Goal: Task Accomplishment & Management: Manage account settings

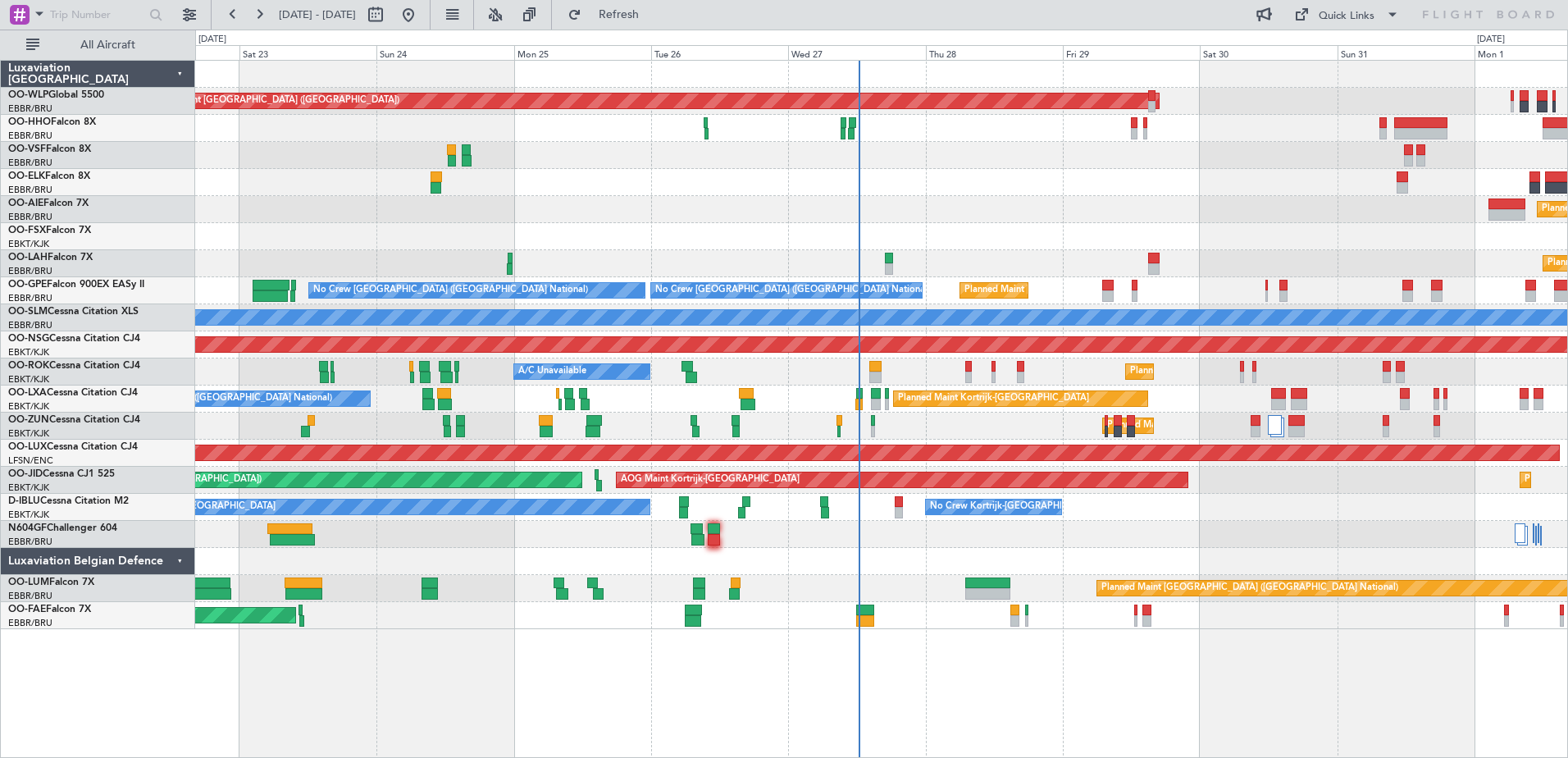
click at [1020, 439] on div "Planned Maint [GEOGRAPHIC_DATA] ([GEOGRAPHIC_DATA]) Planned Maint [GEOGRAPHIC_D…" at bounding box center [881, 345] width 1372 height 568
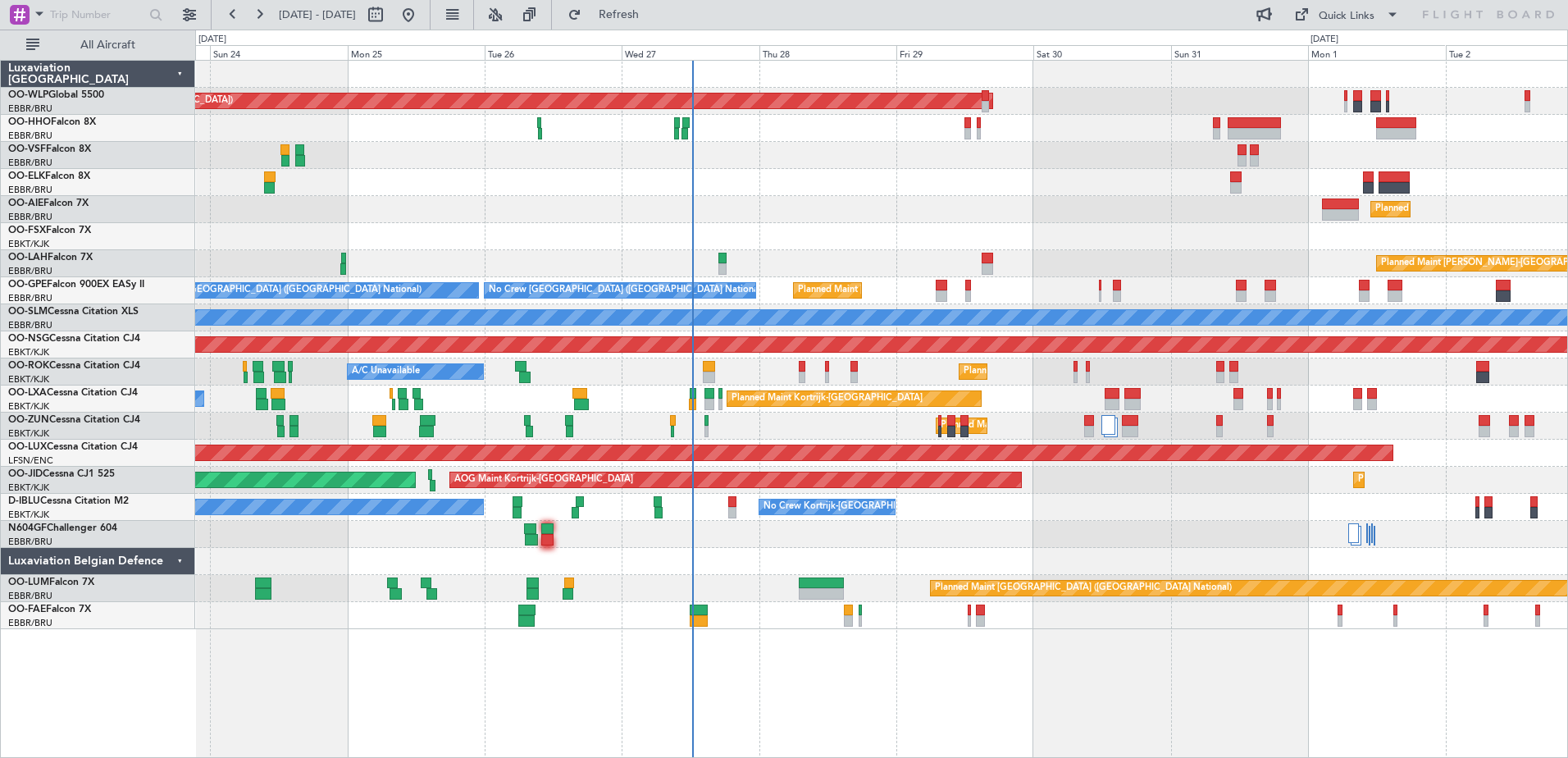
click at [866, 417] on div "Planned Maint Kortrijk-[GEOGRAPHIC_DATA]" at bounding box center [881, 427] width 1372 height 27
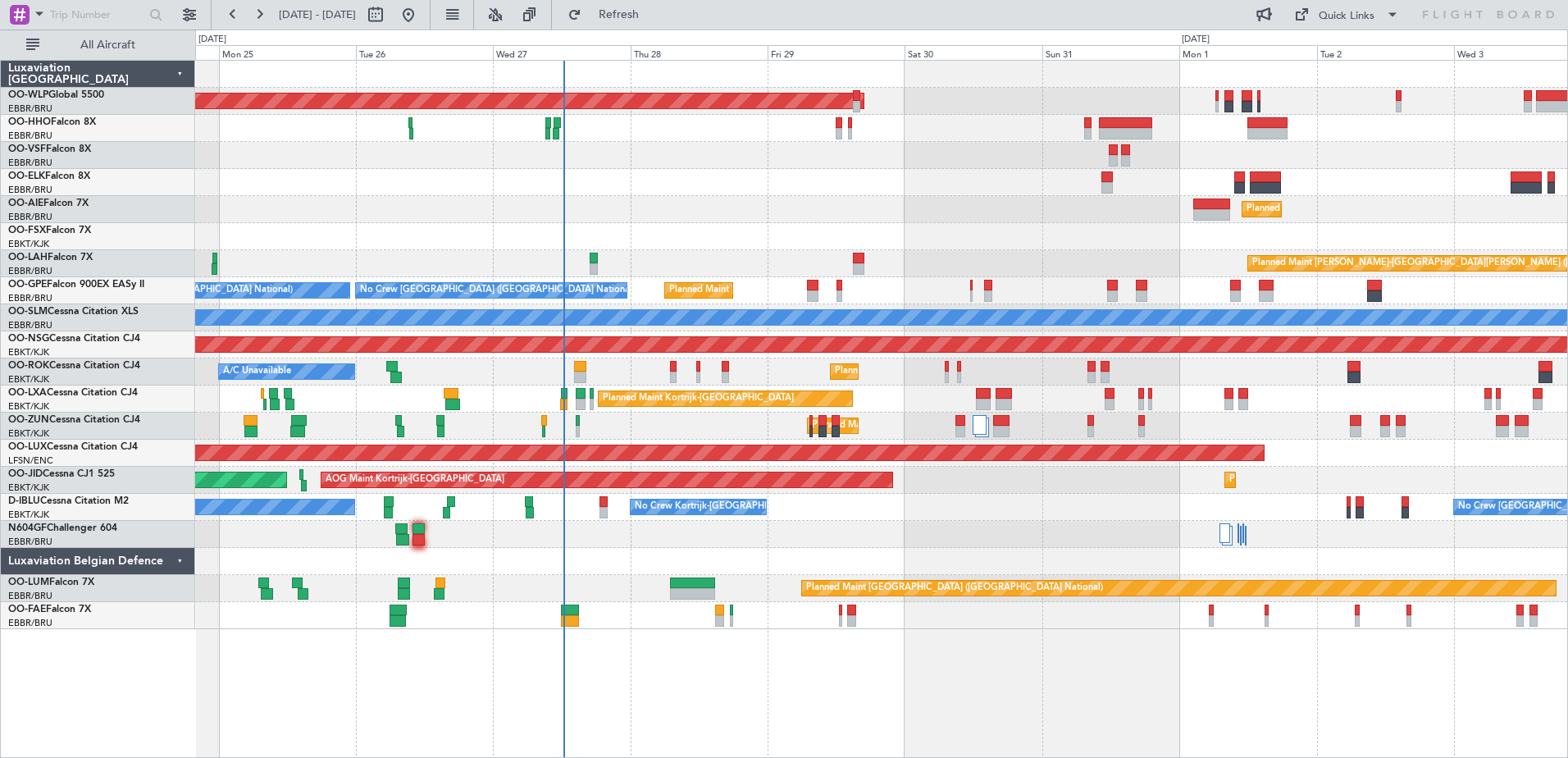
click at [1011, 277] on div "Planned Maint [GEOGRAPHIC_DATA] ([GEOGRAPHIC_DATA]) Planned Maint [GEOGRAPHIC_D…" at bounding box center [881, 345] width 1372 height 568
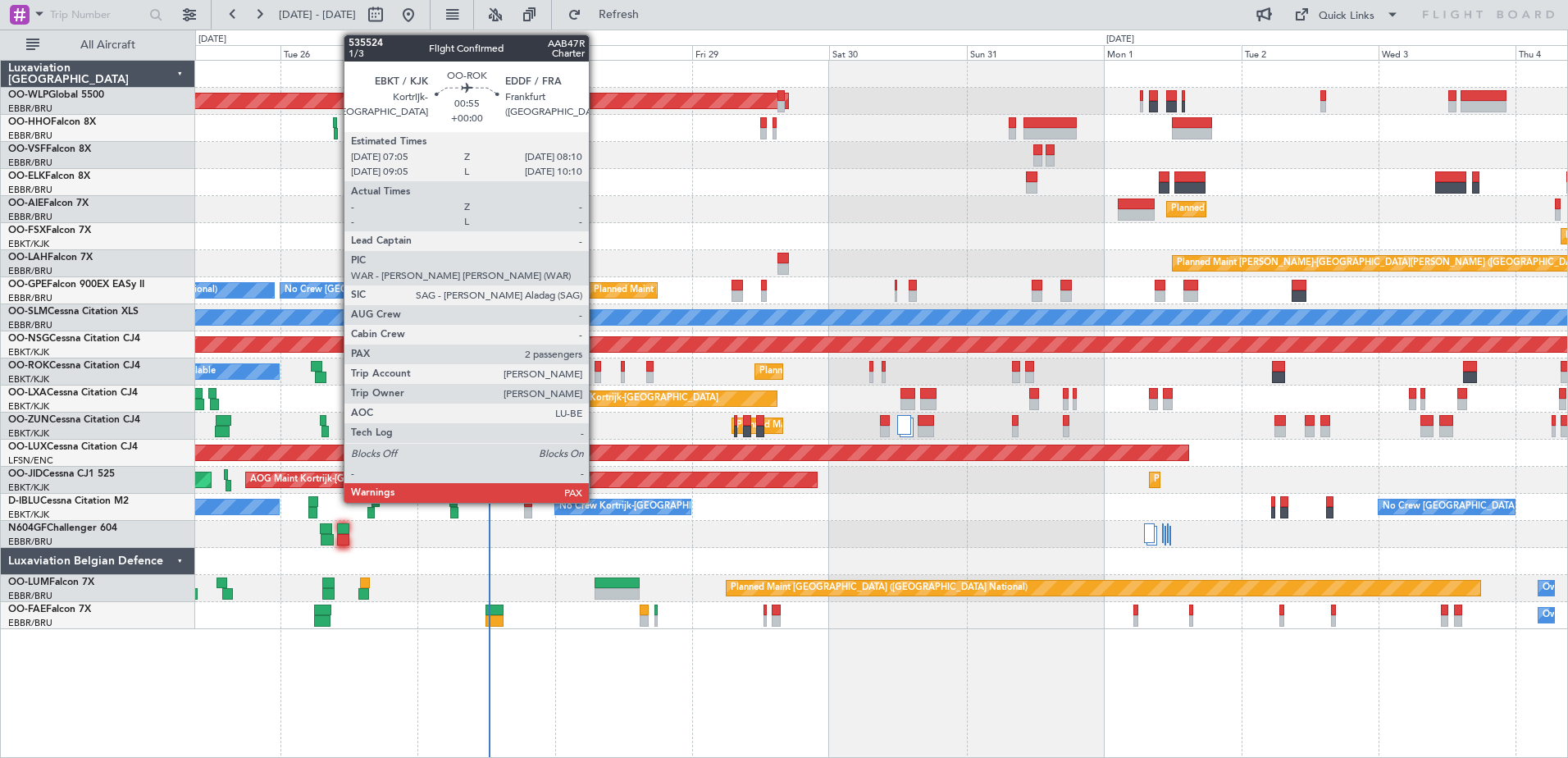
click at [596, 371] on div at bounding box center [598, 366] width 7 height 11
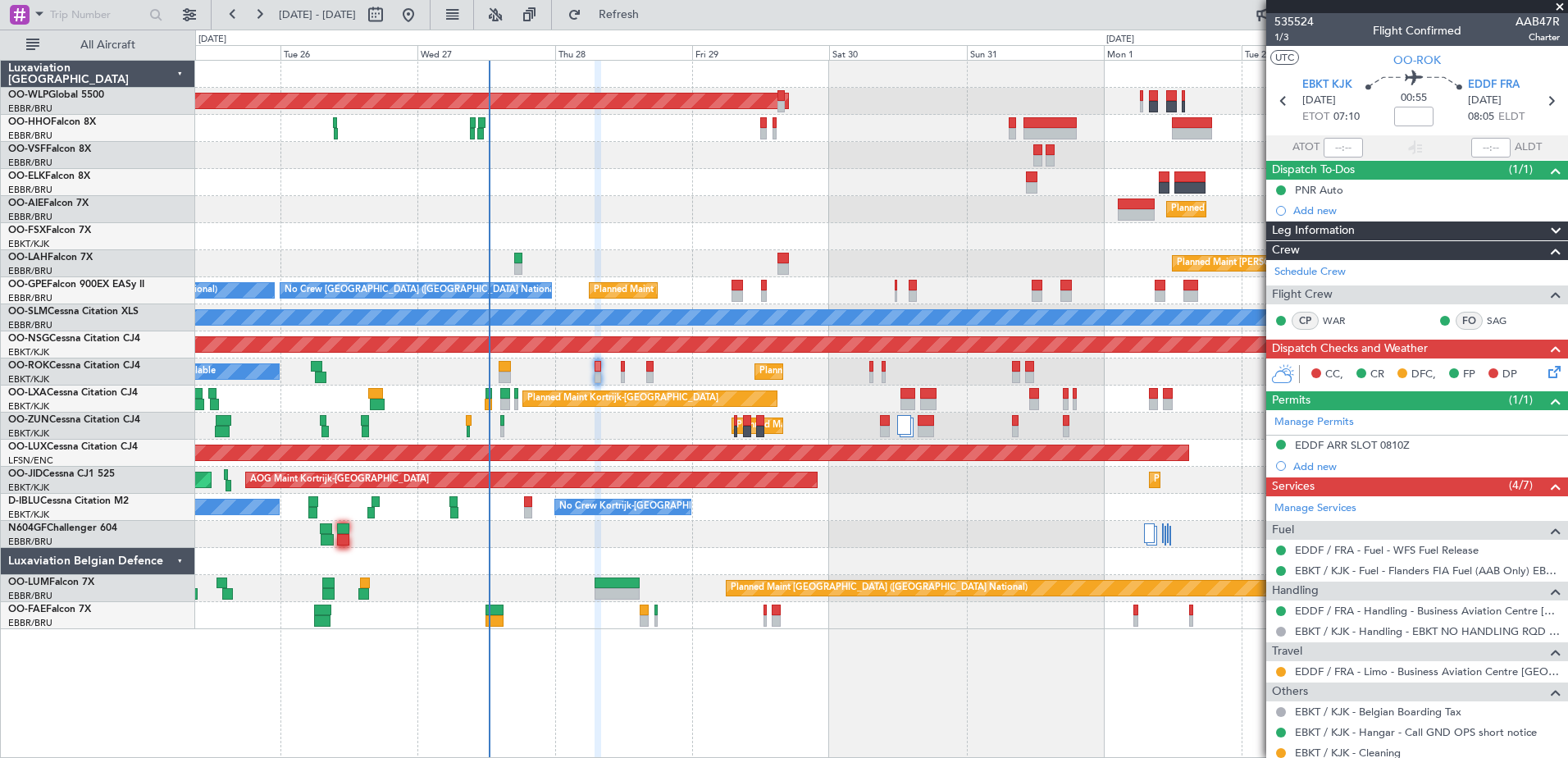
scroll to position [93, 0]
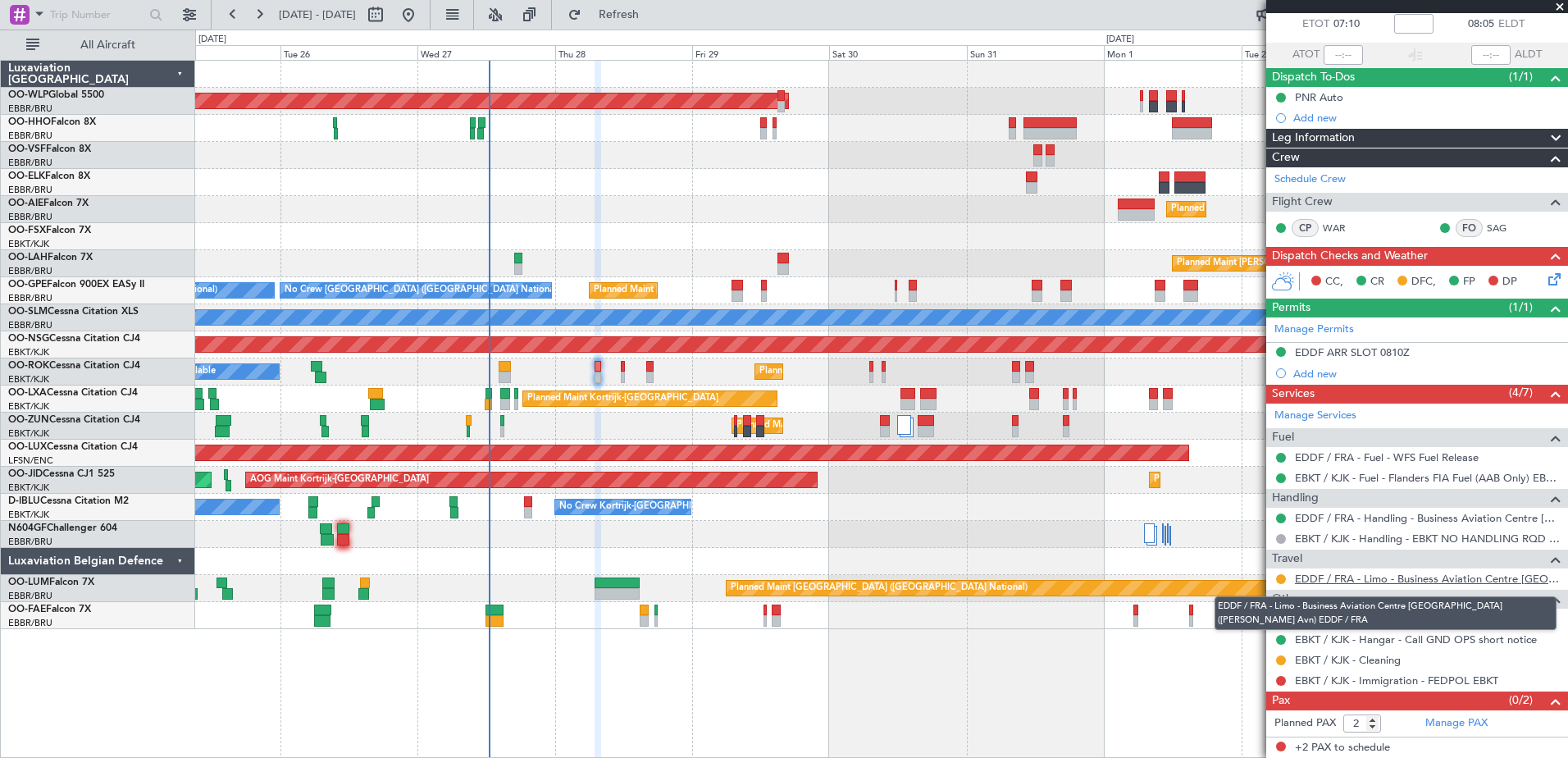
click at [1350, 581] on link "EDDF / FRA - Limo - Business Aviation Centre [GEOGRAPHIC_DATA] ([PERSON_NAME] A…" at bounding box center [1427, 579] width 265 height 14
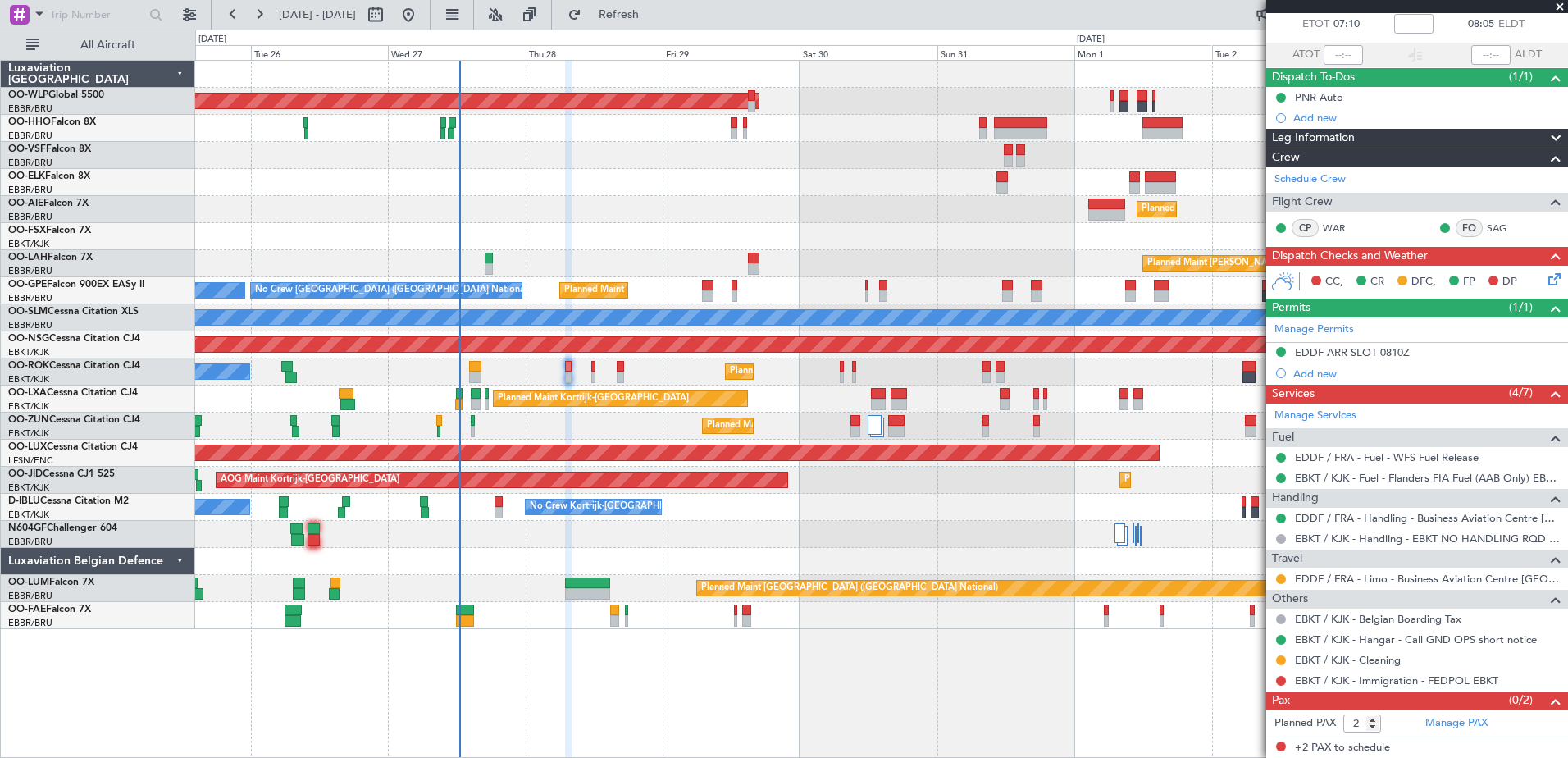
click at [699, 509] on div "No Crew [GEOGRAPHIC_DATA] ([GEOGRAPHIC_DATA] National) No Crew Kortrijk-[GEOGRA…" at bounding box center [881, 507] width 1372 height 27
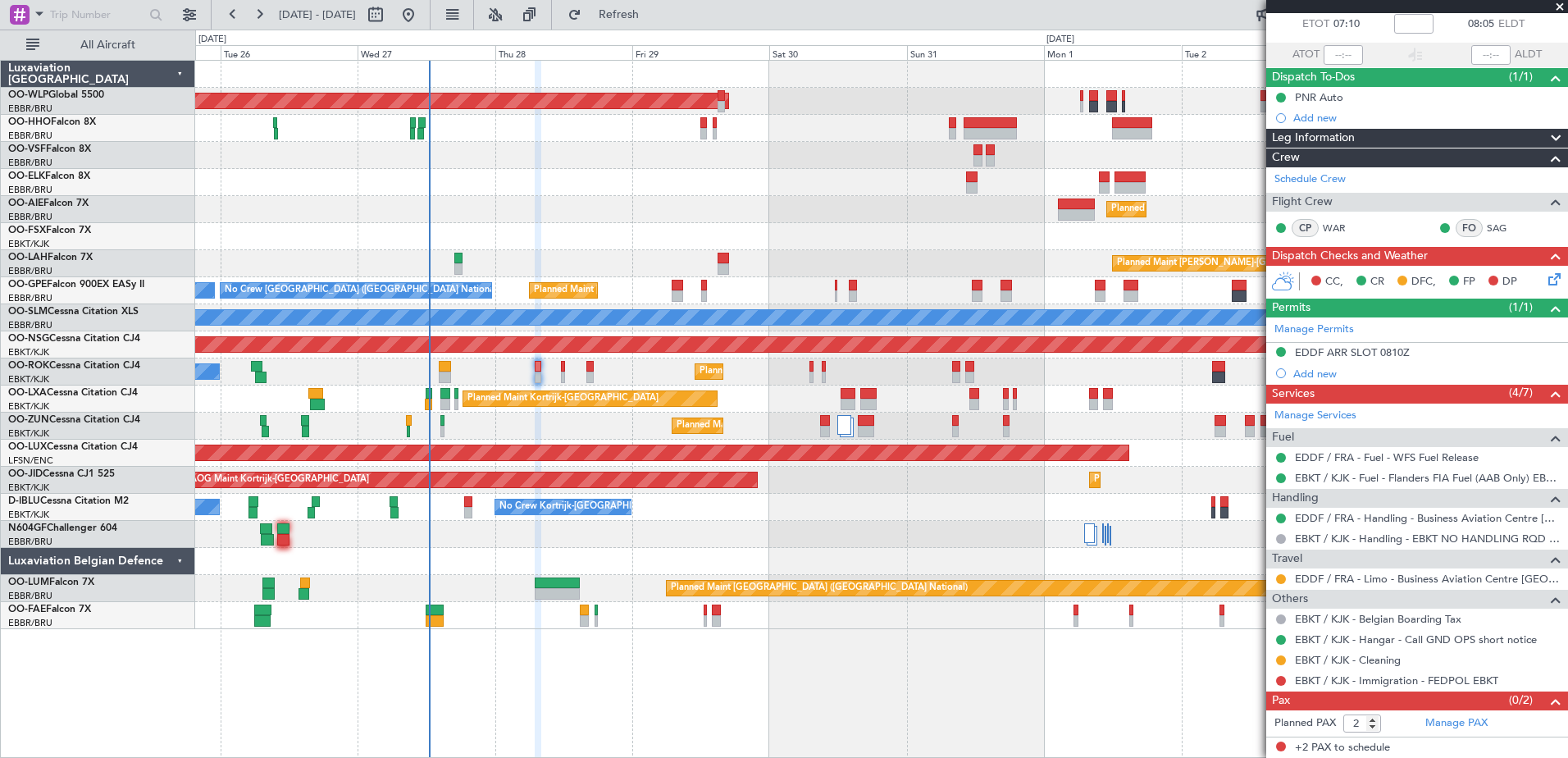
click at [942, 670] on div "Planned Maint [GEOGRAPHIC_DATA] ([GEOGRAPHIC_DATA]) Planned Maint [GEOGRAPHIC_D…" at bounding box center [881, 409] width 1373 height 698
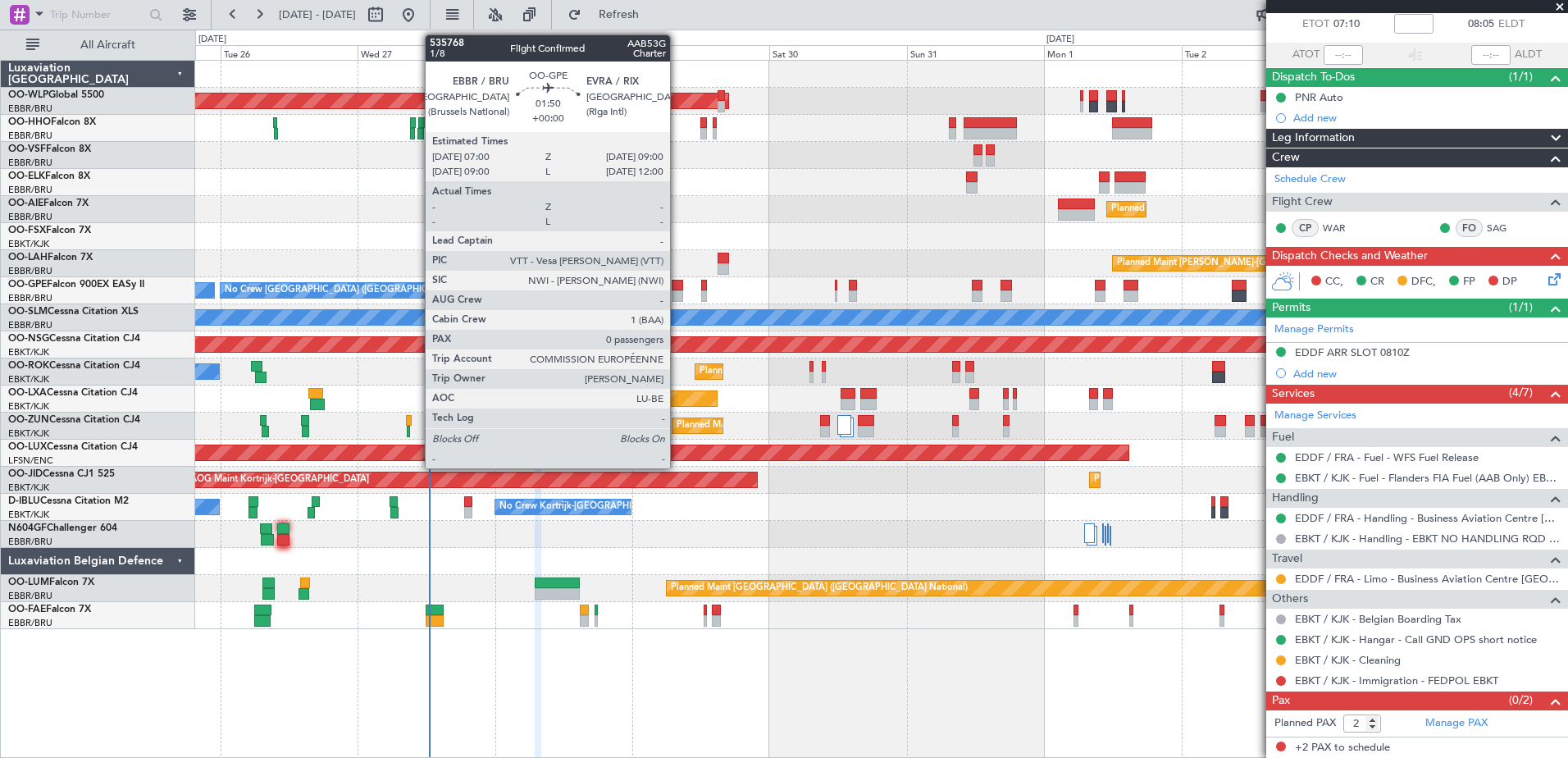
click at [677, 292] on div at bounding box center [677, 295] width 11 height 11
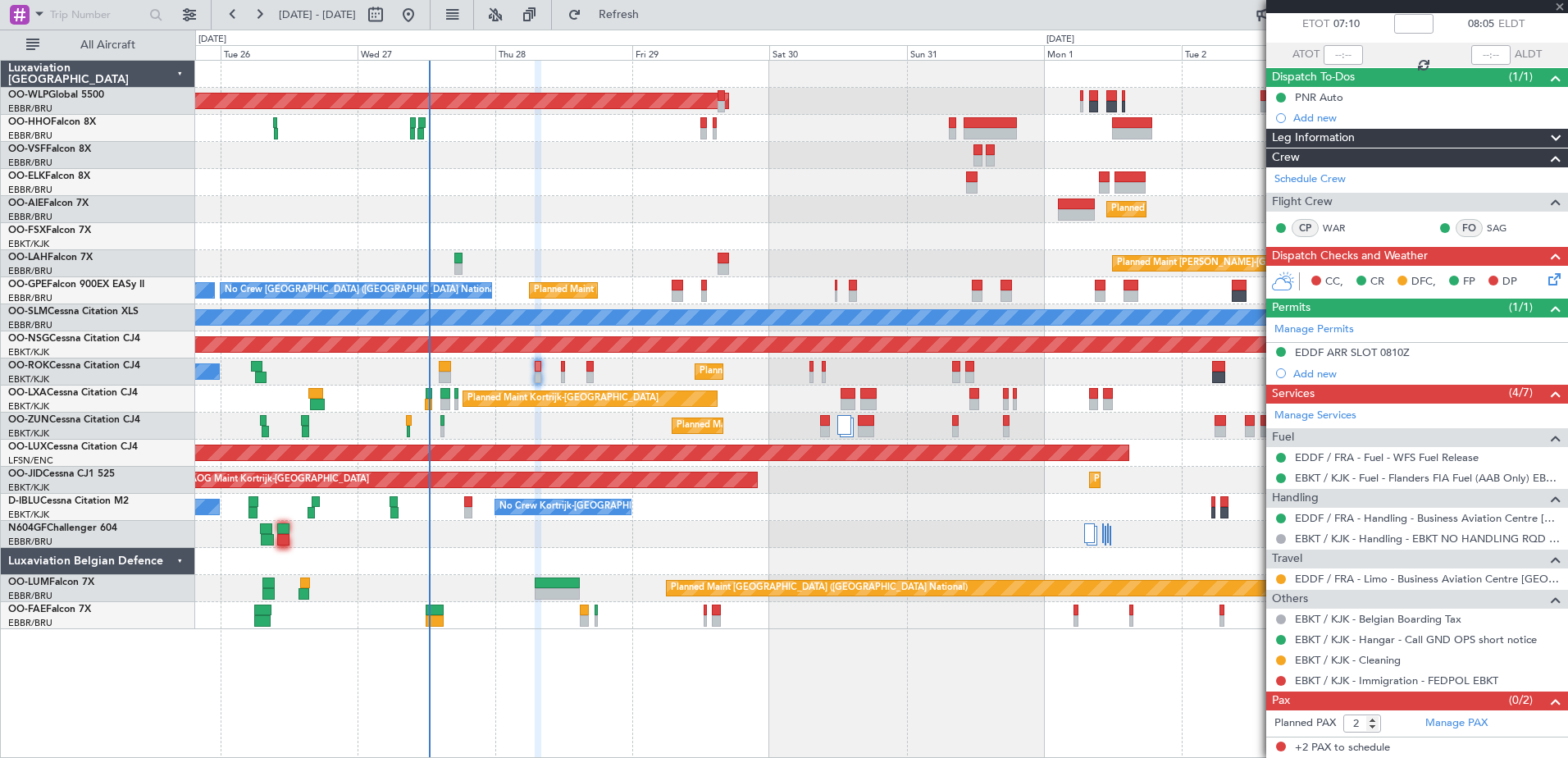
type input "0"
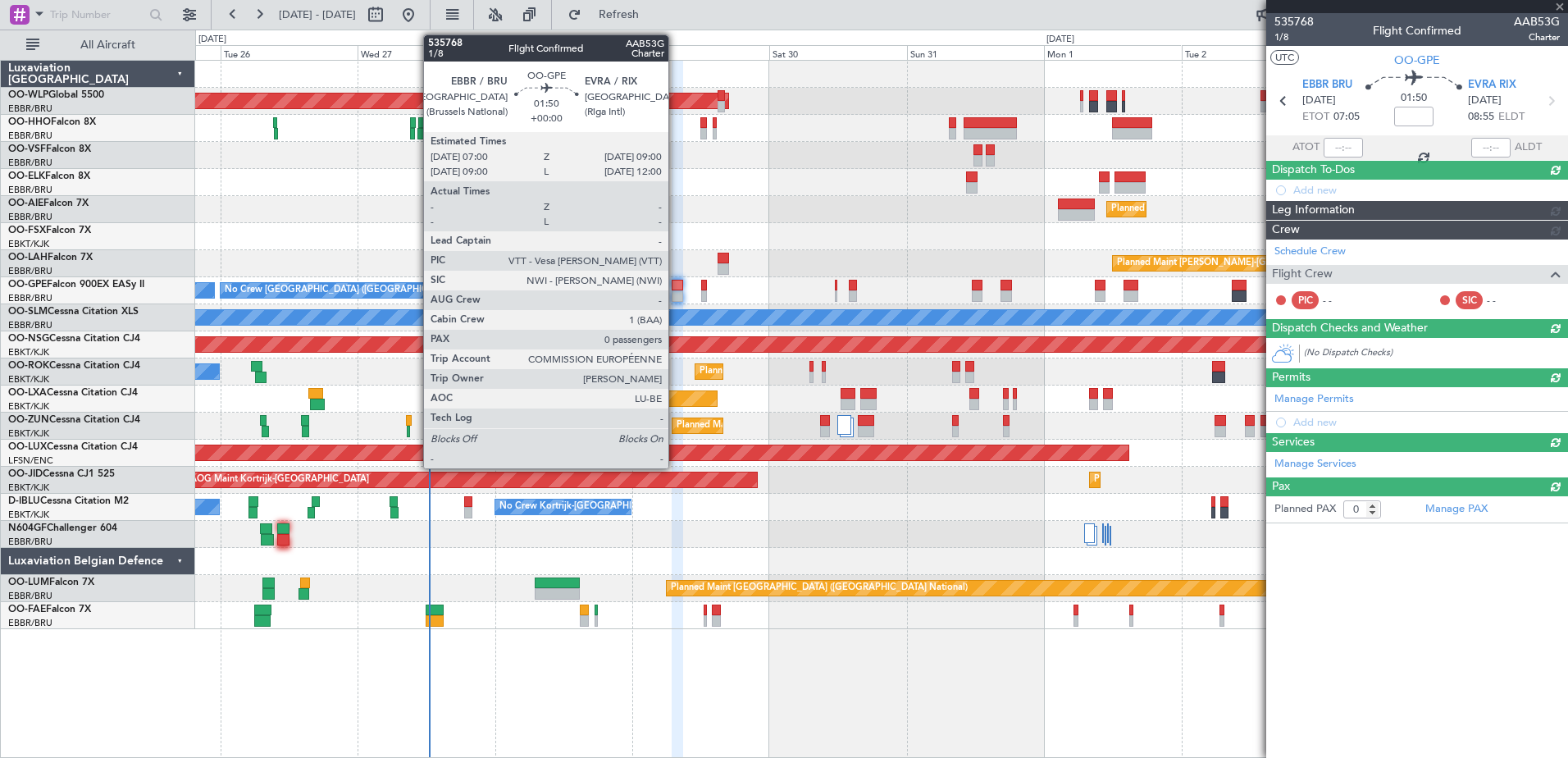
scroll to position [0, 0]
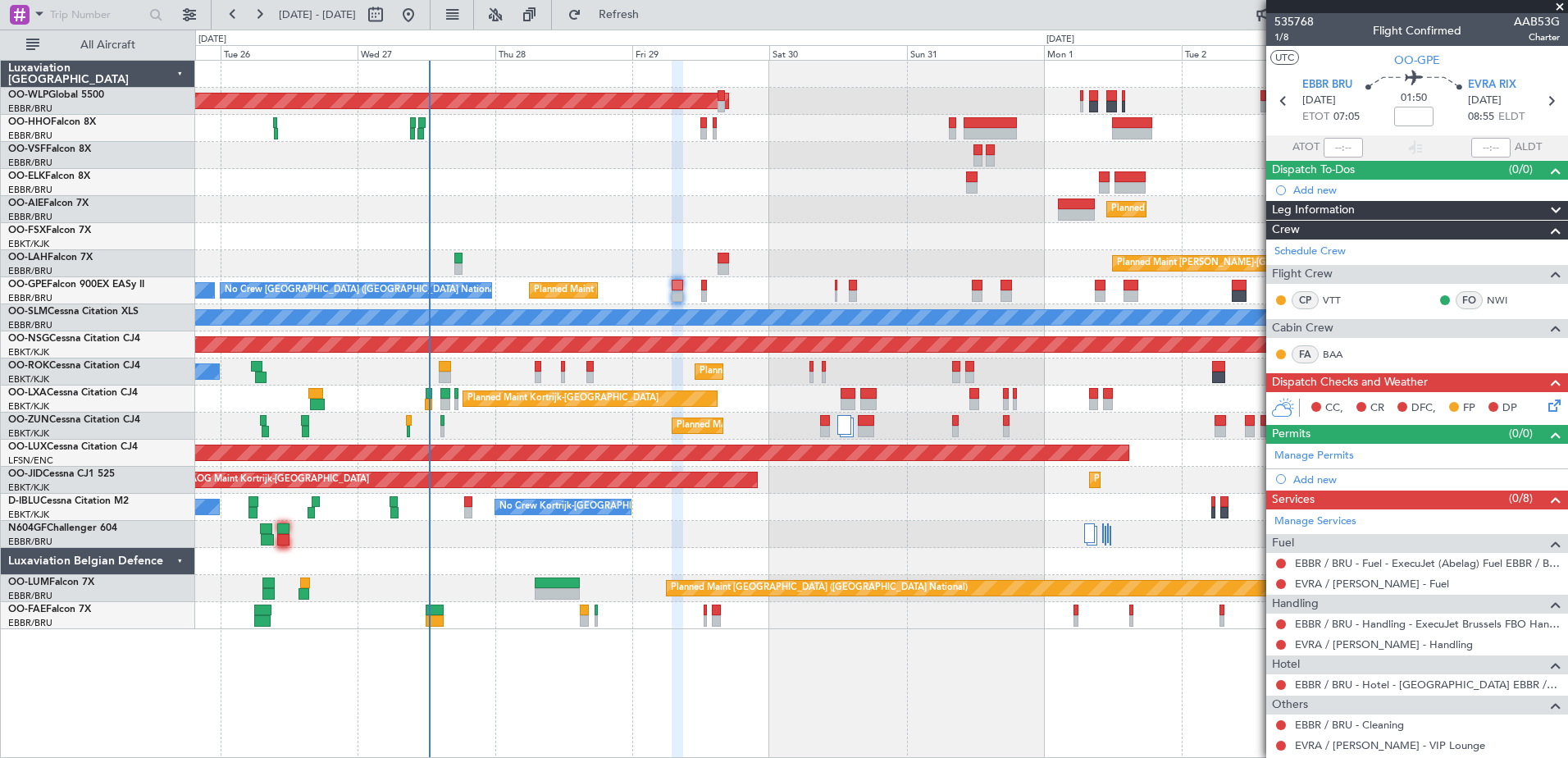
click at [1277, 561] on button at bounding box center [1280, 563] width 9 height 9
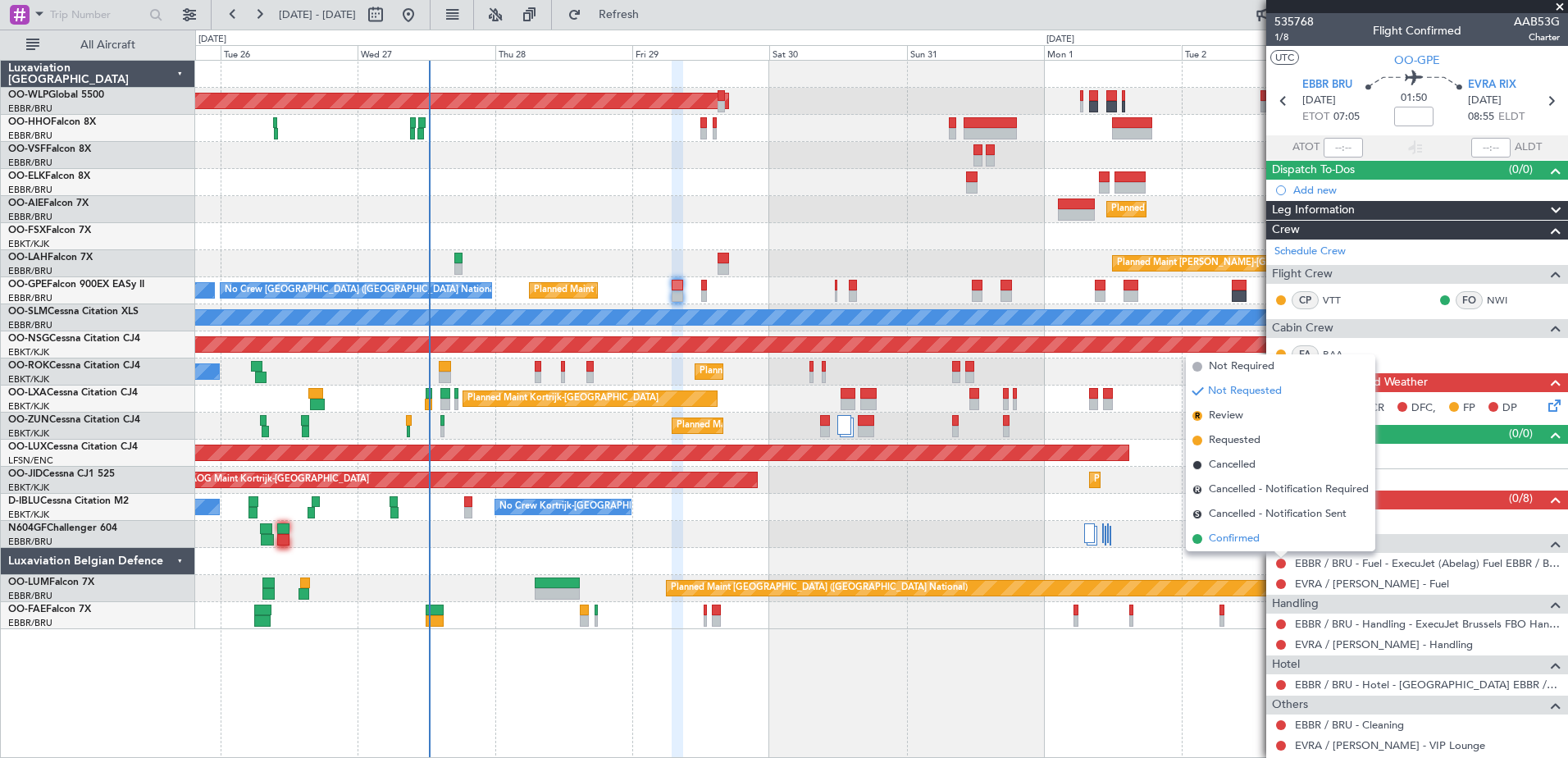
click at [1242, 543] on span "Confirmed" at bounding box center [1234, 538] width 51 height 16
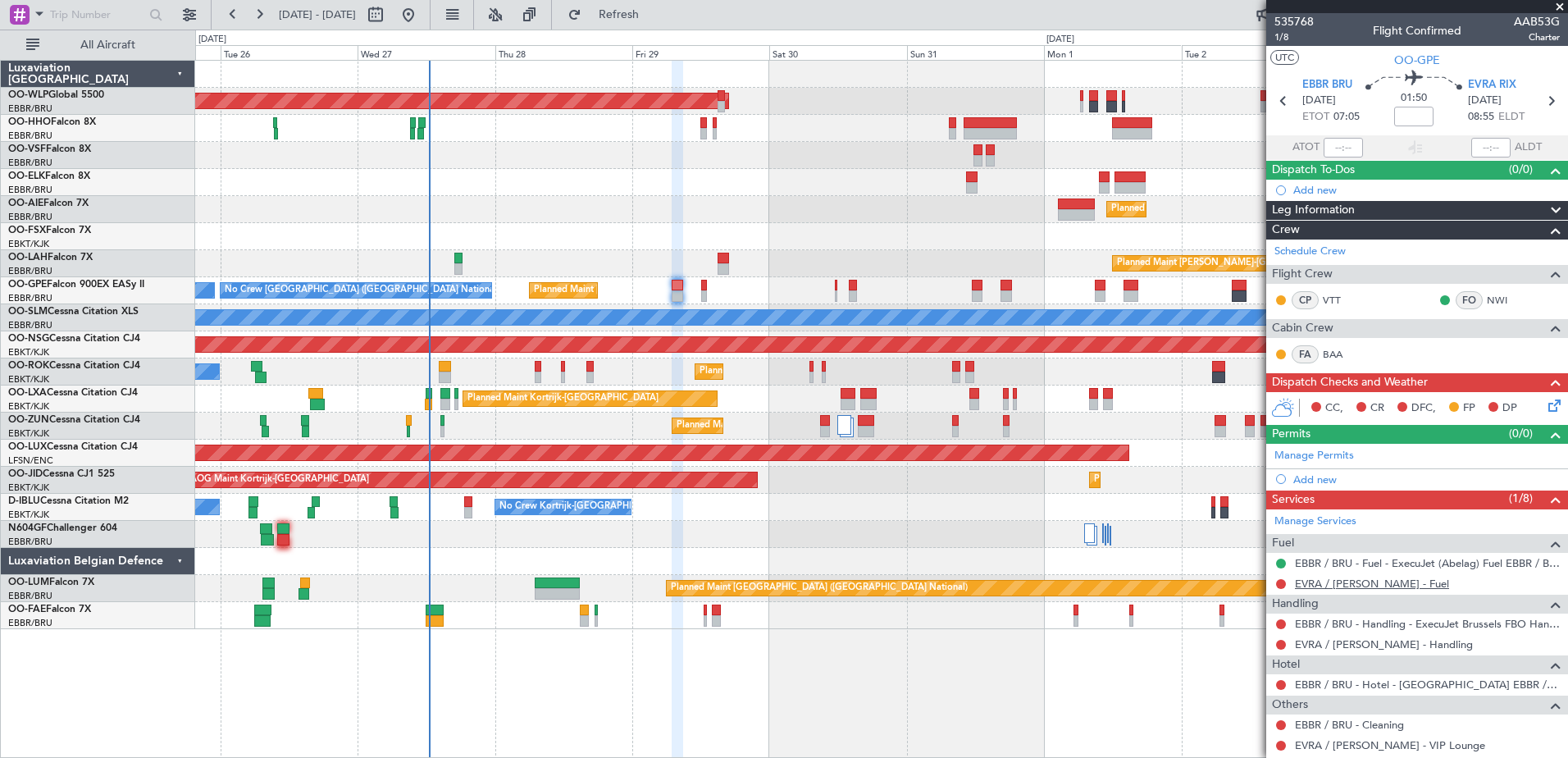
click at [1342, 583] on link "EVRA / [PERSON_NAME] - Fuel" at bounding box center [1372, 584] width 154 height 14
click at [1489, 79] on span "EVRA RIX" at bounding box center [1492, 85] width 48 height 16
click at [1555, 409] on div "CC, CR DFC, FP DP" at bounding box center [1418, 409] width 302 height 33
click at [1545, 408] on icon at bounding box center [1551, 403] width 13 height 13
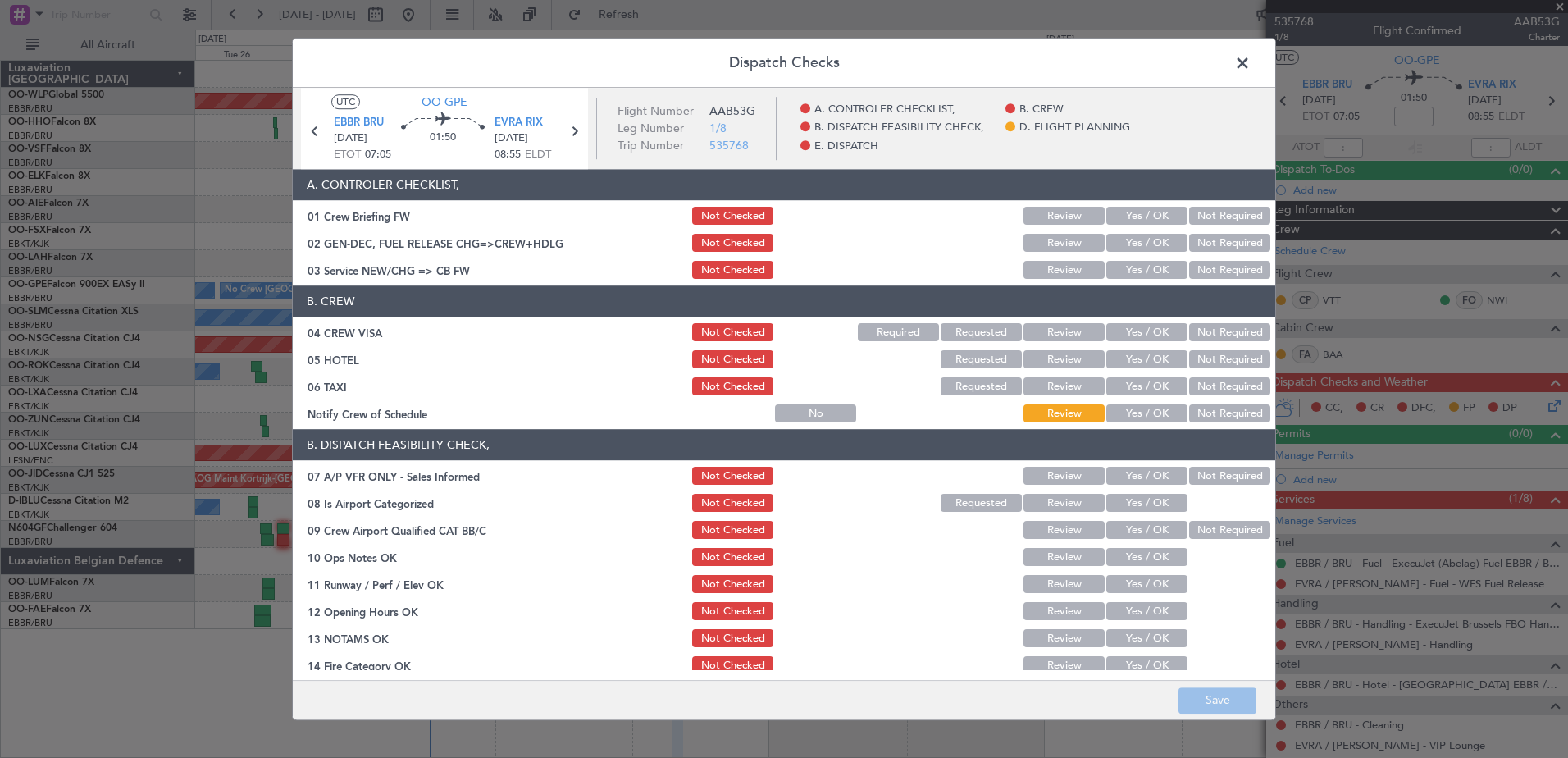
click at [1154, 415] on button "Yes / OK" at bounding box center [1147, 414] width 82 height 18
drag, startPoint x: 1206, startPoint y: 381, endPoint x: 1208, endPoint y: 370, distance: 11.2
click at [1206, 380] on button "Not Required" at bounding box center [1230, 387] width 82 height 18
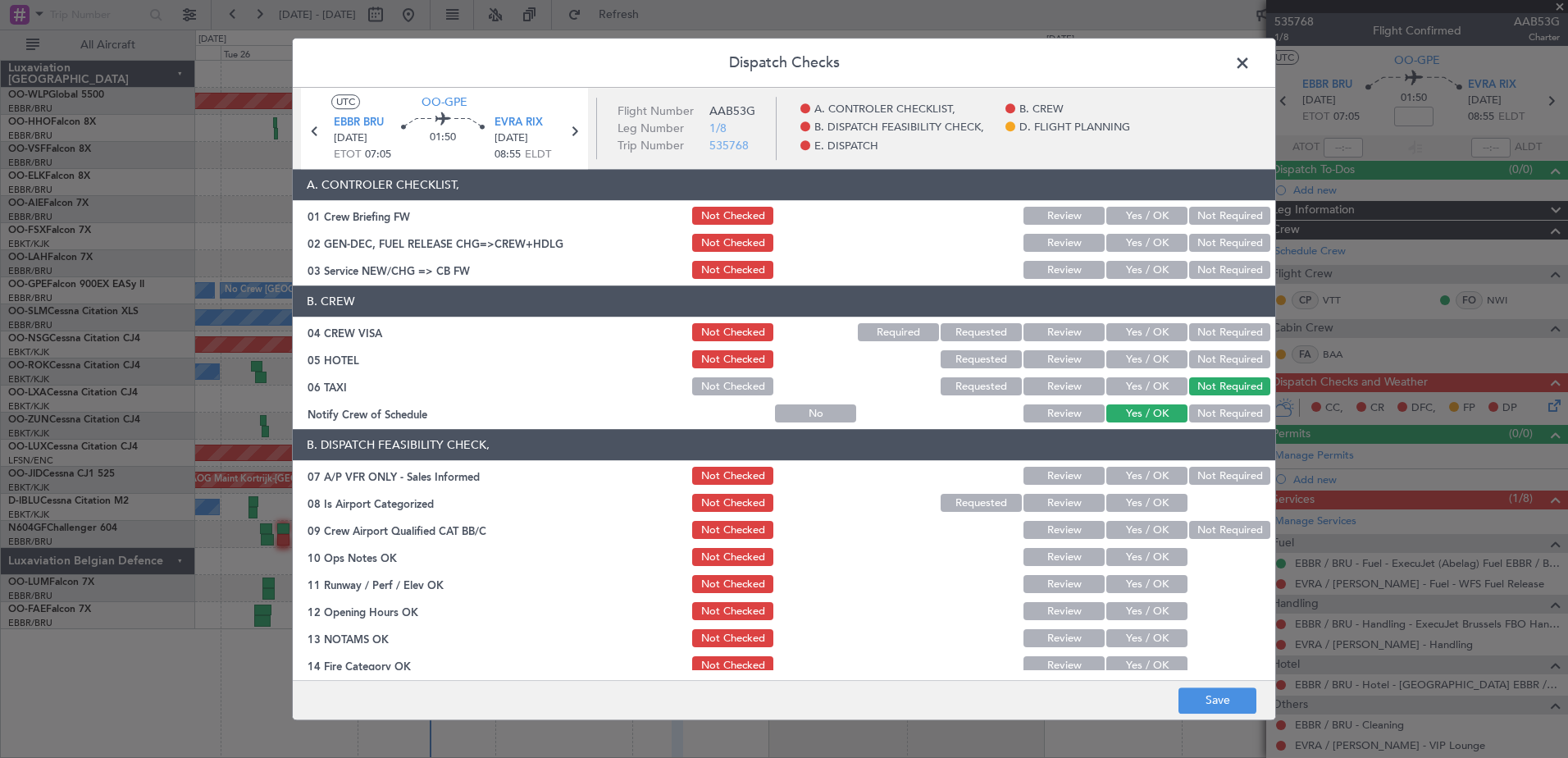
drag, startPoint x: 1208, startPoint y: 361, endPoint x: 1212, endPoint y: 339, distance: 22.4
click at [1208, 358] on button "Not Required" at bounding box center [1230, 360] width 82 height 18
click at [1215, 328] on button "Not Required" at bounding box center [1230, 332] width 82 height 18
click at [1150, 271] on button "Yes / OK" at bounding box center [1147, 270] width 82 height 18
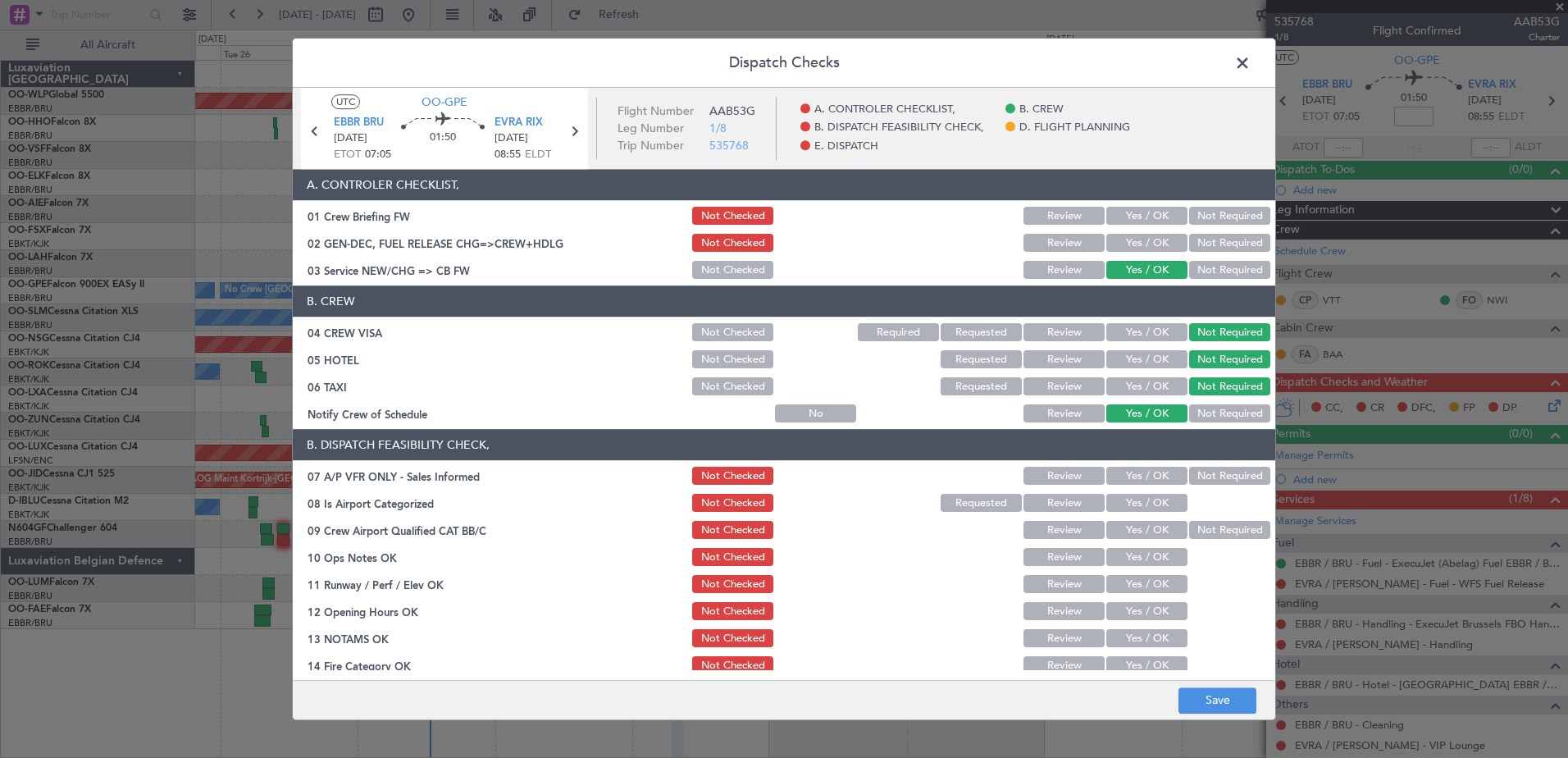
drag, startPoint x: 1203, startPoint y: 470, endPoint x: 1178, endPoint y: 482, distance: 27.7
click at [1204, 470] on button "Not Required" at bounding box center [1230, 476] width 82 height 18
click at [1142, 489] on section "B. DISPATCH FEASIBILITY CHECK, 07 A/P VFR ONLY - Sales Informed Not Checked Rev…" at bounding box center [784, 608] width 983 height 356
drag, startPoint x: 1158, startPoint y: 495, endPoint x: 1171, endPoint y: 497, distance: 13.2
click at [1159, 495] on button "Yes / OK" at bounding box center [1147, 503] width 82 height 18
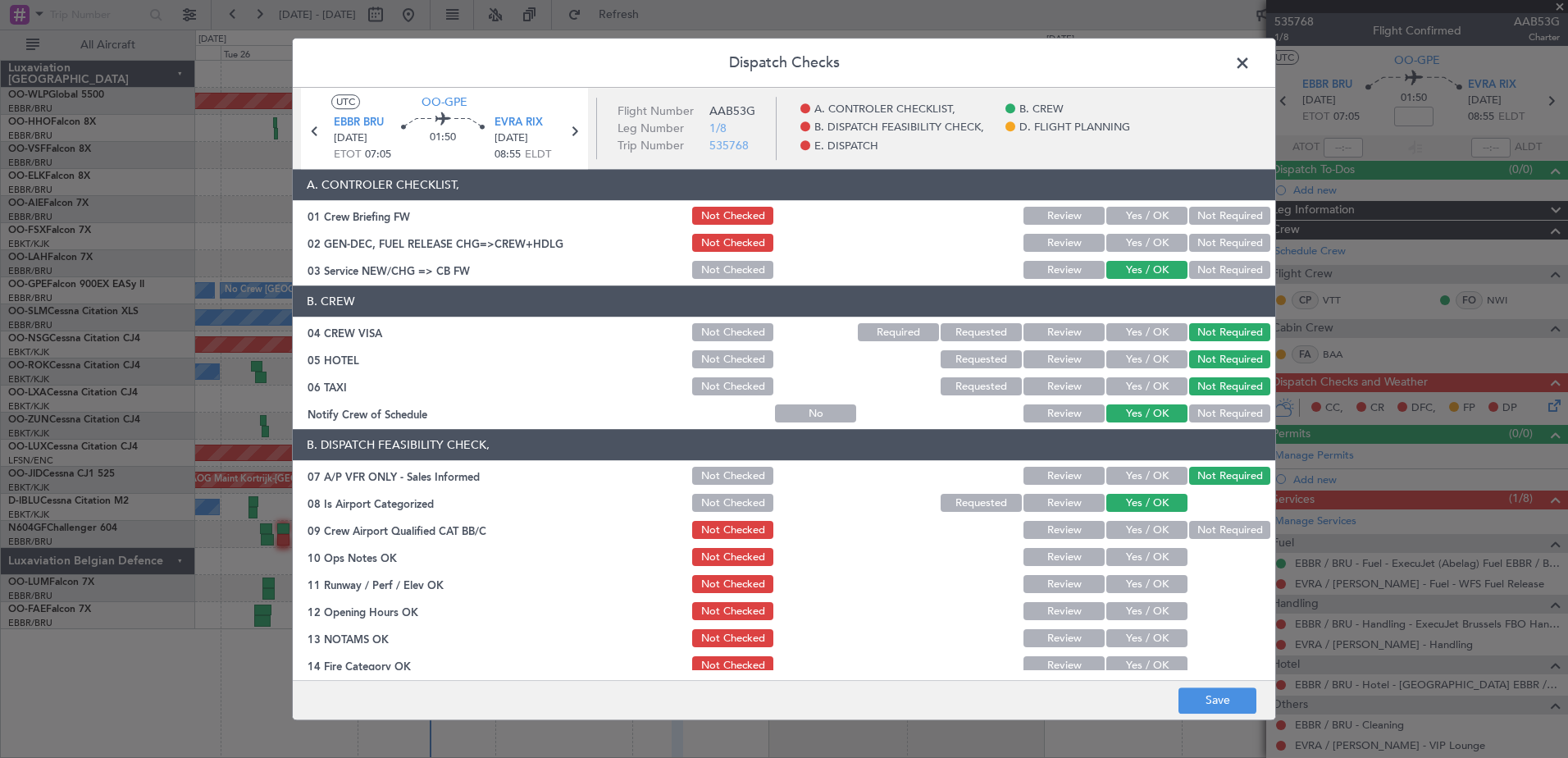
click at [1204, 532] on button "Not Required" at bounding box center [1230, 531] width 82 height 18
click at [1156, 558] on button "Yes / OK" at bounding box center [1147, 557] width 82 height 18
drag, startPoint x: 1159, startPoint y: 582, endPoint x: 1161, endPoint y: 596, distance: 14.1
click at [1159, 584] on button "Yes / OK" at bounding box center [1147, 585] width 82 height 18
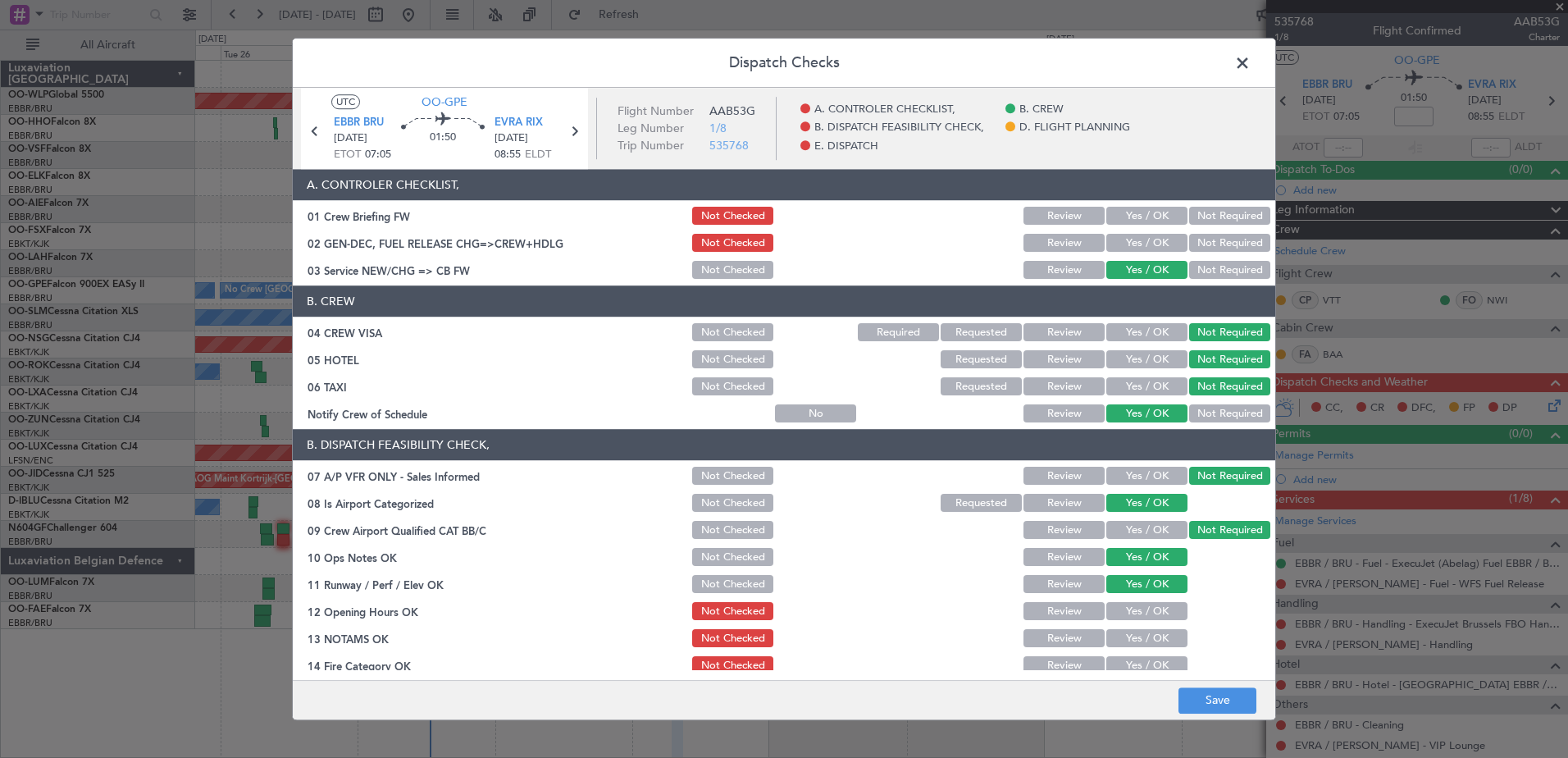
click at [1161, 609] on button "Yes / OK" at bounding box center [1147, 611] width 82 height 18
drag, startPoint x: 1162, startPoint y: 634, endPoint x: 1162, endPoint y: 655, distance: 21.0
click at [1162, 635] on button "Yes / OK" at bounding box center [1147, 639] width 82 height 18
drag, startPoint x: 1159, startPoint y: 668, endPoint x: 1163, endPoint y: 635, distance: 33.2
click at [1159, 667] on button "Yes / OK" at bounding box center [1147, 665] width 82 height 18
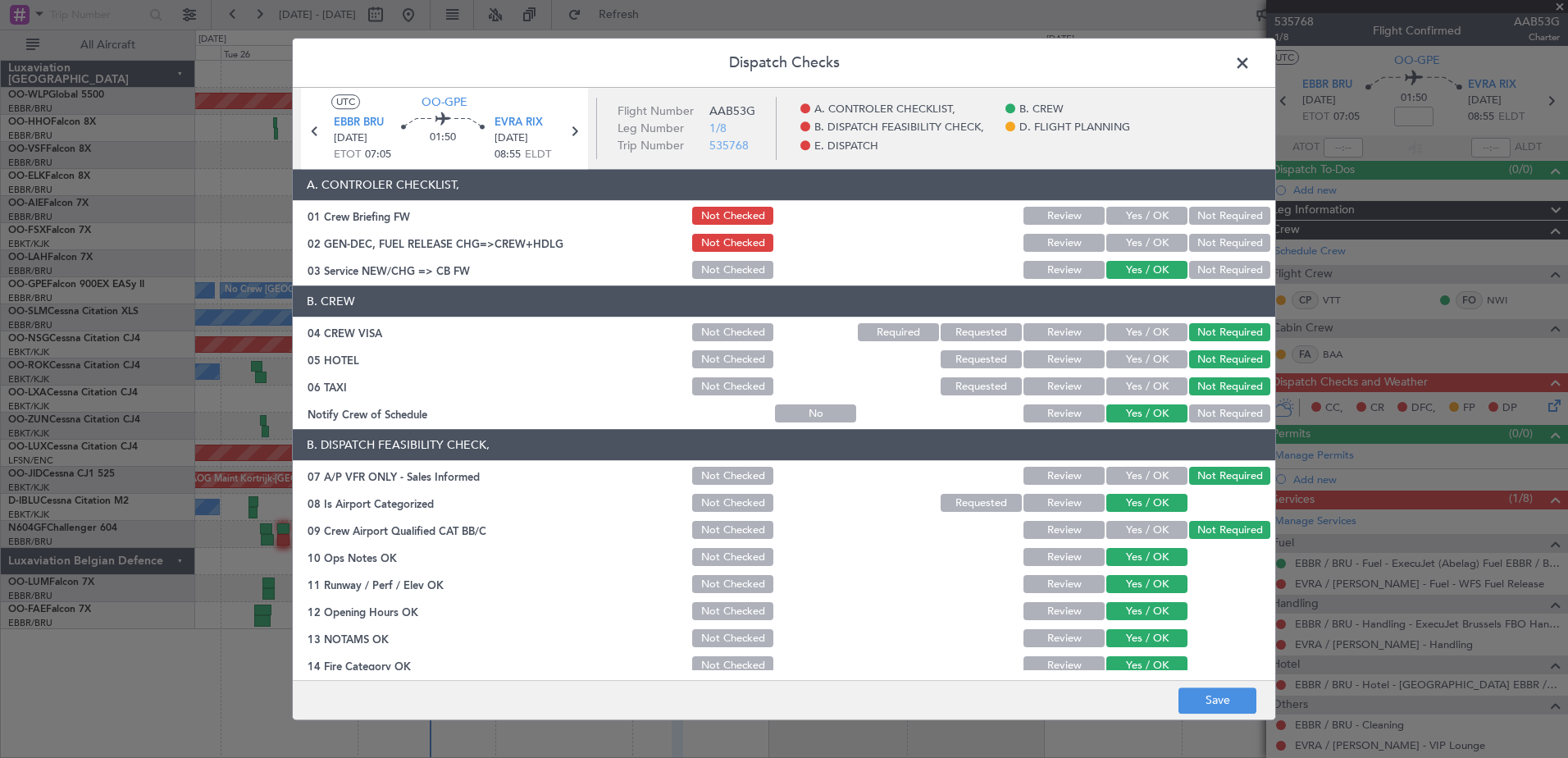
scroll to position [325, 0]
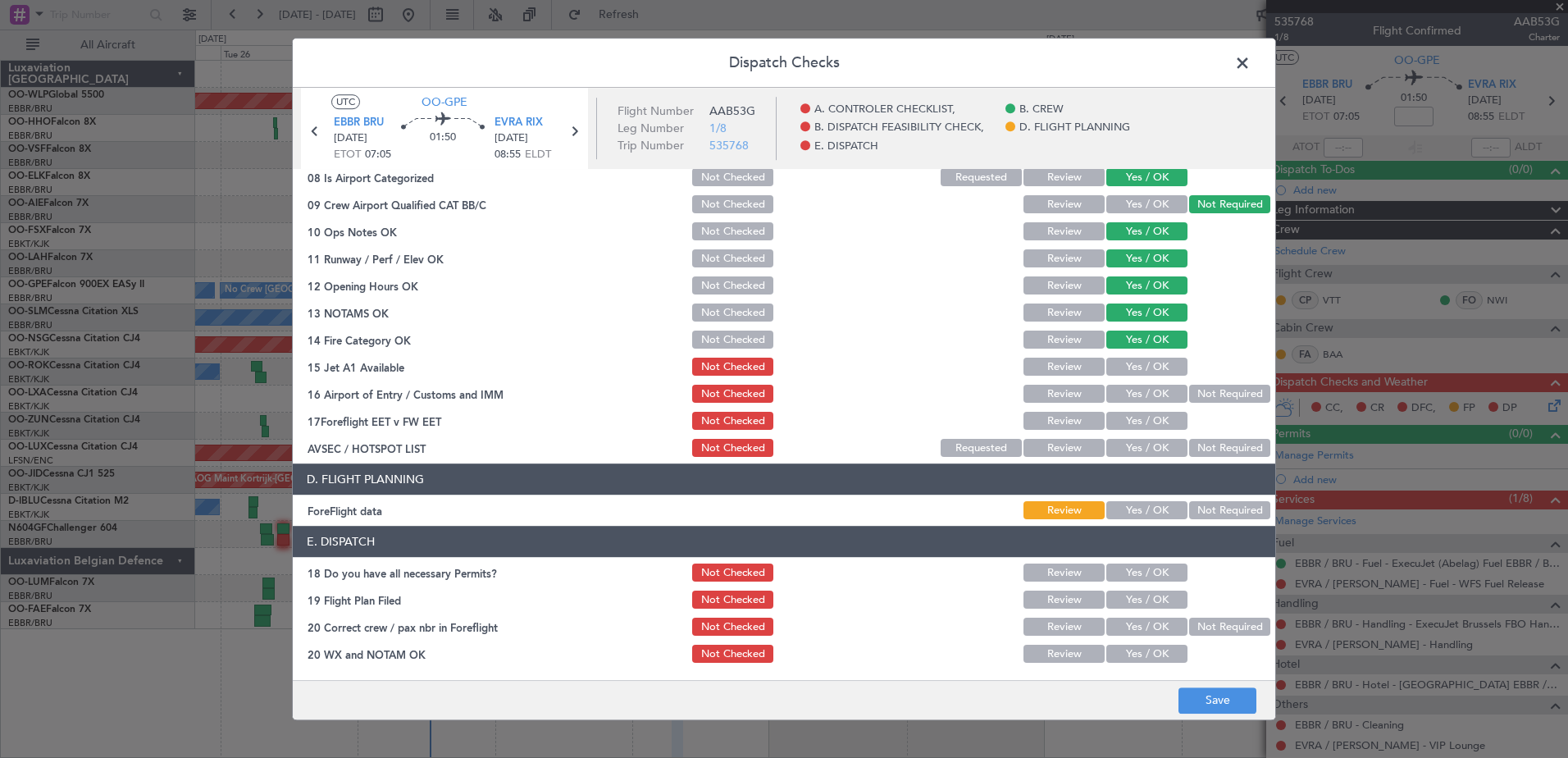
click at [1145, 361] on button "Yes / OK" at bounding box center [1147, 367] width 82 height 18
click at [1190, 391] on button "Not Required" at bounding box center [1230, 394] width 82 height 18
click at [1157, 395] on button "Yes / OK" at bounding box center [1147, 394] width 82 height 18
click at [1152, 423] on button "Yes / OK" at bounding box center [1147, 421] width 82 height 18
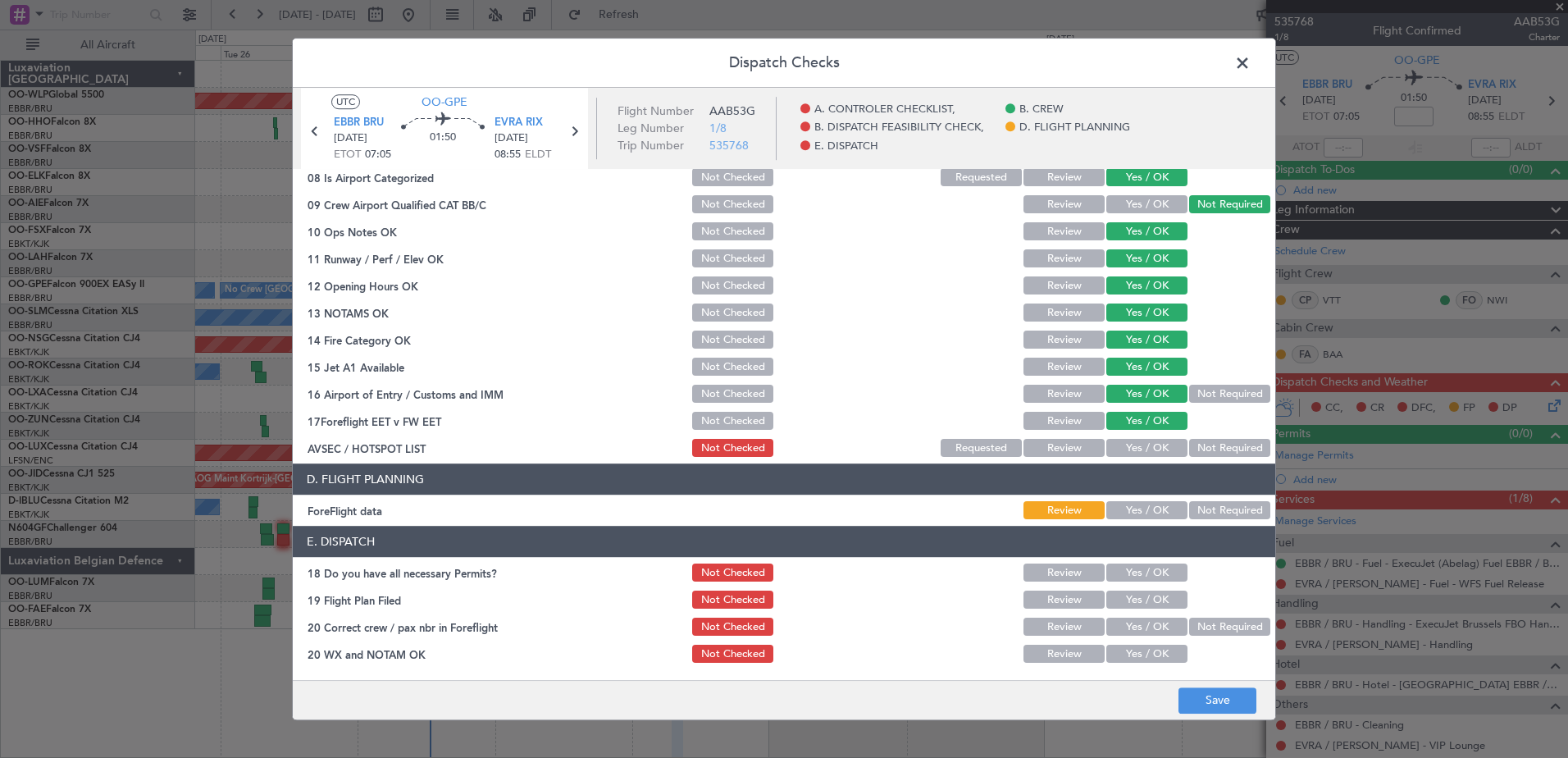
click at [1192, 447] on button "Not Required" at bounding box center [1230, 448] width 82 height 18
click at [1226, 700] on button "Save" at bounding box center [1217, 700] width 78 height 27
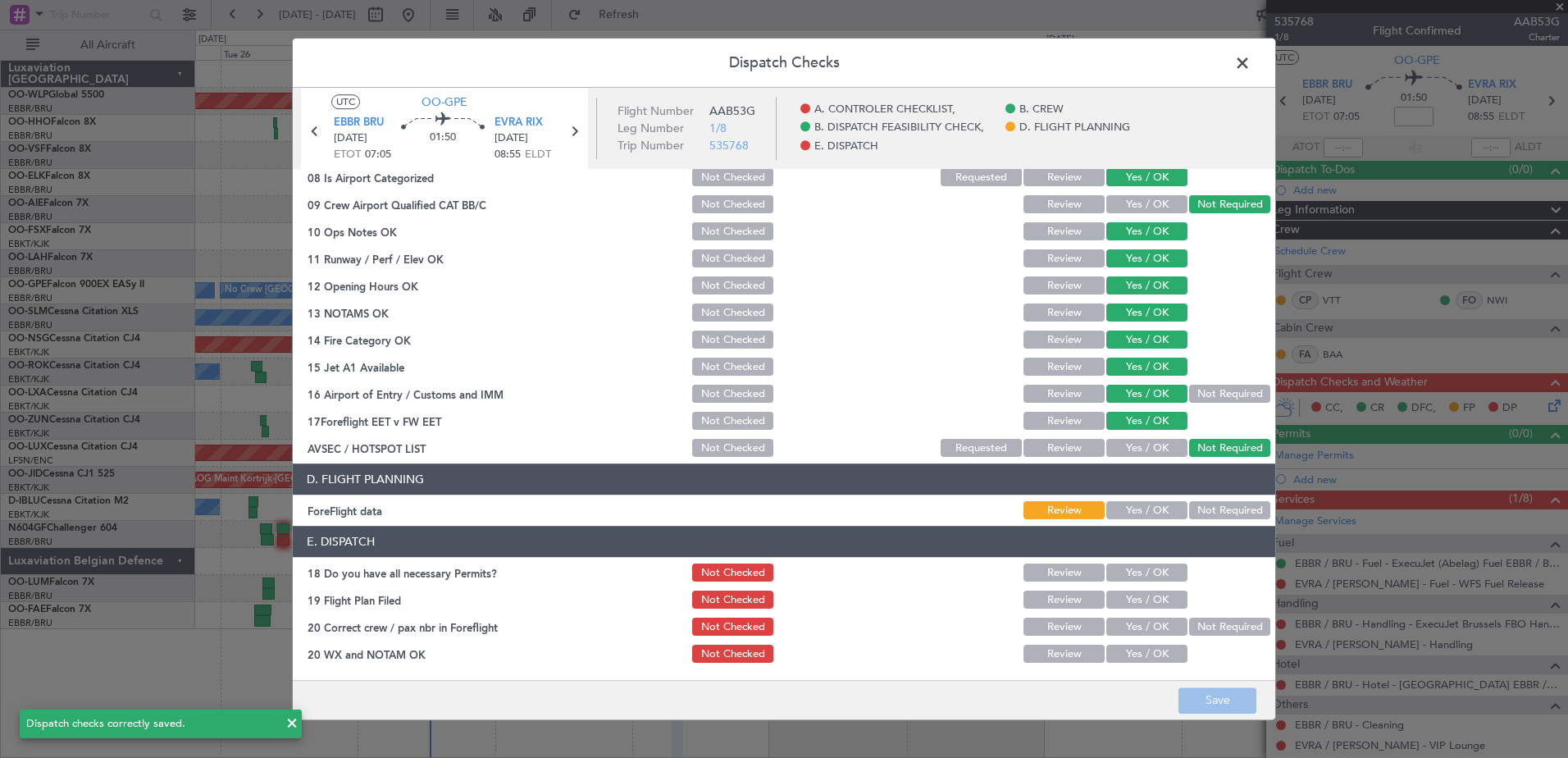
click at [1250, 64] on span at bounding box center [1250, 67] width 0 height 33
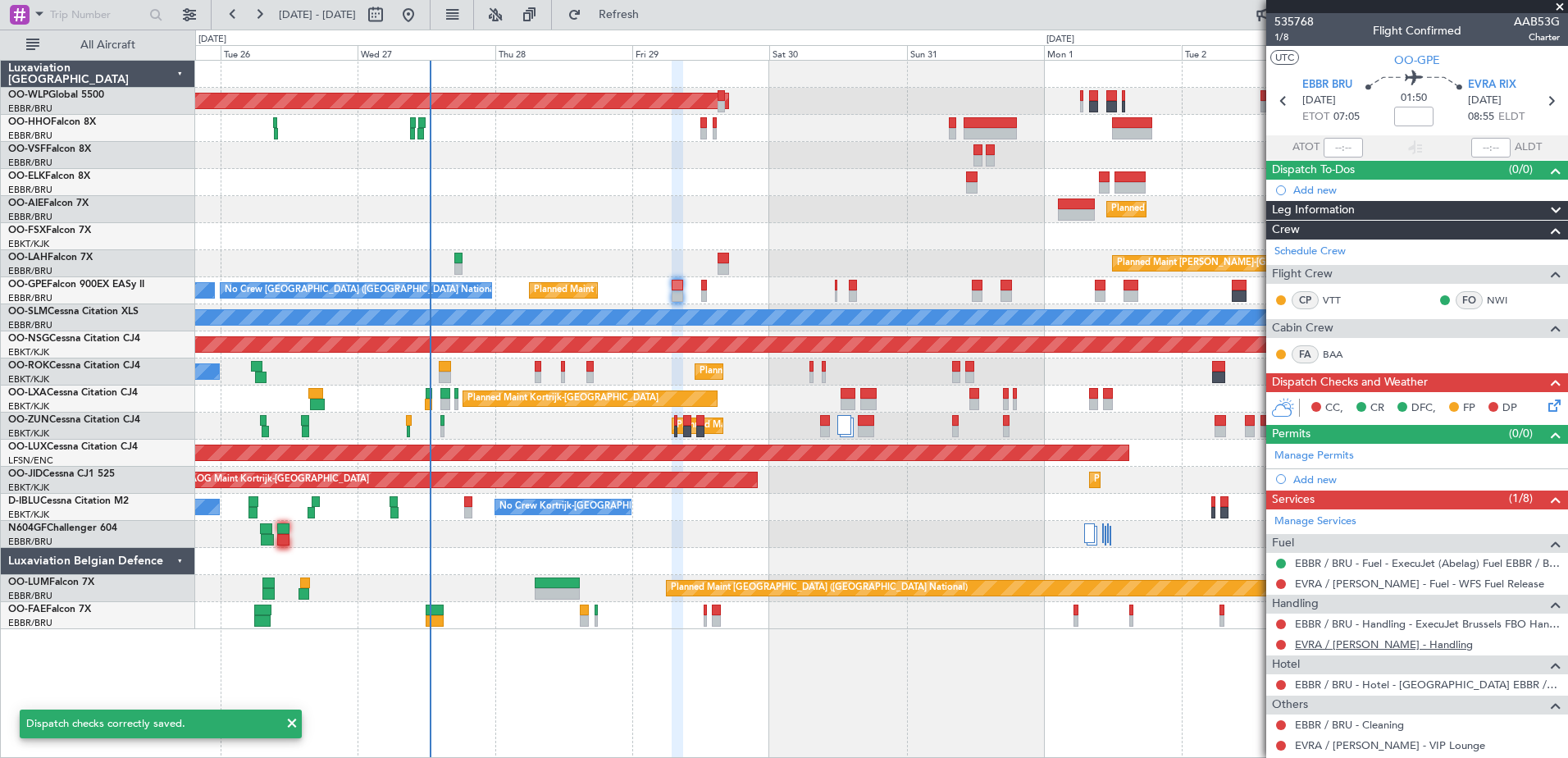
click at [1350, 645] on link "EVRA / [PERSON_NAME] - Handling" at bounding box center [1383, 645] width 178 height 14
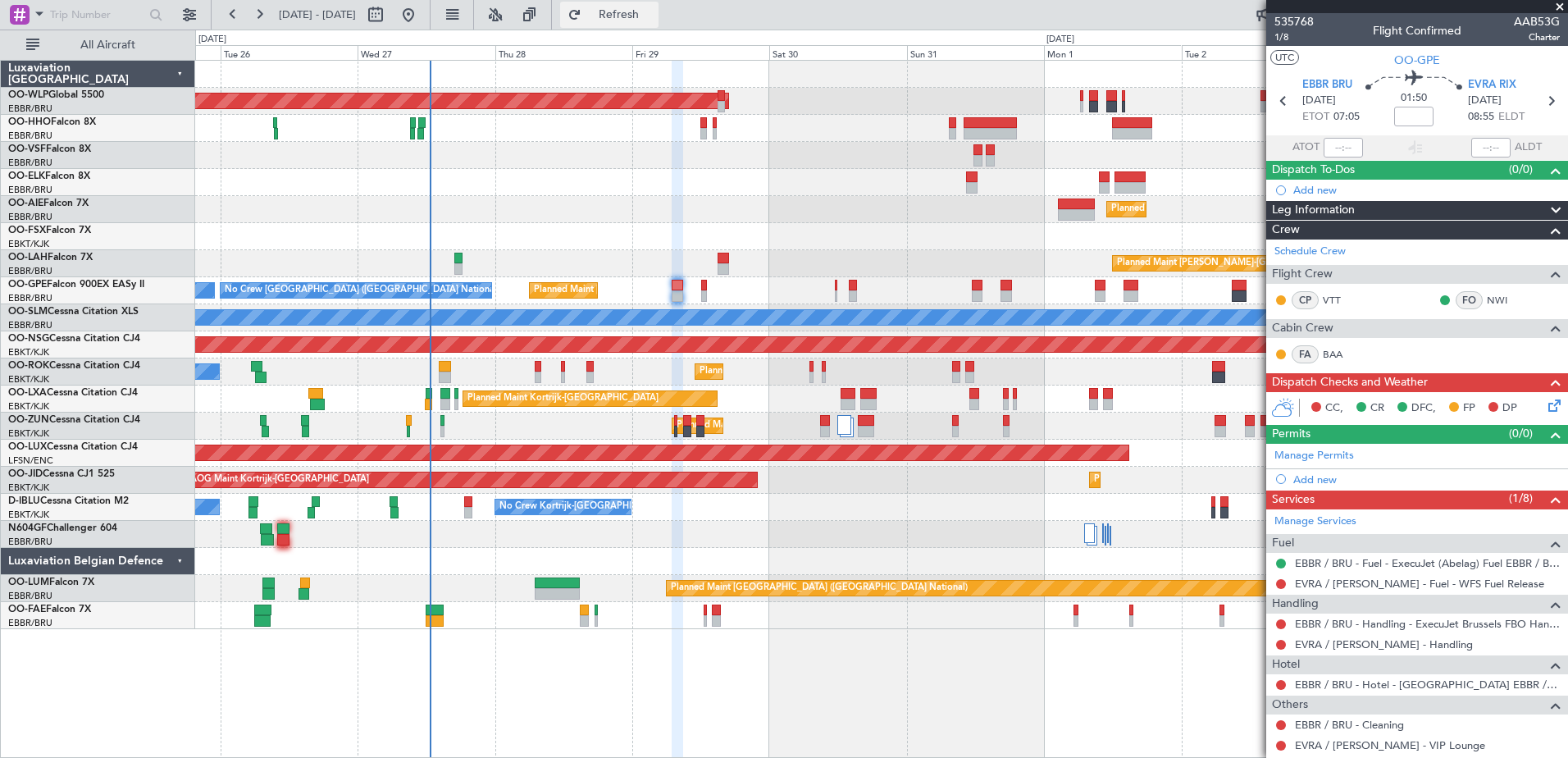
click at [654, 17] on span "Refresh" at bounding box center [619, 15] width 69 height 11
click at [1311, 480] on div "Add new" at bounding box center [1419, 479] width 251 height 14
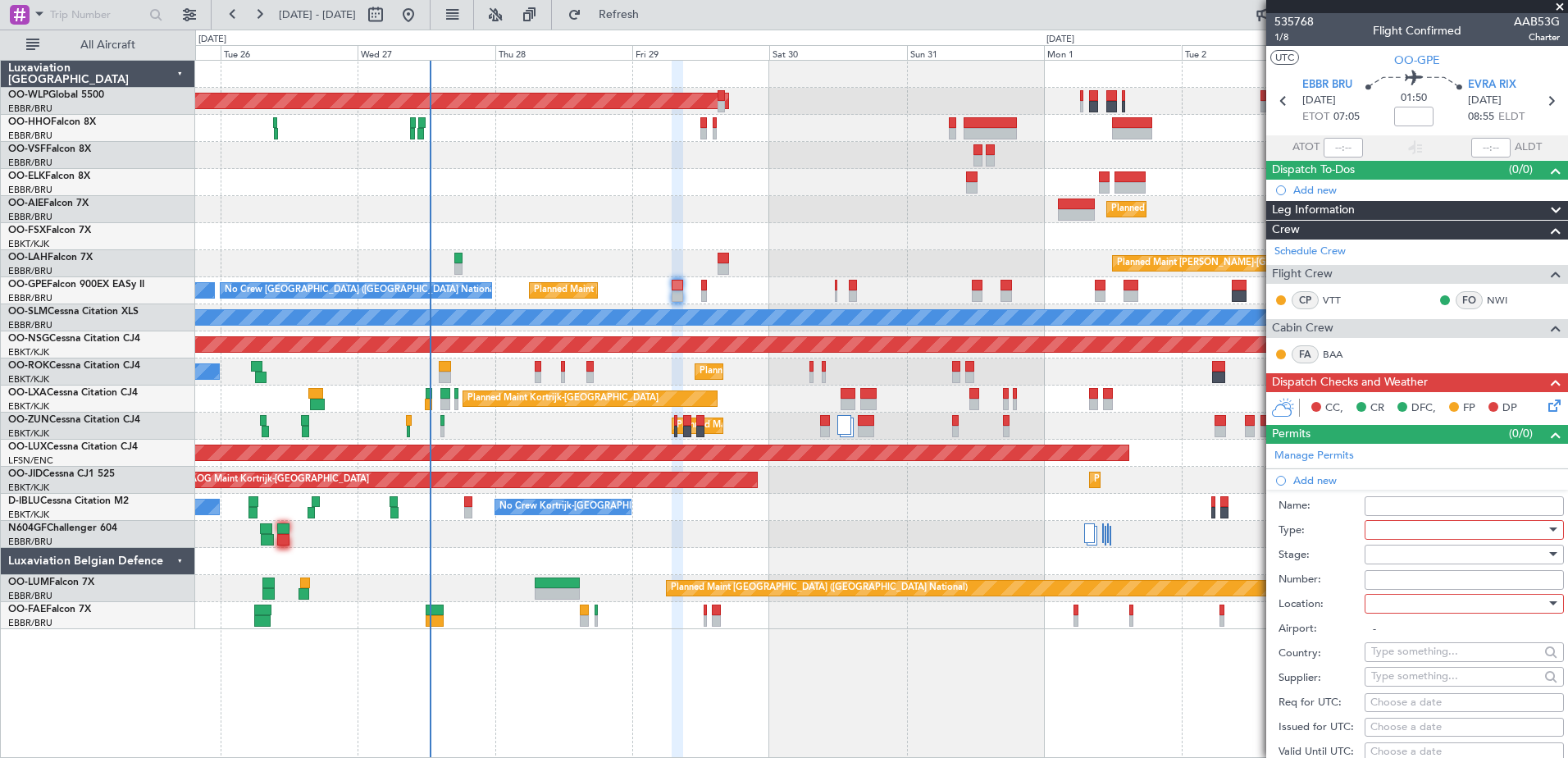
click at [1375, 531] on div at bounding box center [1459, 530] width 175 height 25
click at [1437, 684] on span "Slot" at bounding box center [1458, 684] width 173 height 25
click at [1417, 608] on div at bounding box center [1459, 603] width 175 height 25
click at [1415, 639] on span "Departure" at bounding box center [1458, 636] width 173 height 25
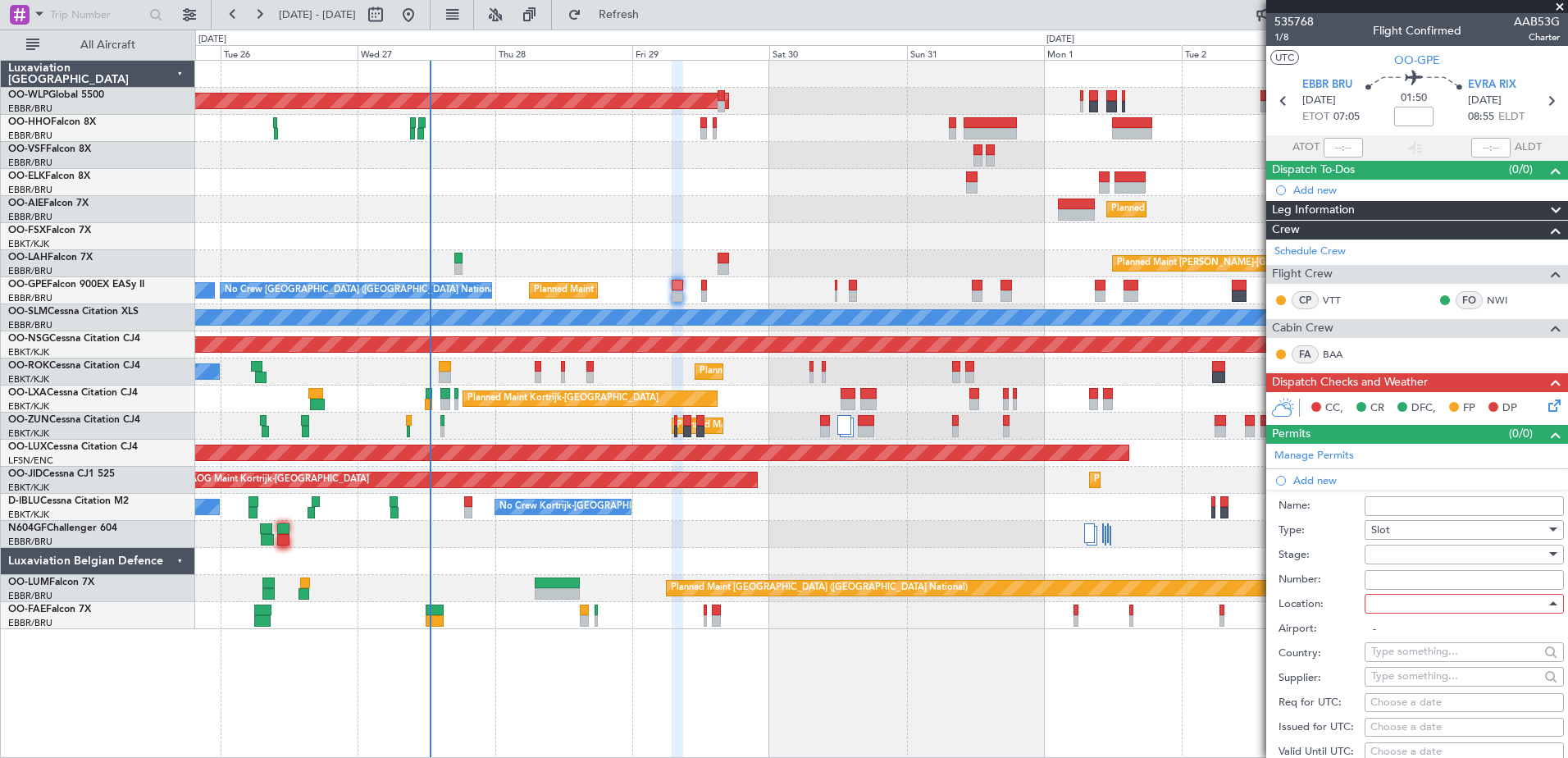
type input "EBBR / BRU"
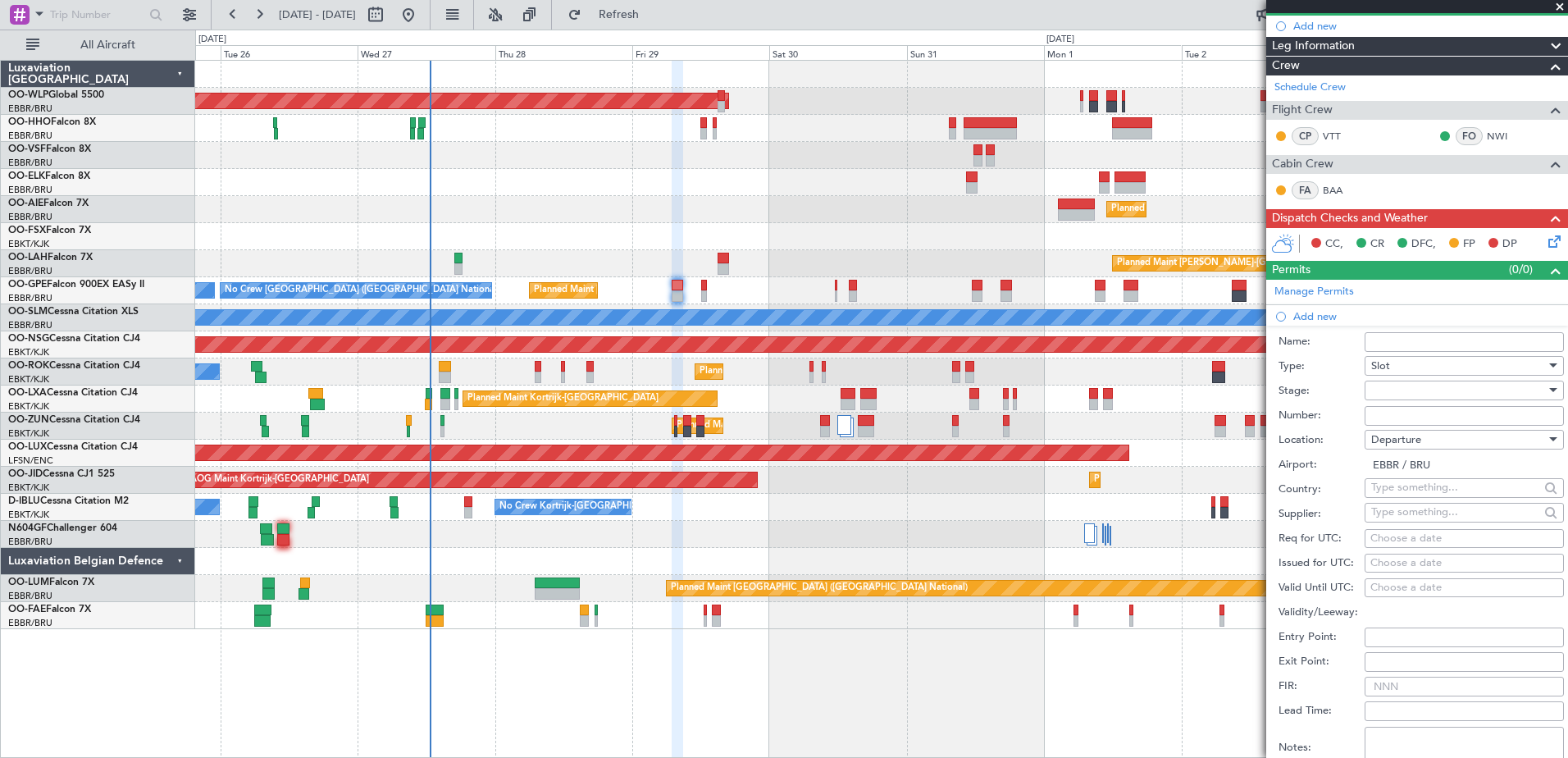
scroll to position [246, 0]
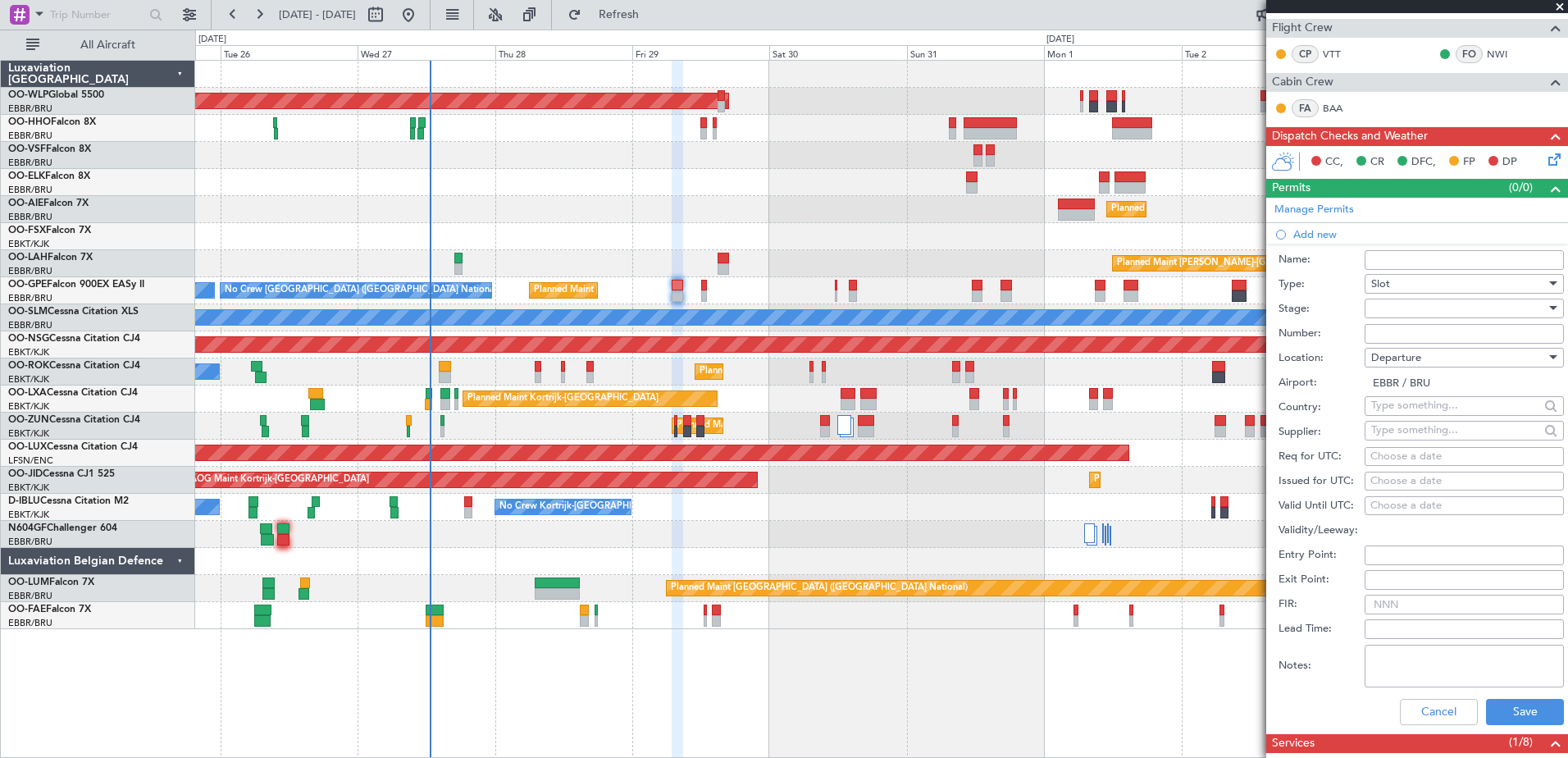
click at [1377, 459] on div "Choose a date" at bounding box center [1464, 457] width 188 height 16
select select "8"
select select "2025"
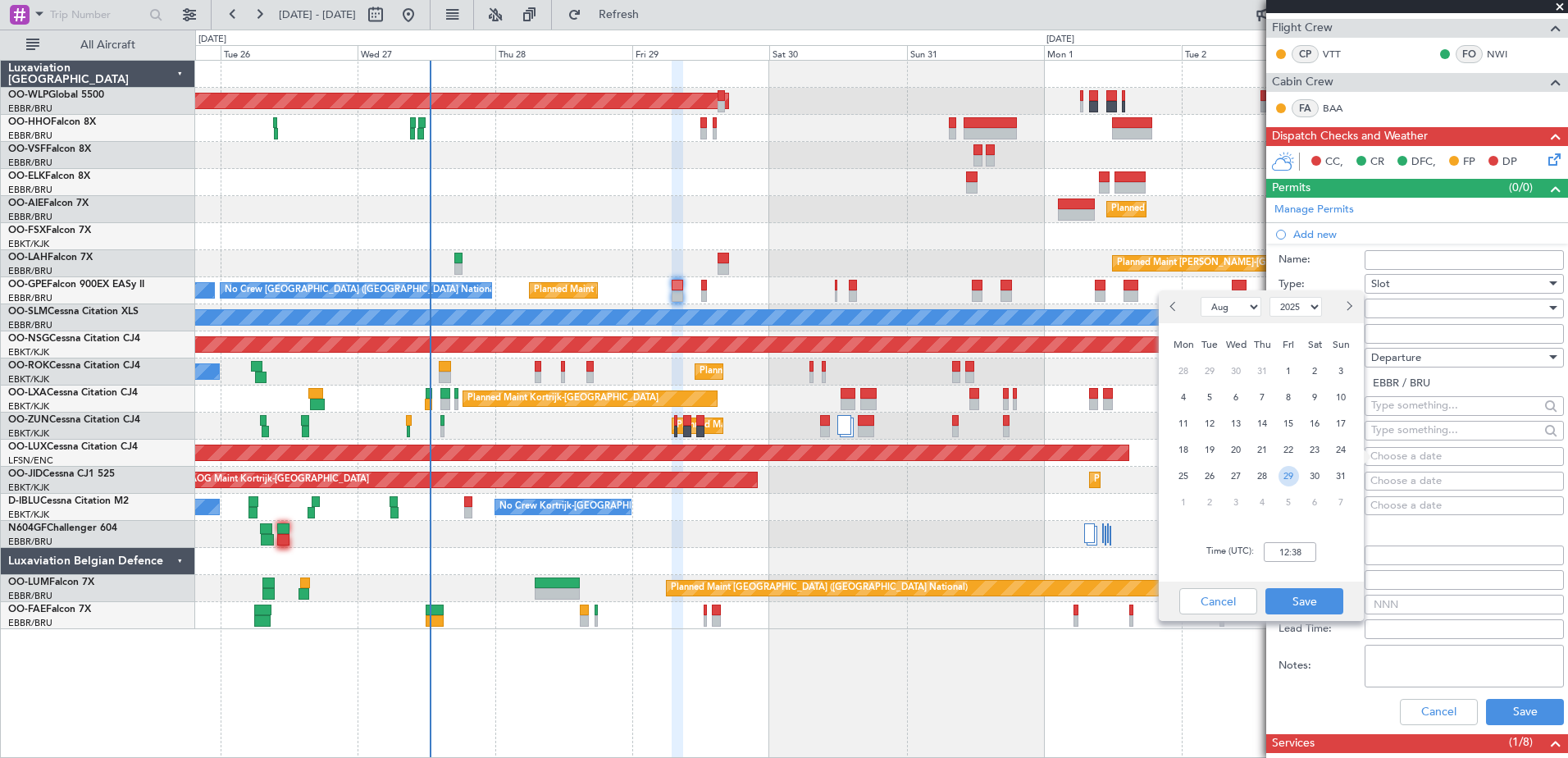
click at [1291, 478] on span "29" at bounding box center [1289, 476] width 21 height 21
click at [1282, 549] on input "00:00" at bounding box center [1290, 552] width 52 height 20
type input "0700"
click at [1320, 593] on button "Save" at bounding box center [1305, 601] width 78 height 27
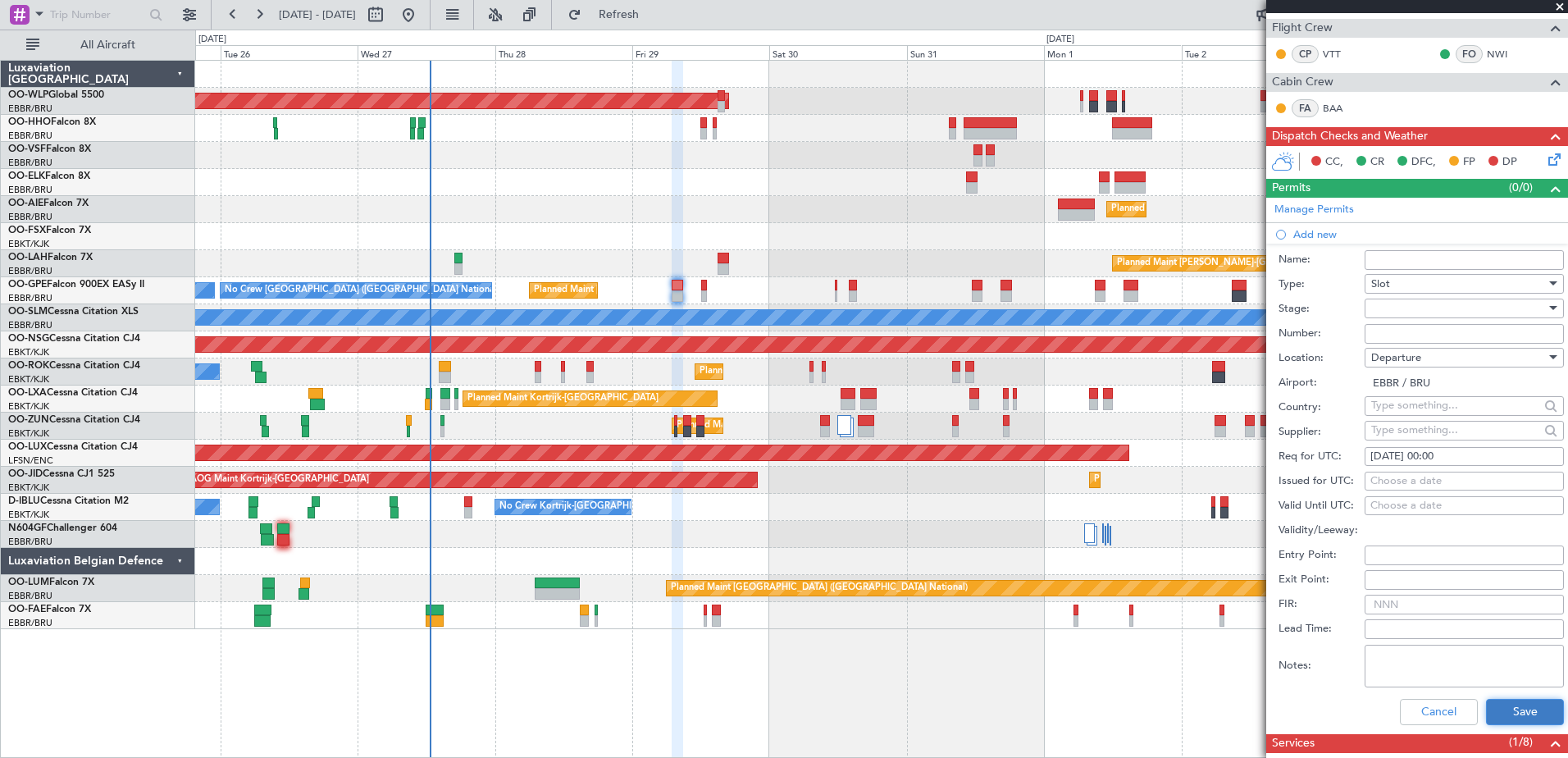
click at [1511, 713] on button "Save" at bounding box center [1525, 712] width 78 height 27
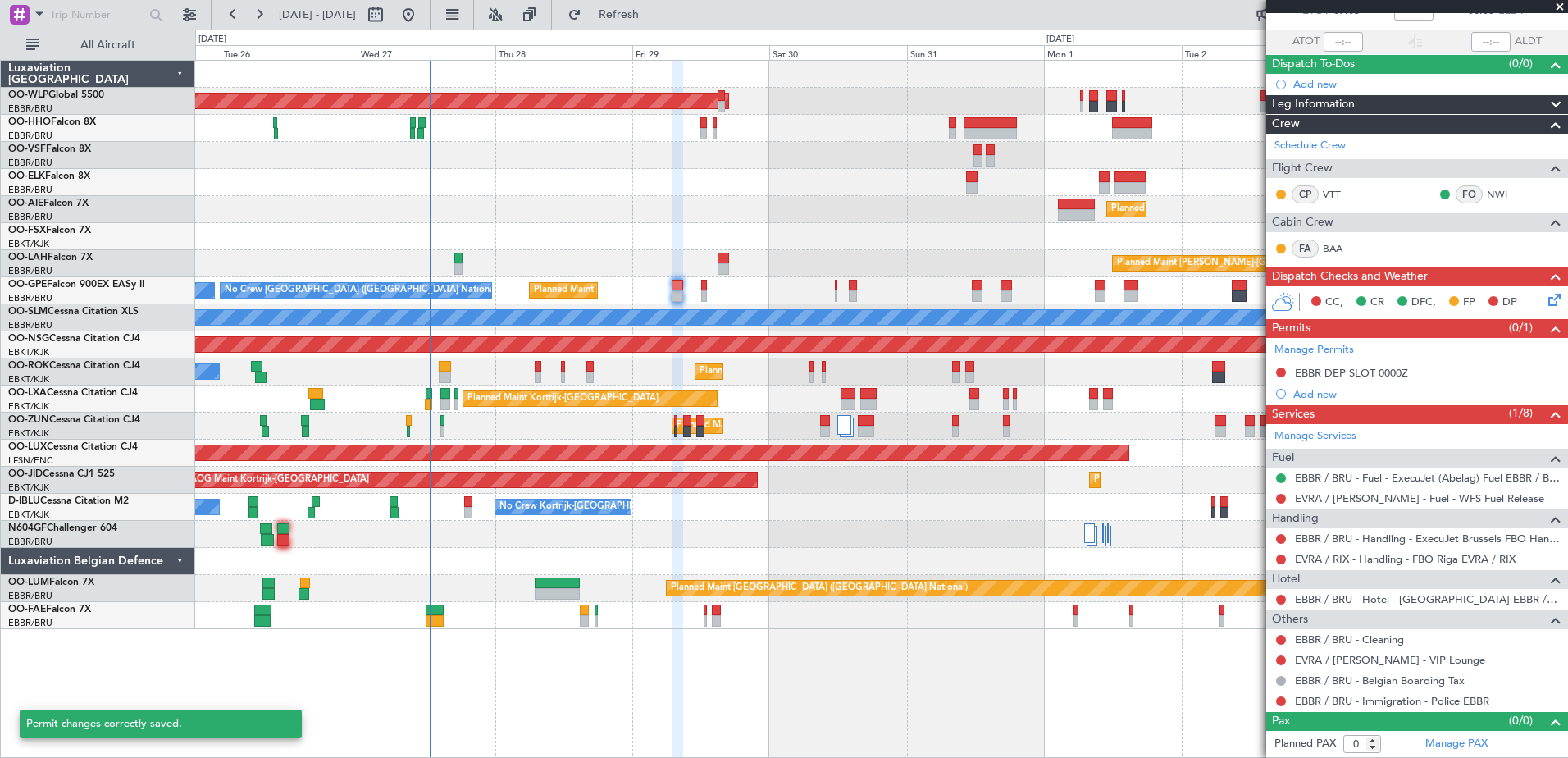
scroll to position [105, 0]
click at [1388, 555] on link "EVRA / RIX - Handling - FBO Riga EVRA / RIX" at bounding box center [1405, 560] width 221 height 14
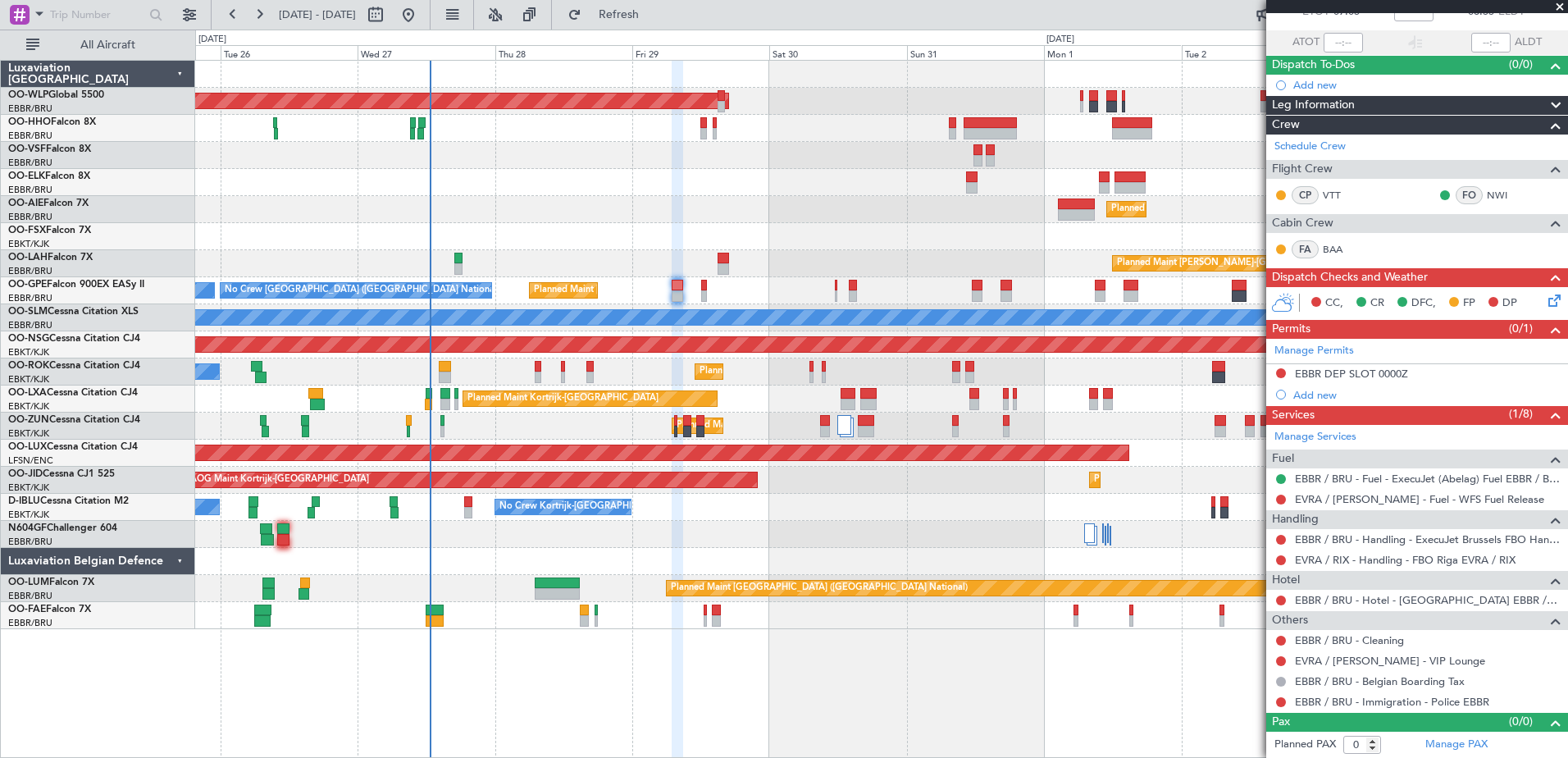
scroll to position [0, 0]
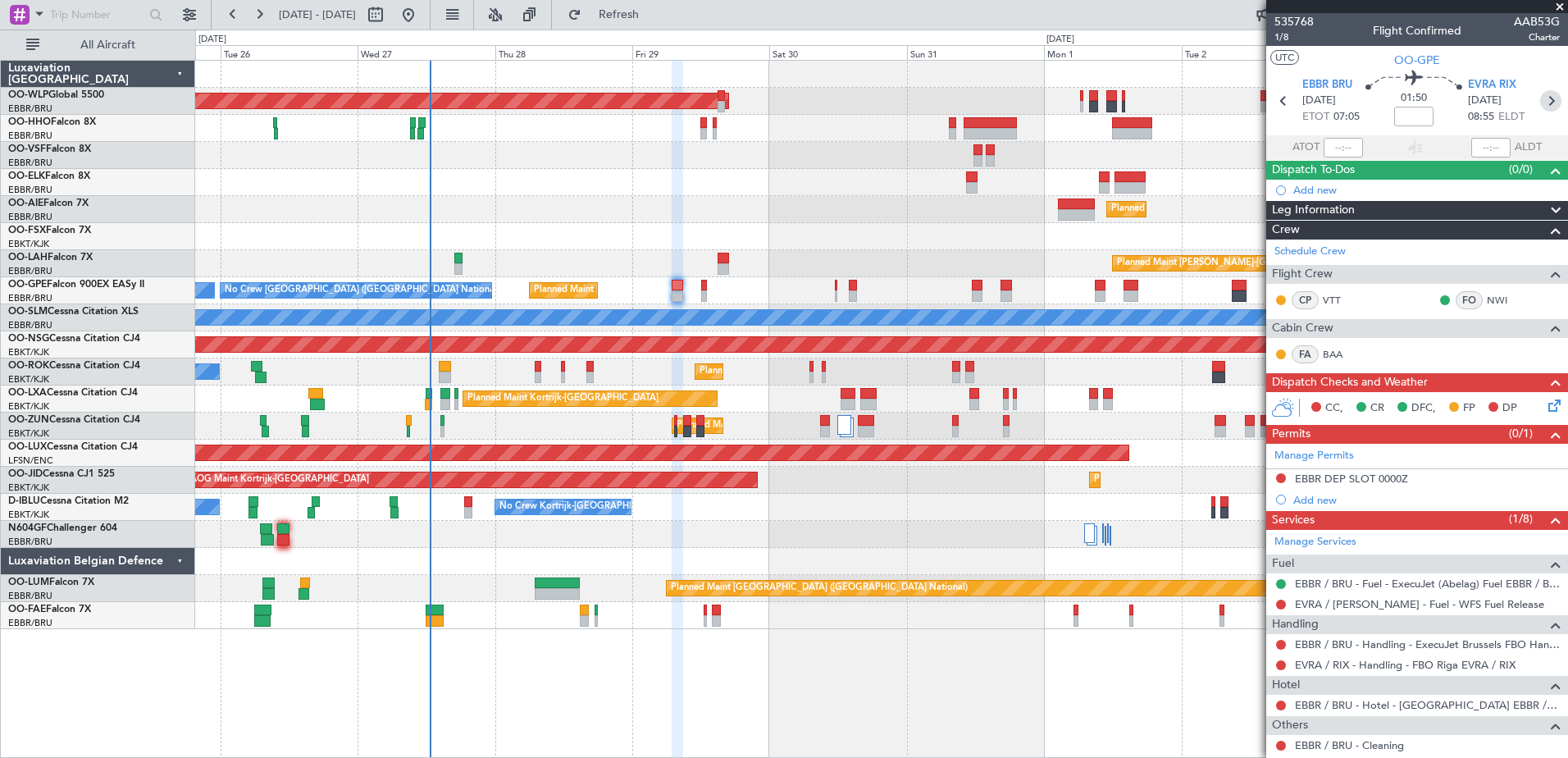
click at [1541, 99] on icon at bounding box center [1551, 100] width 21 height 21
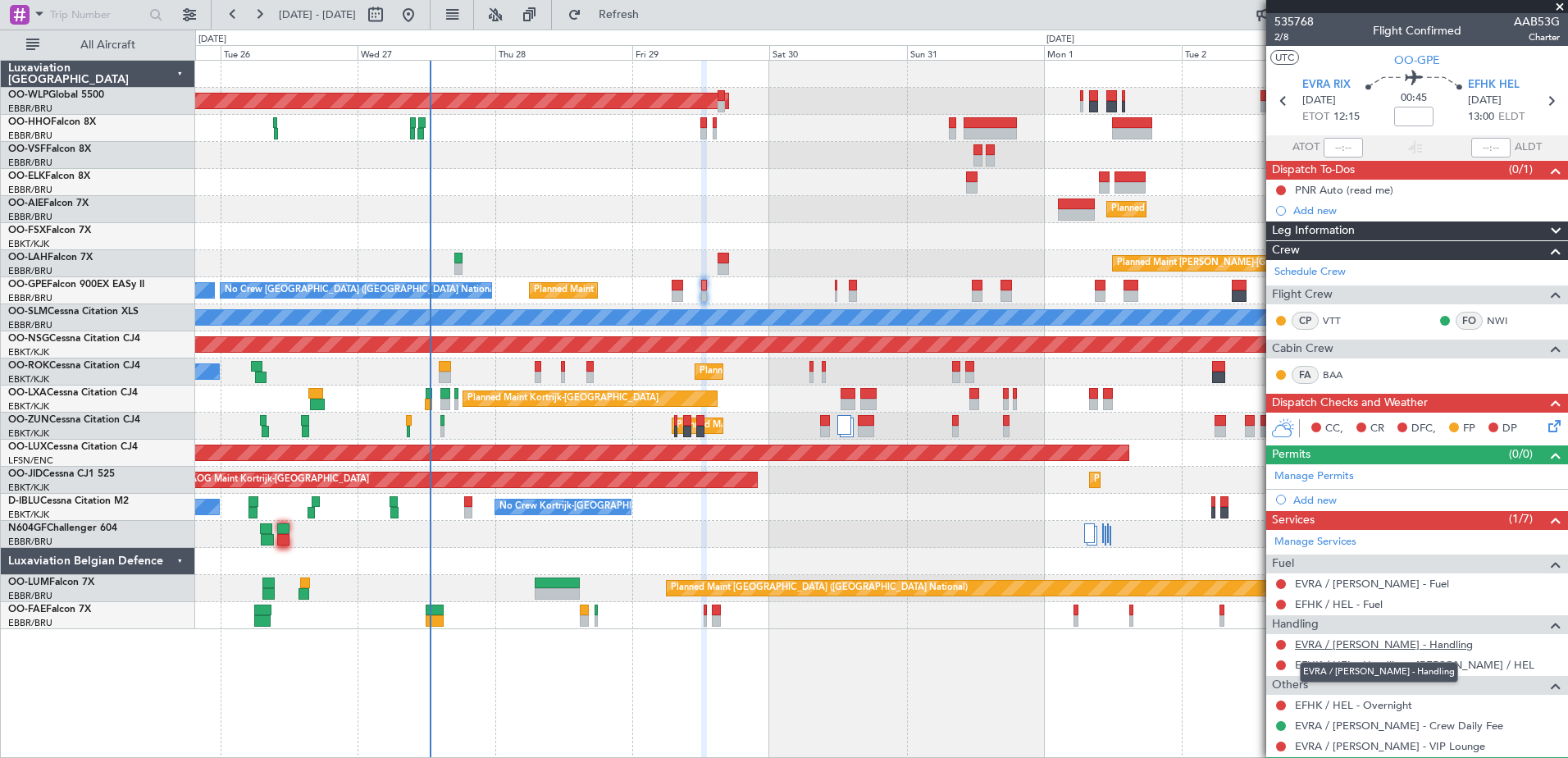
click at [1364, 646] on link "EVRA / [PERSON_NAME] - Handling" at bounding box center [1383, 645] width 178 height 14
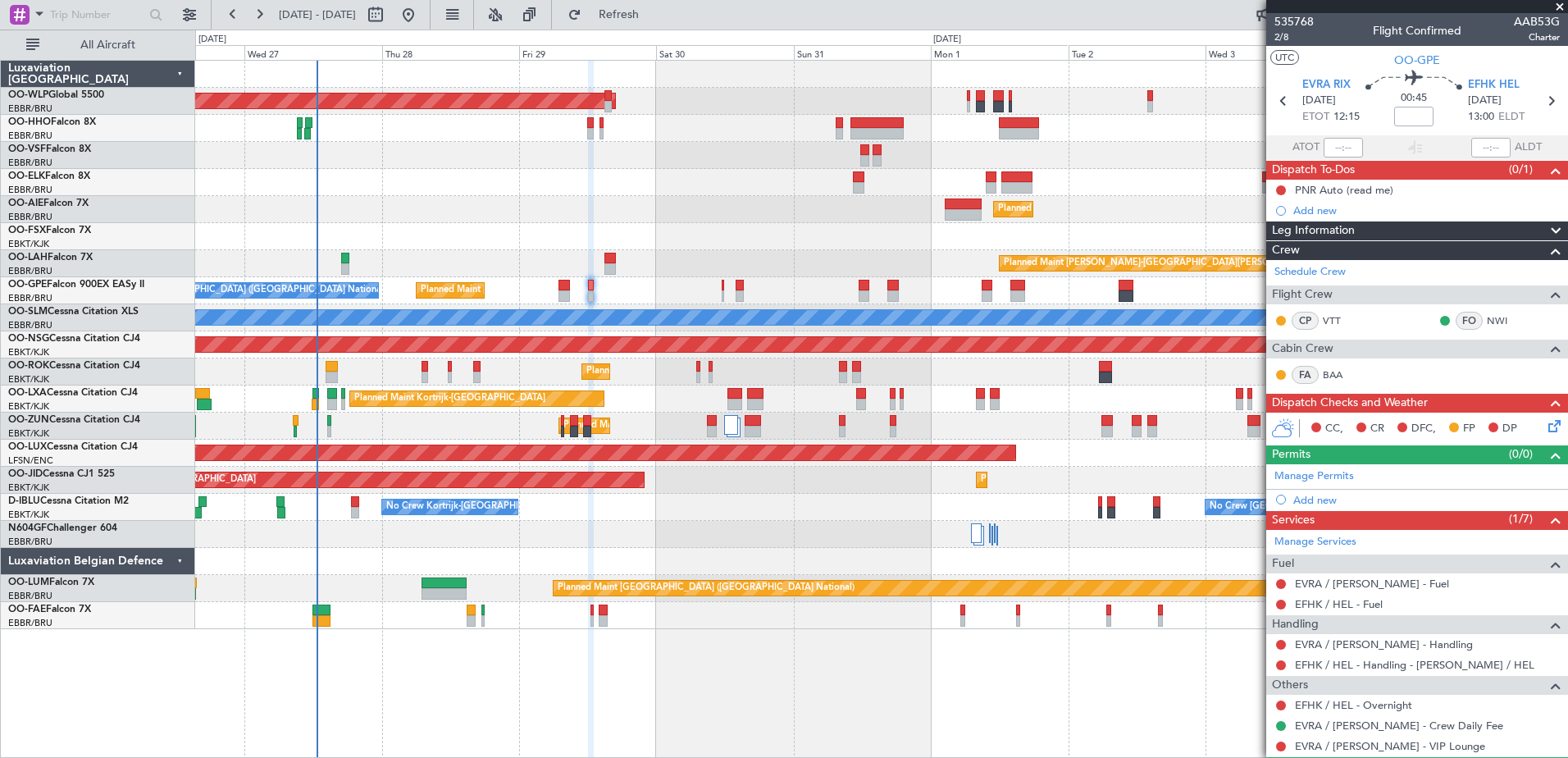
click at [948, 231] on div "Planned Maint Kortrijk-[GEOGRAPHIC_DATA]" at bounding box center [881, 237] width 1372 height 27
click at [654, 16] on span "Refresh" at bounding box center [619, 15] width 69 height 11
click at [1483, 84] on span "EFHK HEL" at bounding box center [1494, 85] width 51 height 16
click at [1545, 427] on icon at bounding box center [1551, 422] width 13 height 13
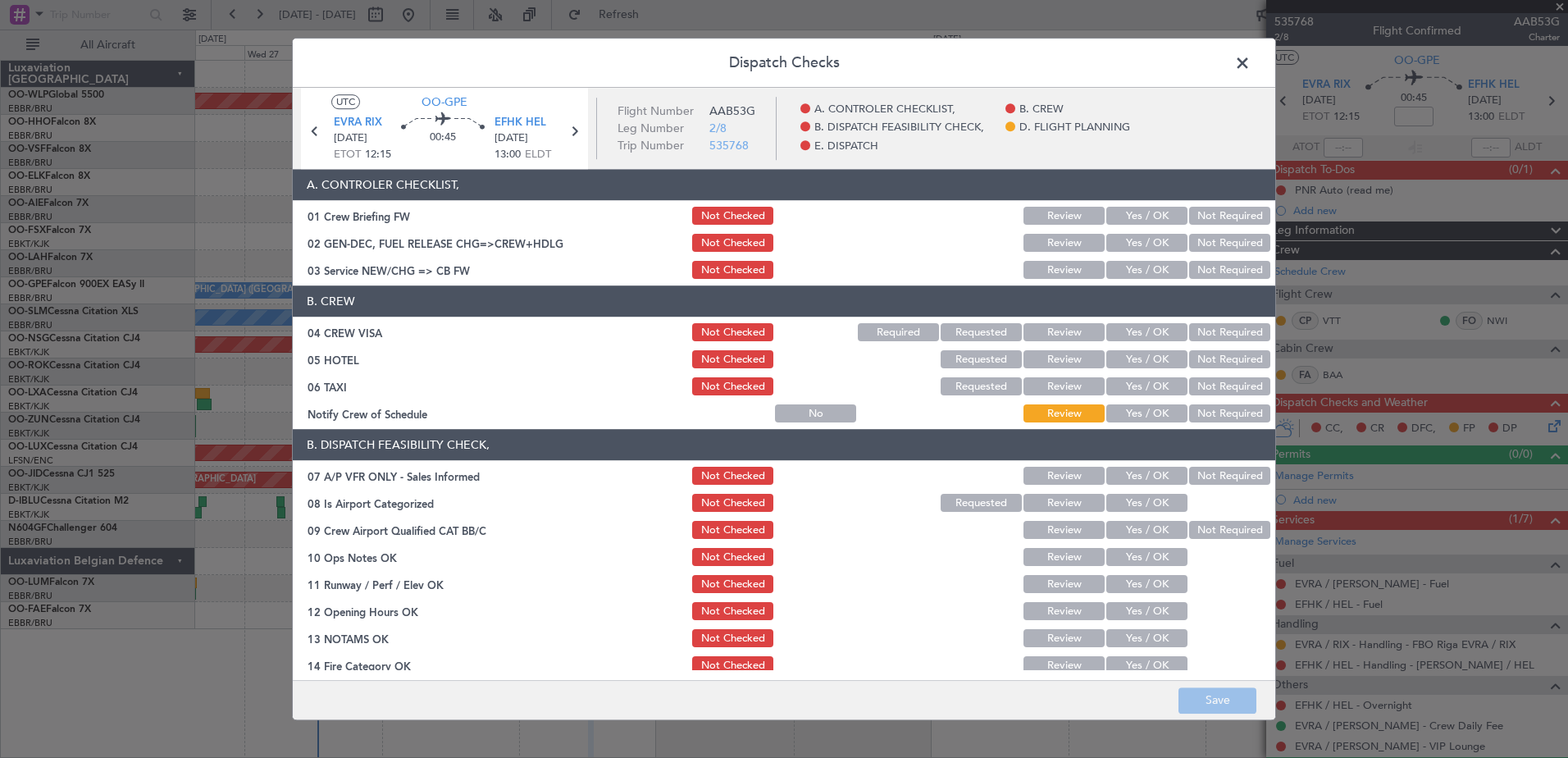
click at [1201, 482] on button "Not Required" at bounding box center [1230, 476] width 82 height 18
click at [1147, 503] on button "Yes / OK" at bounding box center [1147, 503] width 82 height 18
drag, startPoint x: 1230, startPoint y: 529, endPoint x: 1182, endPoint y: 533, distance: 48.2
click at [1230, 529] on button "Not Required" at bounding box center [1230, 531] width 82 height 18
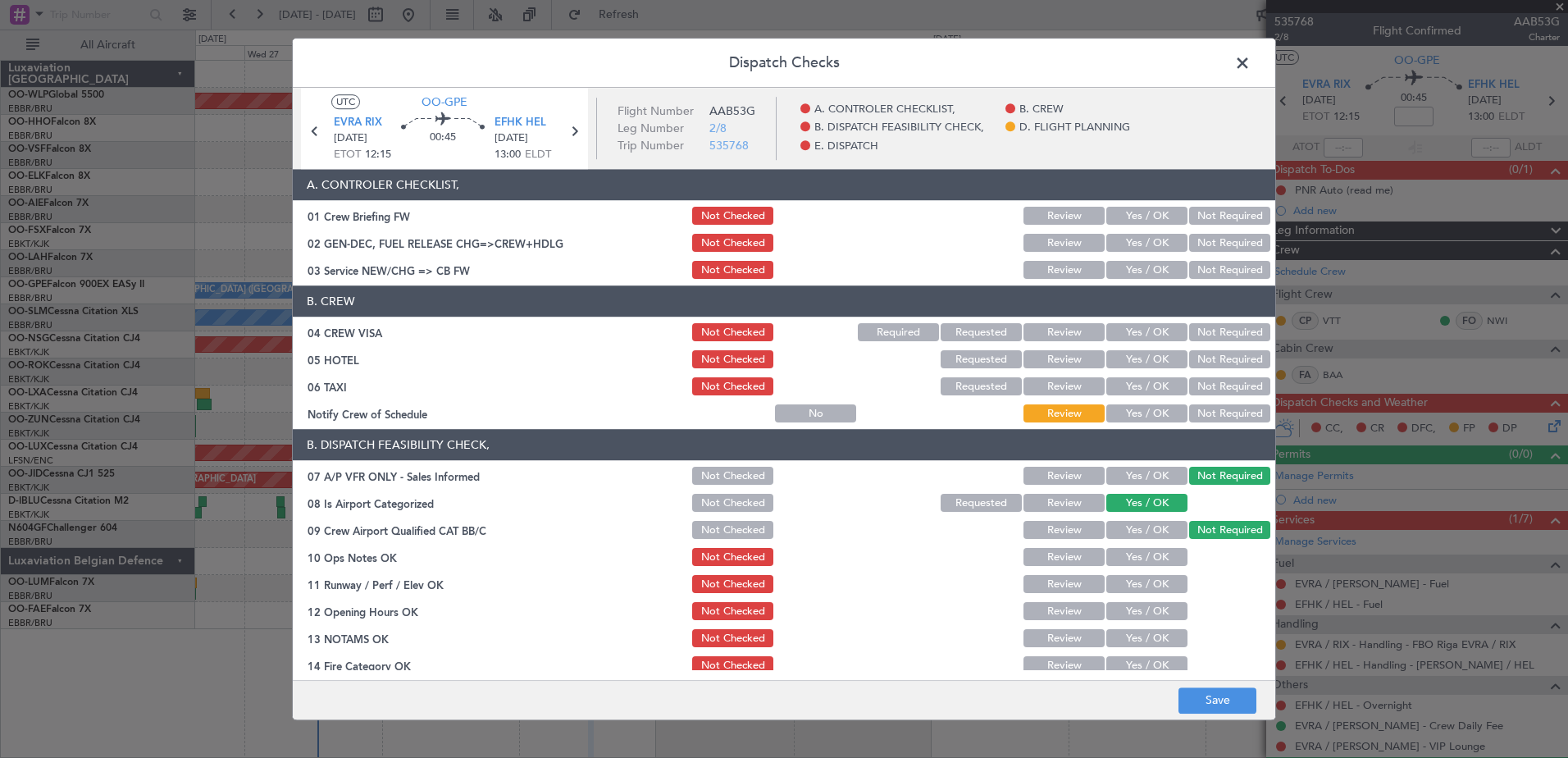
drag, startPoint x: 1131, startPoint y: 546, endPoint x: 1133, endPoint y: 573, distance: 27.1
click at [1130, 548] on div "Yes / OK" at bounding box center [1145, 557] width 83 height 23
click at [1133, 558] on button "Yes / OK" at bounding box center [1147, 557] width 82 height 18
click at [1142, 579] on button "Yes / OK" at bounding box center [1147, 585] width 82 height 18
drag, startPoint x: 1140, startPoint y: 606, endPoint x: 1141, endPoint y: 627, distance: 21.0
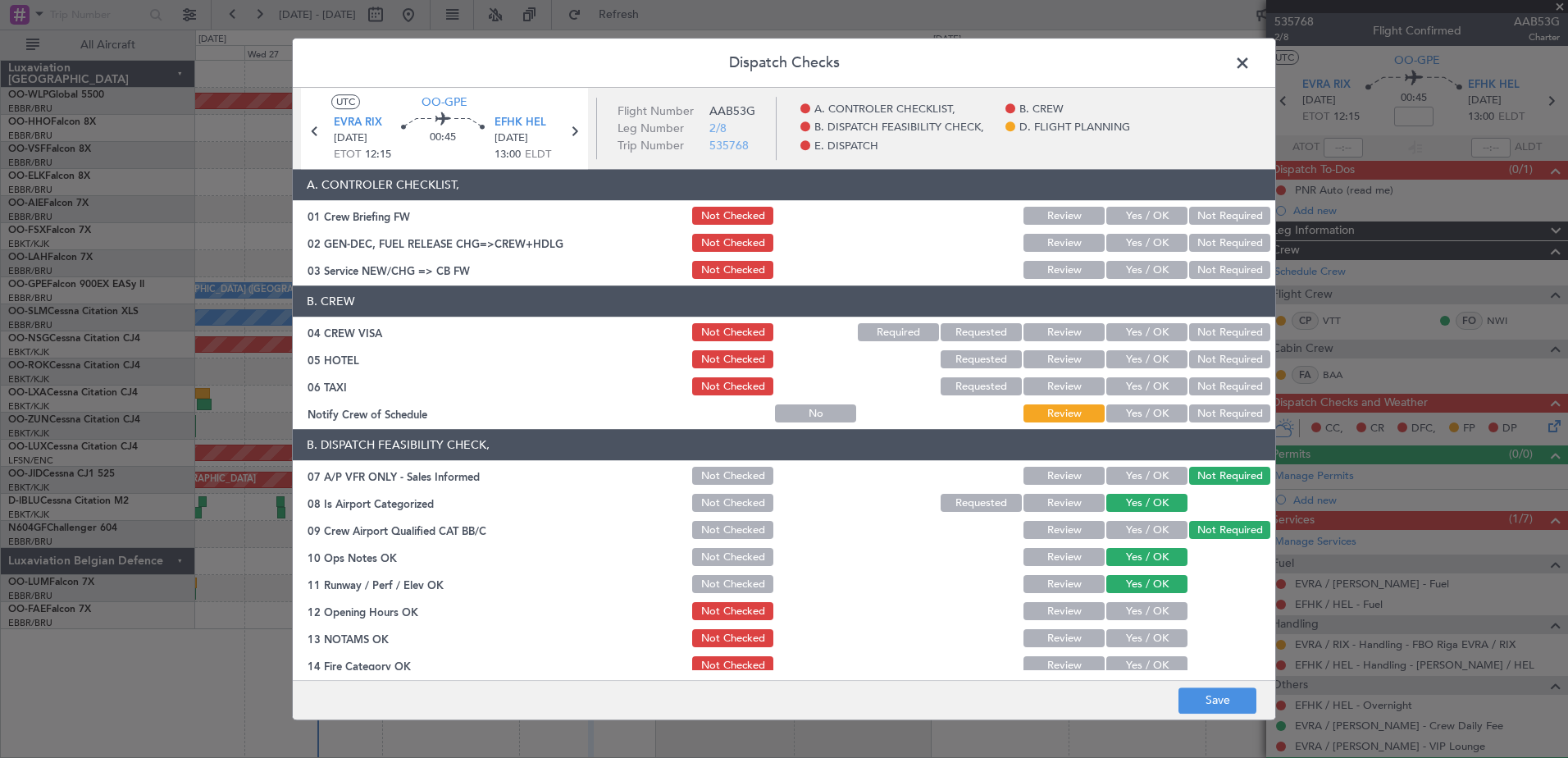
click at [1140, 612] on button "Yes / OK" at bounding box center [1147, 611] width 82 height 18
drag, startPoint x: 1141, startPoint y: 634, endPoint x: 1141, endPoint y: 651, distance: 17.0
click at [1141, 640] on button "Yes / OK" at bounding box center [1147, 639] width 82 height 18
click at [1140, 658] on button "Yes / OK" at bounding box center [1147, 665] width 82 height 18
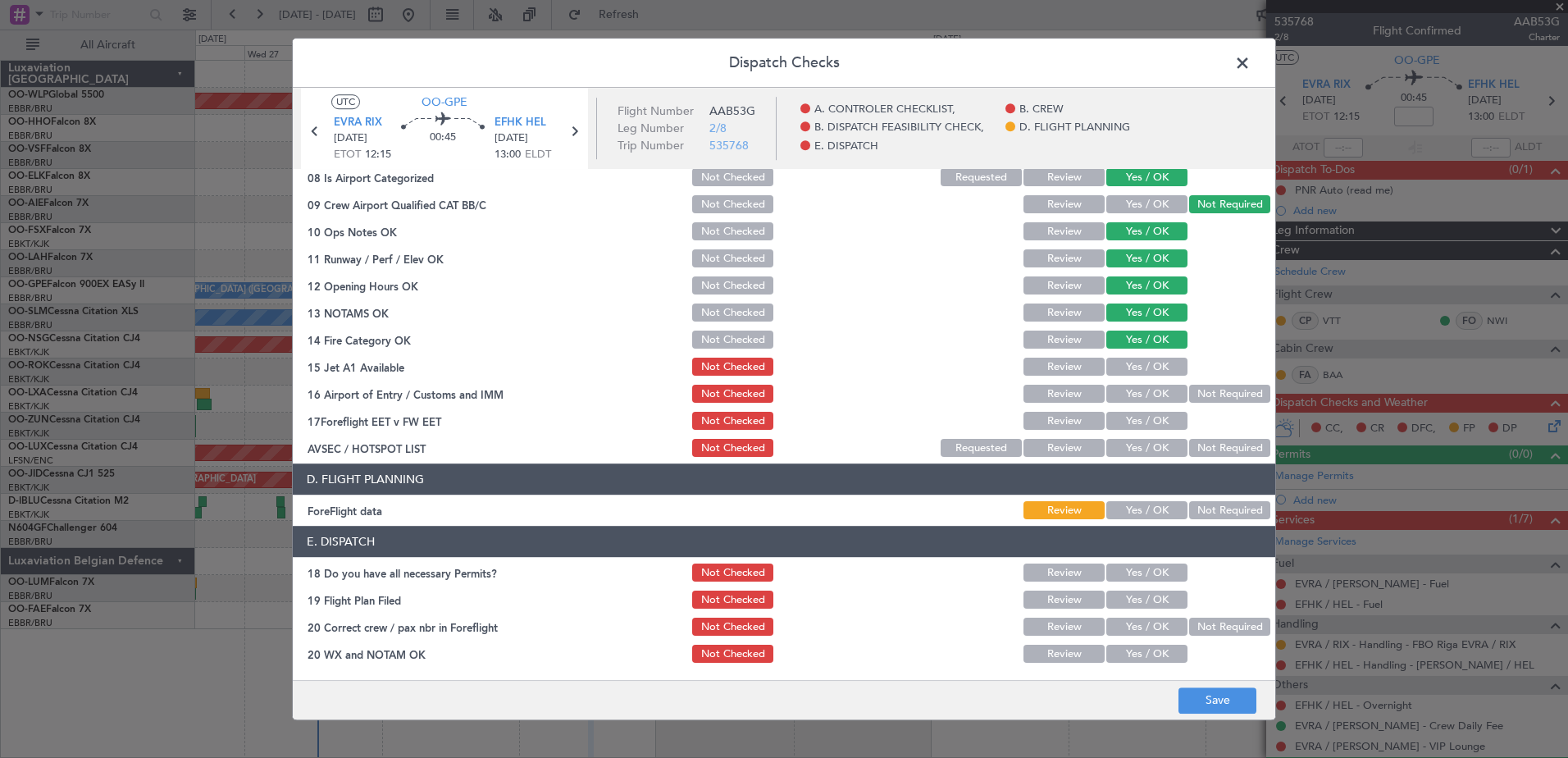
click at [1131, 361] on button "Yes / OK" at bounding box center [1147, 367] width 82 height 18
click at [1138, 391] on button "Yes / OK" at bounding box center [1147, 394] width 82 height 18
click at [1143, 429] on button "Yes / OK" at bounding box center [1147, 421] width 82 height 18
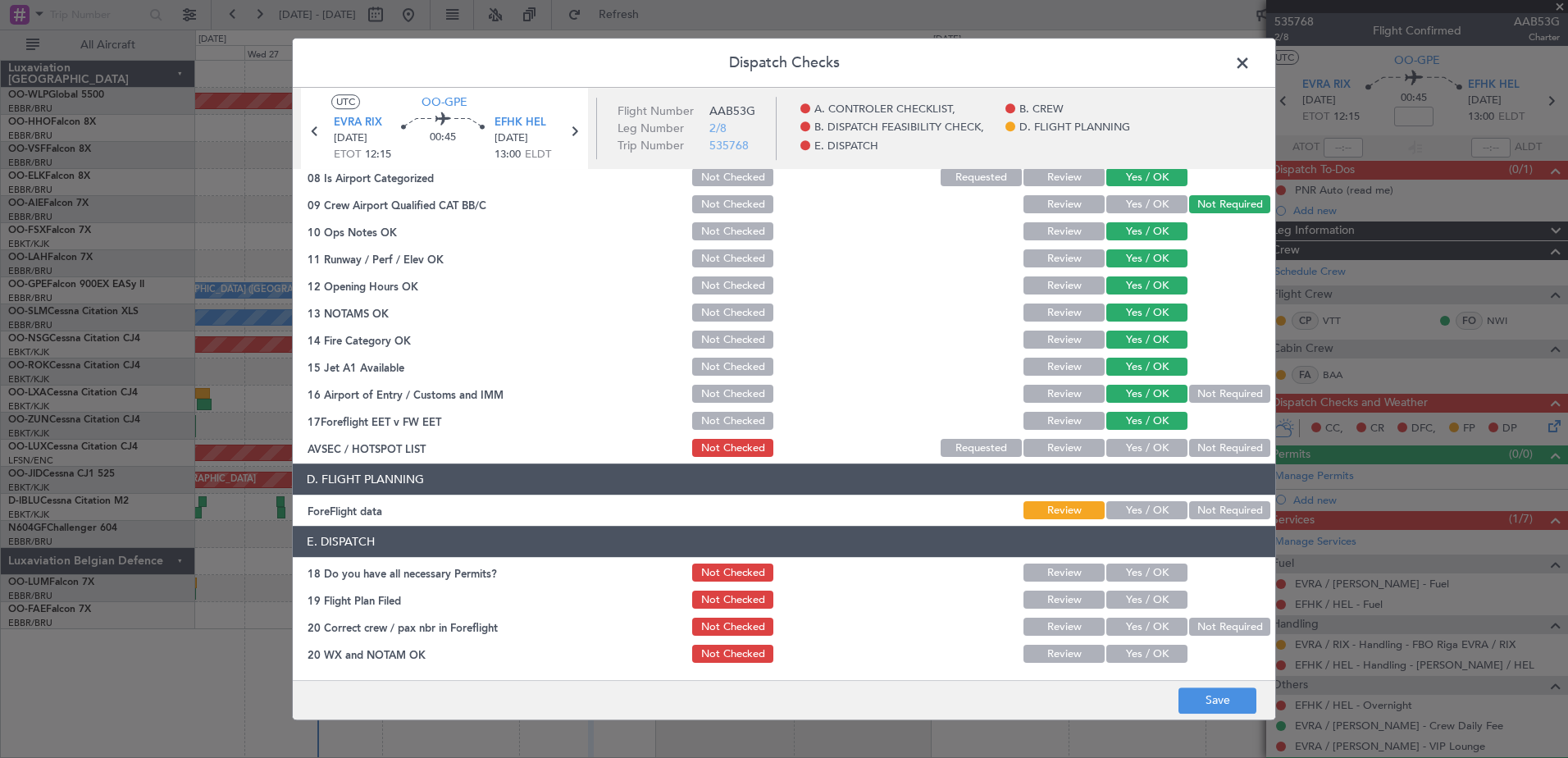
click at [1139, 449] on button "Yes / OK" at bounding box center [1147, 448] width 82 height 18
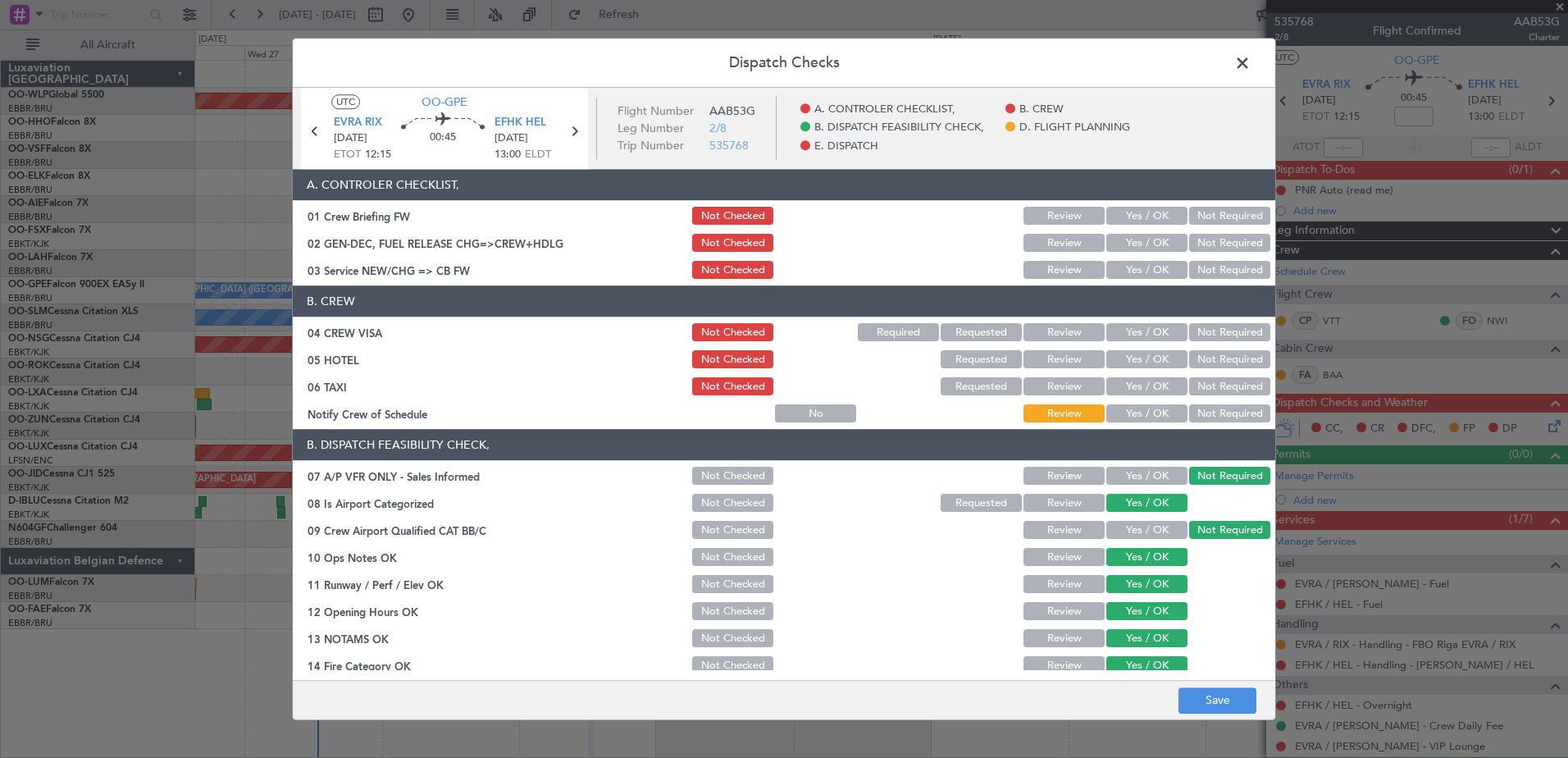
click at [1143, 403] on section "B. CREW 04 CREW VISA Not Checked Required Requested Review Yes / OK Not Require…" at bounding box center [784, 356] width 983 height 139
click at [1146, 411] on button "Yes / OK" at bounding box center [1147, 414] width 82 height 18
drag, startPoint x: 1225, startPoint y: 388, endPoint x: 1224, endPoint y: 370, distance: 18.0
click at [1226, 386] on button "Not Required" at bounding box center [1230, 387] width 82 height 18
drag, startPoint x: 1221, startPoint y: 366, endPoint x: 1222, endPoint y: 355, distance: 11.0
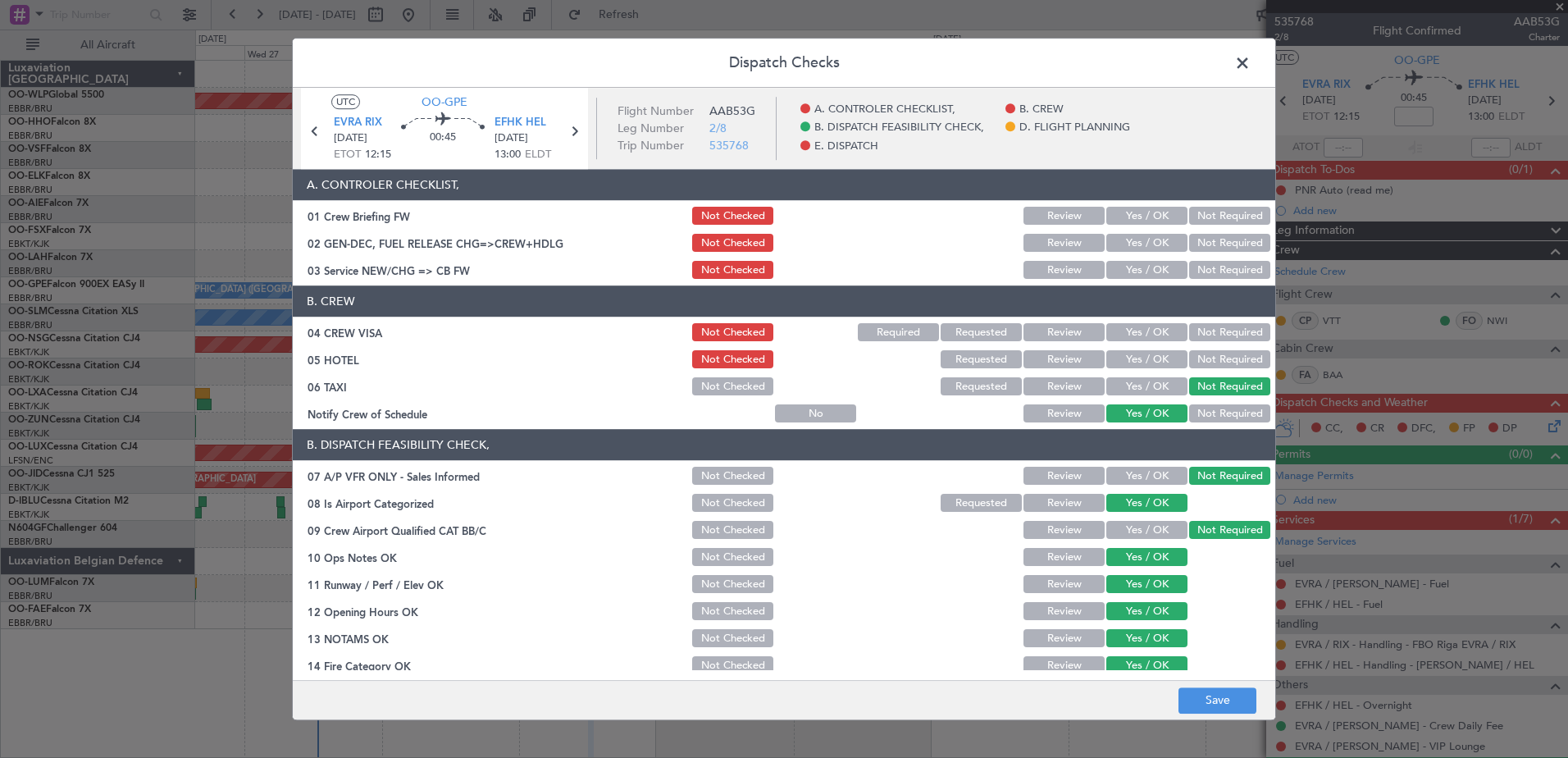
click at [1221, 364] on button "Not Required" at bounding box center [1230, 360] width 82 height 18
click at [1218, 324] on button "Not Required" at bounding box center [1230, 332] width 82 height 18
click at [1159, 256] on section "A. CONTROLER CHECKLIST, 01 Crew Briefing FW Not Checked Review Yes / OK Not Req…" at bounding box center [784, 226] width 983 height 112
click at [1152, 267] on button "Yes / OK" at bounding box center [1147, 270] width 82 height 18
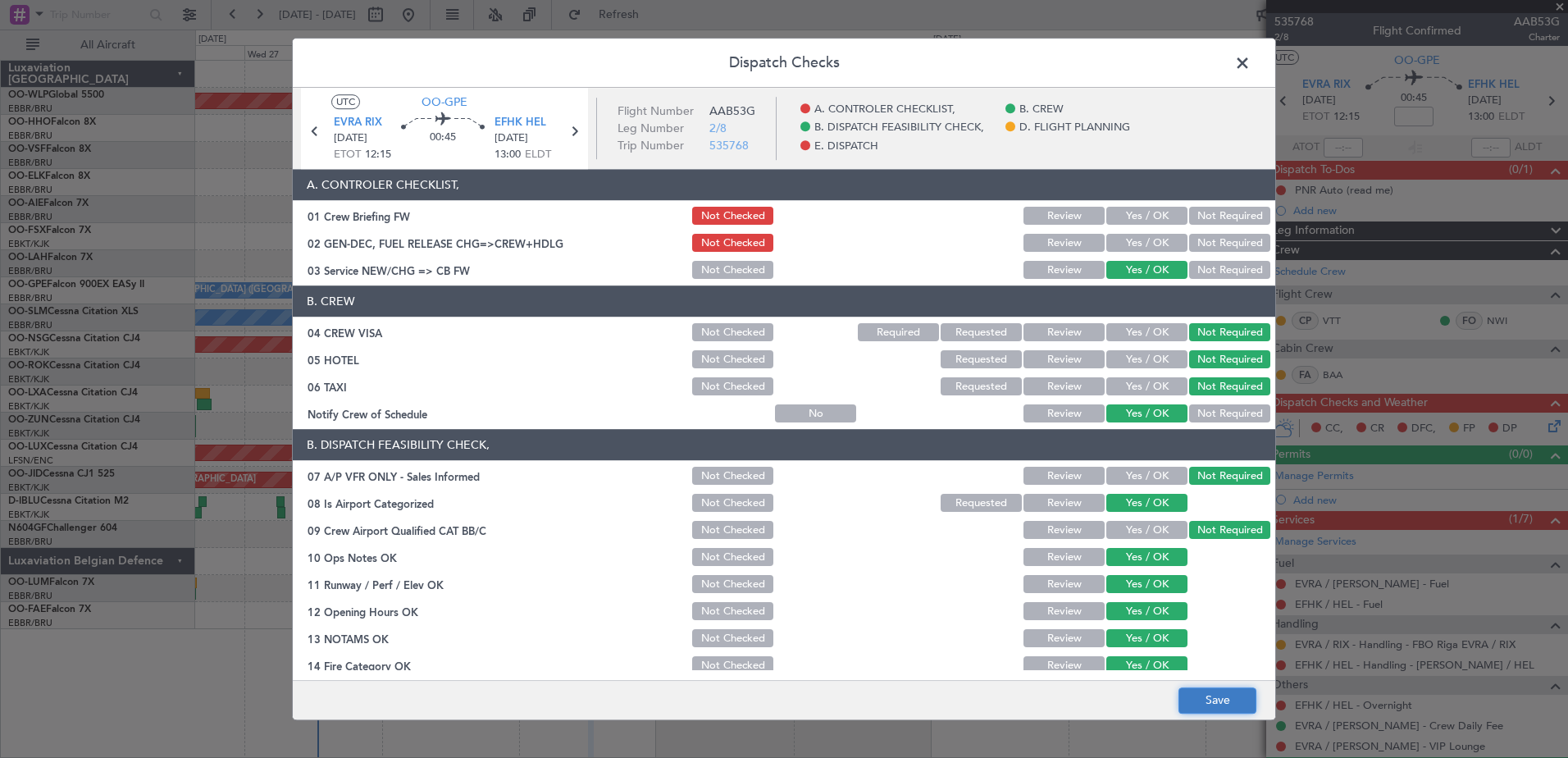
click at [1226, 705] on button "Save" at bounding box center [1217, 700] width 78 height 27
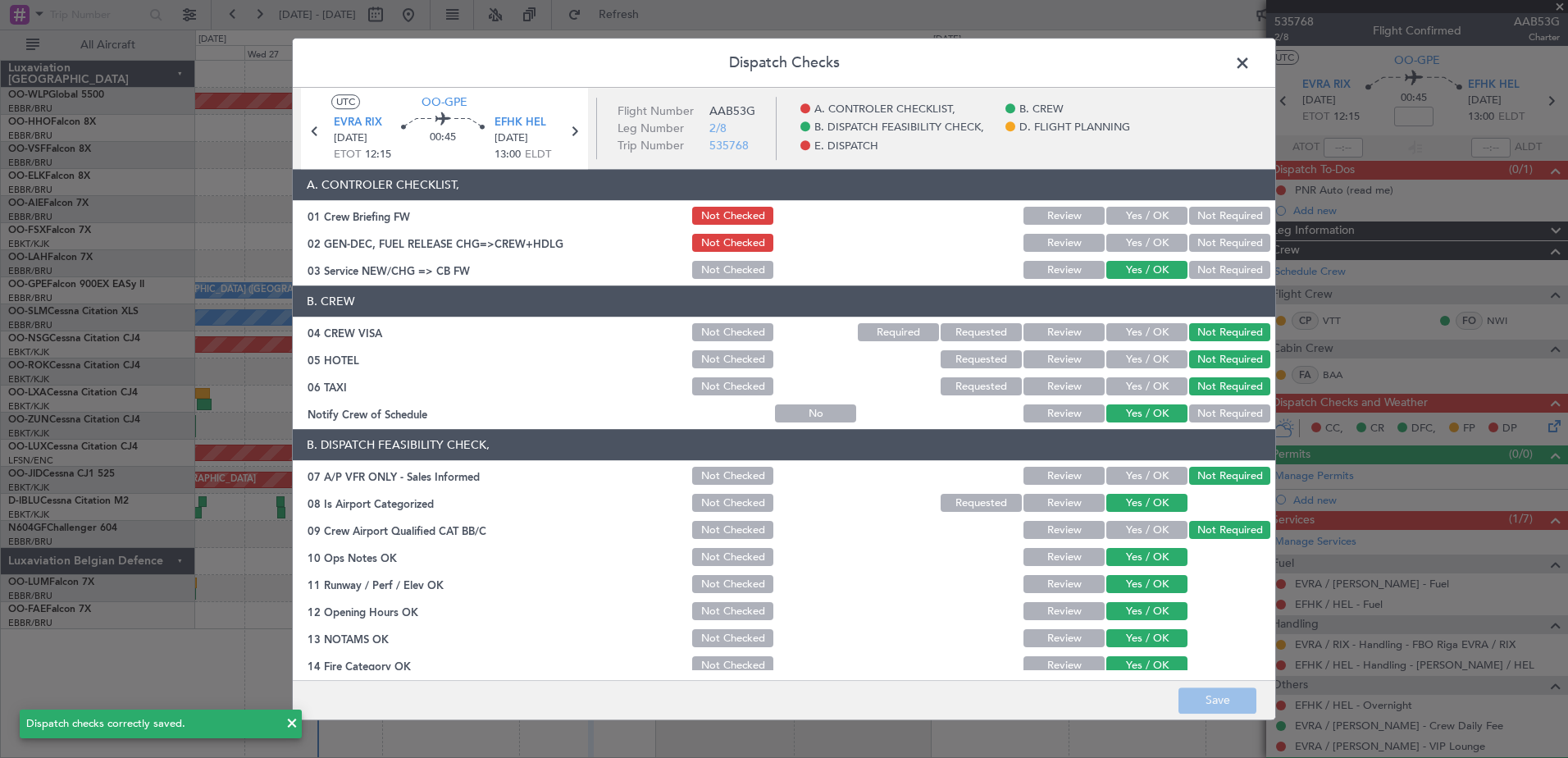
click at [1250, 62] on span at bounding box center [1250, 67] width 0 height 33
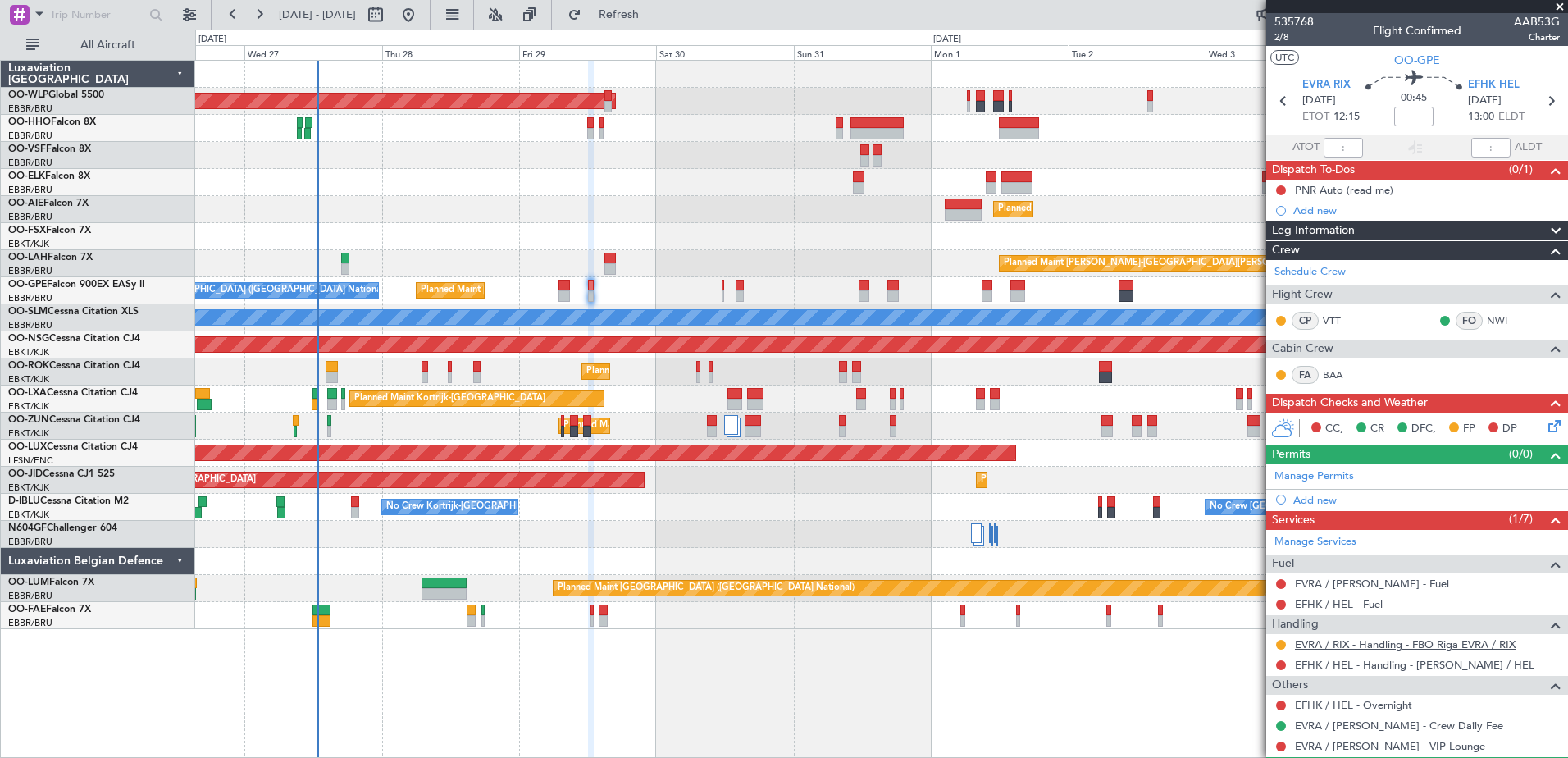
scroll to position [45, 0]
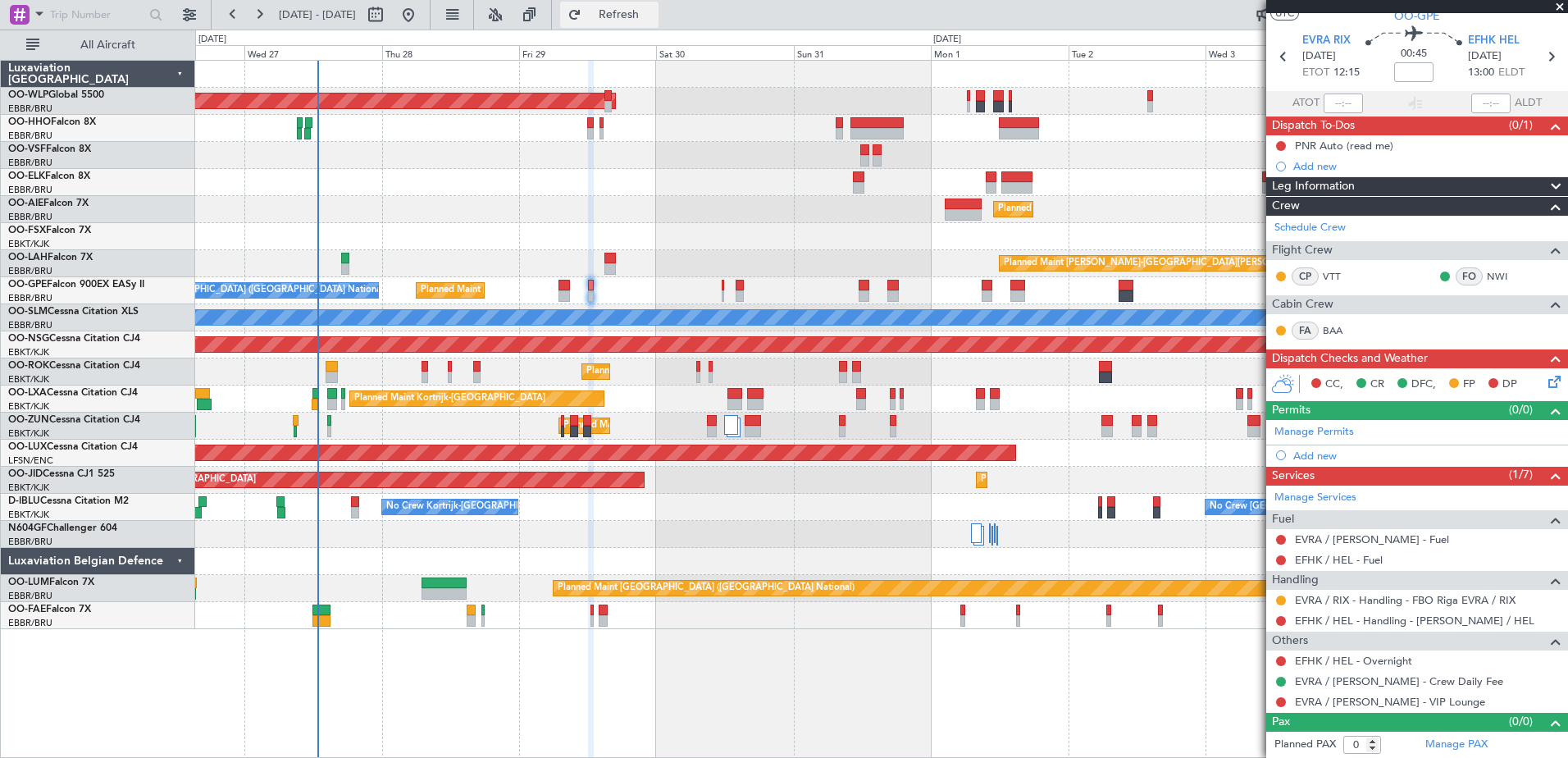
click at [658, 24] on button "Refresh" at bounding box center [609, 15] width 99 height 27
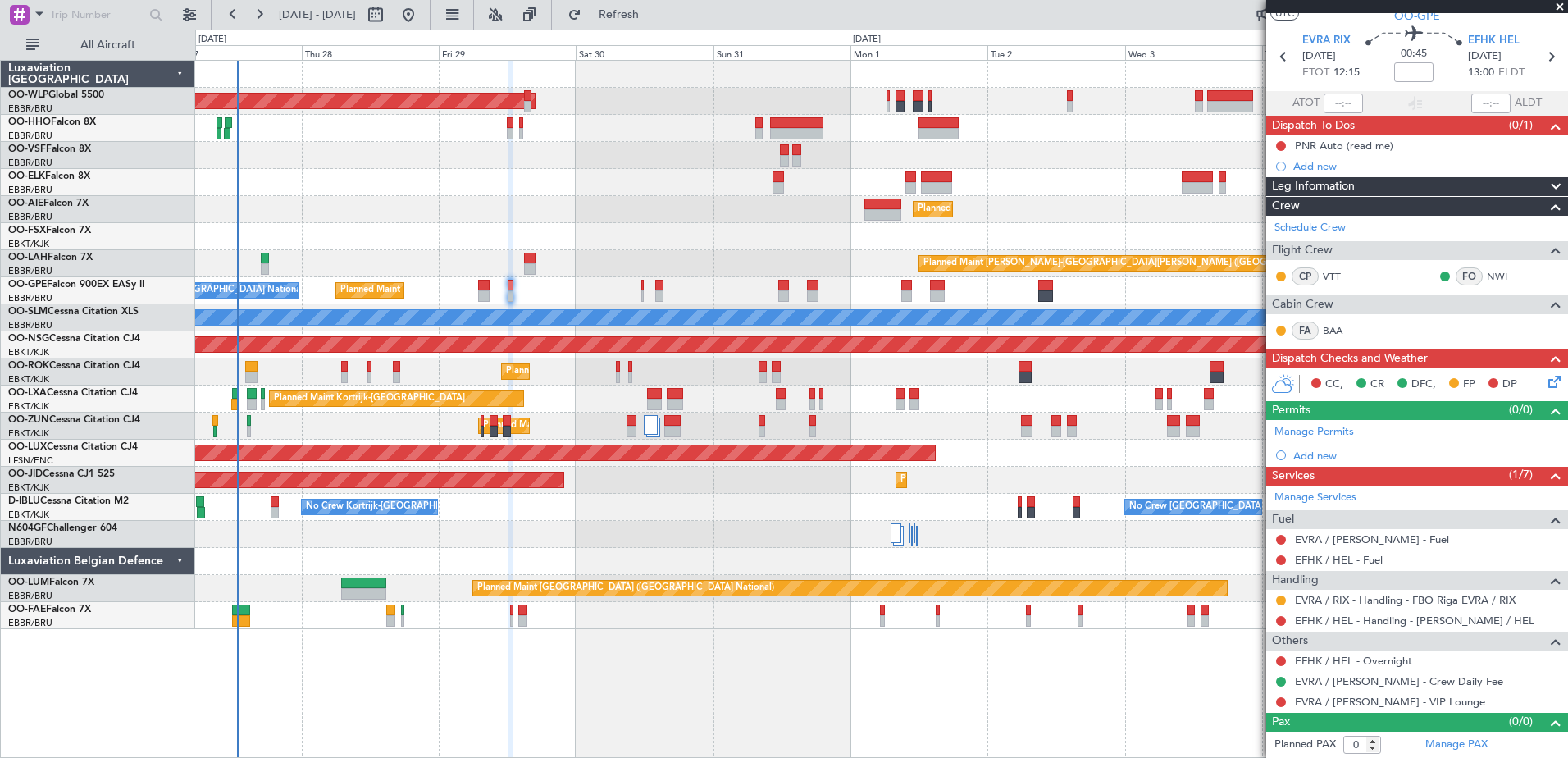
click at [592, 239] on div "Planned Maint Kortrijk-[GEOGRAPHIC_DATA] Planned Maint [GEOGRAPHIC_DATA]-[GEOGR…" at bounding box center [881, 237] width 1372 height 27
click at [677, 260] on div "Planned Maint [PERSON_NAME]-[GEOGRAPHIC_DATA][PERSON_NAME] ([GEOGRAPHIC_DATA][P…" at bounding box center [881, 264] width 1372 height 27
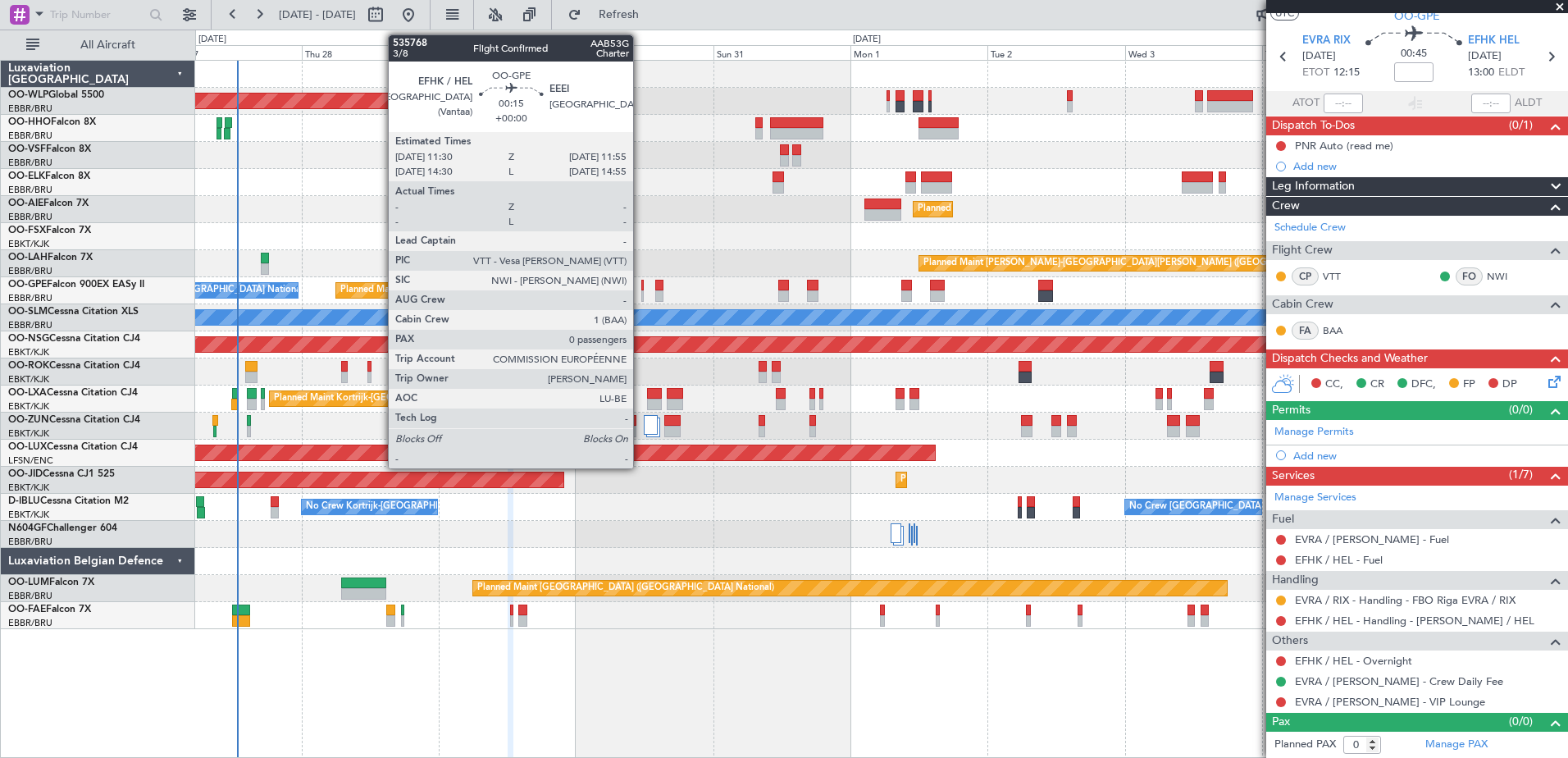
click at [641, 284] on div at bounding box center [642, 285] width 3 height 11
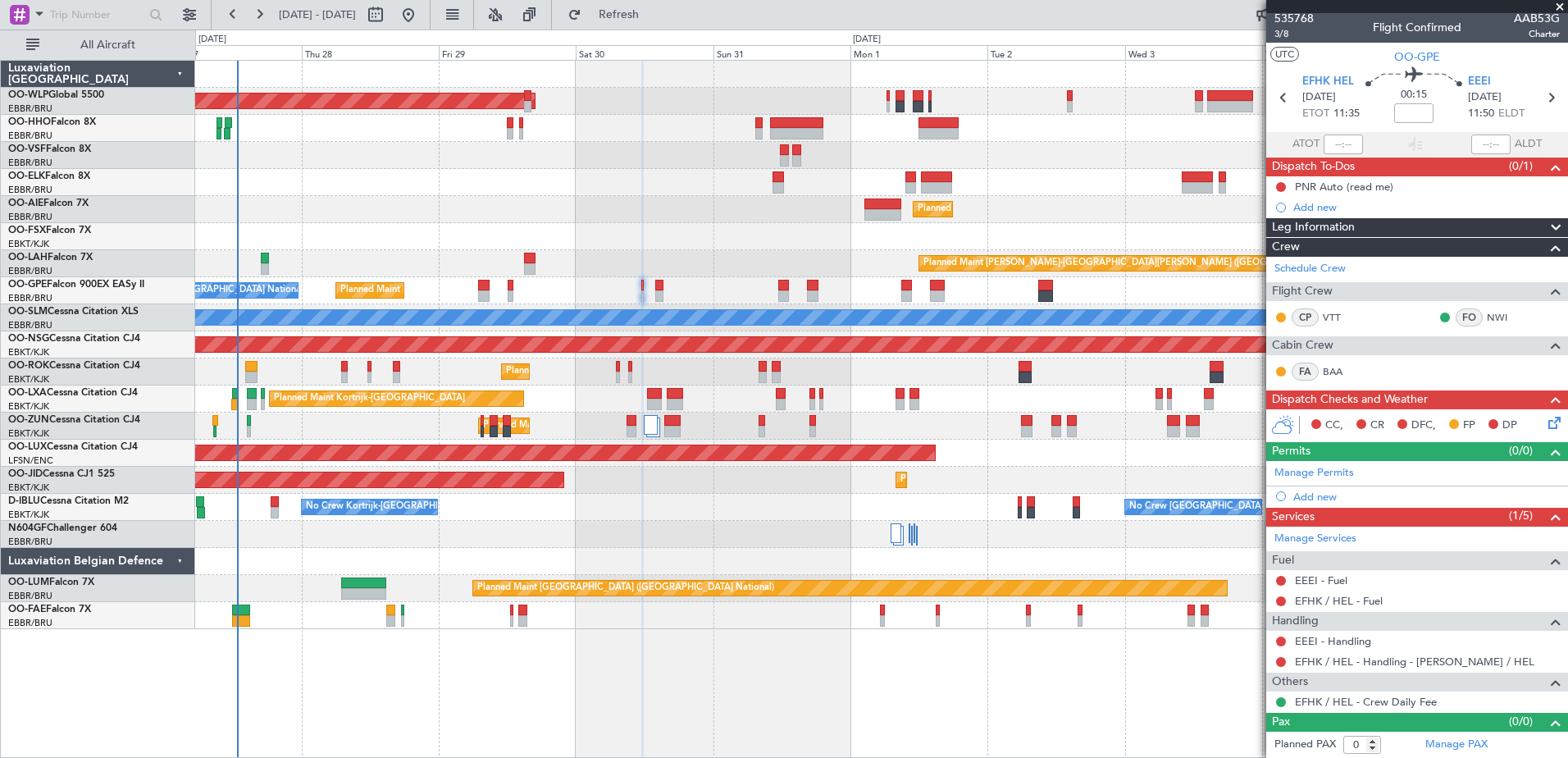
scroll to position [0, 0]
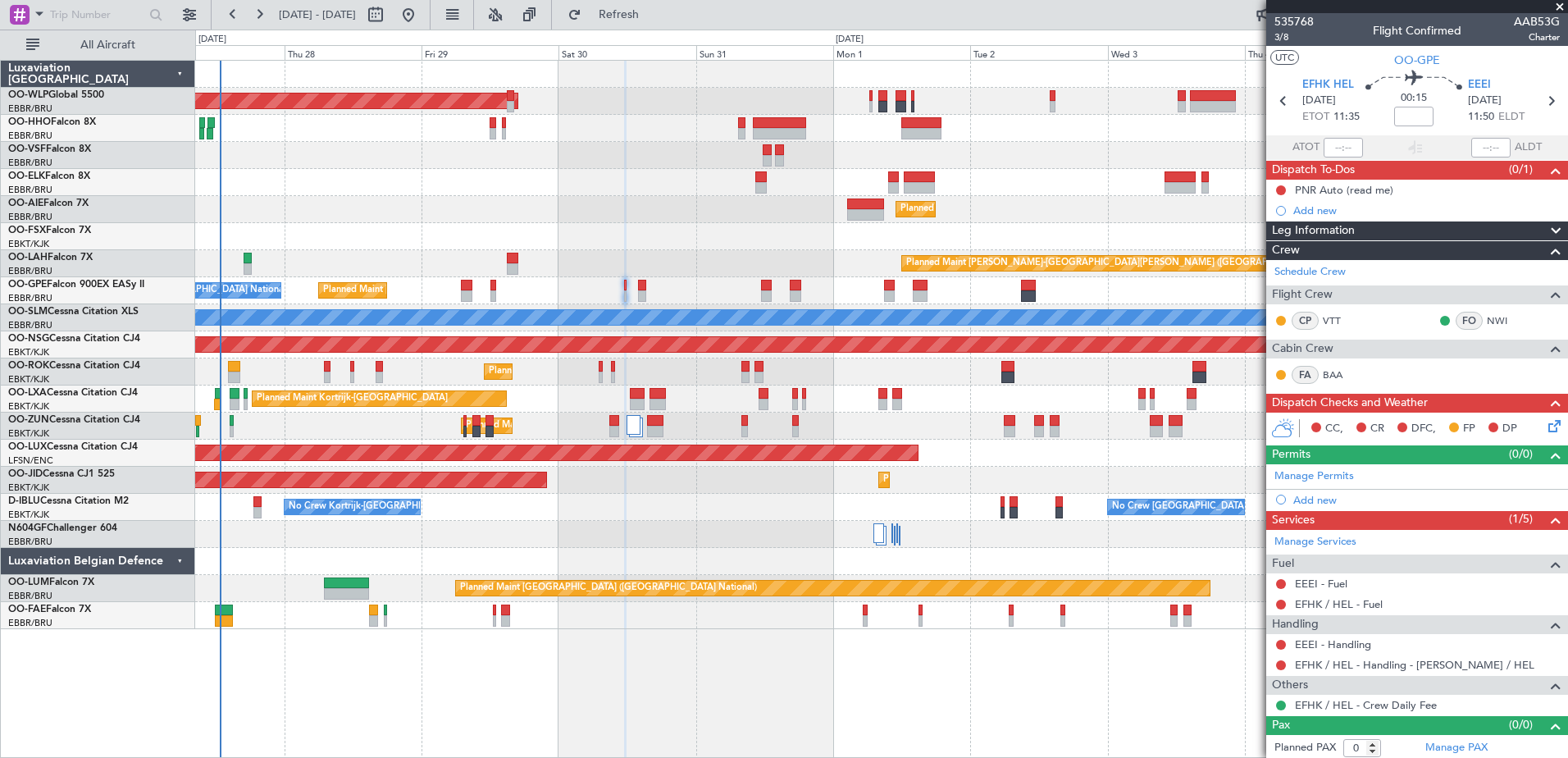
click at [335, 432] on div "Planned Maint Kortrijk-[GEOGRAPHIC_DATA]" at bounding box center [881, 427] width 1372 height 27
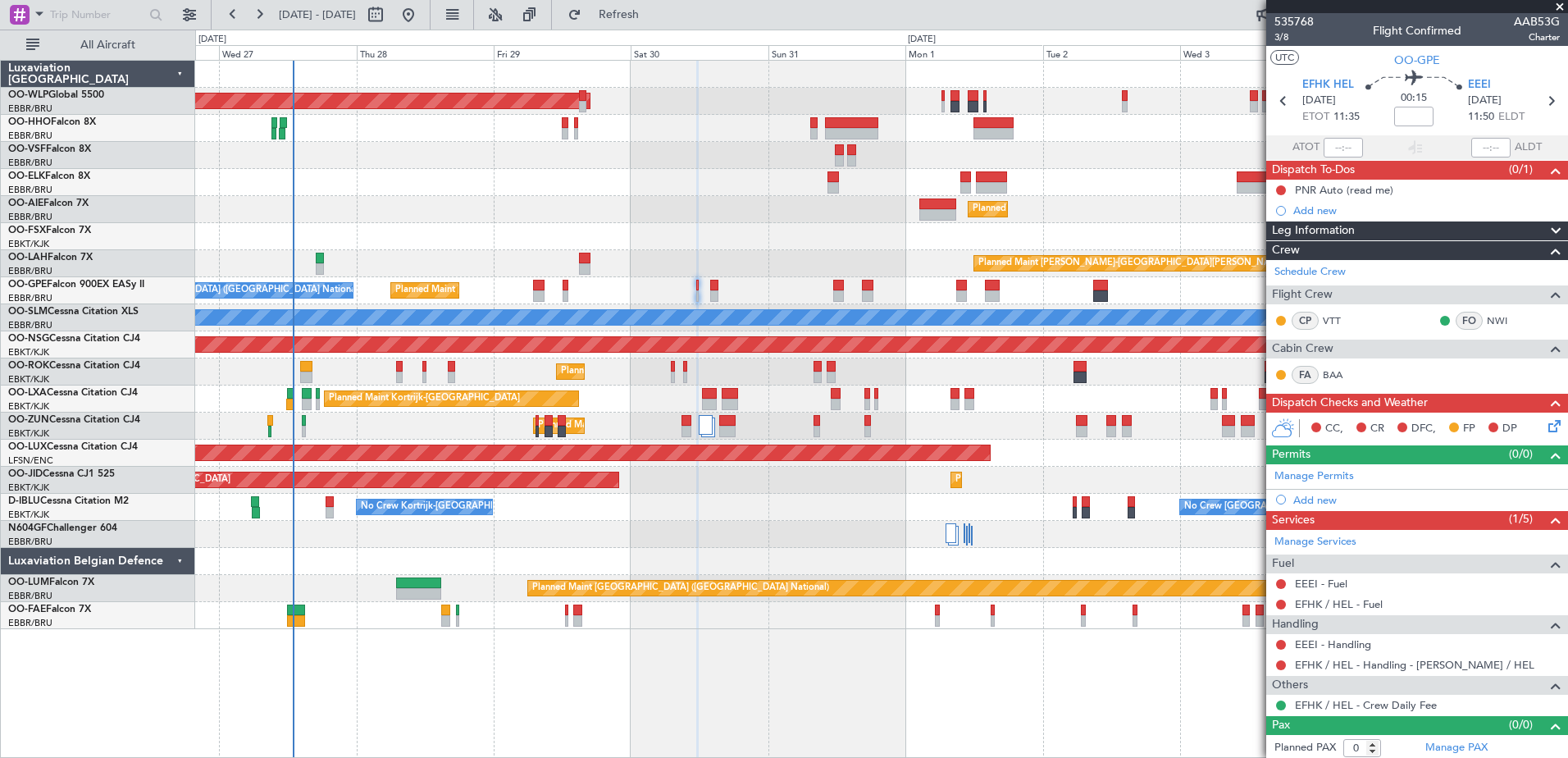
scroll to position [3, 0]
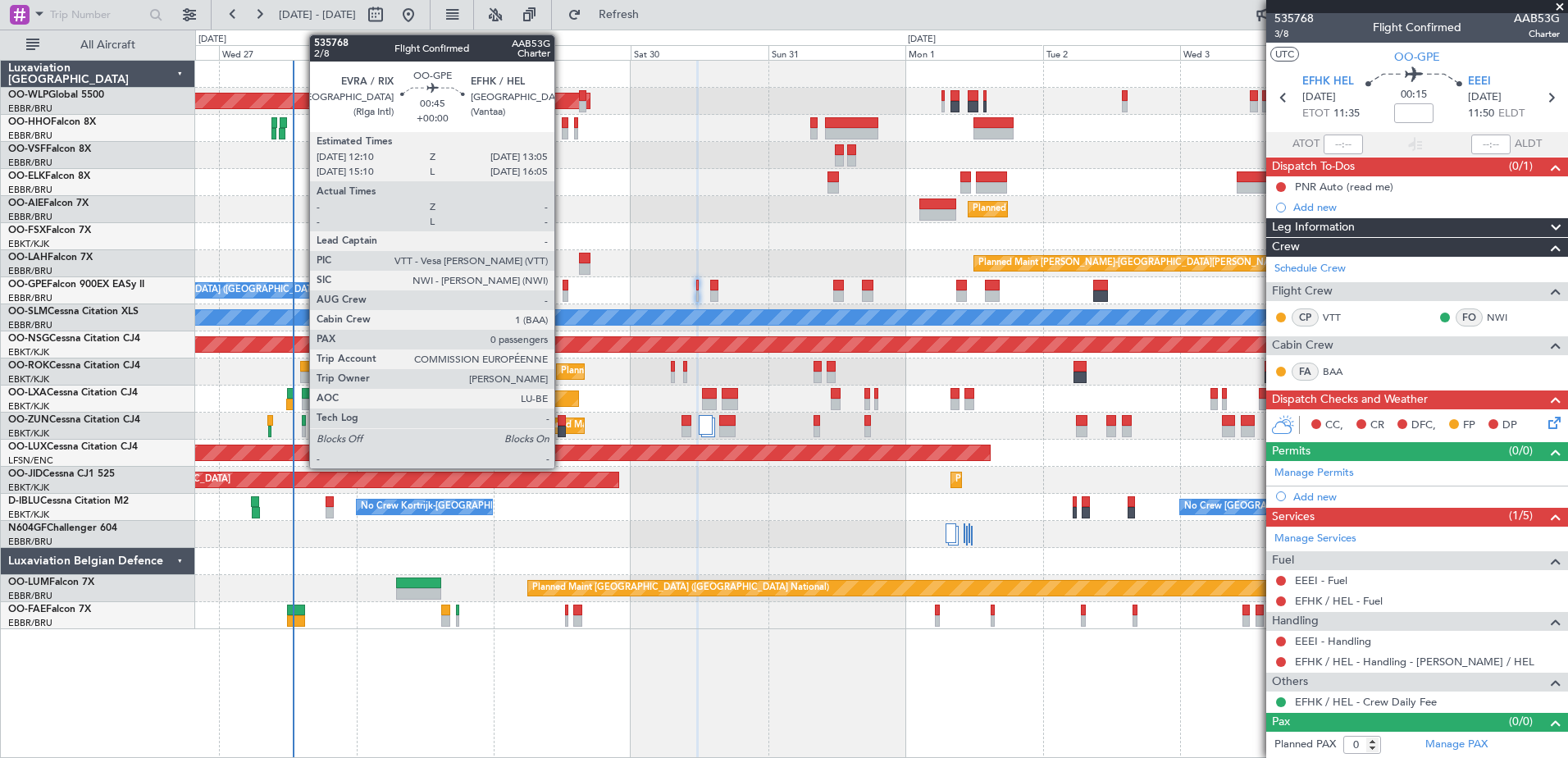
click at [563, 296] on div at bounding box center [566, 295] width 6 height 11
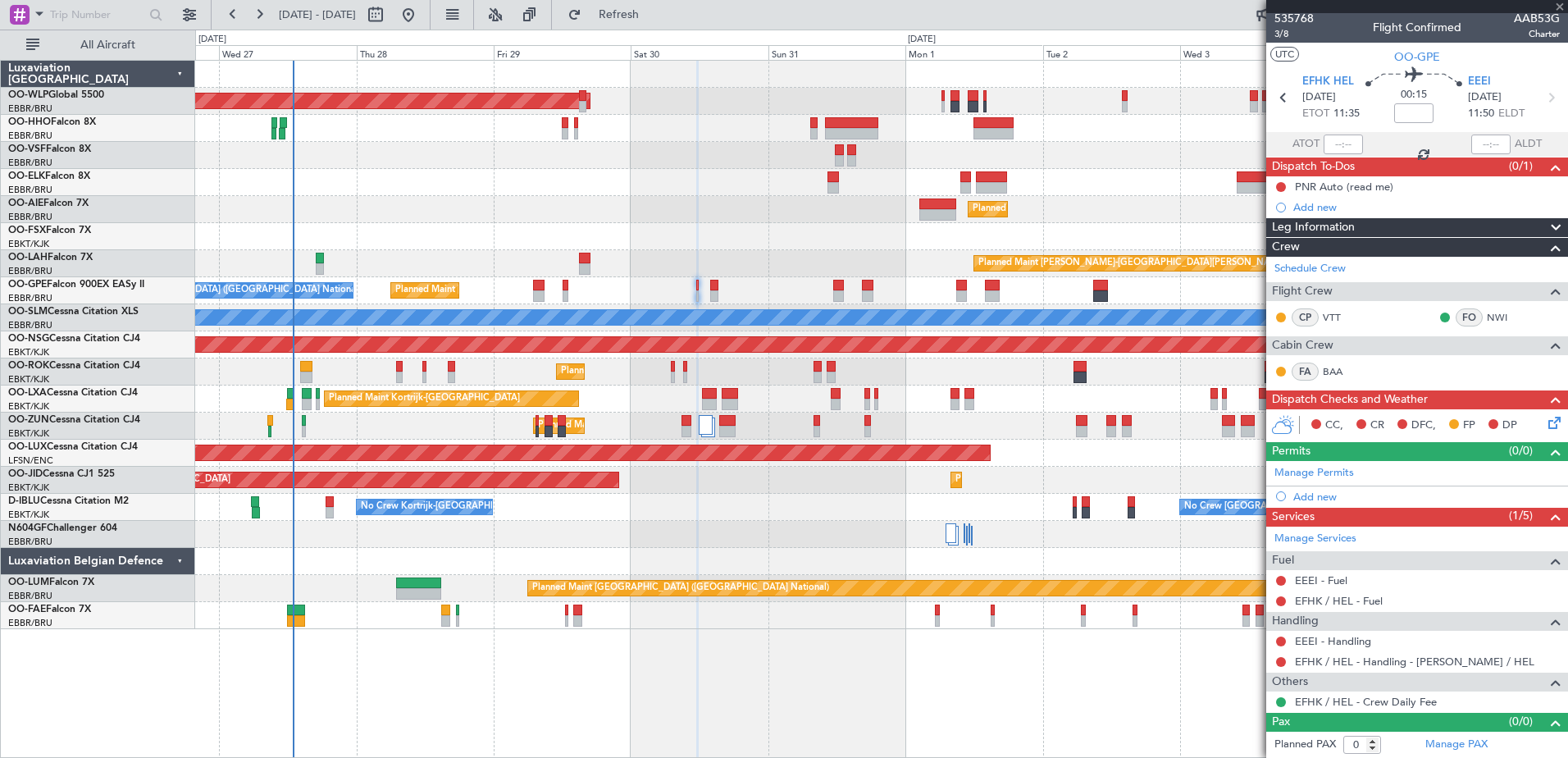
scroll to position [0, 0]
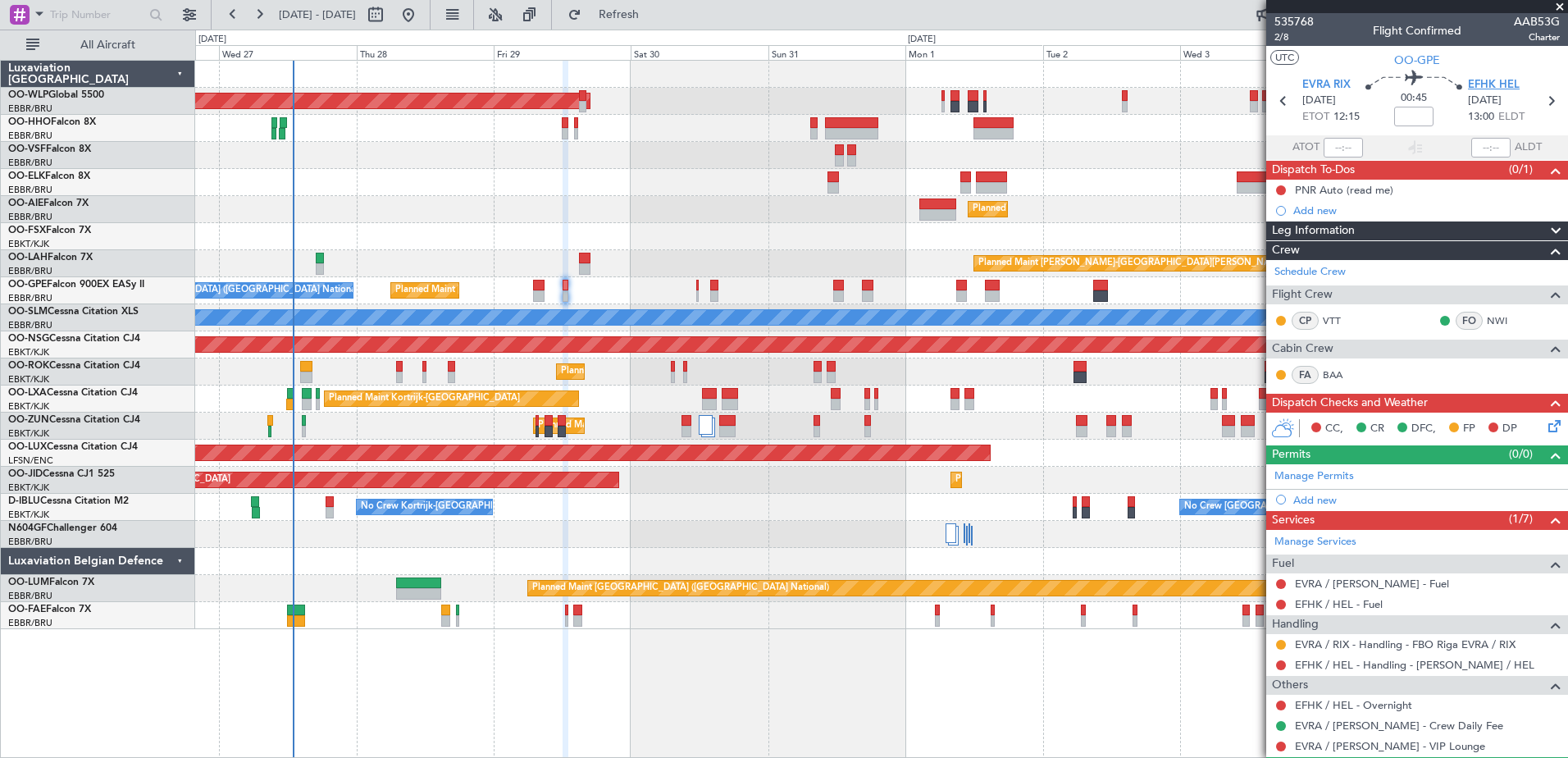
click at [1486, 88] on span "EFHK HEL" at bounding box center [1494, 85] width 51 height 16
click at [1317, 505] on div "Add new" at bounding box center [1419, 500] width 251 height 14
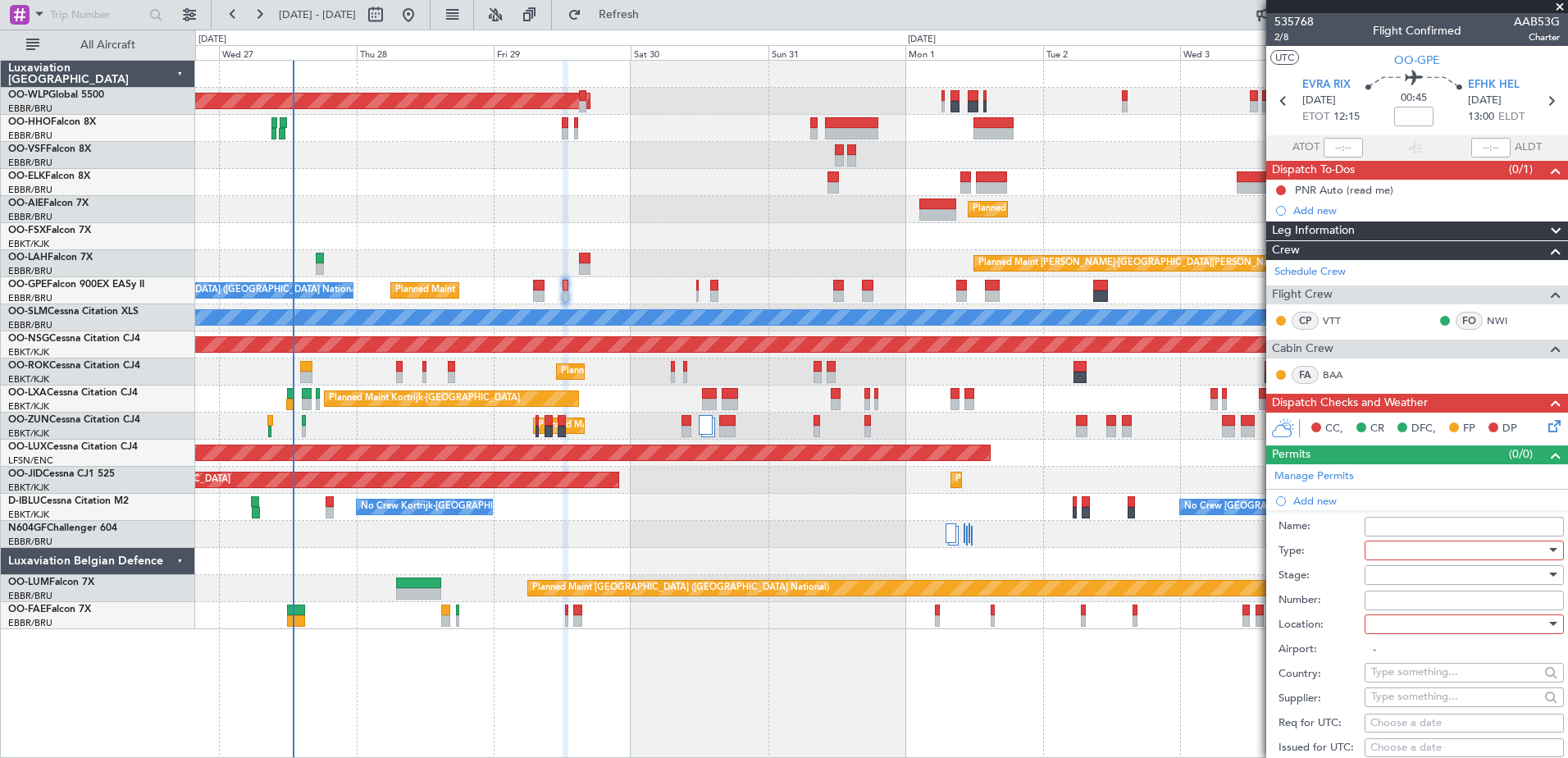
click at [1462, 552] on div at bounding box center [1459, 550] width 175 height 25
click at [1420, 709] on span "Slot" at bounding box center [1458, 705] width 173 height 25
click at [1409, 628] on div at bounding box center [1459, 624] width 175 height 25
click at [1439, 706] on span "Arrival" at bounding box center [1458, 706] width 173 height 25
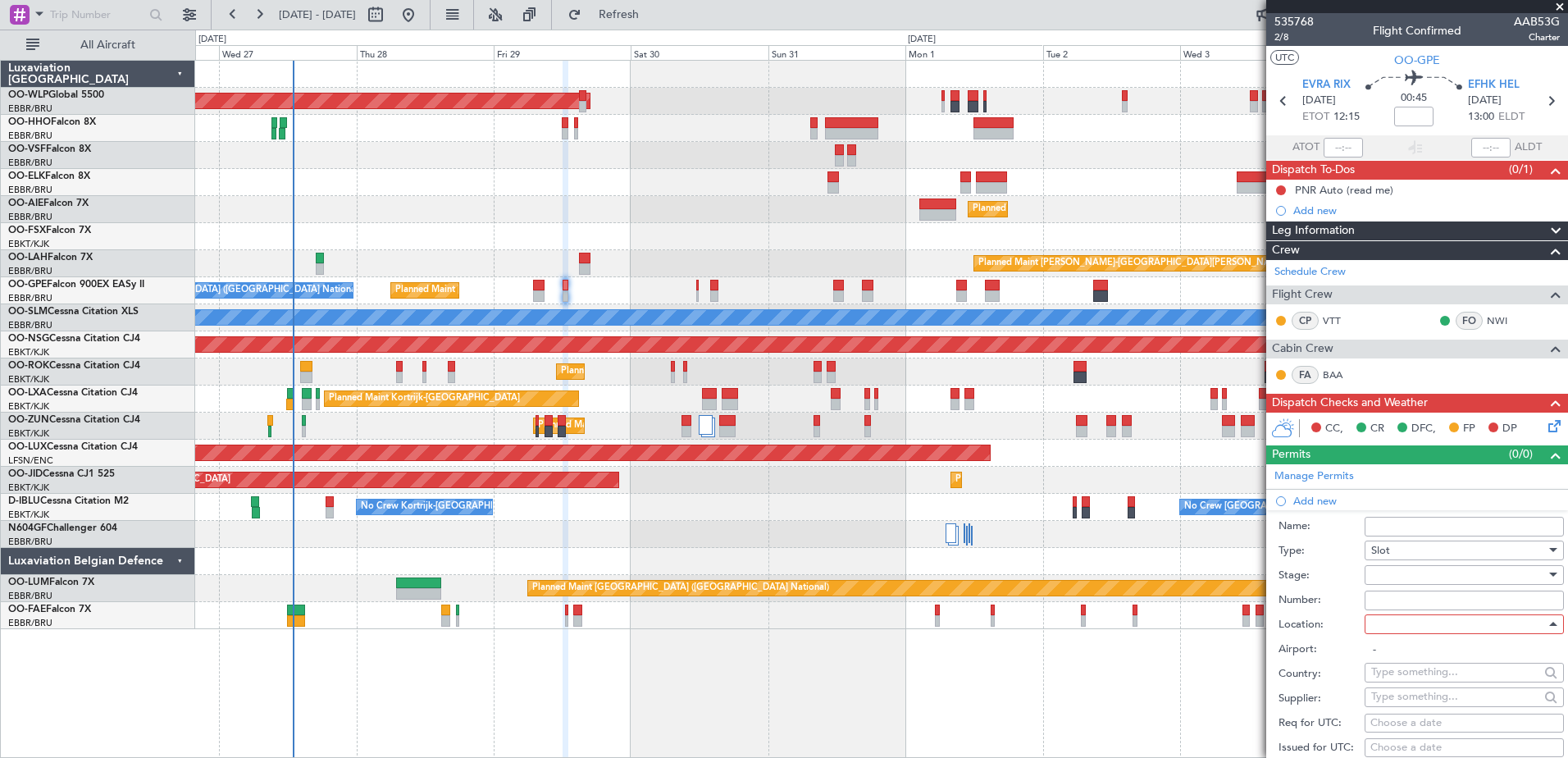
type input "EFHK / HEL"
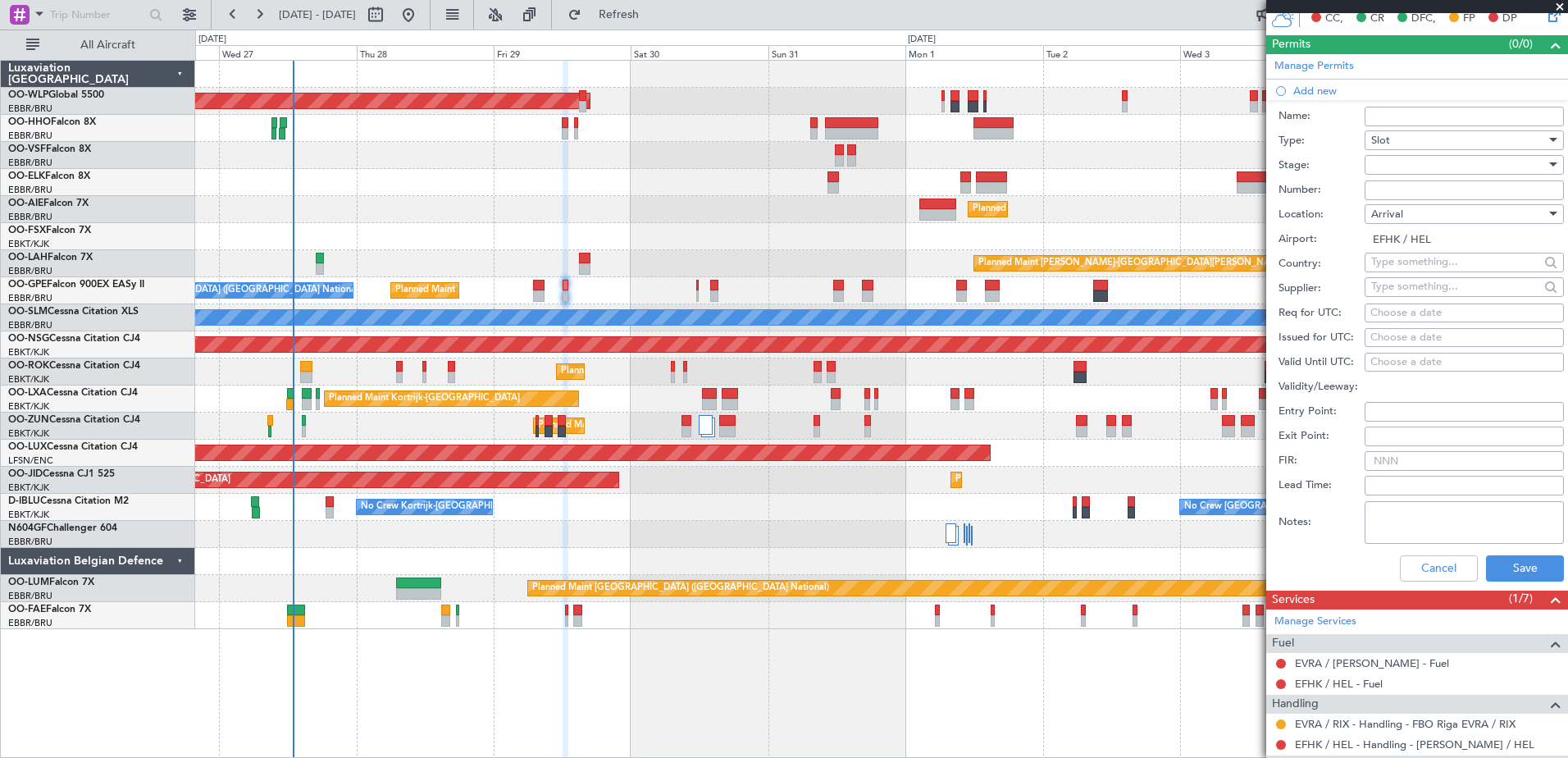
scroll to position [0, 0]
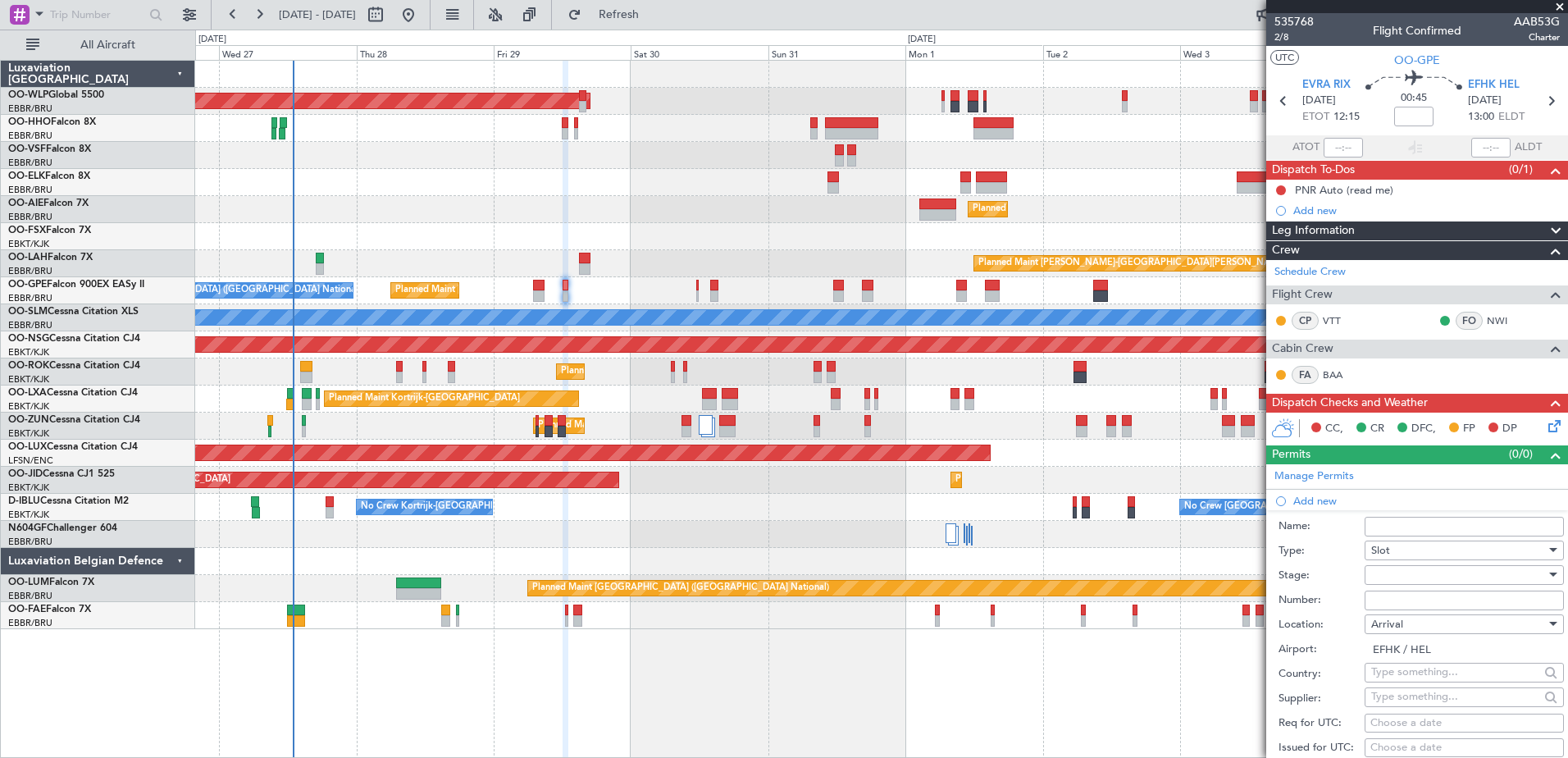
click at [1410, 115] on mat-tooltip-component "Flight Time" at bounding box center [1410, 128] width 76 height 44
click at [1409, 120] on input at bounding box center [1414, 116] width 39 height 20
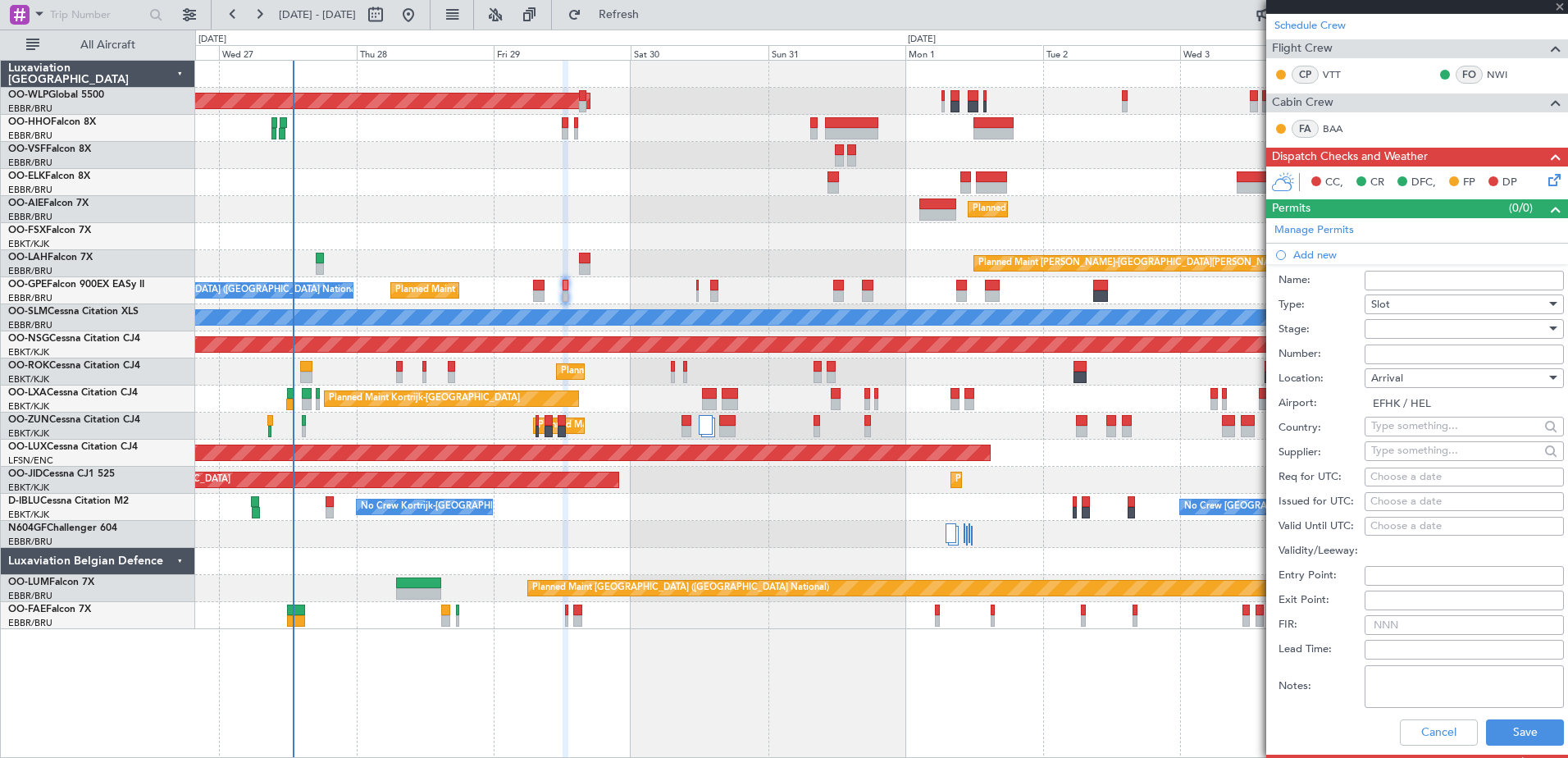
scroll to position [328, 0]
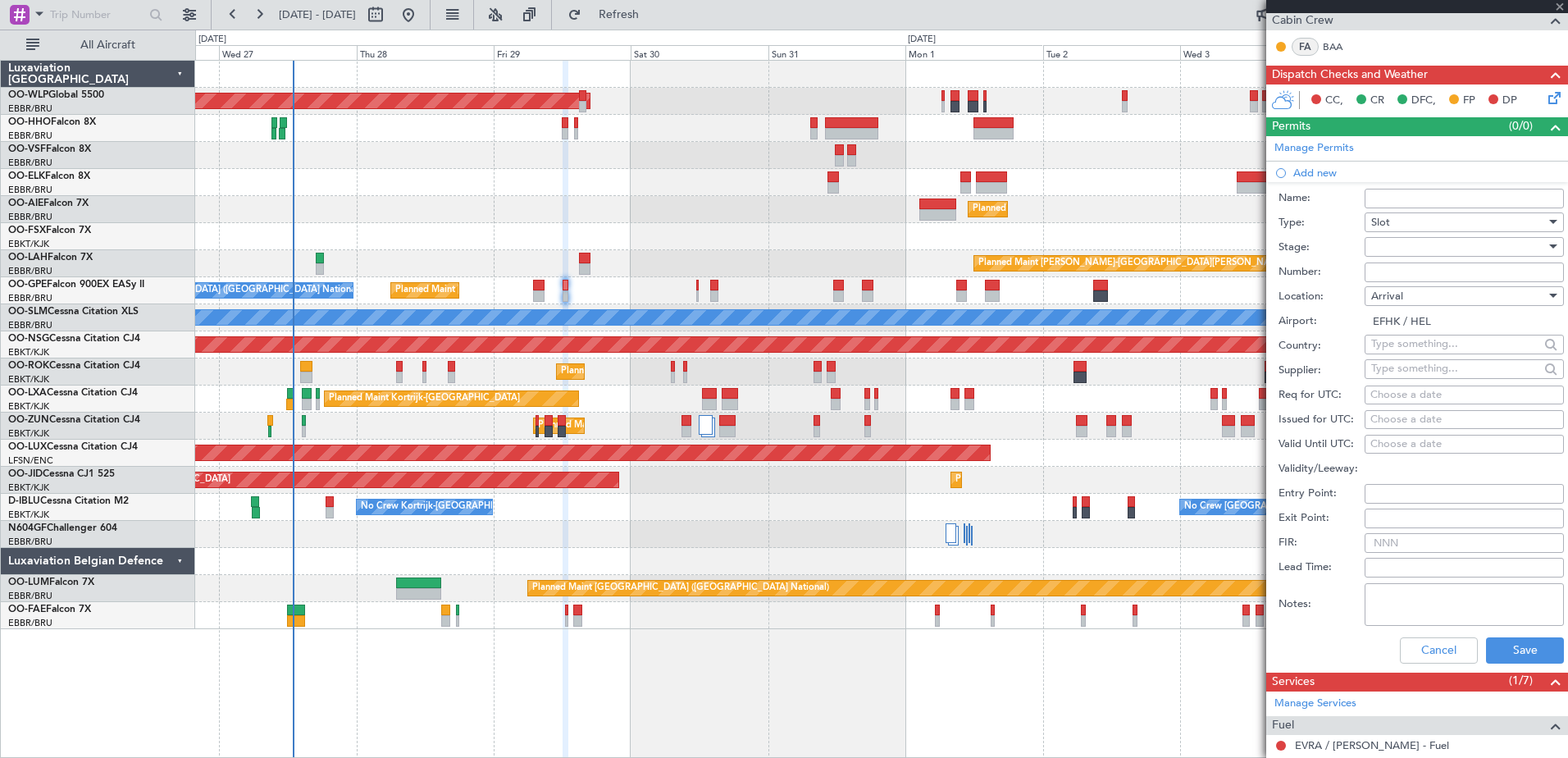
type input "-00:05"
click at [1380, 389] on div "Choose a date" at bounding box center [1464, 395] width 188 height 16
select select "8"
select select "2025"
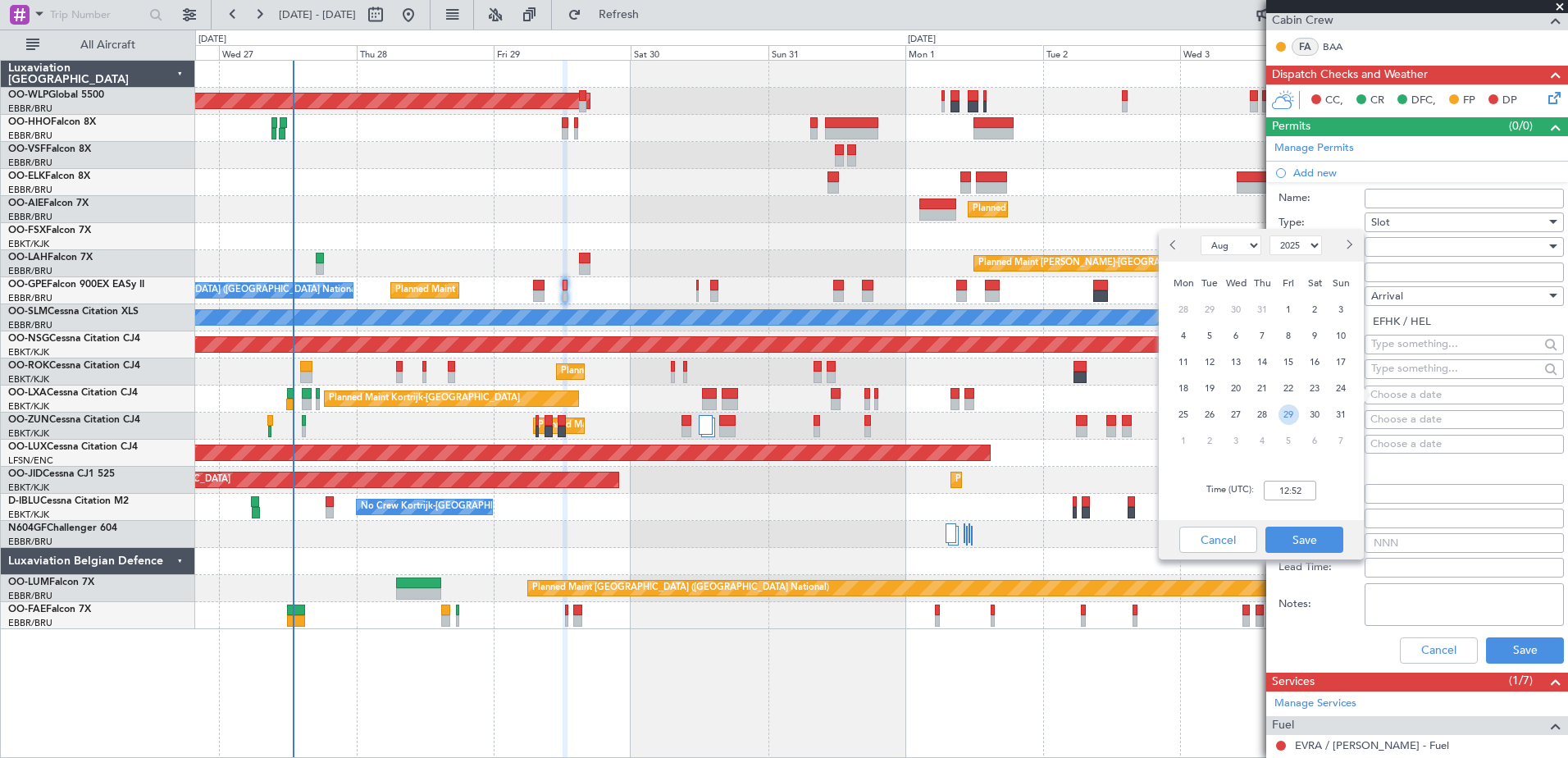
click at [1293, 416] on span "29" at bounding box center [1289, 415] width 21 height 21
click at [1293, 487] on input "00:00" at bounding box center [1290, 490] width 52 height 20
type input "13:00"
click at [1321, 540] on button "Save" at bounding box center [1305, 540] width 78 height 27
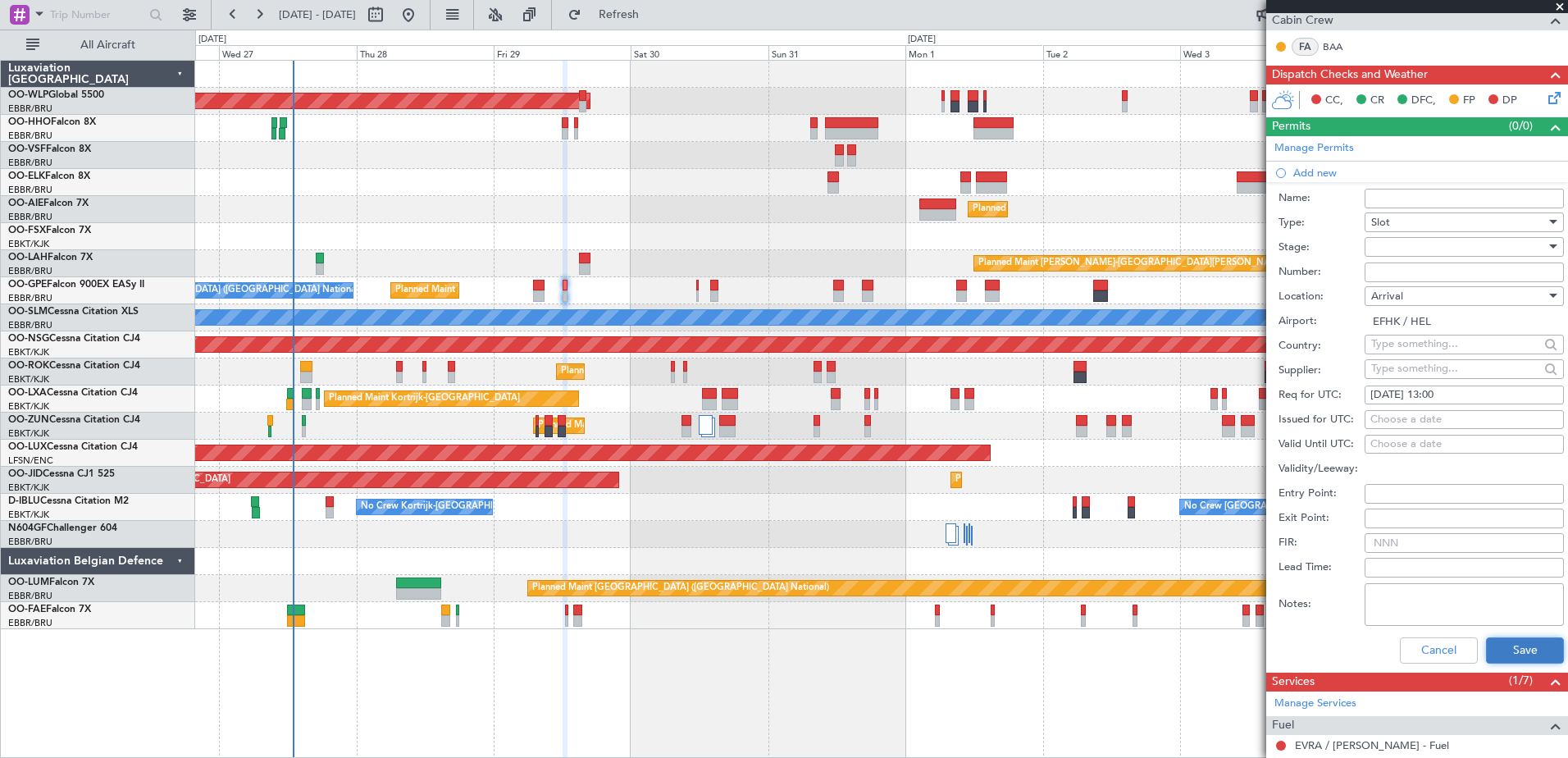
click at [1525, 652] on button "Save" at bounding box center [1525, 651] width 78 height 27
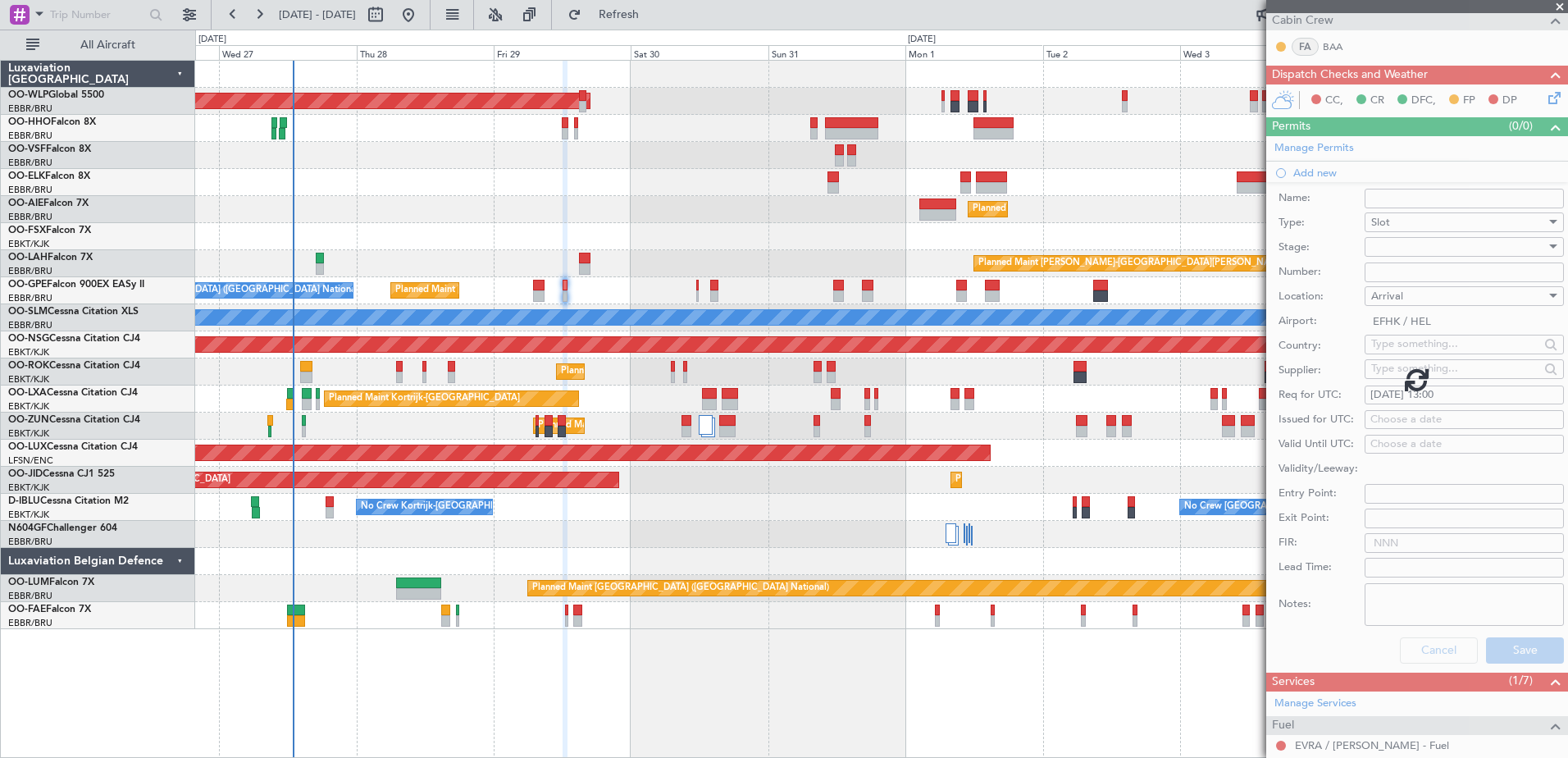
scroll to position [64, 0]
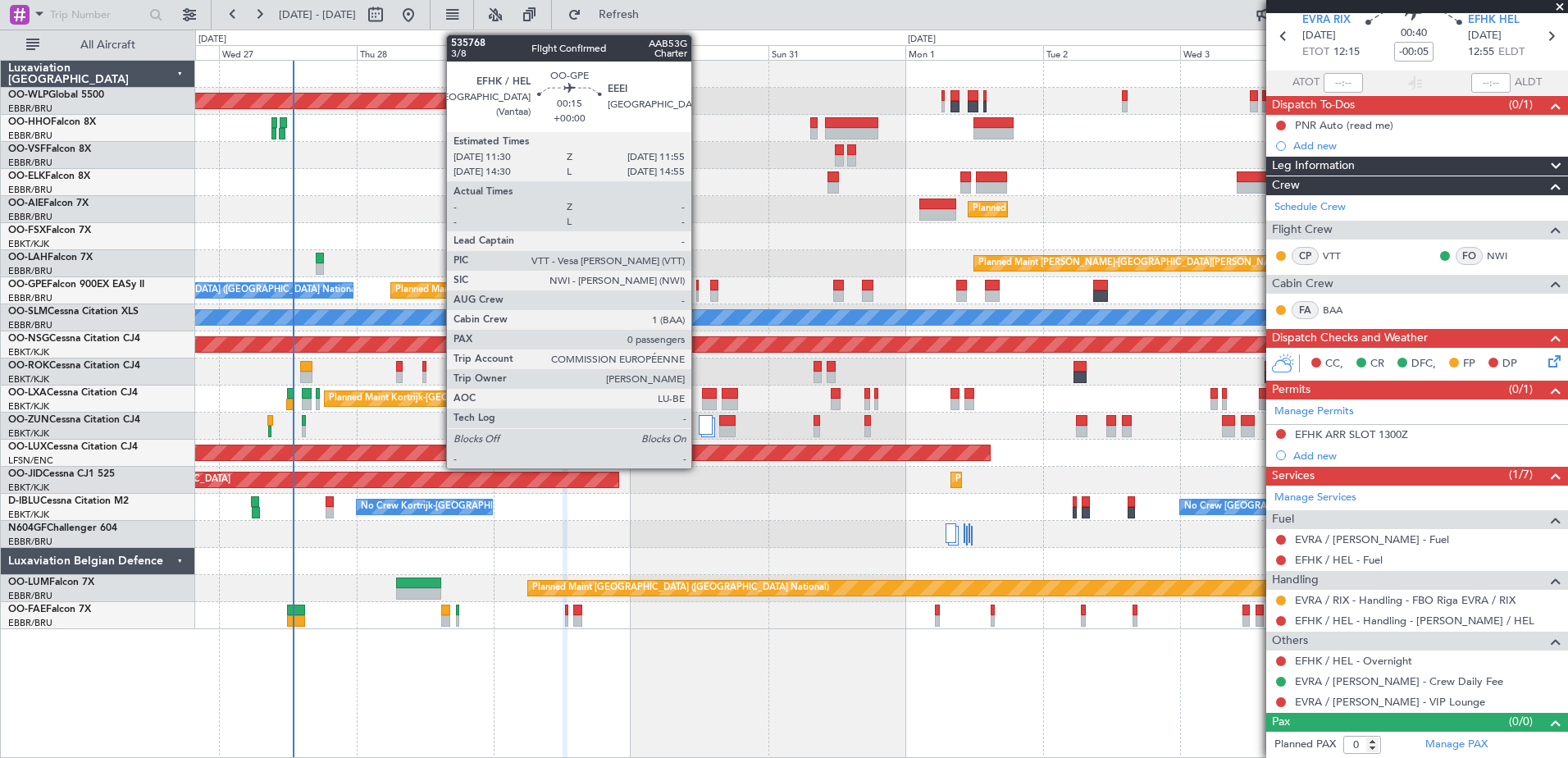
click at [699, 286] on div at bounding box center [697, 285] width 3 height 11
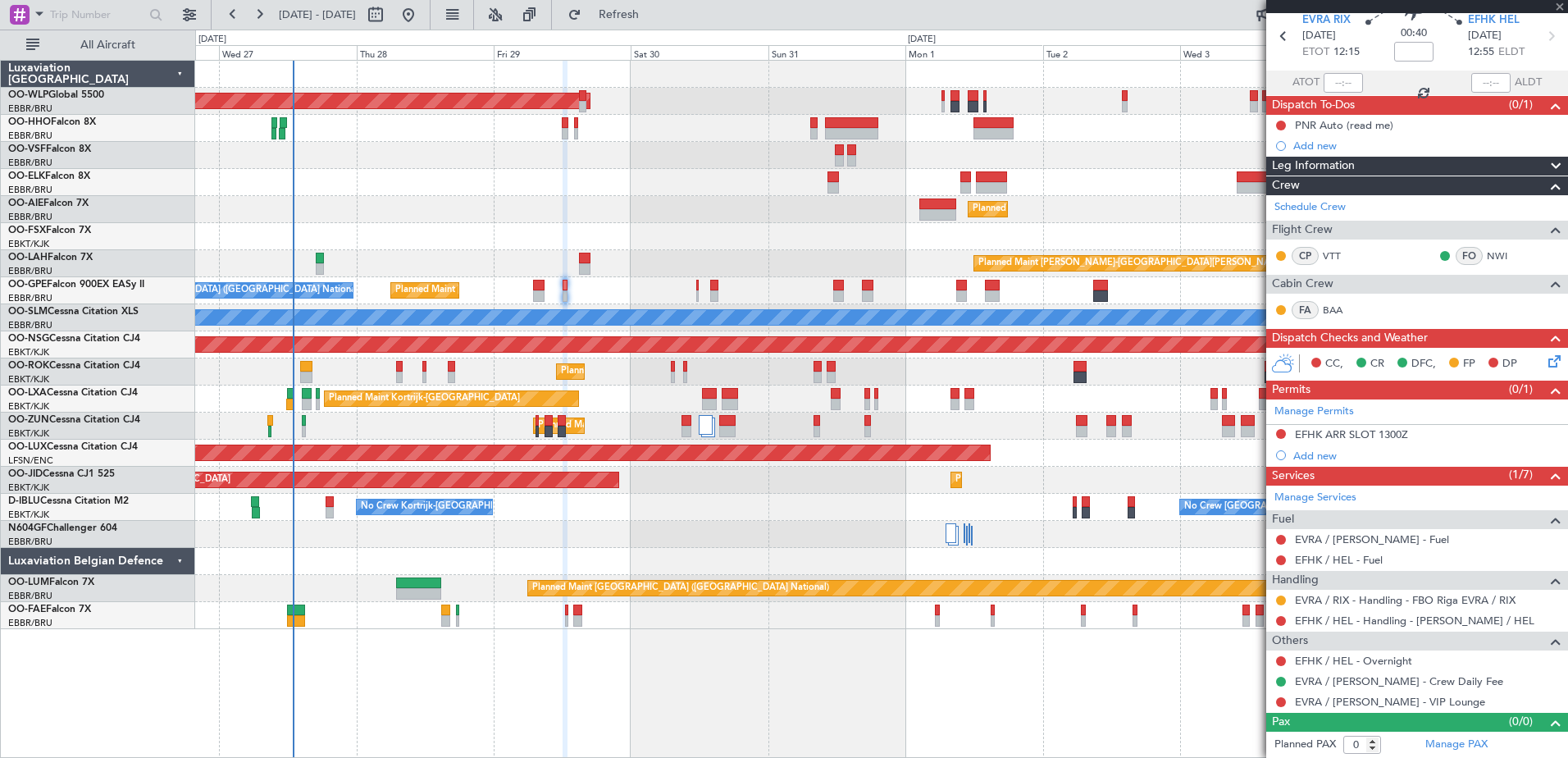
scroll to position [0, 0]
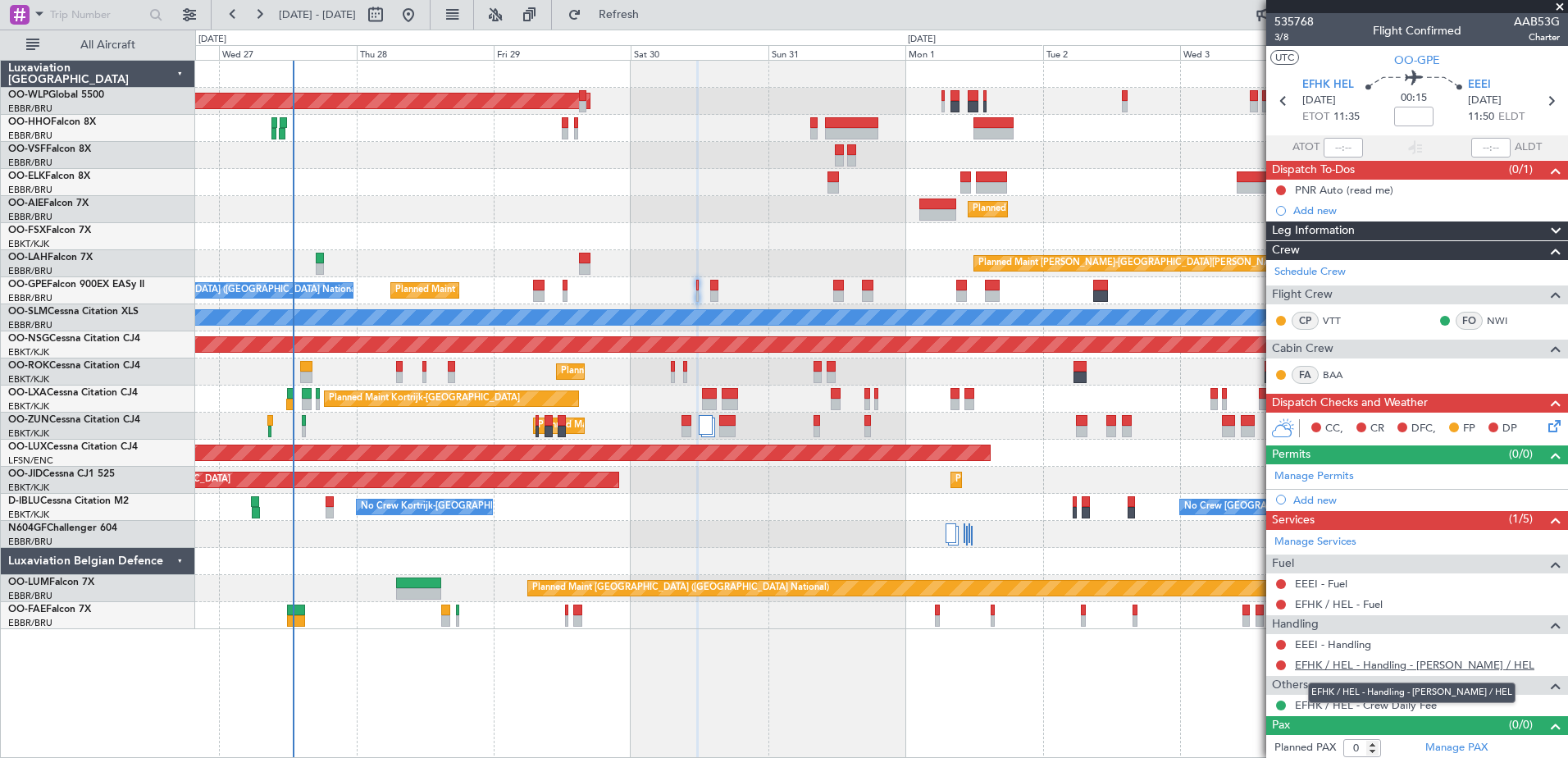
click at [1356, 667] on link "EFHK / HEL - Handling - [PERSON_NAME] / HEL" at bounding box center [1414, 664] width 239 height 14
click at [654, 14] on span "Refresh" at bounding box center [619, 15] width 69 height 11
click at [1327, 645] on link "EEEI - Handling" at bounding box center [1333, 645] width 76 height 14
click at [654, 16] on span "Refresh" at bounding box center [619, 15] width 69 height 11
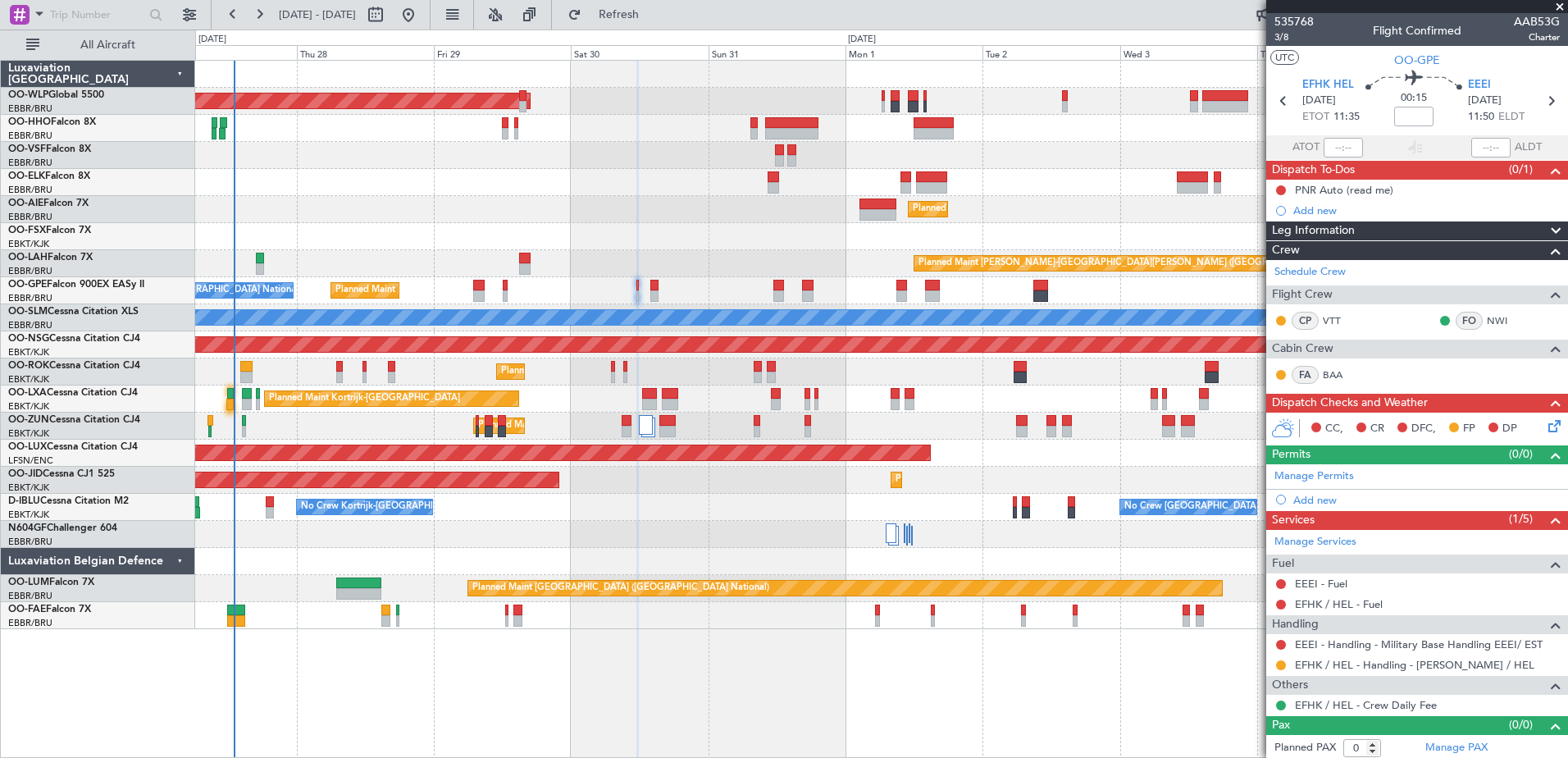
click at [885, 278] on div "Planned Maint [GEOGRAPHIC_DATA] ([GEOGRAPHIC_DATA]) Planned Maint [GEOGRAPHIC_D…" at bounding box center [881, 345] width 1372 height 568
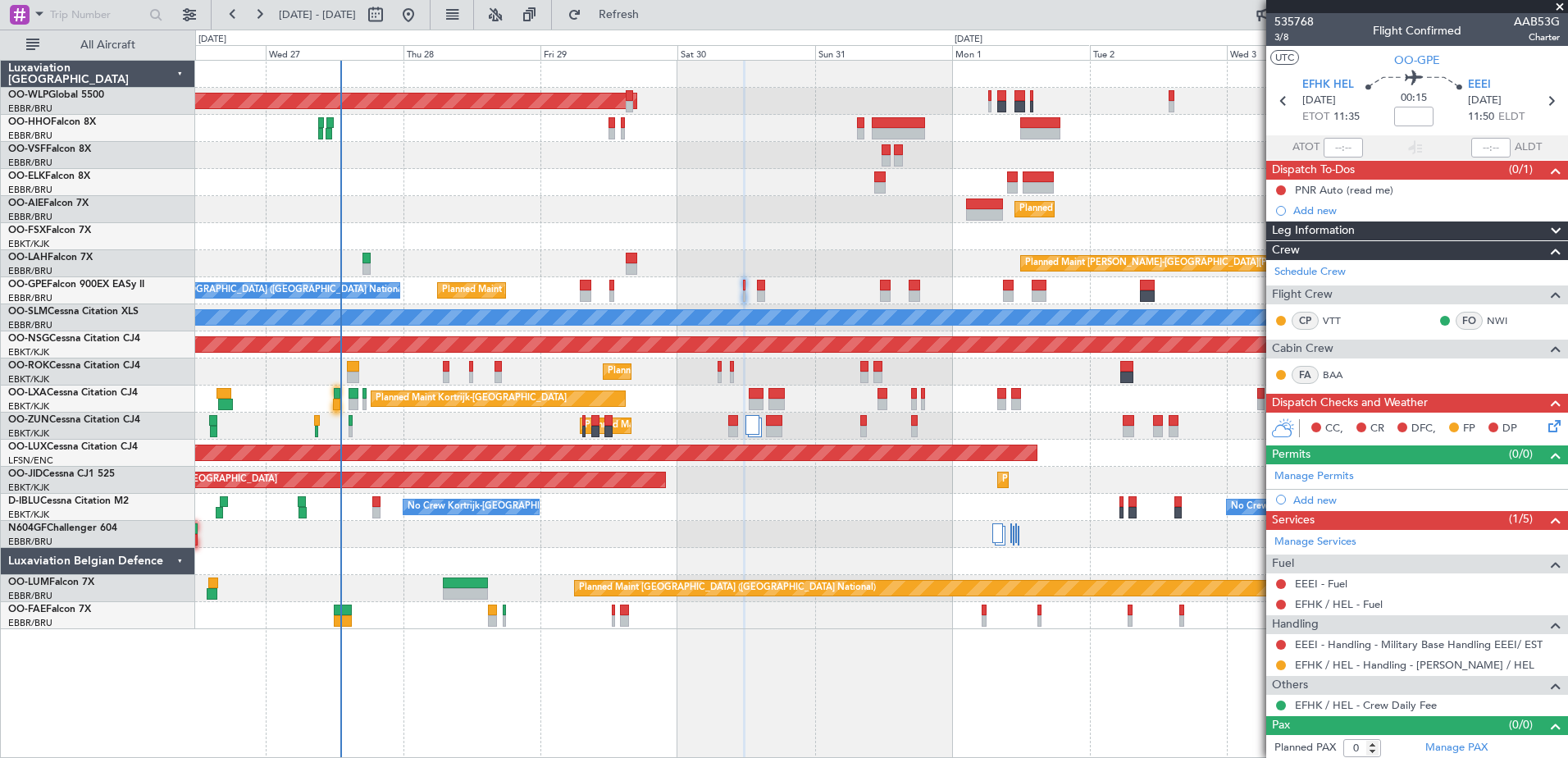
click at [590, 239] on div "Planned Maint Kortrijk-[GEOGRAPHIC_DATA]" at bounding box center [881, 237] width 1372 height 27
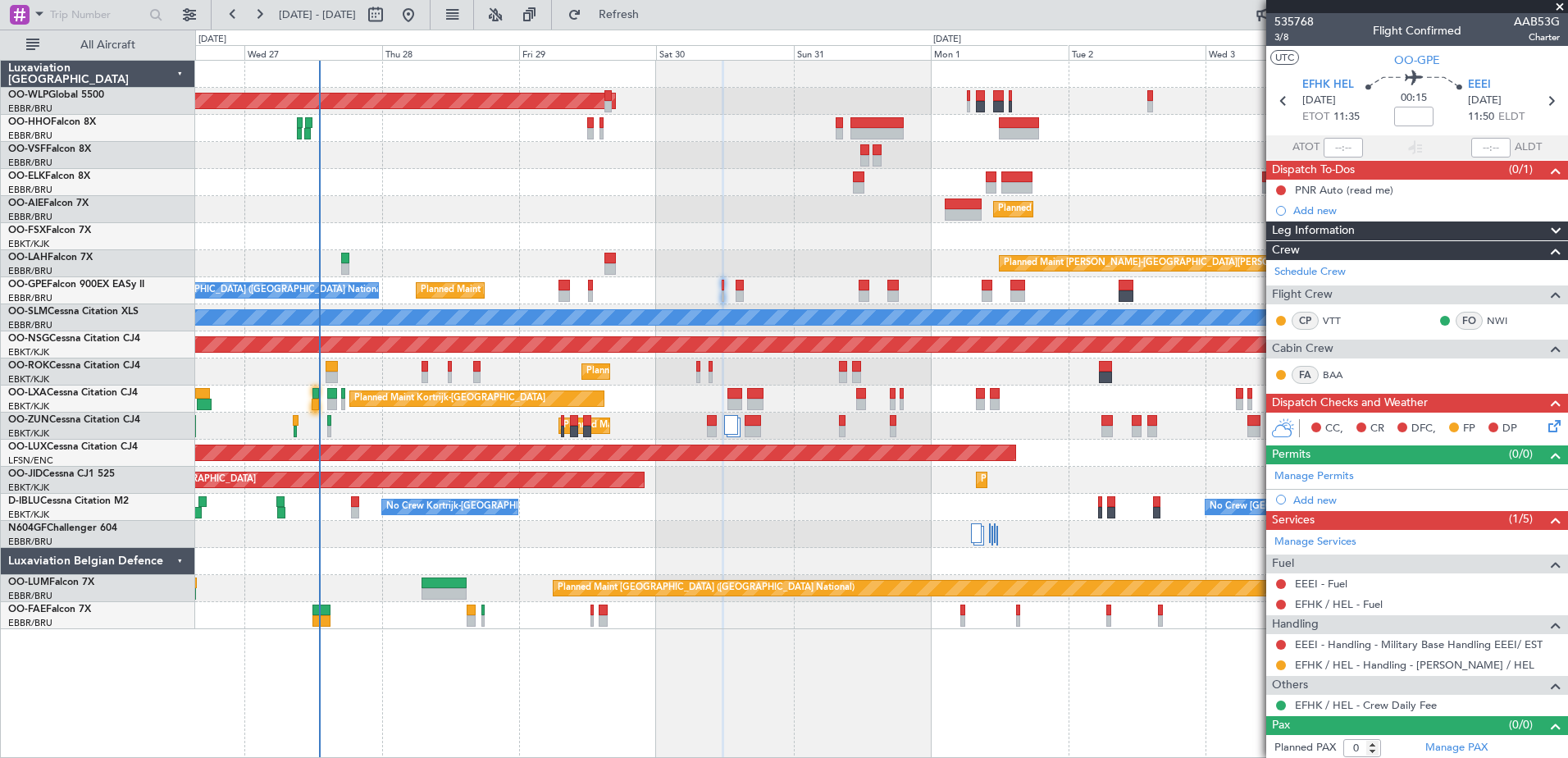
click at [766, 288] on div "Planned Maint [GEOGRAPHIC_DATA] ([GEOGRAPHIC_DATA] National) No Crew [GEOGRAPHI…" at bounding box center [881, 291] width 1372 height 27
click at [1319, 186] on div "PNR Auto (read me)" at bounding box center [1344, 190] width 99 height 14
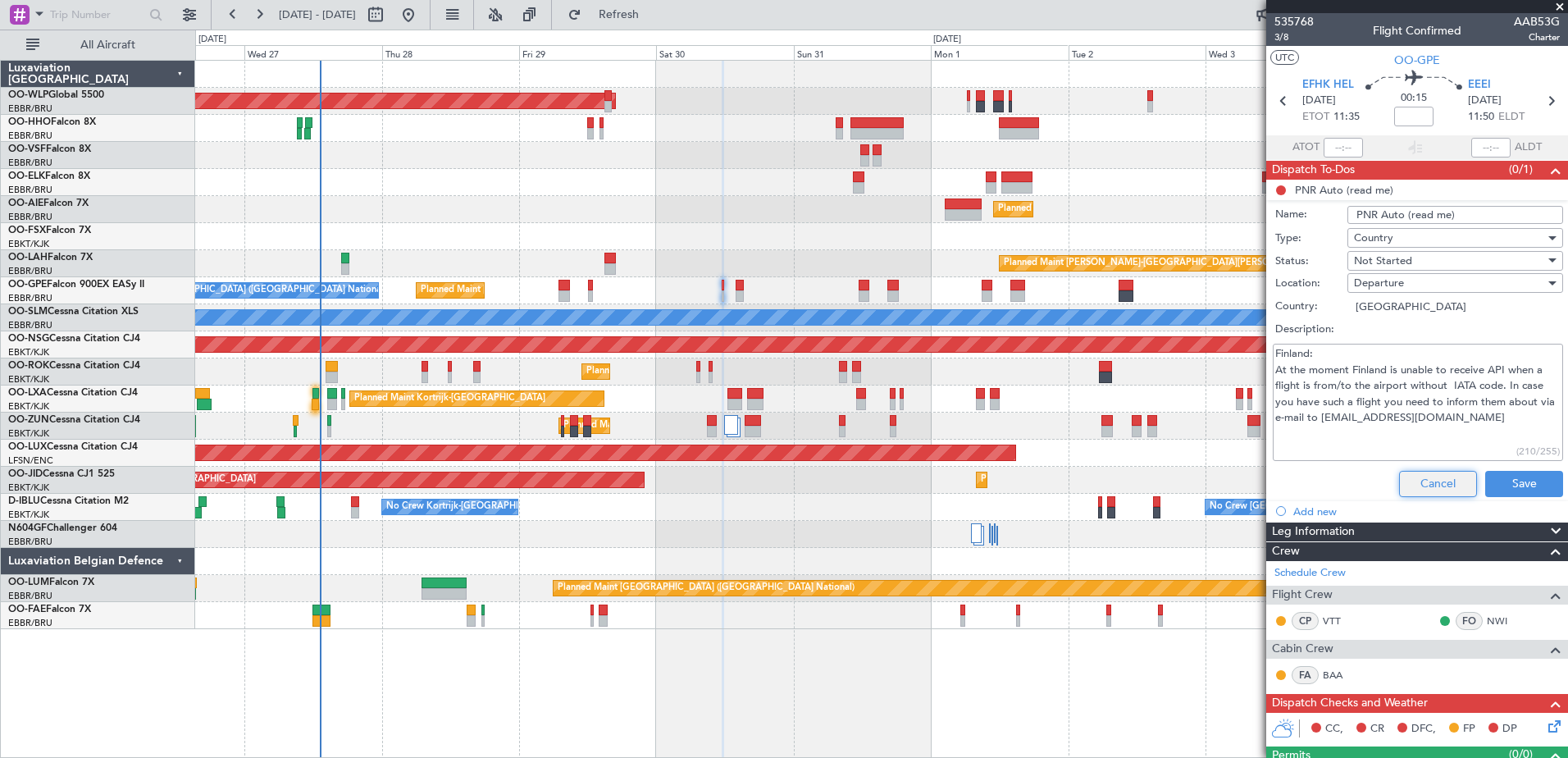
click at [1429, 490] on button "Cancel" at bounding box center [1438, 484] width 78 height 27
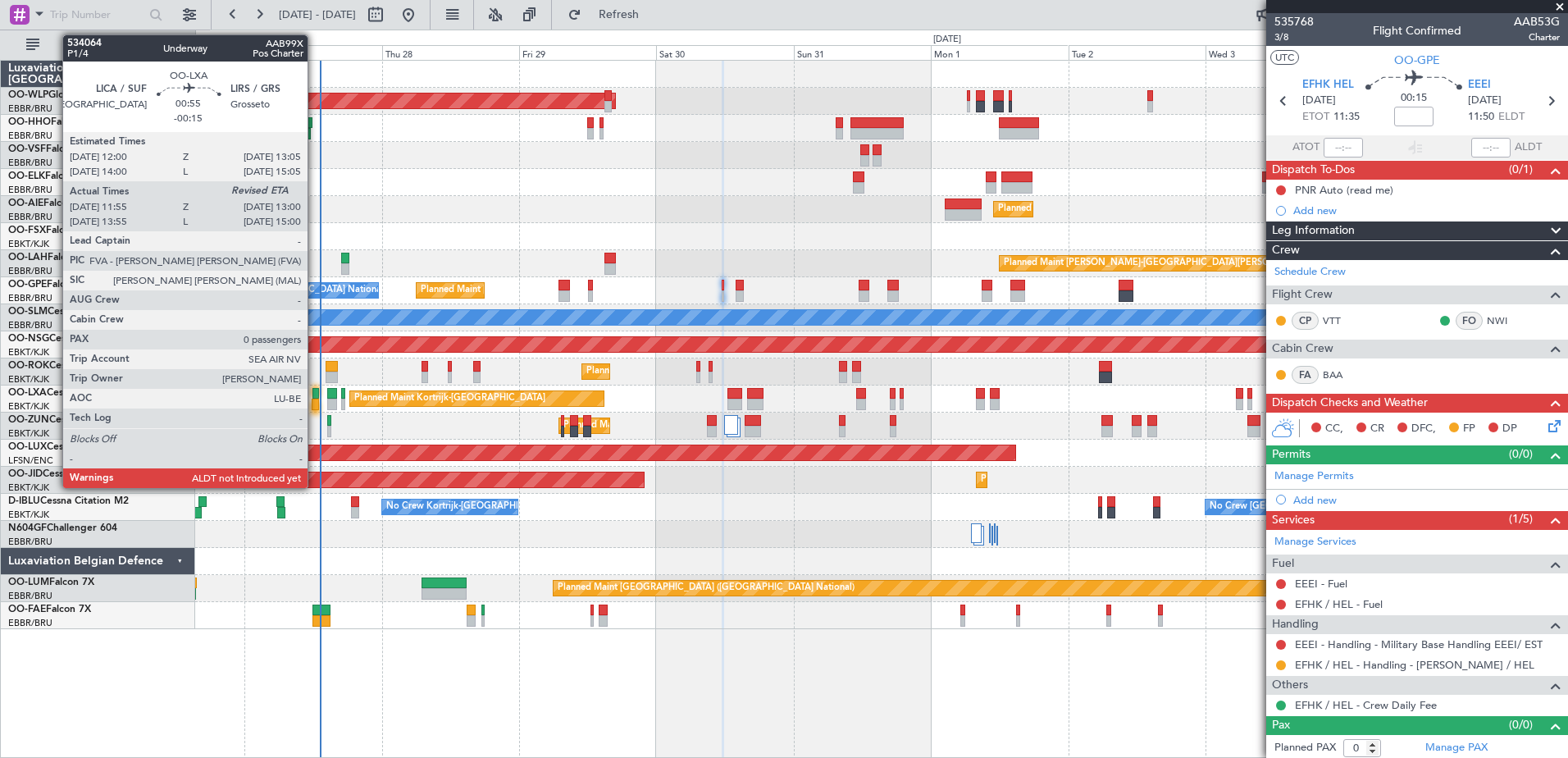
click at [316, 397] on div at bounding box center [316, 393] width 7 height 11
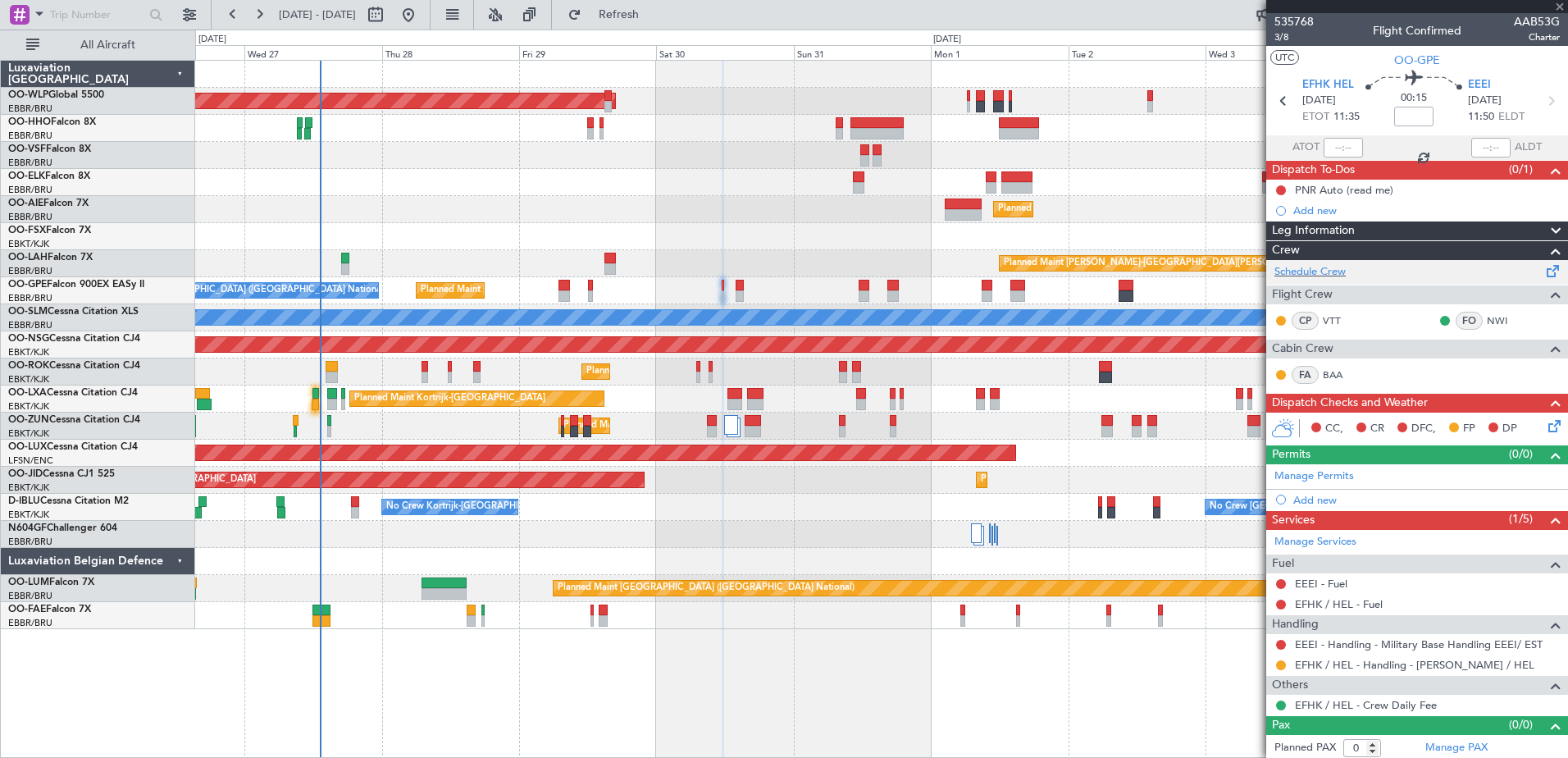
type input "-00:15"
type input "12:00"
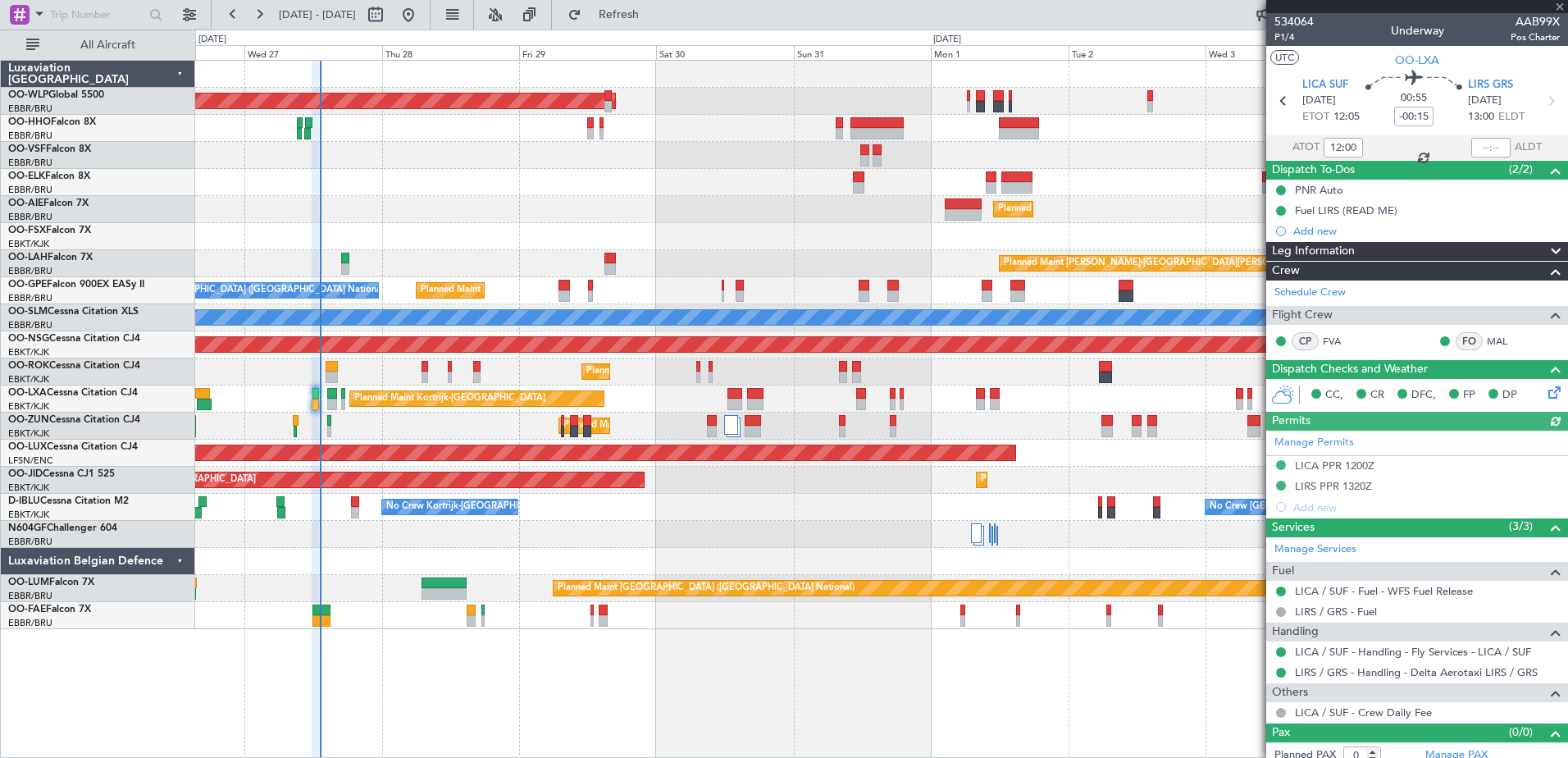
click at [1471, 148] on div at bounding box center [1491, 148] width 39 height 20
click at [1471, 145] on input "text" at bounding box center [1491, 148] width 39 height 20
type input "13:08"
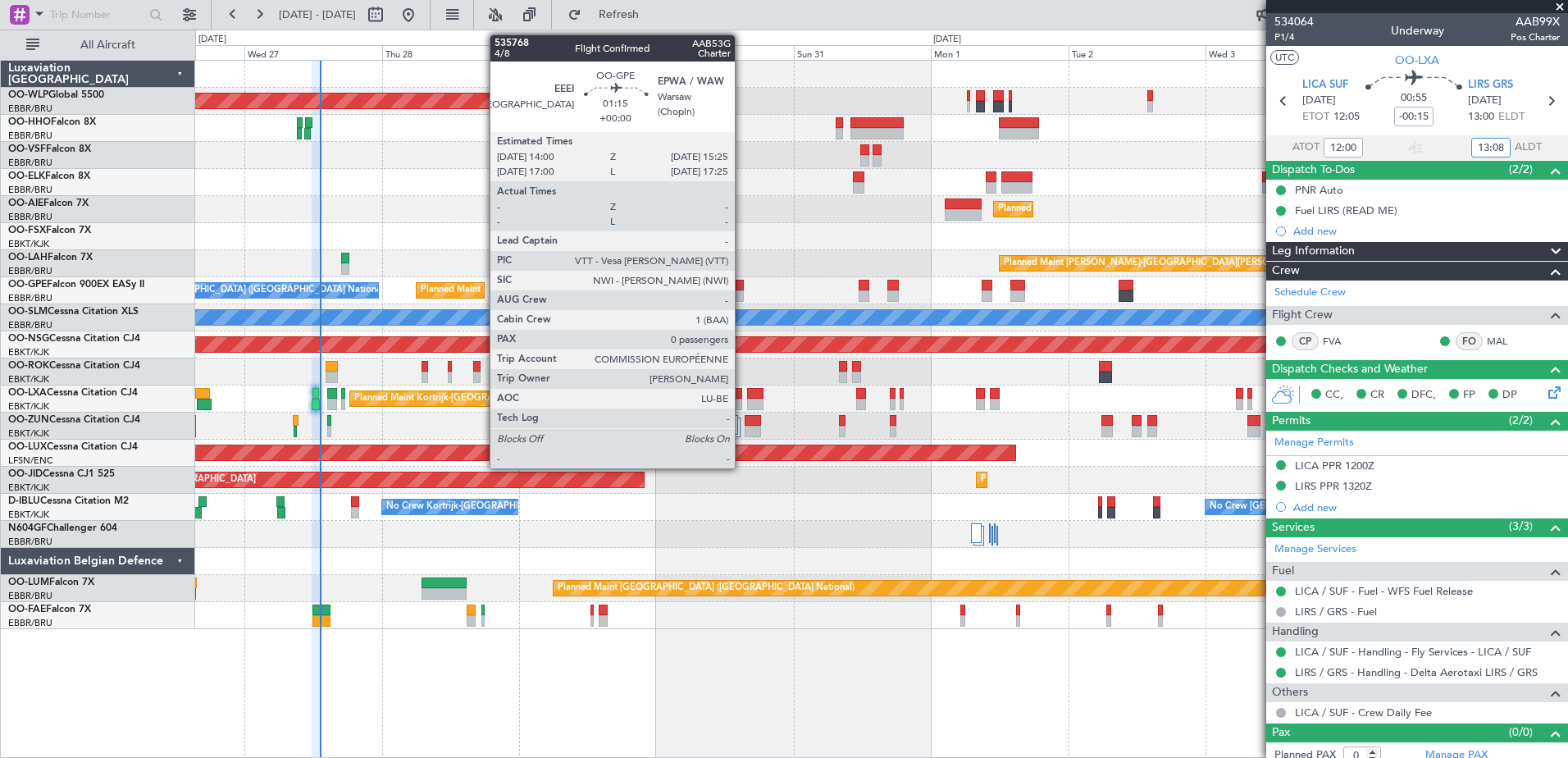
click at [742, 290] on div at bounding box center [740, 295] width 9 height 11
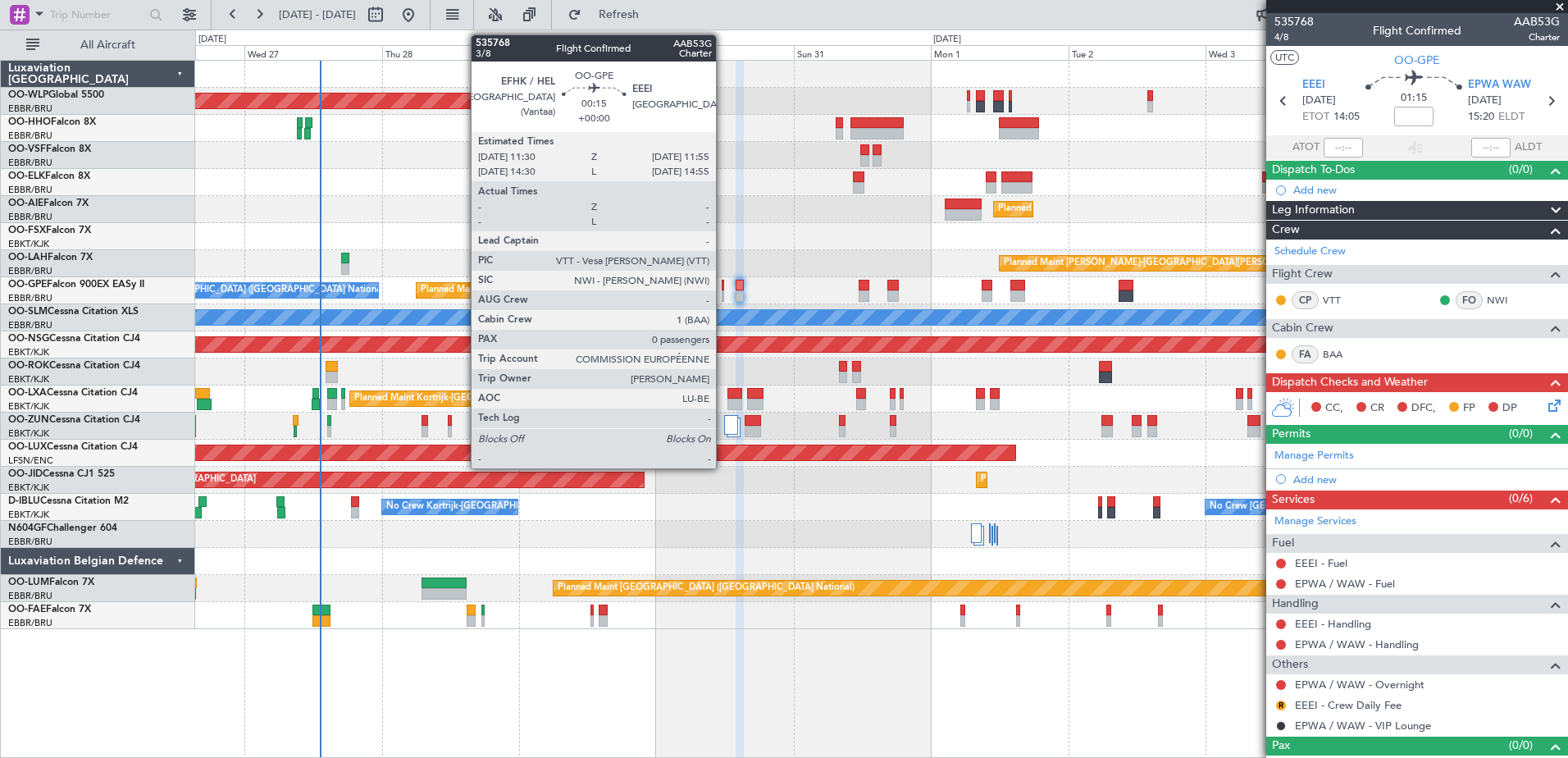
click at [723, 288] on div at bounding box center [723, 285] width 3 height 11
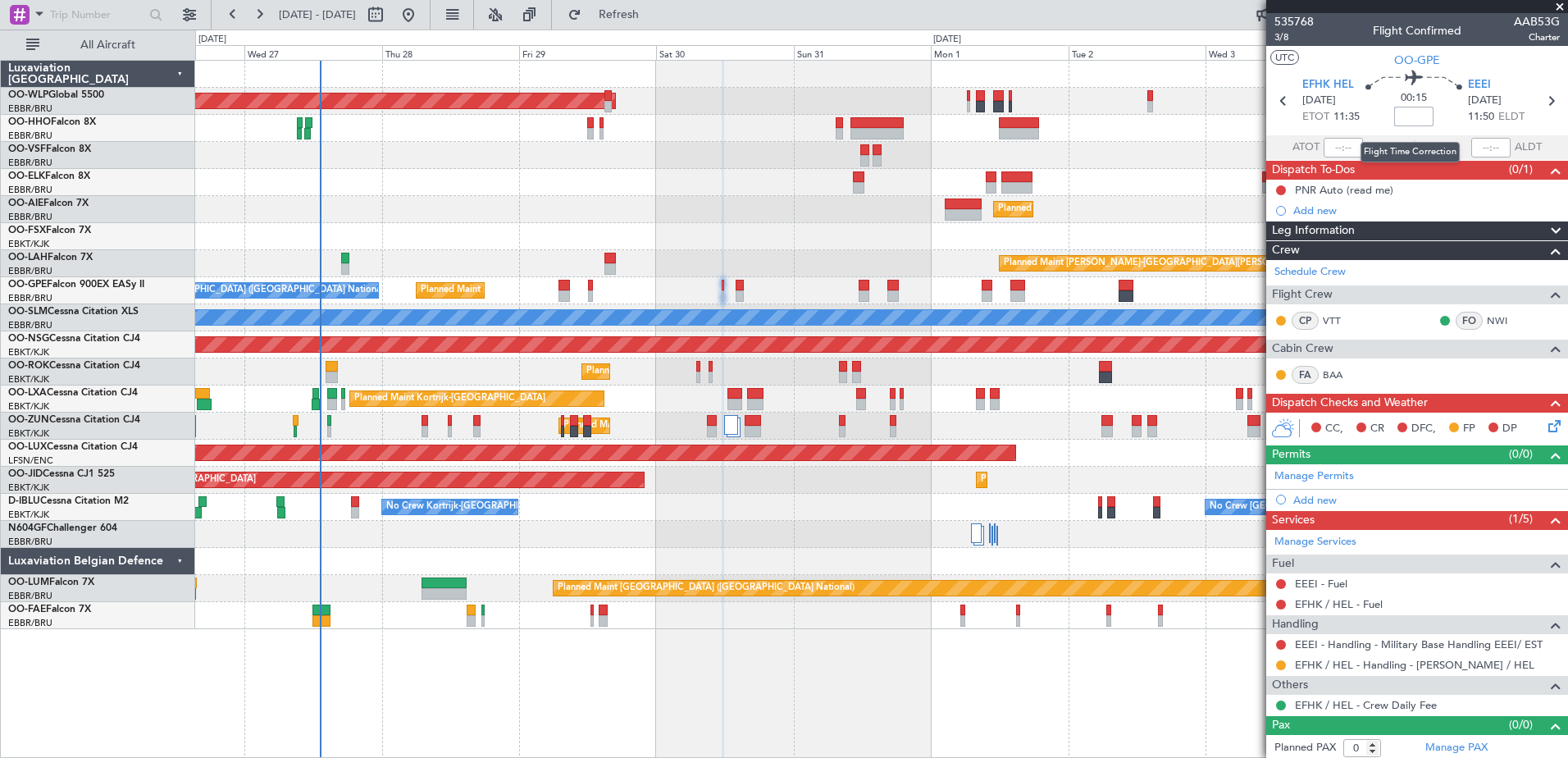
click at [1414, 119] on input at bounding box center [1414, 116] width 39 height 20
type input "+00:05"
click at [1545, 422] on icon at bounding box center [1551, 422] width 13 height 13
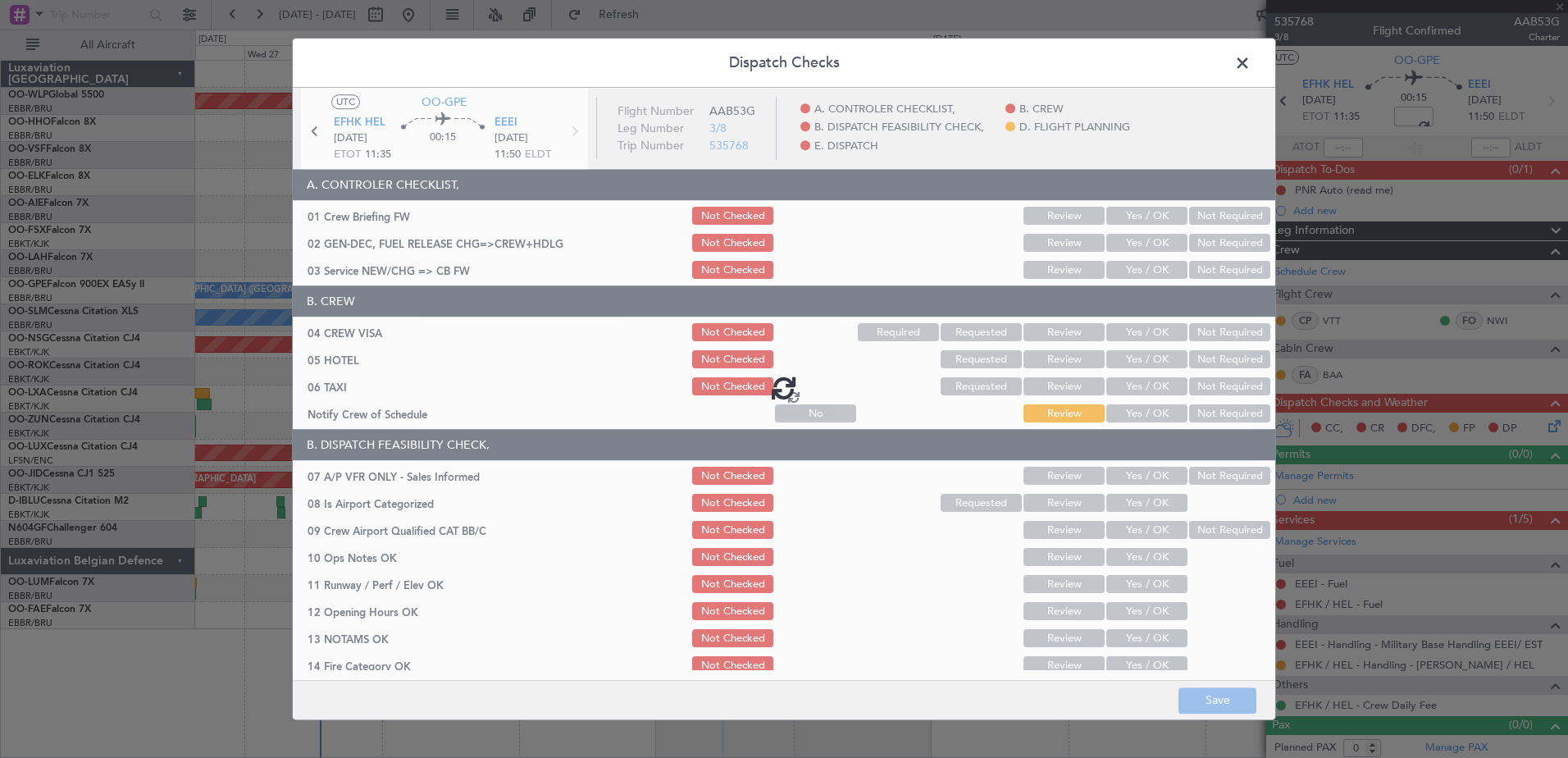
click at [1137, 412] on div at bounding box center [784, 387] width 983 height 599
type input "+00:05"
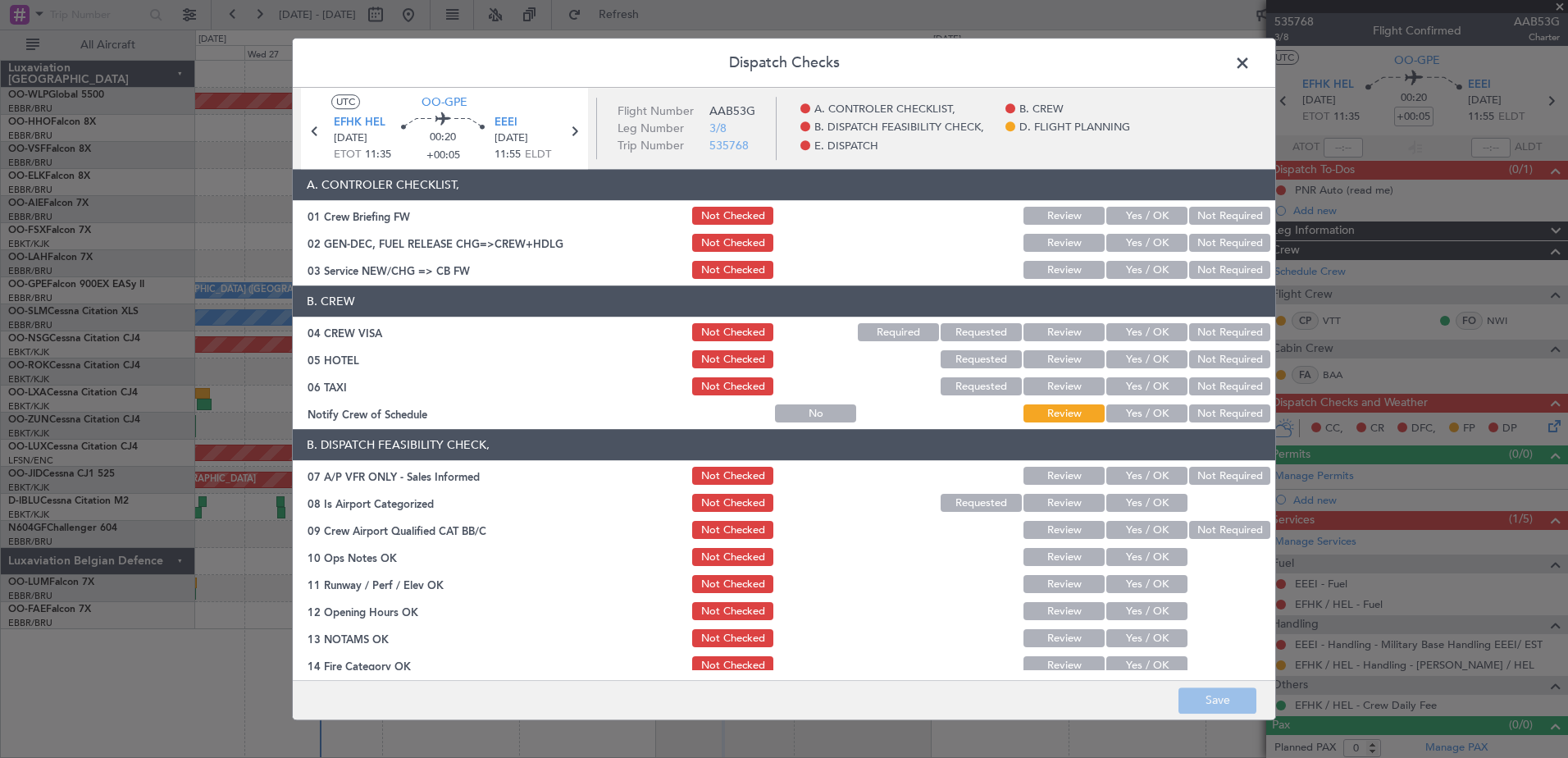
click at [1127, 413] on button "Yes / OK" at bounding box center [1147, 414] width 82 height 18
click at [1206, 381] on button "Not Required" at bounding box center [1230, 387] width 82 height 18
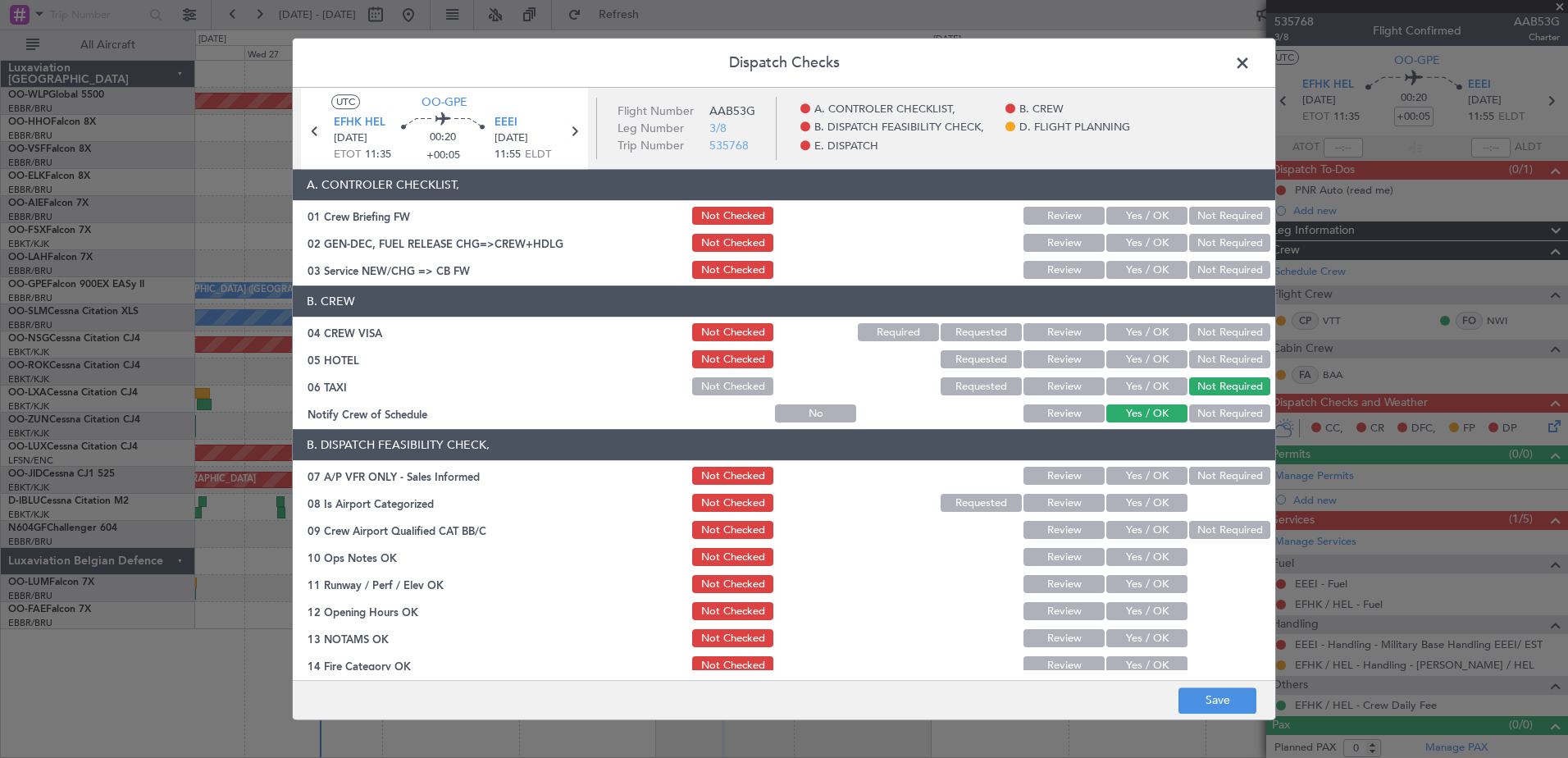
drag, startPoint x: 1214, startPoint y: 364, endPoint x: 1214, endPoint y: 355, distance: 9.0
click at [1214, 361] on button "Not Required" at bounding box center [1230, 360] width 82 height 18
drag, startPoint x: 1212, startPoint y: 324, endPoint x: 1209, endPoint y: 317, distance: 7.6
click at [1212, 324] on button "Not Required" at bounding box center [1230, 332] width 82 height 18
click at [1142, 259] on div "Yes / OK" at bounding box center [1145, 270] width 83 height 23
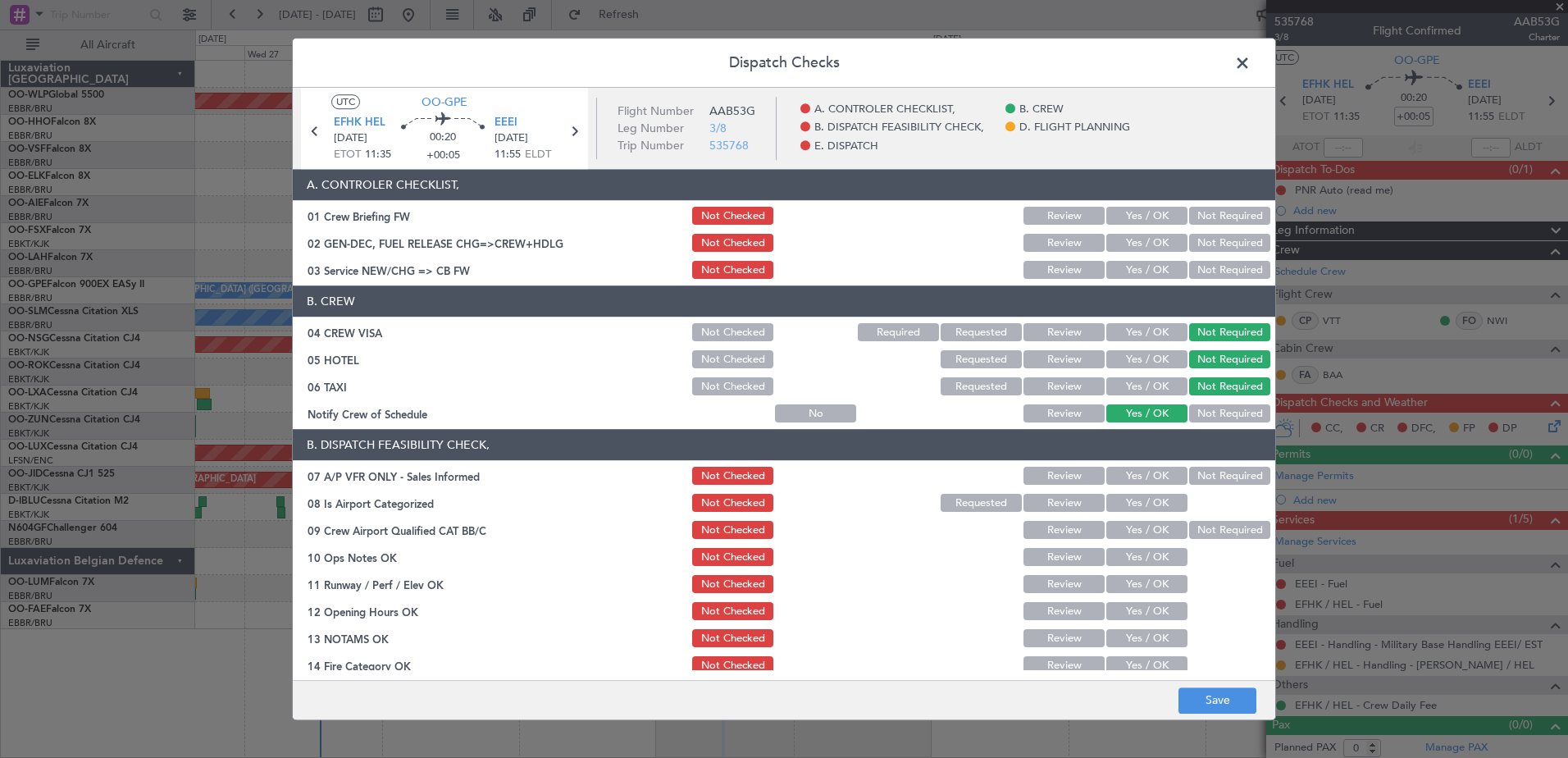
click at [1123, 272] on button "Yes / OK" at bounding box center [1147, 270] width 82 height 18
click at [1220, 471] on button "Not Required" at bounding box center [1230, 476] width 82 height 18
click at [1148, 505] on button "Yes / OK" at bounding box center [1147, 503] width 82 height 18
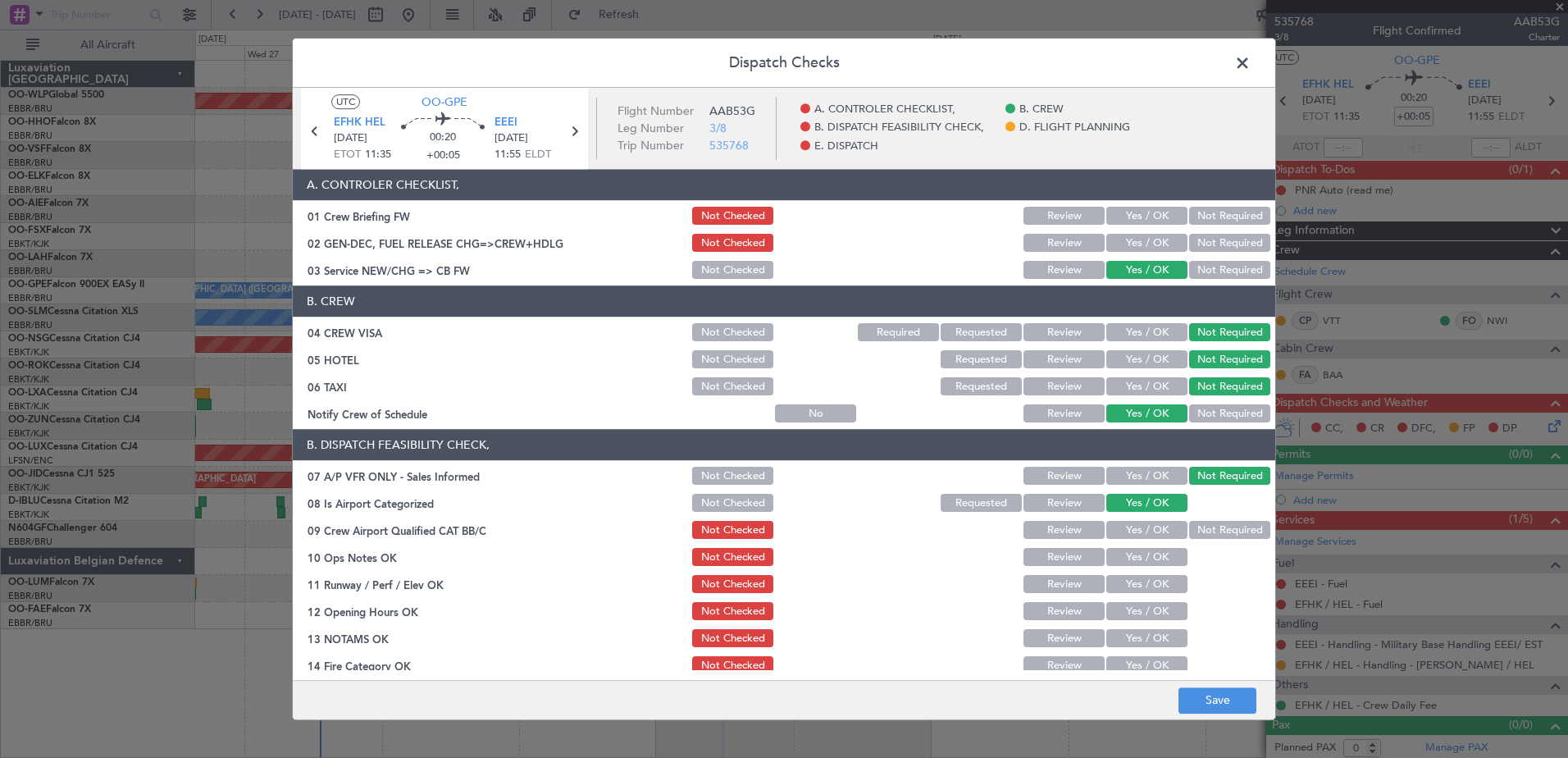
click at [1190, 527] on button "Not Required" at bounding box center [1230, 531] width 82 height 18
click at [1159, 555] on button "Yes / OK" at bounding box center [1147, 557] width 82 height 18
click at [1136, 589] on button "Yes / OK" at bounding box center [1147, 585] width 82 height 18
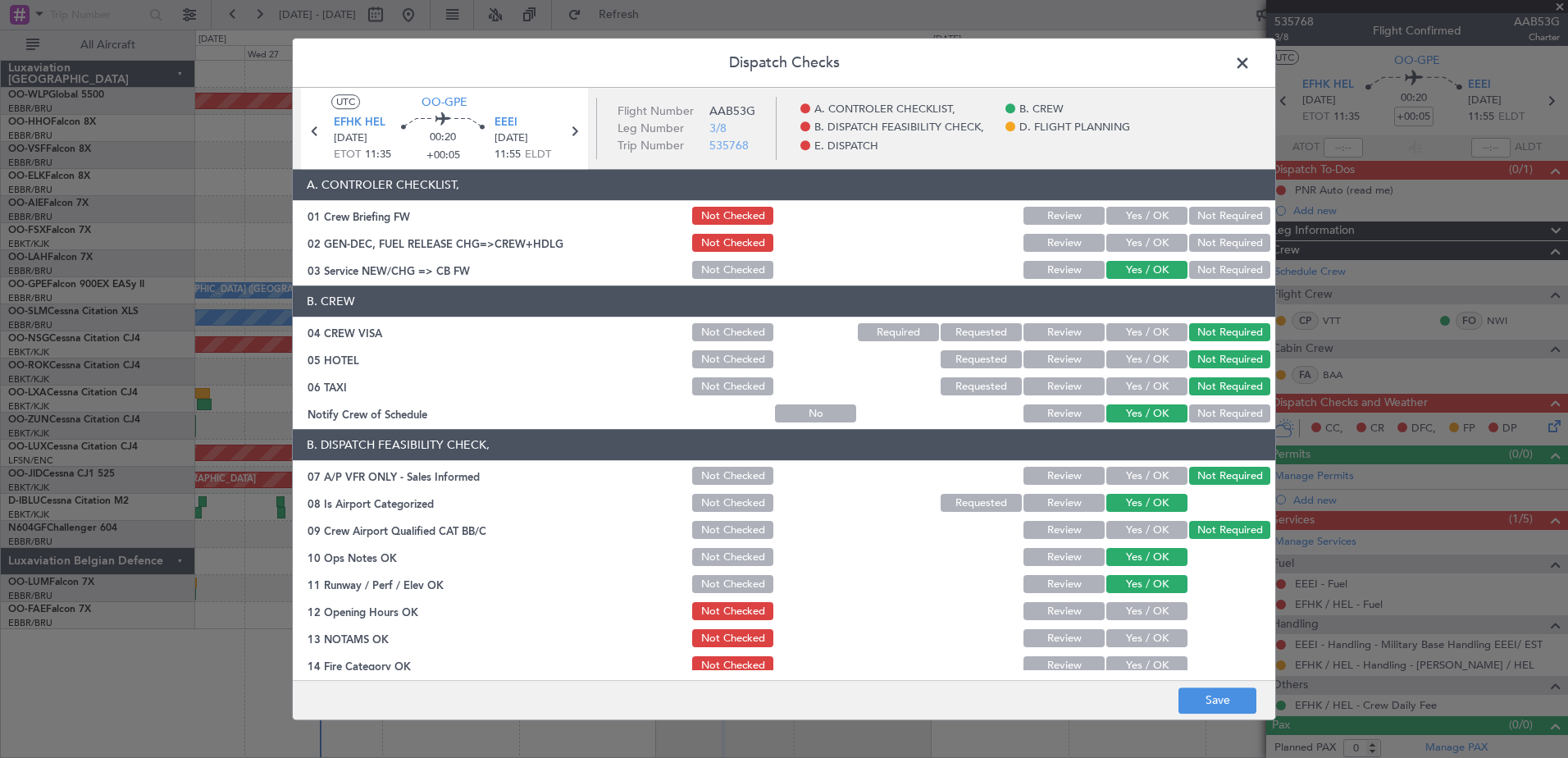
drag, startPoint x: 1136, startPoint y: 607, endPoint x: 1139, endPoint y: 626, distance: 19.2
click at [1136, 608] on button "Yes / OK" at bounding box center [1147, 611] width 82 height 18
drag, startPoint x: 1139, startPoint y: 636, endPoint x: 1143, endPoint y: 643, distance: 8.1
click at [1141, 640] on button "Yes / OK" at bounding box center [1147, 639] width 82 height 18
drag, startPoint x: 1141, startPoint y: 657, endPoint x: 1142, endPoint y: 671, distance: 14.0
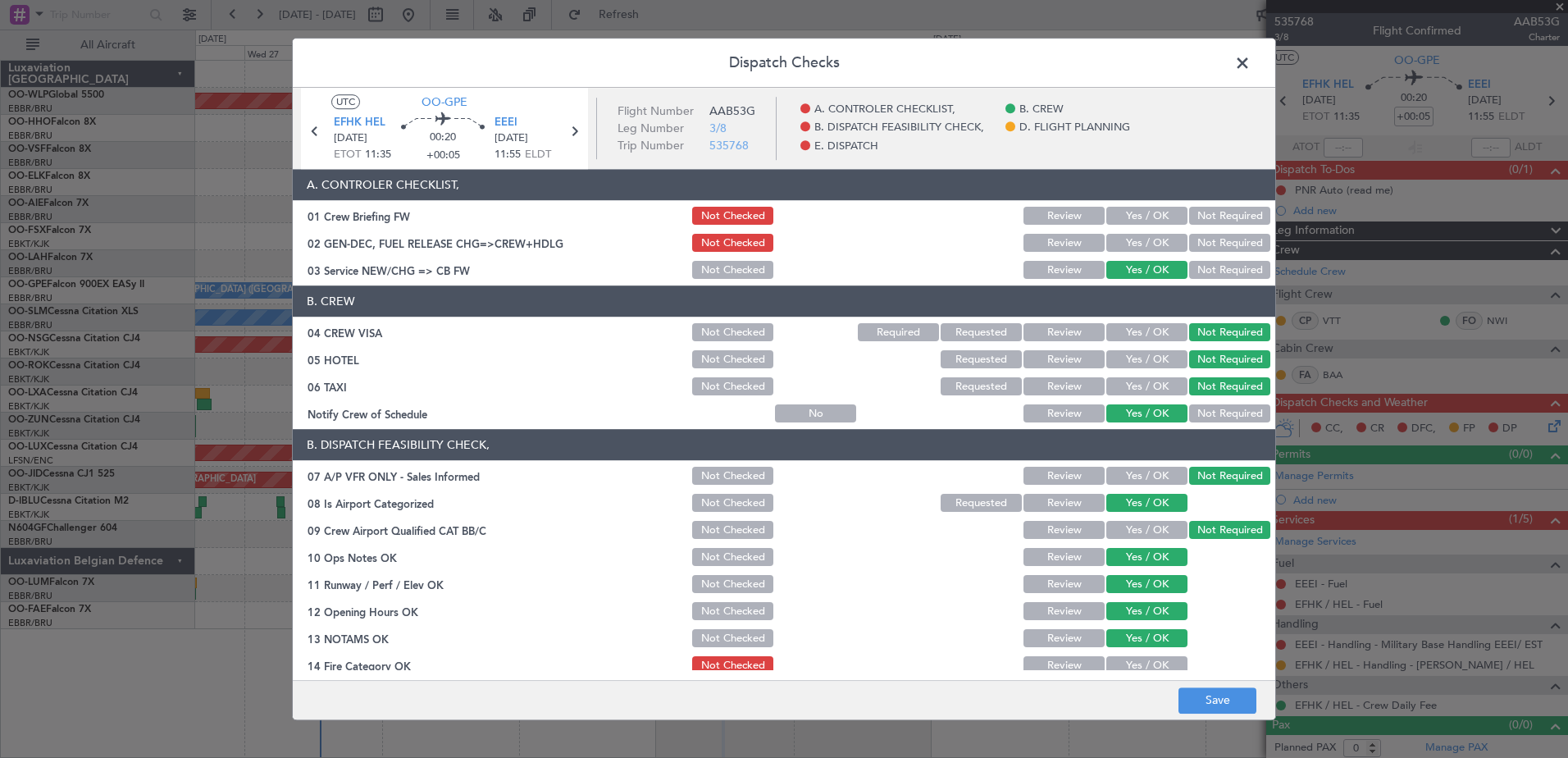
click at [1142, 671] on main "UTC OO-GPE EFHK HEL [DATE] ETOT 11:35 00:20 +00:05 EEEI [DATE] 11:55 ELDT Fligh…" at bounding box center [784, 387] width 983 height 599
click at [1137, 658] on button "Yes / OK" at bounding box center [1147, 665] width 82 height 18
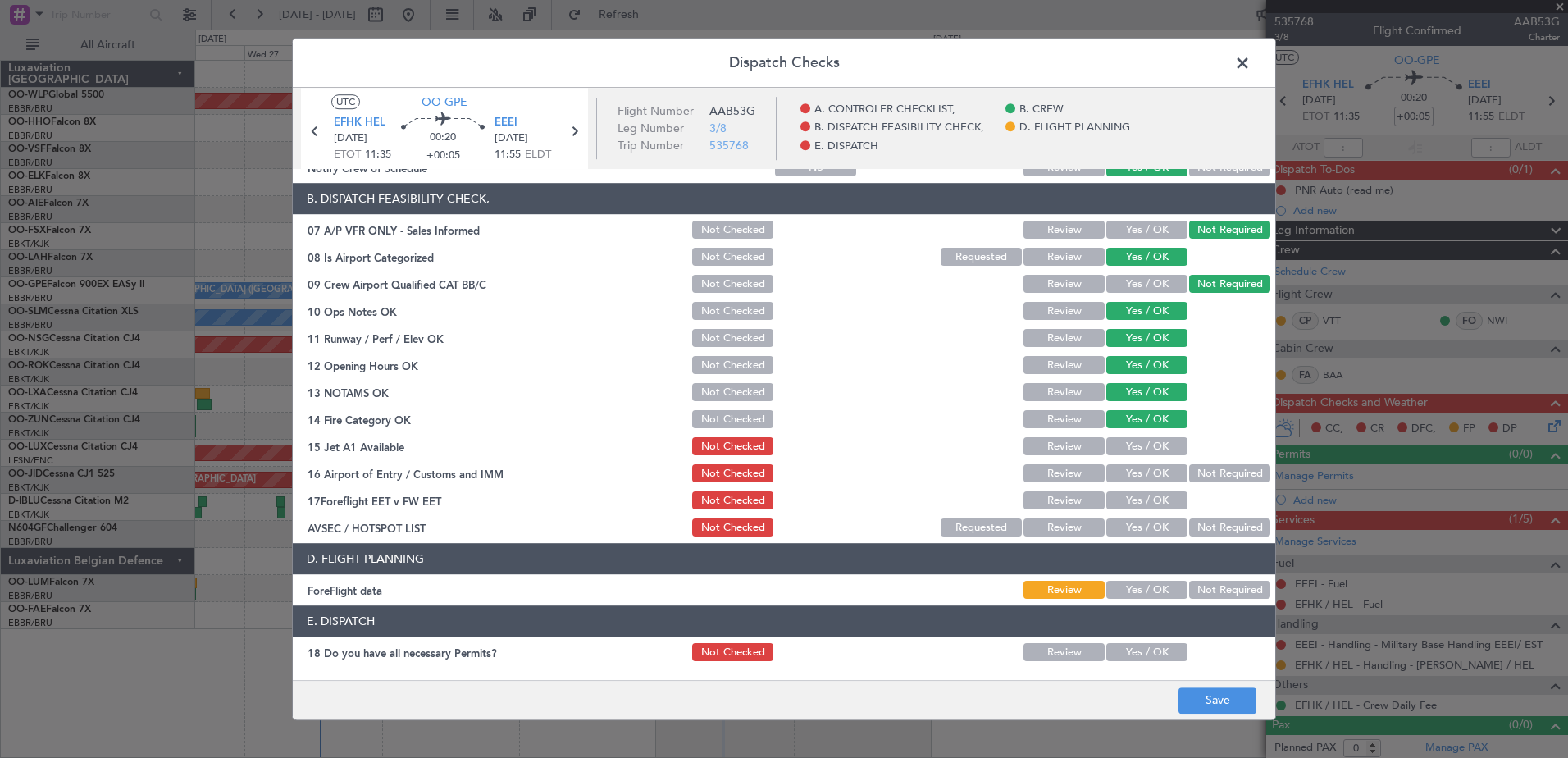
click at [1142, 440] on button "Yes / OK" at bounding box center [1147, 446] width 82 height 18
click at [1135, 471] on button "Yes / OK" at bounding box center [1147, 474] width 82 height 18
click at [1153, 509] on button "Yes / OK" at bounding box center [1147, 500] width 82 height 18
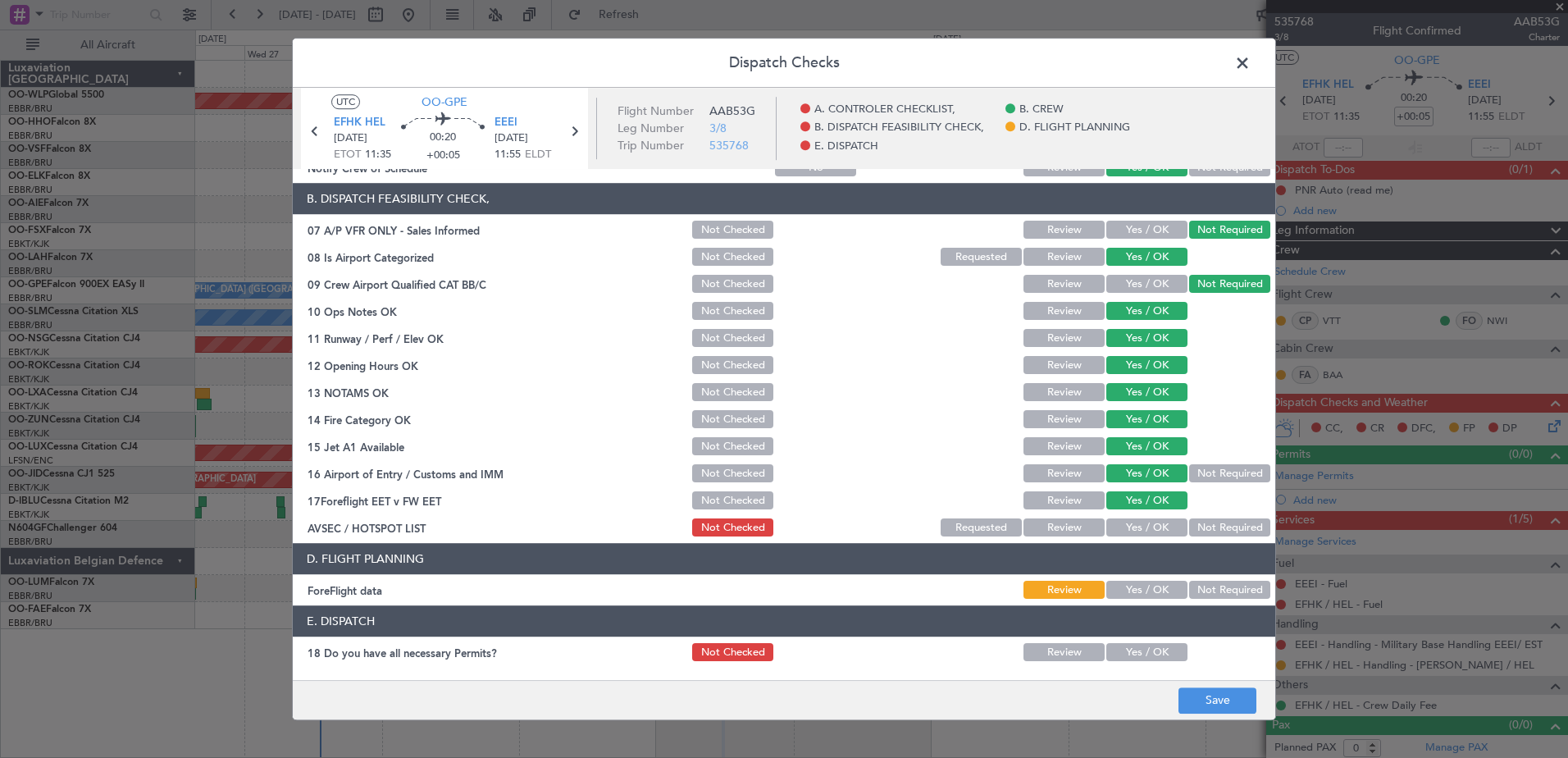
click at [1202, 526] on button "Not Required" at bounding box center [1230, 528] width 82 height 18
click at [1230, 705] on button "Save" at bounding box center [1217, 700] width 78 height 27
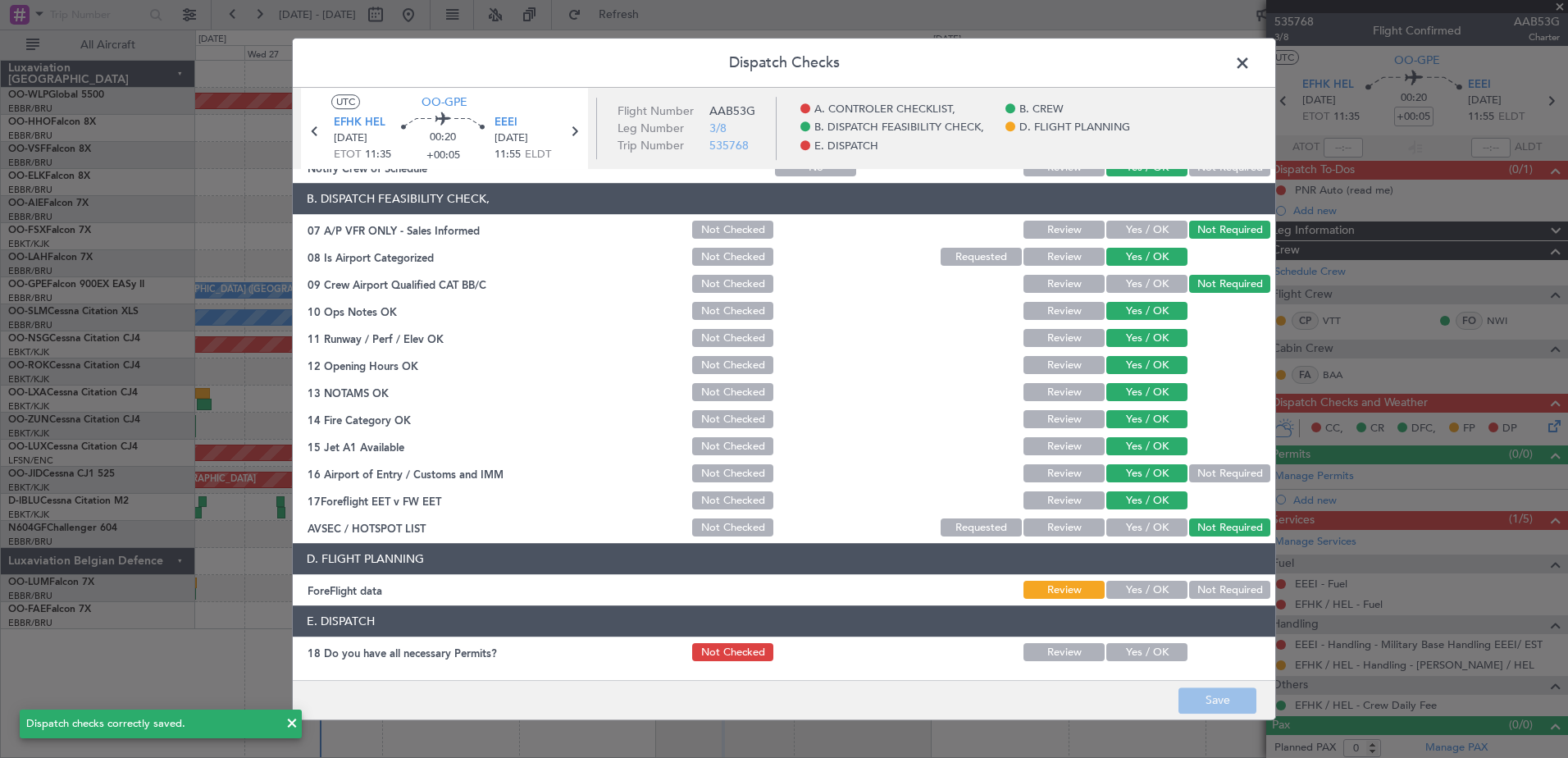
click at [1250, 53] on span at bounding box center [1250, 67] width 0 height 33
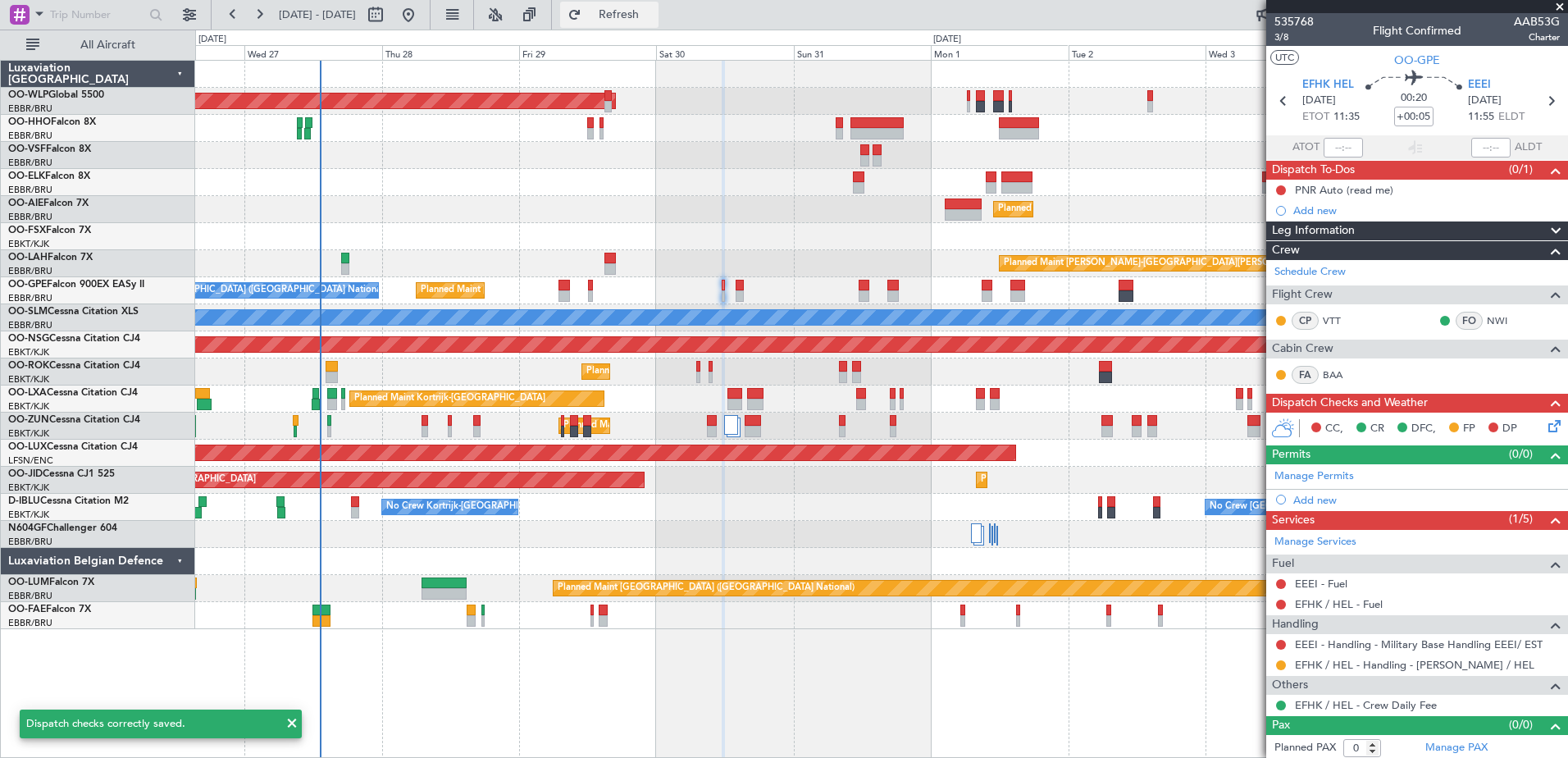
click at [651, 17] on span "Refresh" at bounding box center [619, 15] width 69 height 11
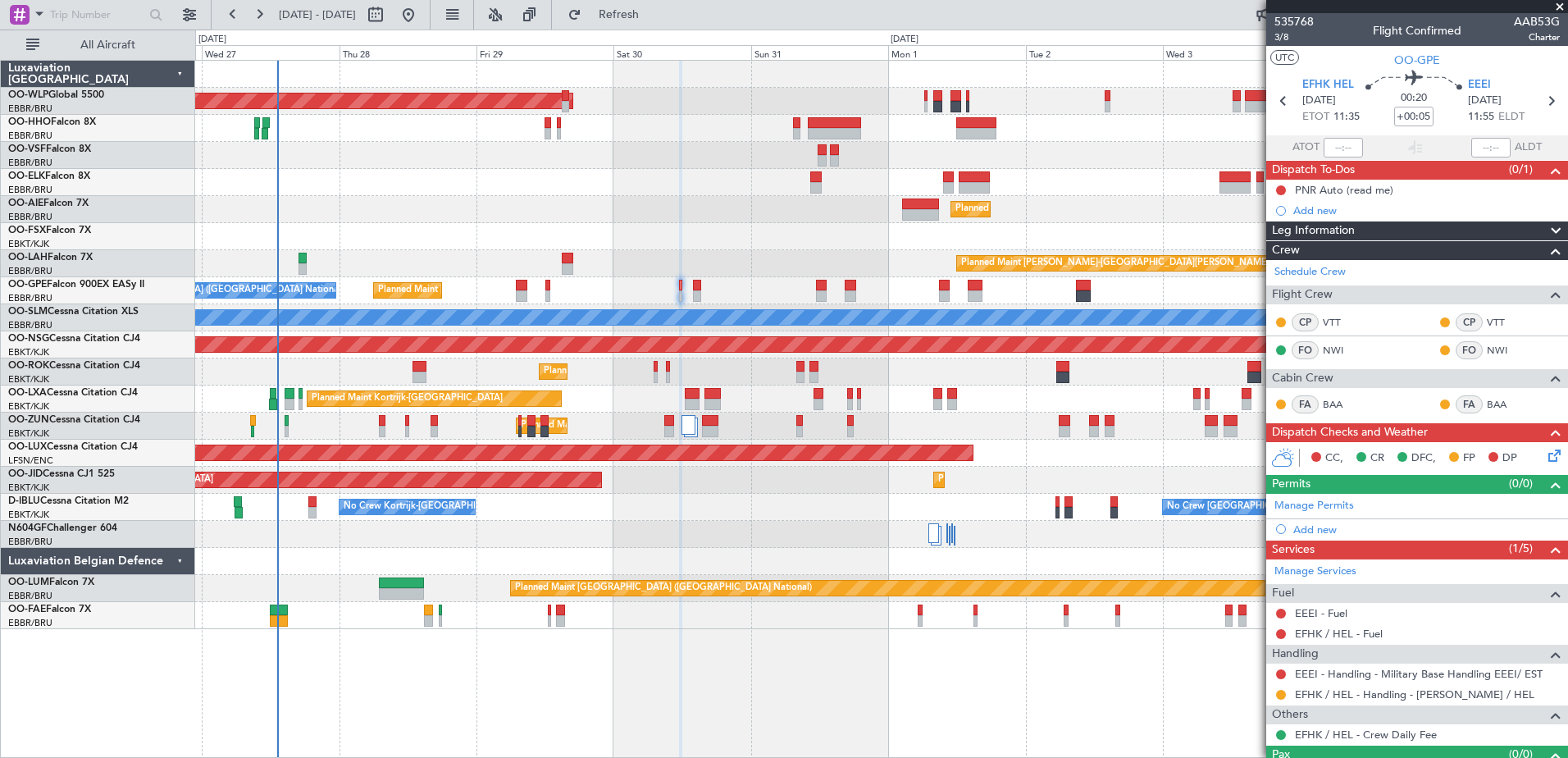
click at [699, 543] on div at bounding box center [881, 535] width 1372 height 27
click at [658, 27] on button "Refresh" at bounding box center [609, 15] width 99 height 27
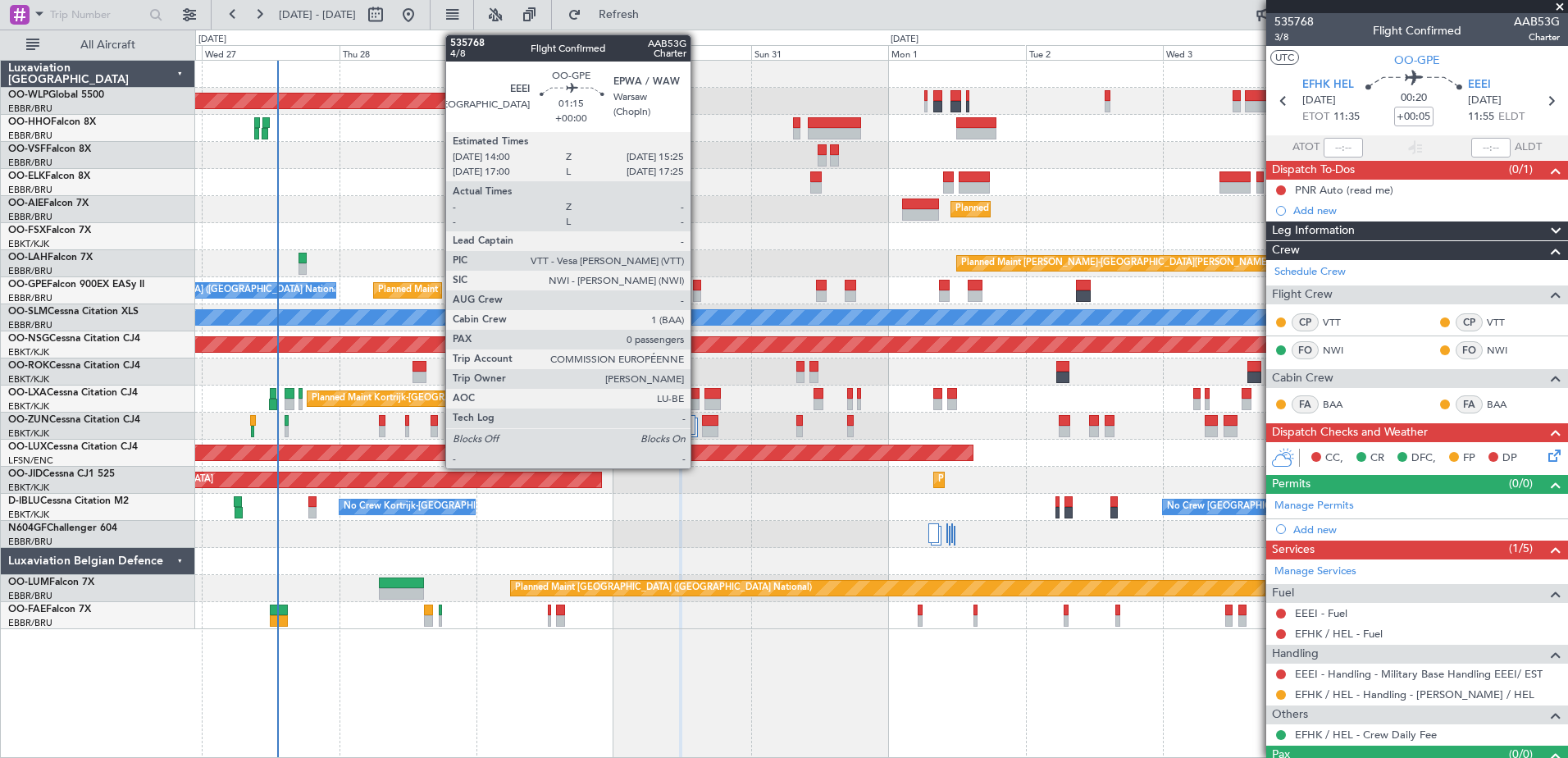
click at [698, 294] on div at bounding box center [698, 295] width 9 height 11
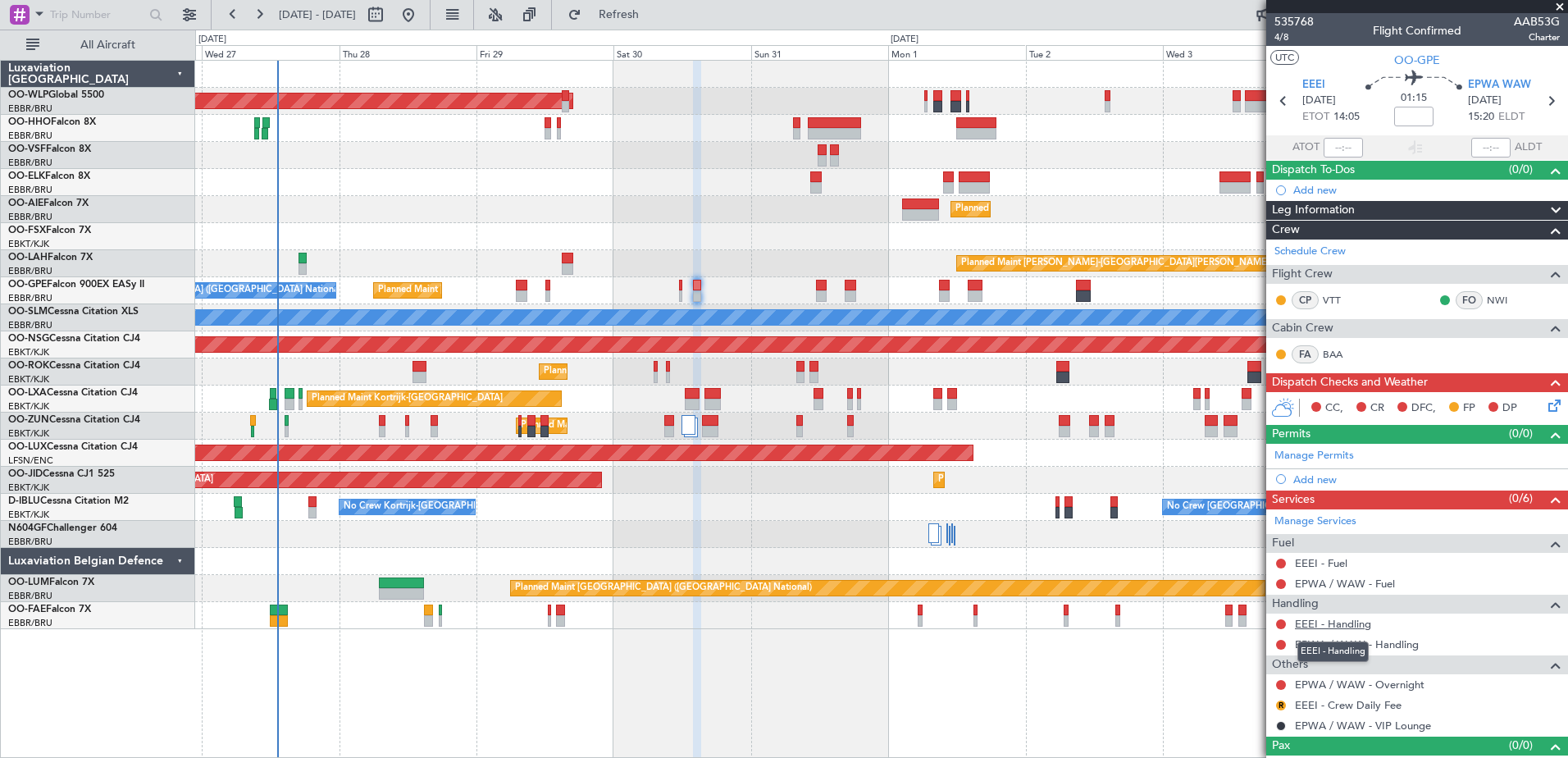
click at [1341, 620] on link "EEEI - Handling" at bounding box center [1333, 624] width 76 height 14
click at [654, 20] on span "Refresh" at bounding box center [619, 15] width 69 height 11
click at [1330, 645] on link "EPWA / WAW - Handling" at bounding box center [1357, 645] width 124 height 14
click at [1545, 409] on icon at bounding box center [1551, 403] width 13 height 13
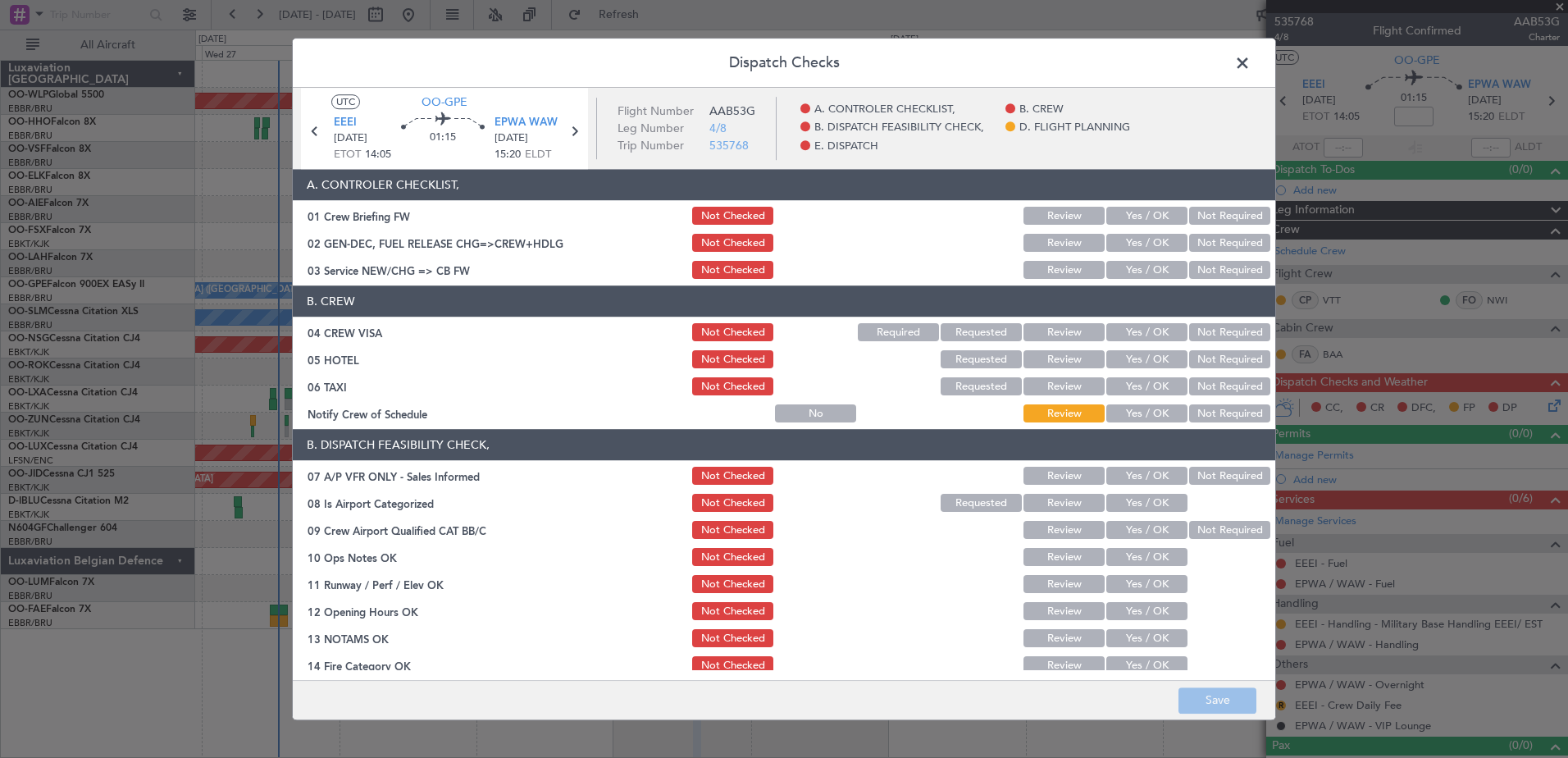
drag, startPoint x: 1130, startPoint y: 415, endPoint x: 1159, endPoint y: 399, distance: 33.1
click at [1130, 415] on button "Yes / OK" at bounding box center [1147, 414] width 82 height 18
click at [1202, 386] on button "Not Required" at bounding box center [1230, 387] width 82 height 18
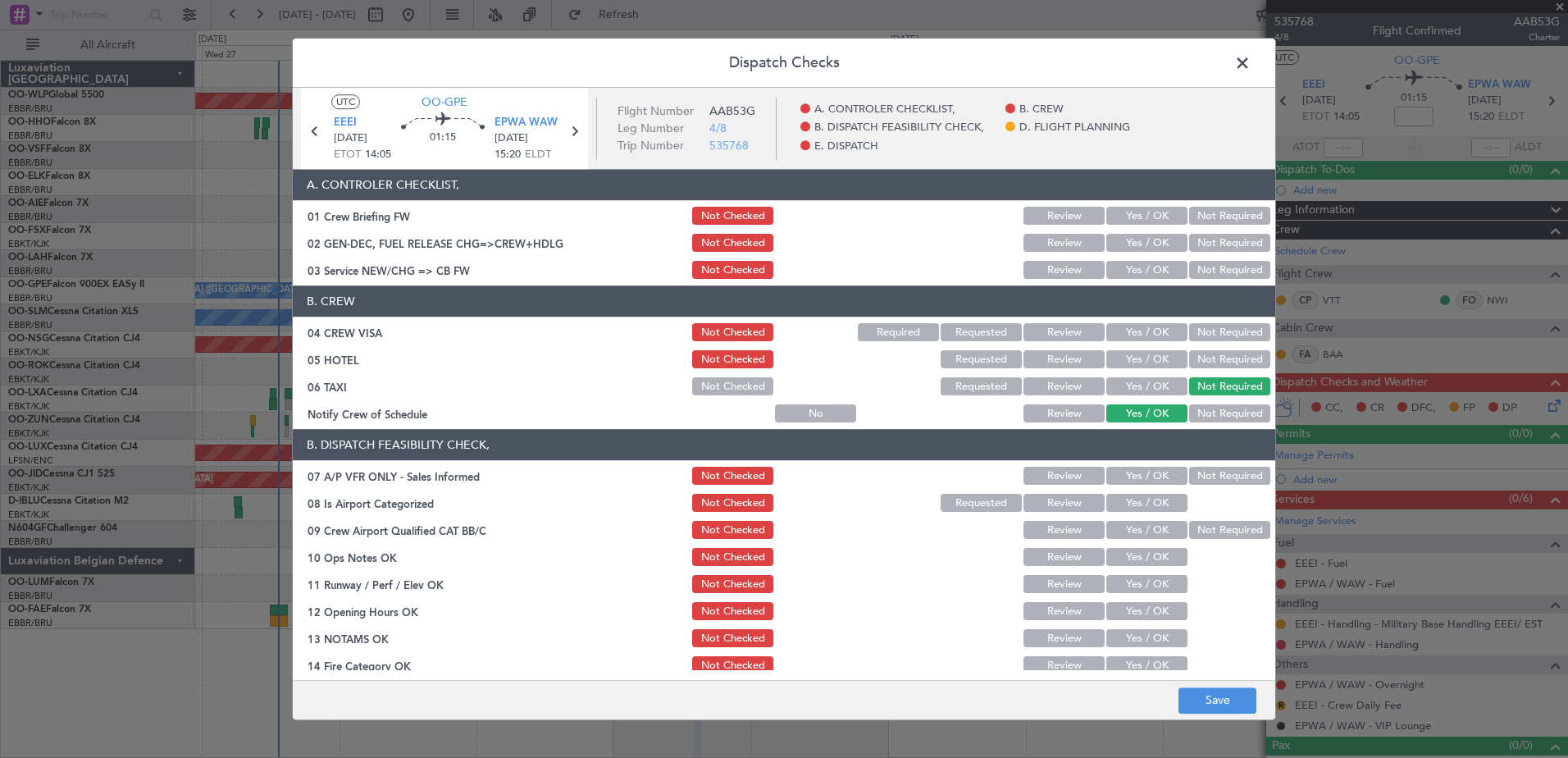
click at [1207, 361] on button "Not Required" at bounding box center [1230, 360] width 82 height 18
click at [1212, 329] on button "Not Required" at bounding box center [1230, 332] width 82 height 18
click at [1146, 264] on button "Yes / OK" at bounding box center [1147, 270] width 82 height 18
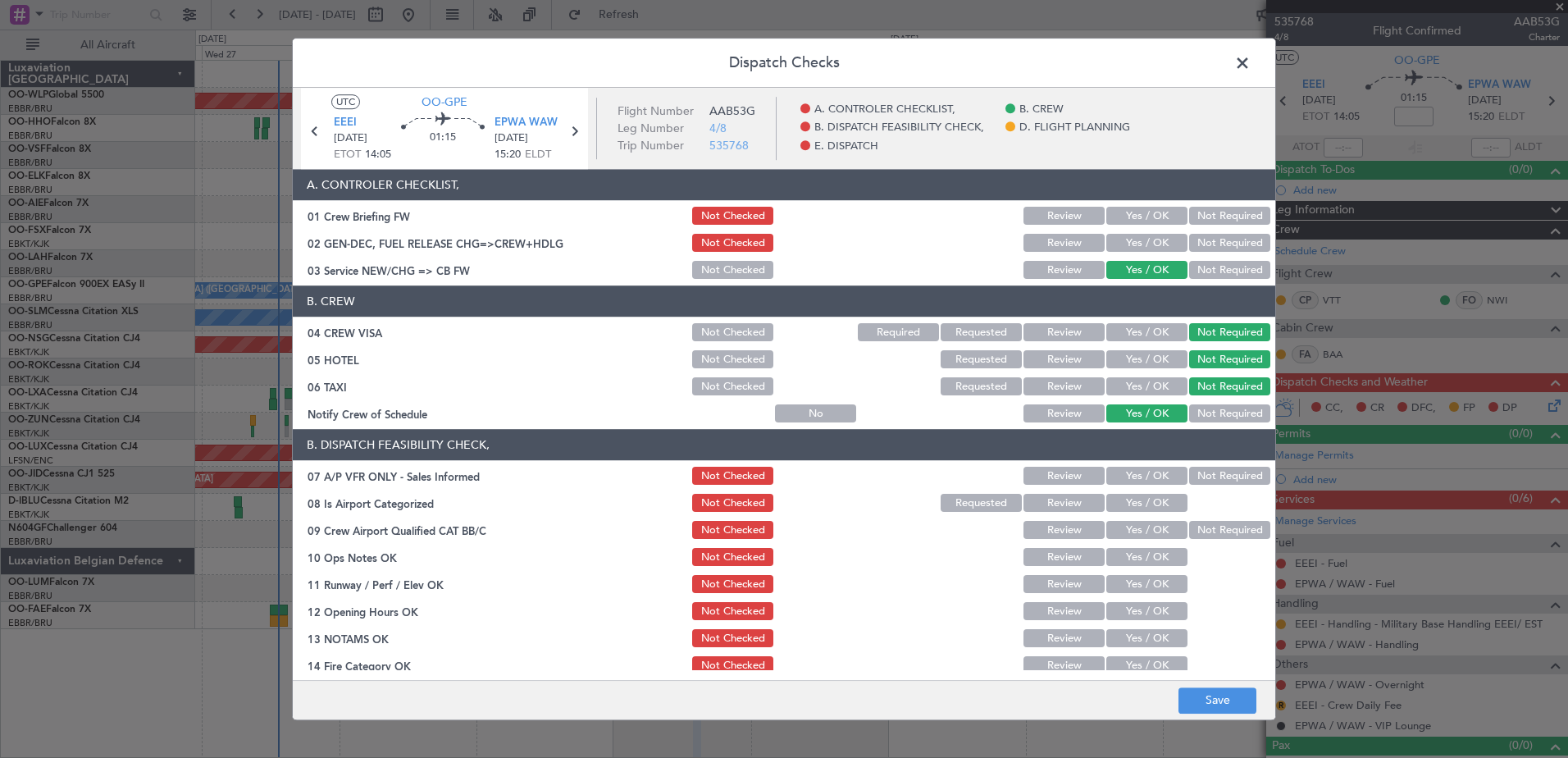
click at [1221, 471] on button "Not Required" at bounding box center [1230, 476] width 82 height 18
click at [1126, 504] on button "Yes / OK" at bounding box center [1147, 503] width 82 height 18
click at [1211, 530] on button "Not Required" at bounding box center [1230, 531] width 82 height 18
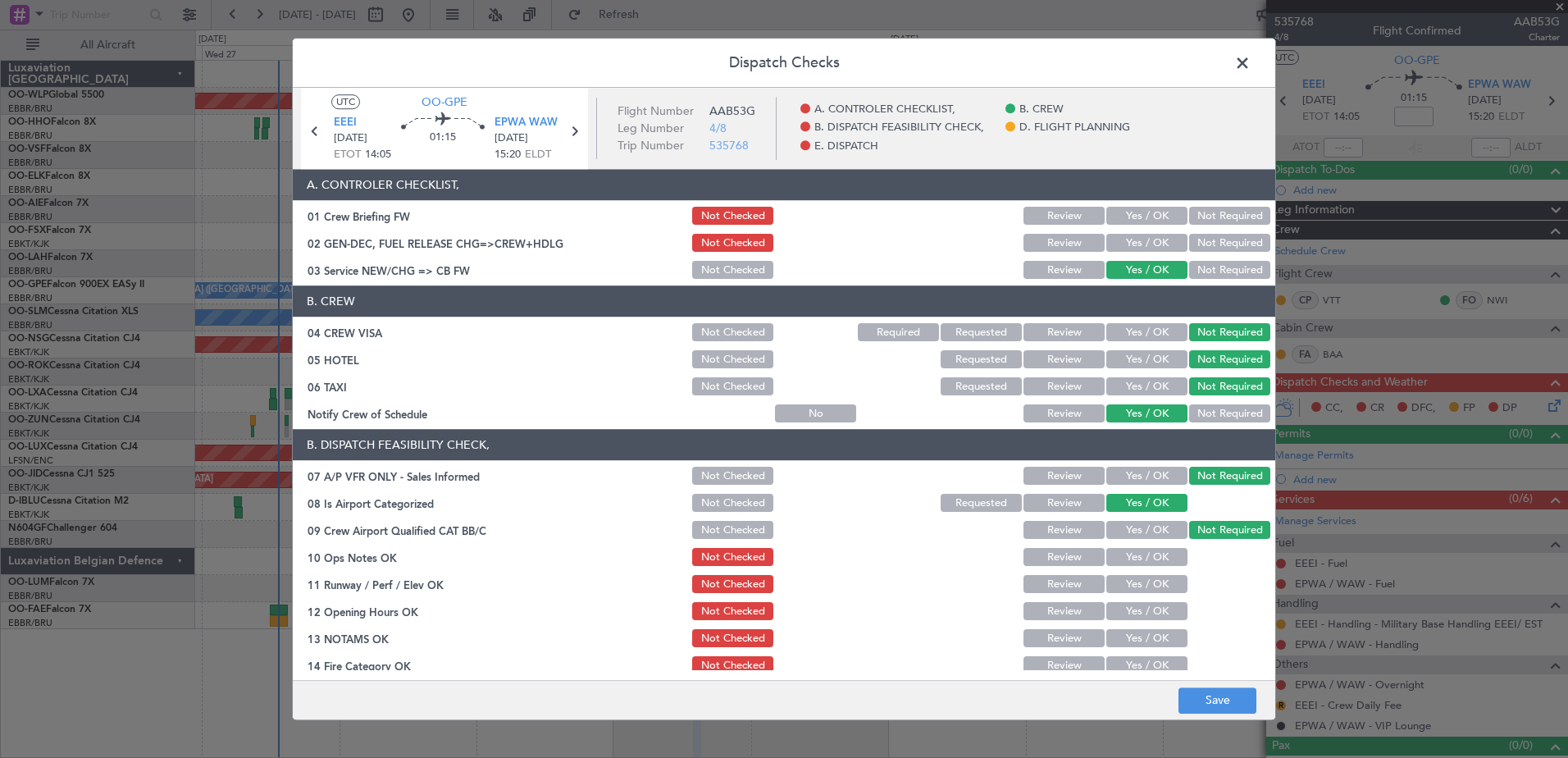
click at [1131, 554] on button "Yes / OK" at bounding box center [1147, 557] width 82 height 18
click at [1136, 589] on button "Yes / OK" at bounding box center [1147, 585] width 82 height 18
click at [1136, 615] on button "Yes / OK" at bounding box center [1147, 611] width 82 height 18
drag, startPoint x: 1139, startPoint y: 642, endPoint x: 1139, endPoint y: 655, distance: 13.0
click at [1140, 645] on button "Yes / OK" at bounding box center [1147, 639] width 82 height 18
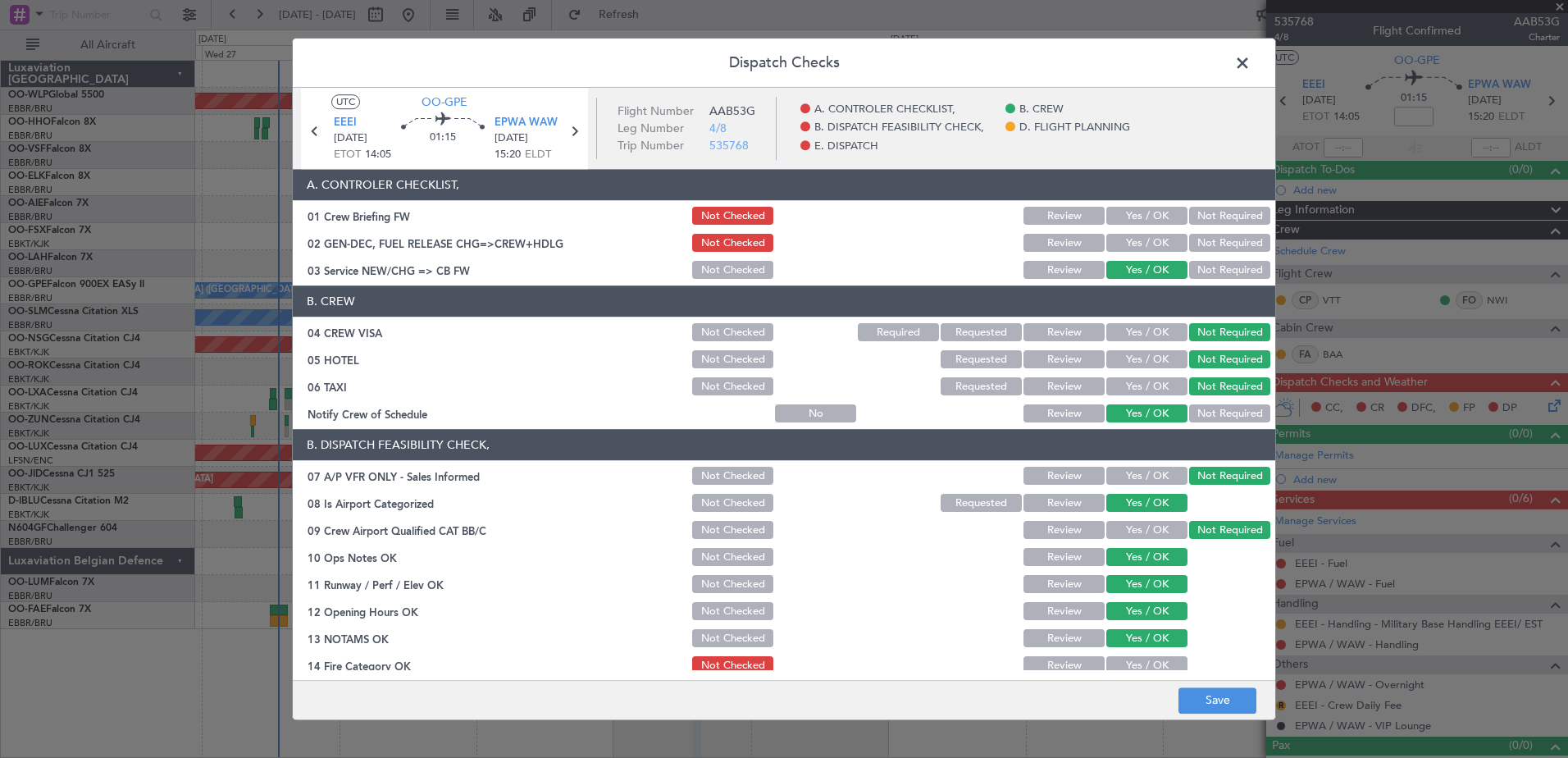
click at [1141, 666] on button "Yes / OK" at bounding box center [1147, 665] width 82 height 18
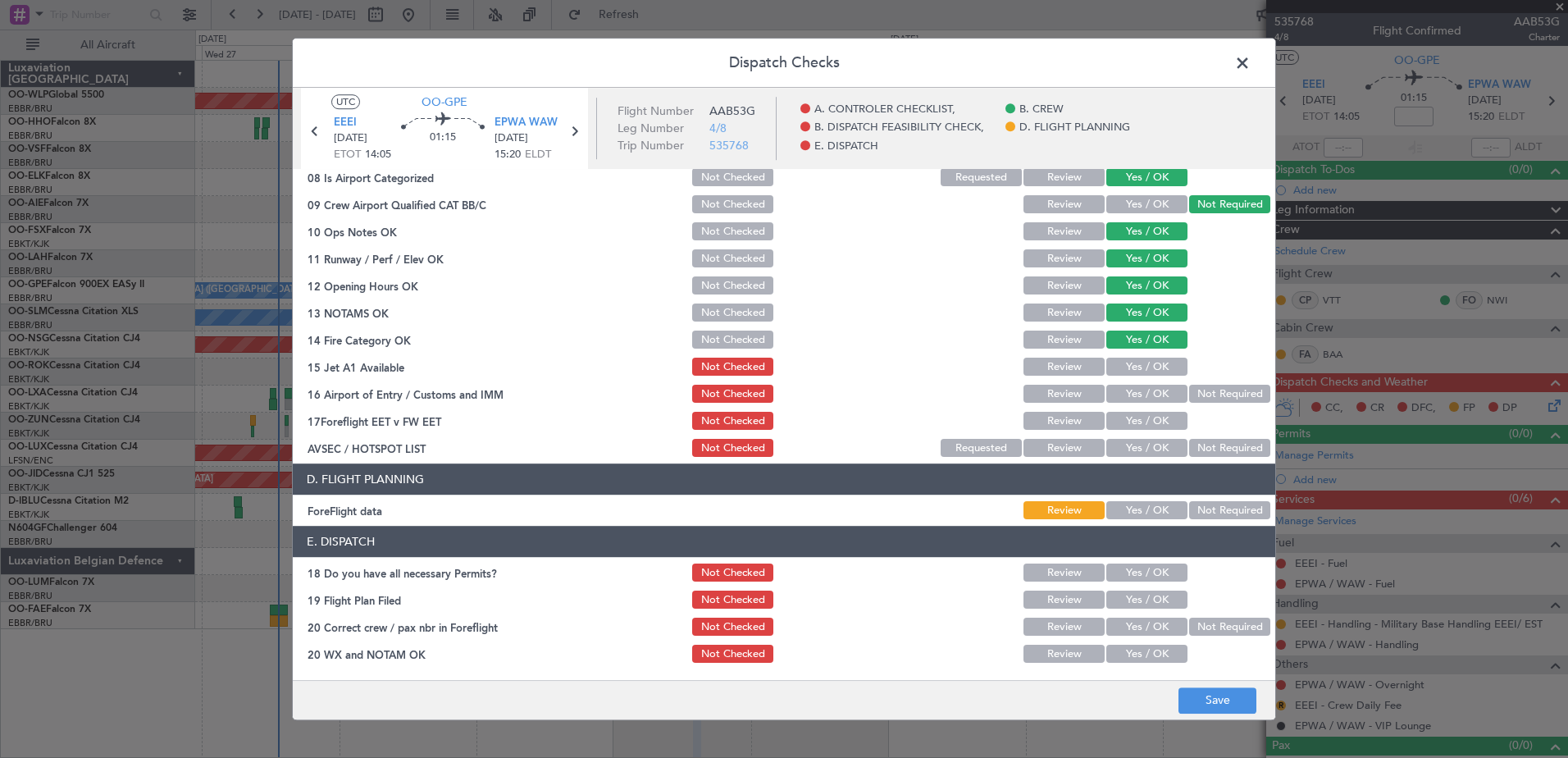
click at [1147, 367] on button "Yes / OK" at bounding box center [1147, 367] width 82 height 18
click at [1207, 396] on button "Not Required" at bounding box center [1230, 394] width 82 height 18
click at [1145, 415] on button "Yes / OK" at bounding box center [1147, 421] width 82 height 18
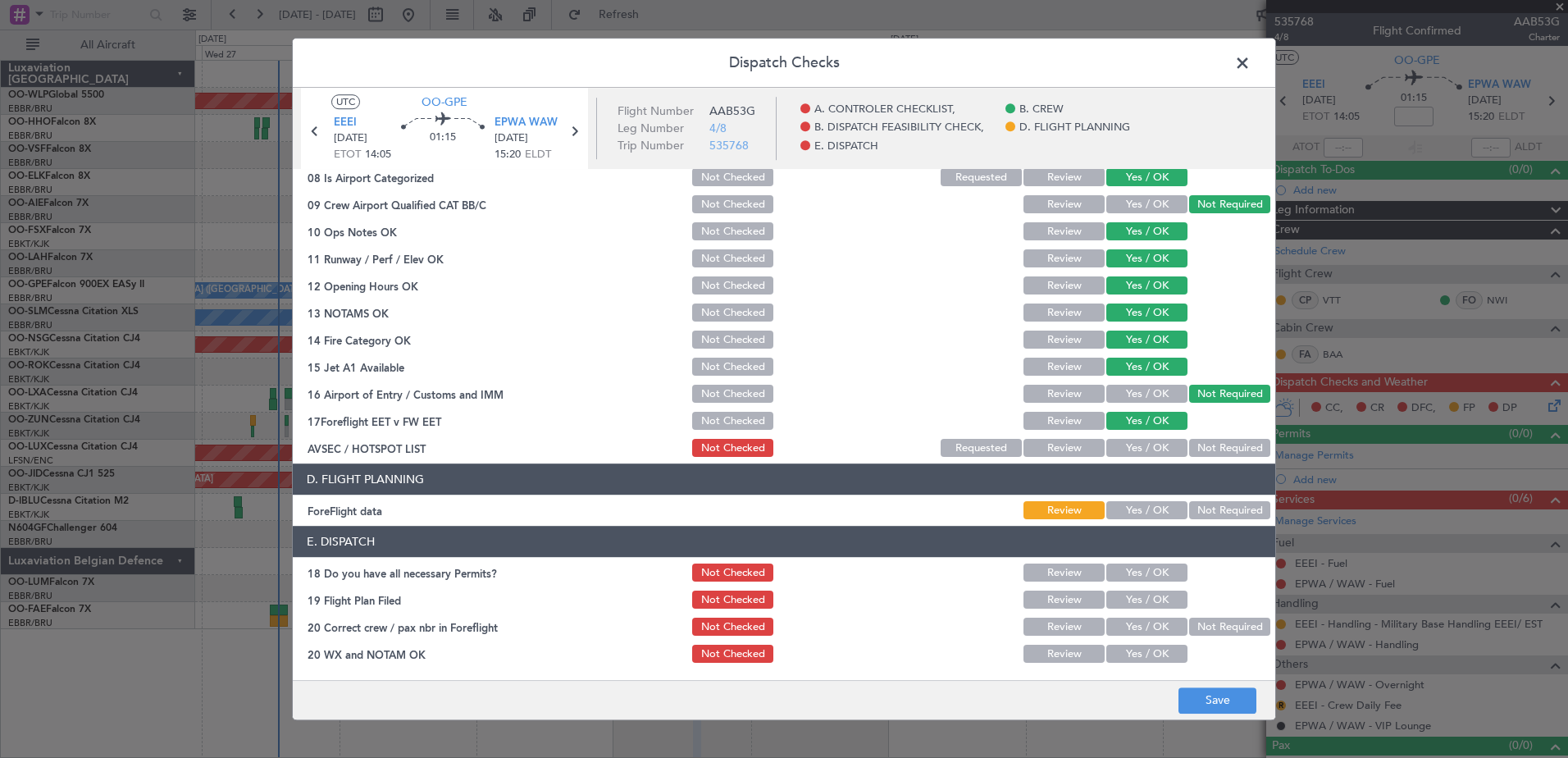
click at [1210, 445] on button "Not Required" at bounding box center [1230, 448] width 82 height 18
click at [1250, 57] on span at bounding box center [1250, 67] width 0 height 33
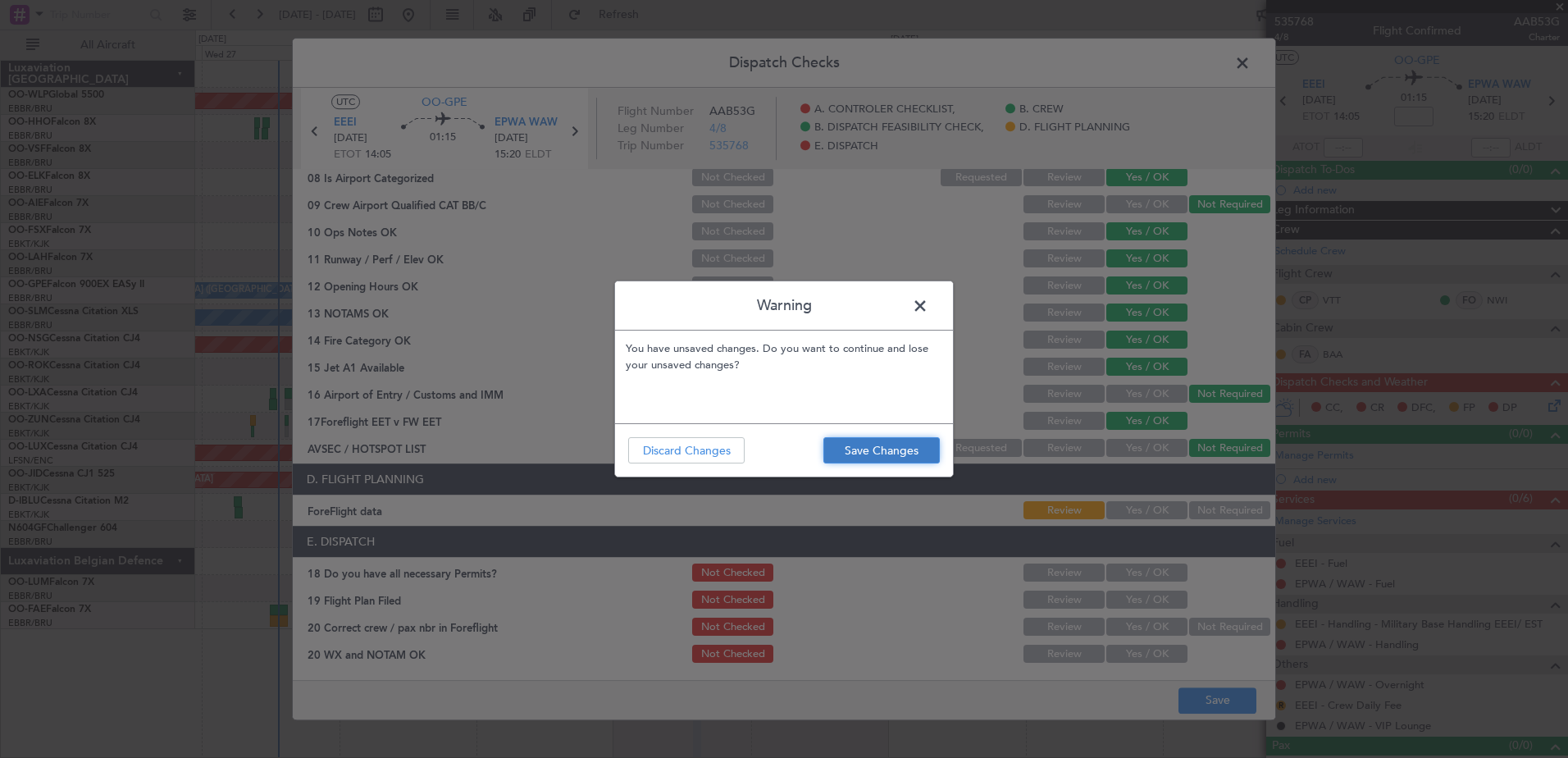
click at [926, 455] on button "Save Changes" at bounding box center [881, 450] width 117 height 27
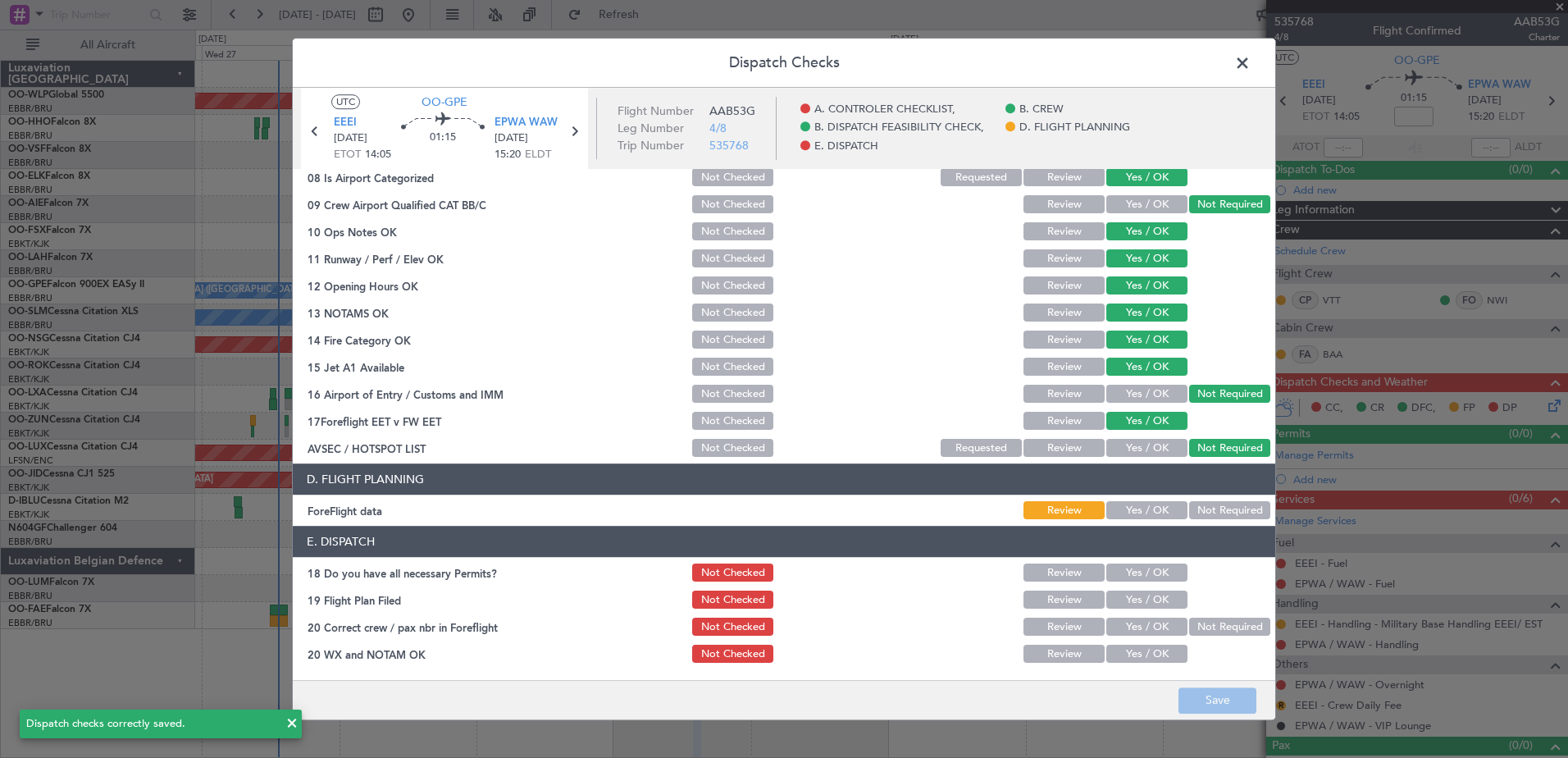
scroll to position [0, 0]
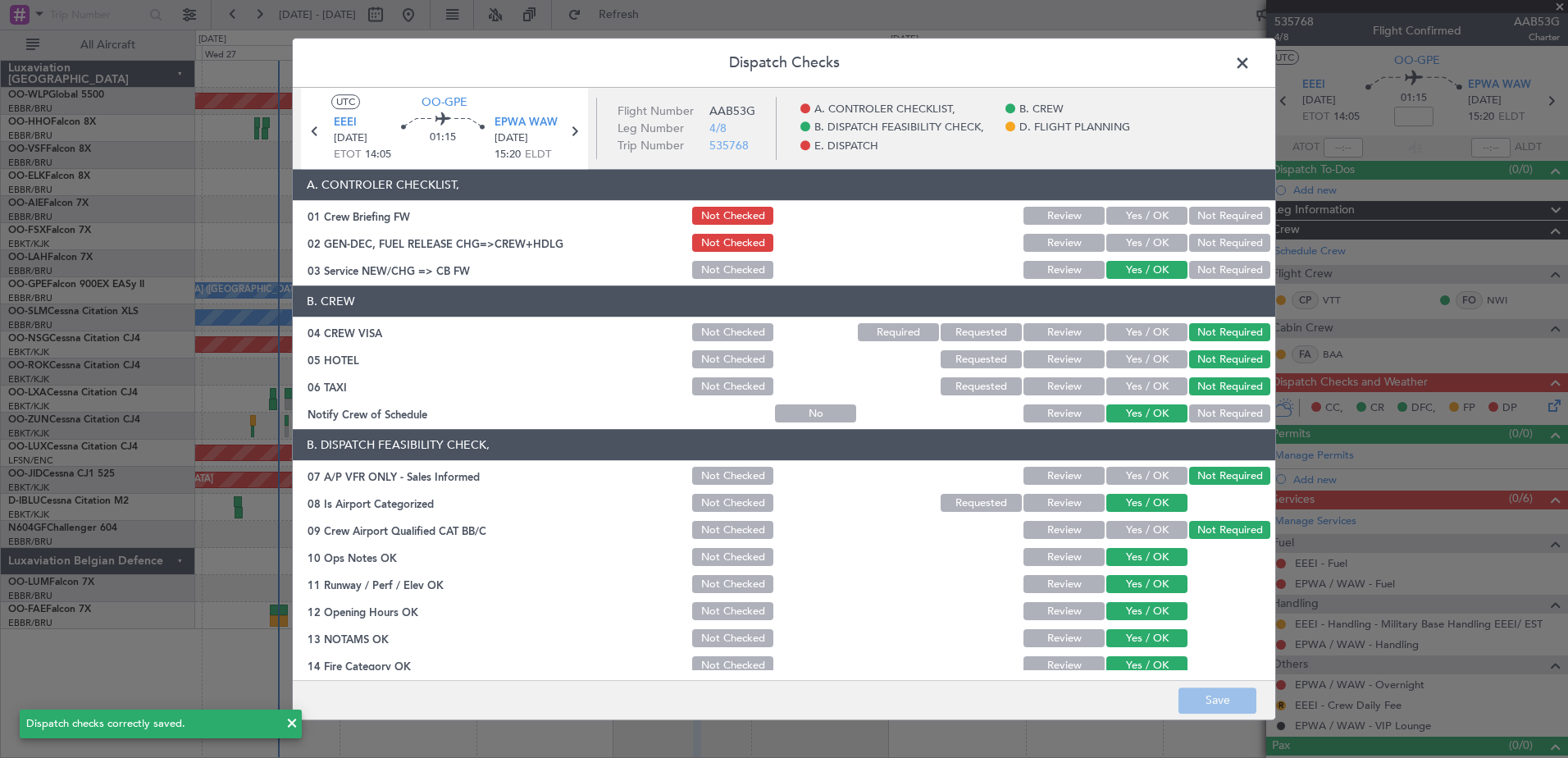
click at [1250, 66] on span at bounding box center [1250, 67] width 0 height 33
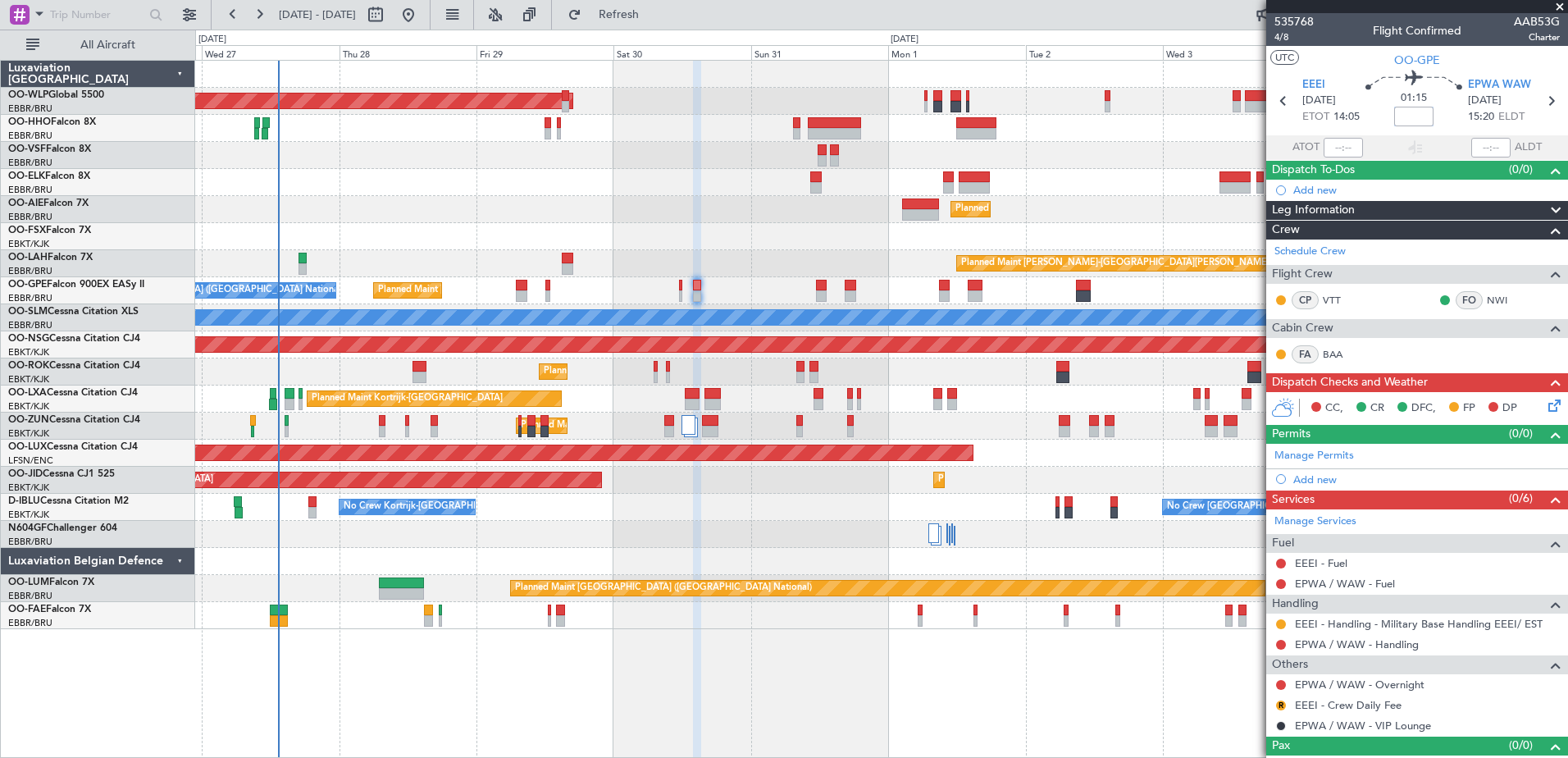
click at [1402, 120] on input at bounding box center [1414, 116] width 39 height 20
type input "+00:10"
click at [1343, 644] on link "EPWA / WAW - Handling" at bounding box center [1357, 645] width 124 height 14
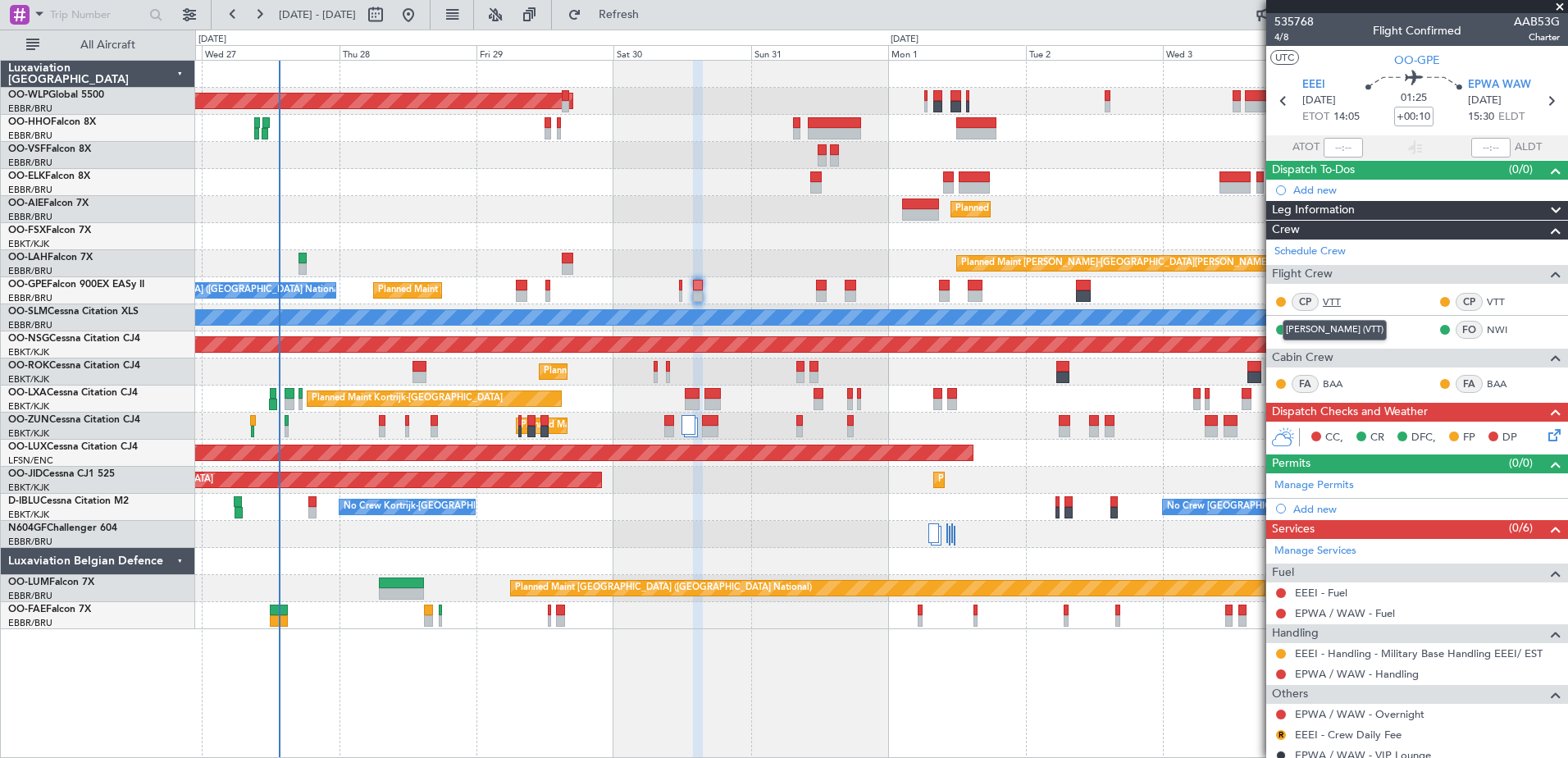
click at [1335, 301] on link "VTT" at bounding box center [1341, 301] width 37 height 15
click at [1498, 299] on link "VTT" at bounding box center [1505, 301] width 37 height 15
click at [654, 13] on span "Refresh" at bounding box center [619, 15] width 69 height 11
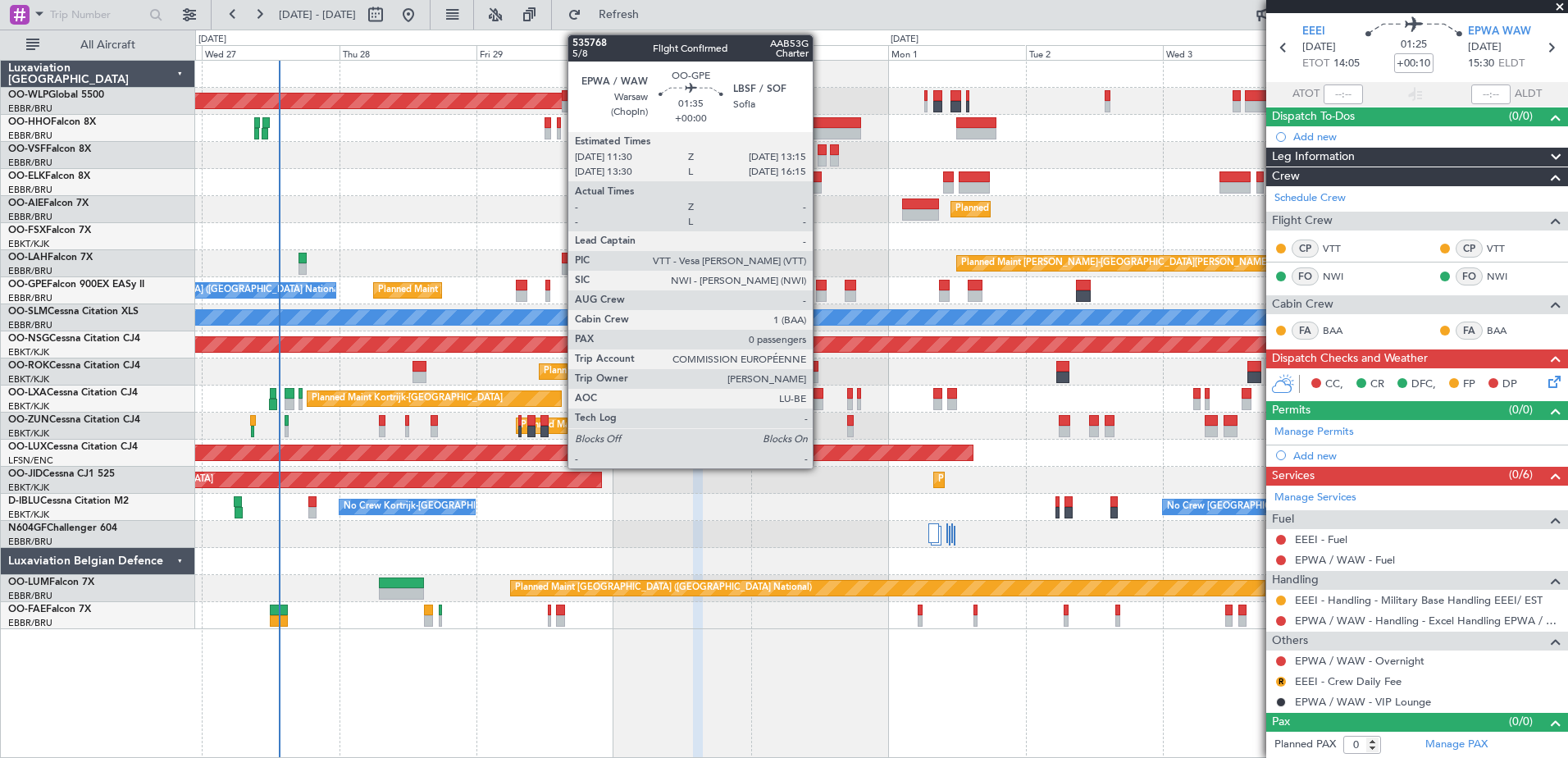
click at [820, 288] on div at bounding box center [821, 285] width 10 height 11
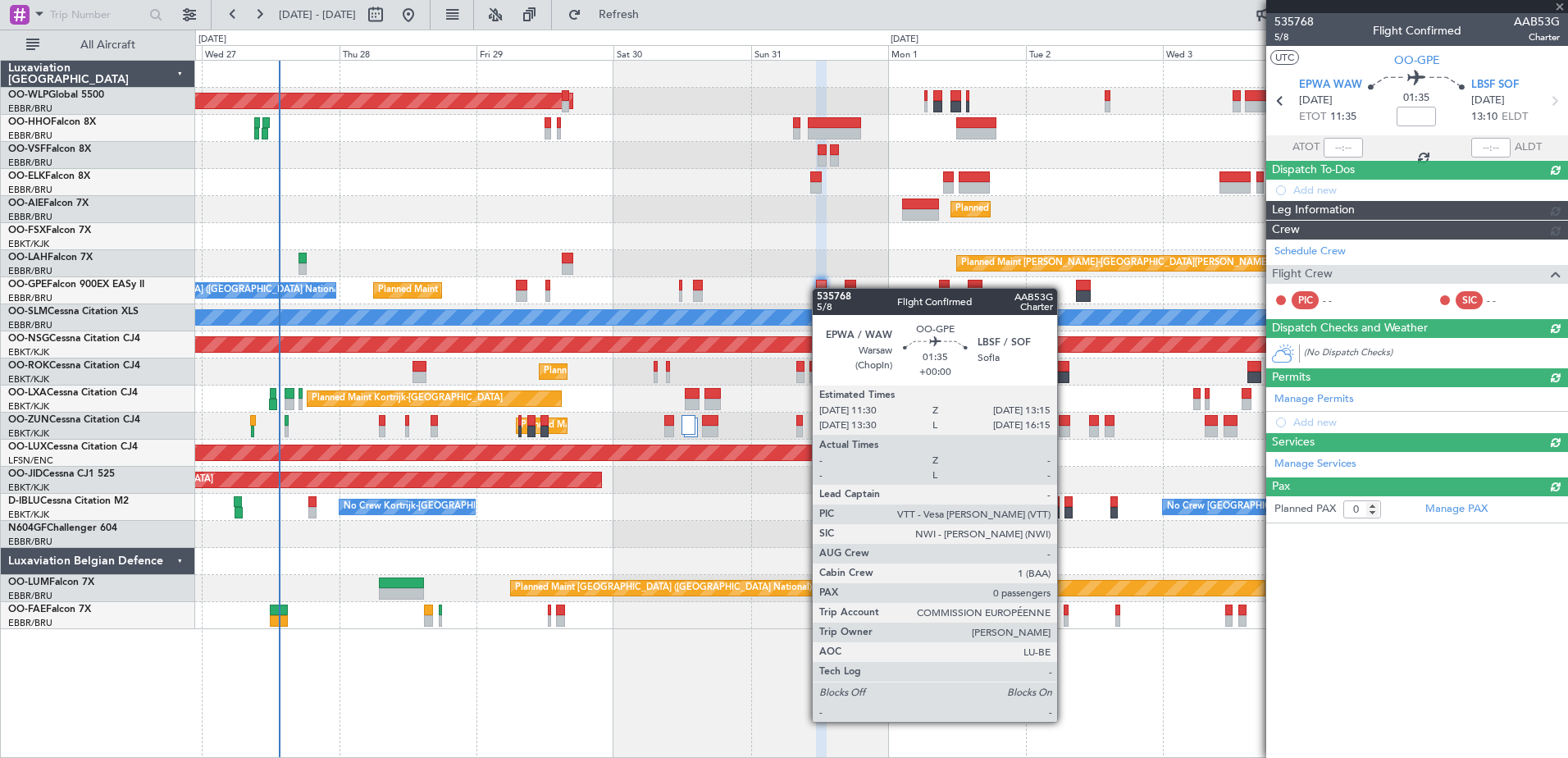
scroll to position [0, 0]
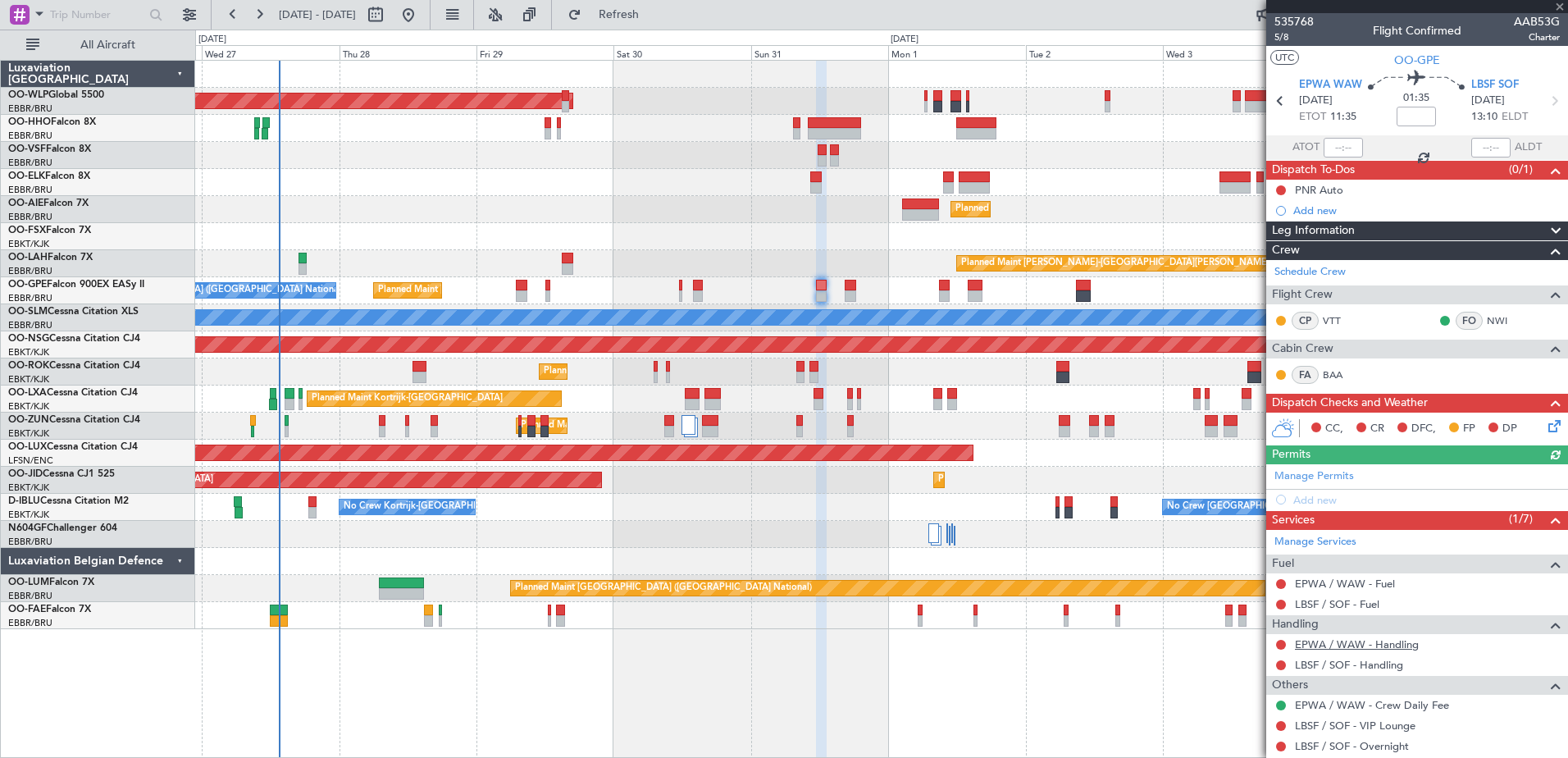
click at [1340, 642] on link "EPWA / WAW - Handling" at bounding box center [1357, 645] width 124 height 14
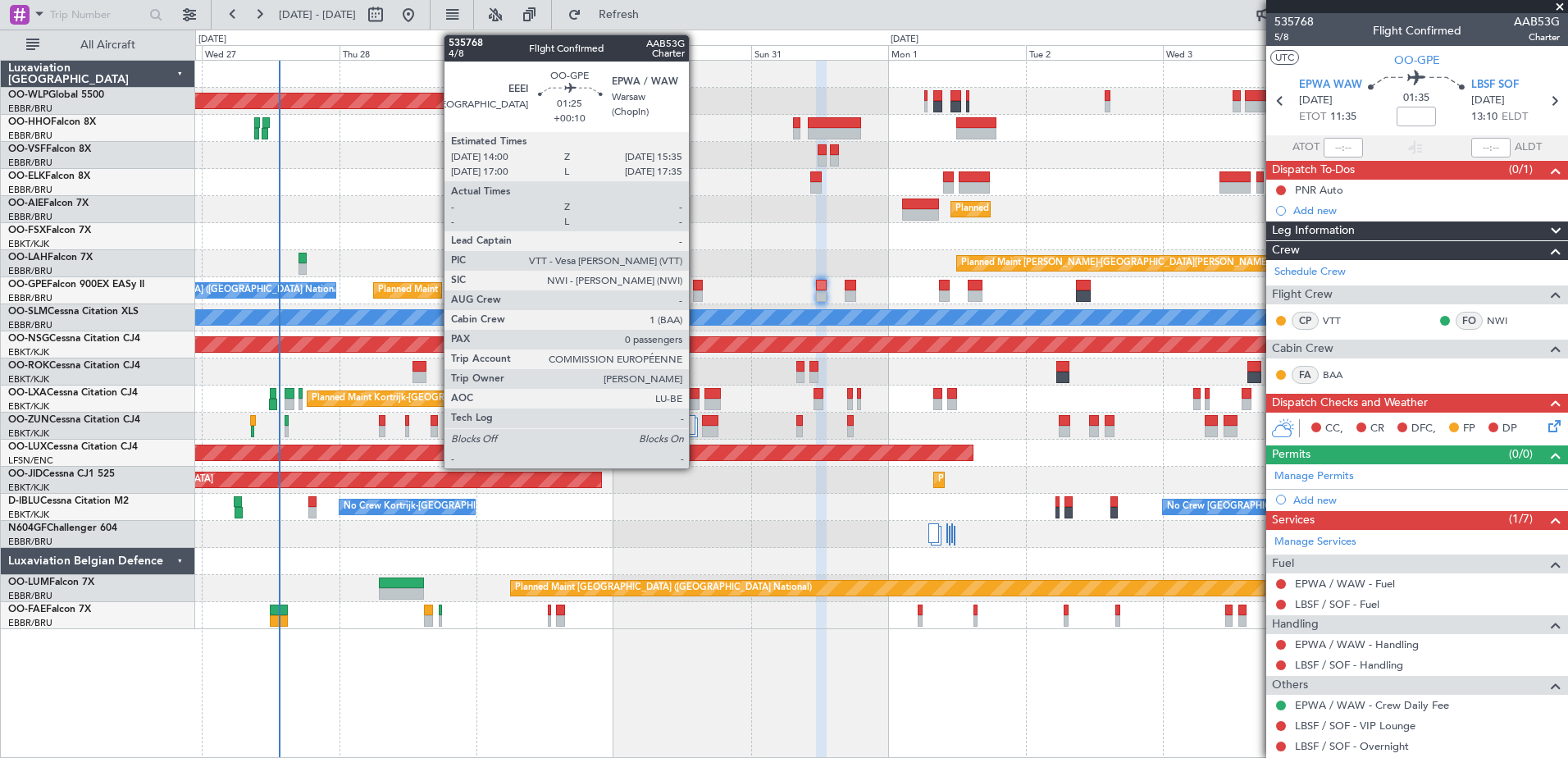
click at [696, 289] on div at bounding box center [698, 285] width 9 height 11
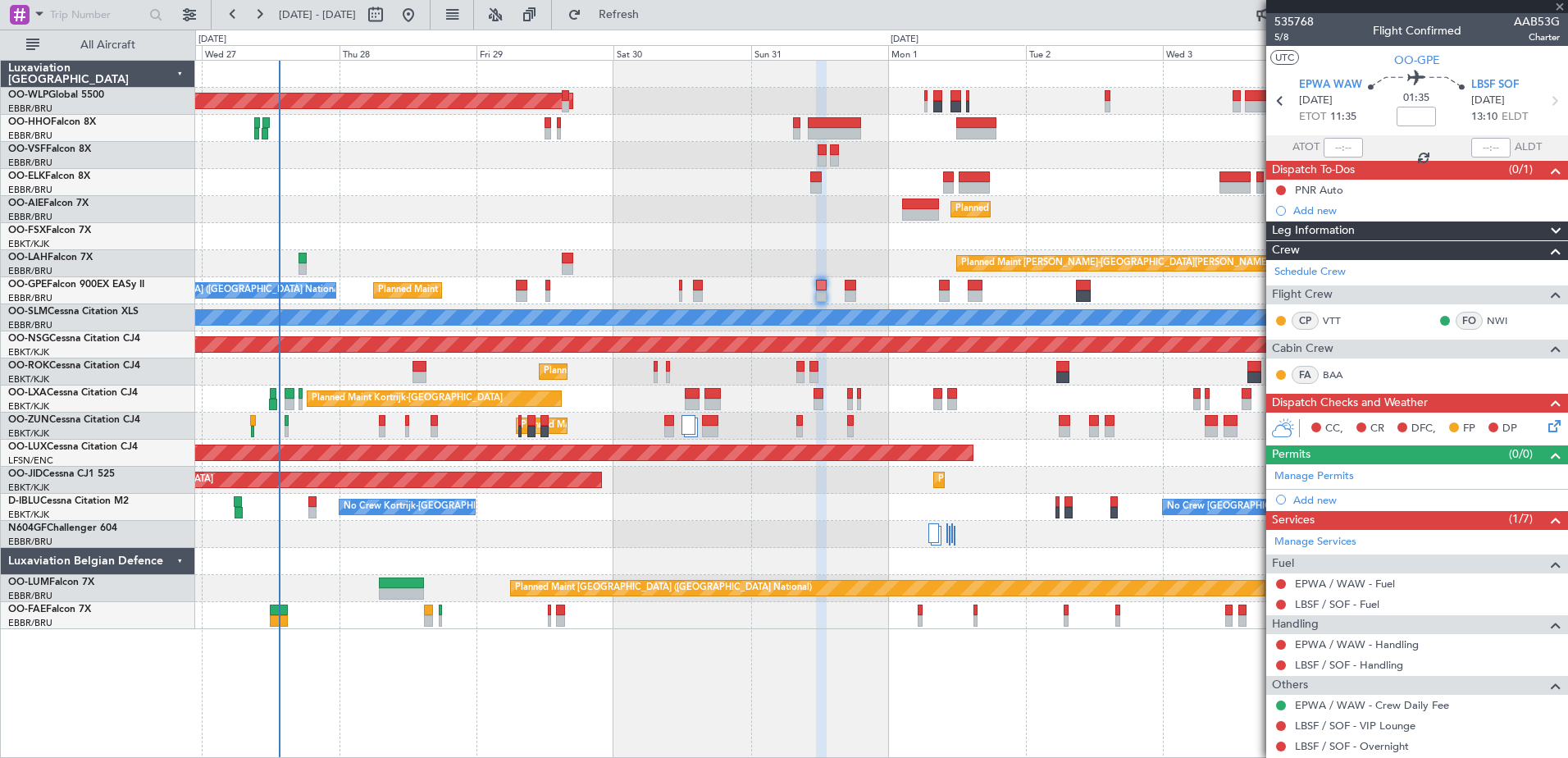
type input "+00:10"
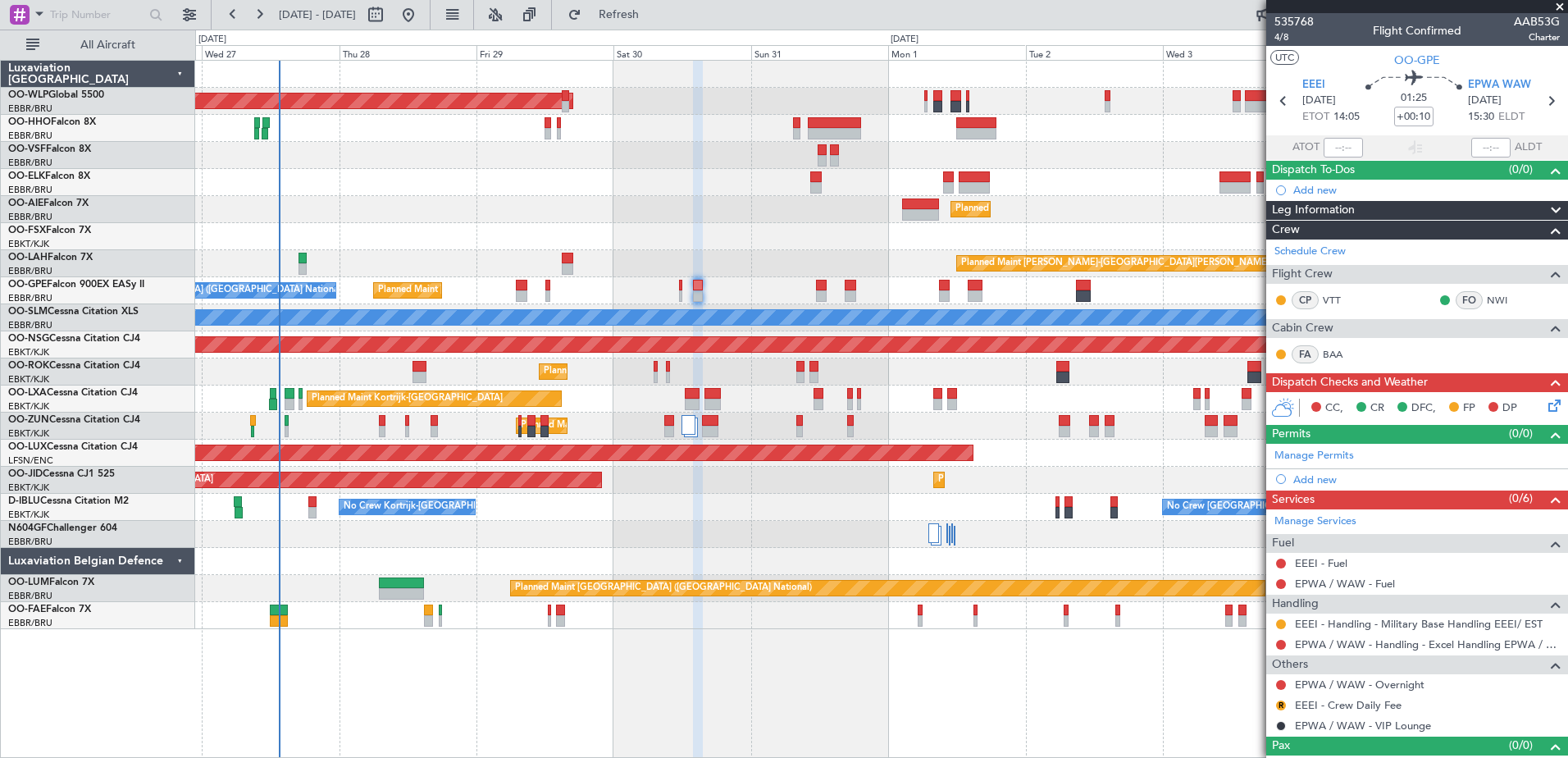
click at [670, 32] on div "0 0 Tue 26 Wed 27 Thu 28 Fri 29 Sat 30 Sun 31 Mon 1 Sep 2025 Tue 2 Wed 3 Thu 4 …" at bounding box center [881, 45] width 1371 height 29
click at [651, 15] on span "Refresh" at bounding box center [619, 15] width 69 height 11
click at [1329, 455] on link "Manage Permits" at bounding box center [1314, 456] width 80 height 16
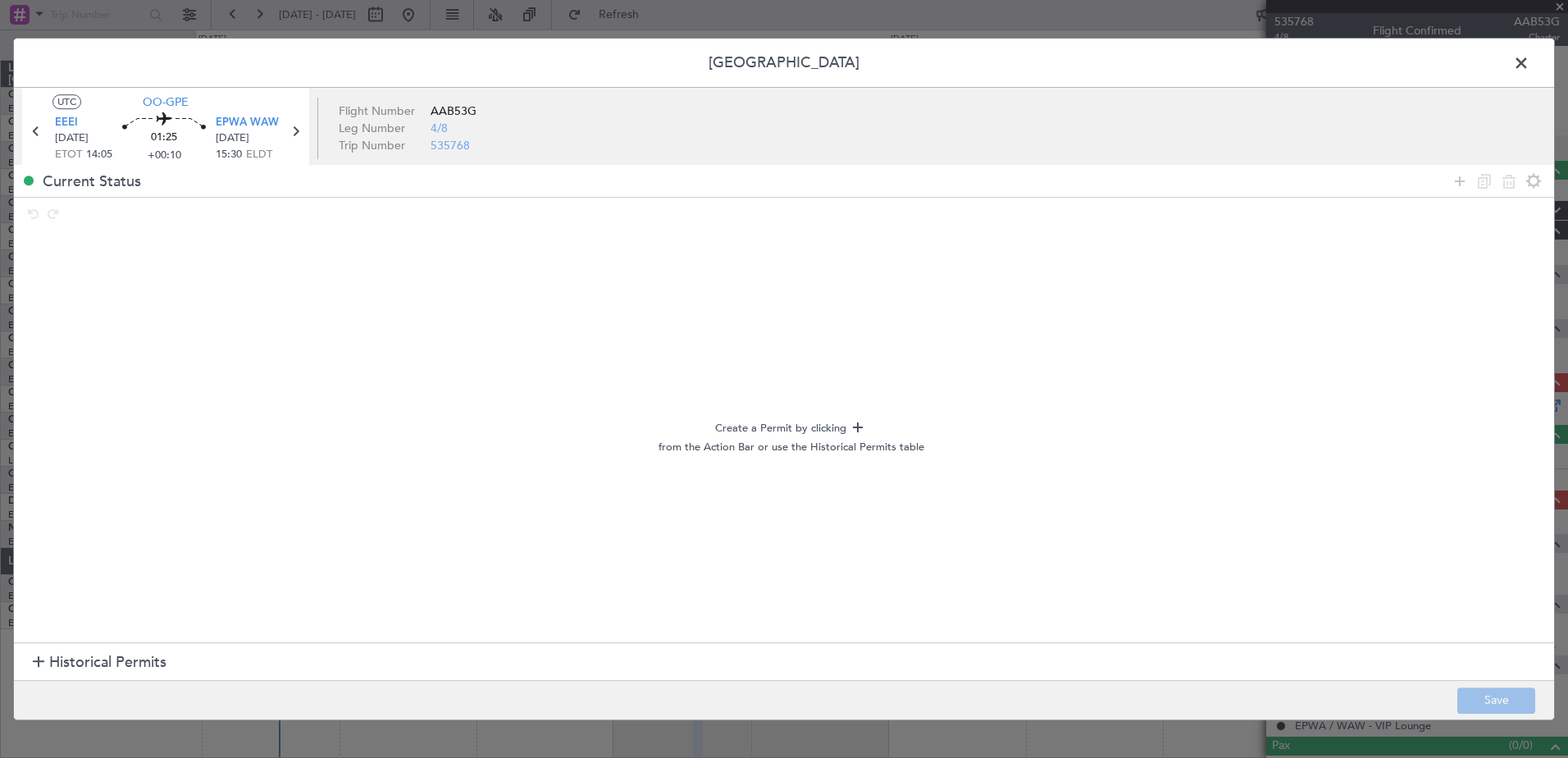
click at [122, 648] on section "Historical Permits" at bounding box center [784, 663] width 1541 height 39
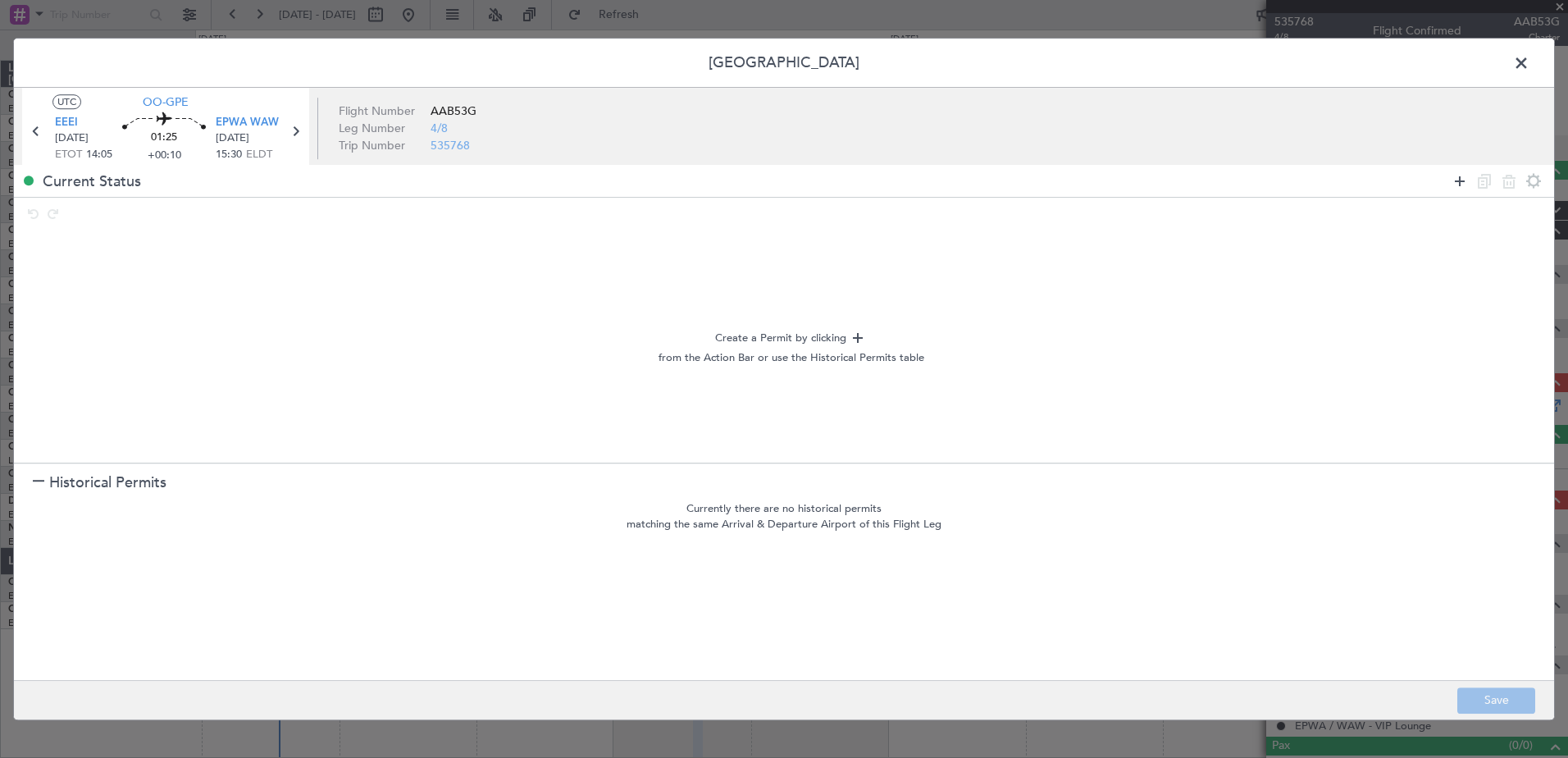
click at [1461, 193] on mat-tooltip-component "Add permit" at bounding box center [1460, 213] width 77 height 44
click at [1460, 180] on icon at bounding box center [1460, 181] width 20 height 20
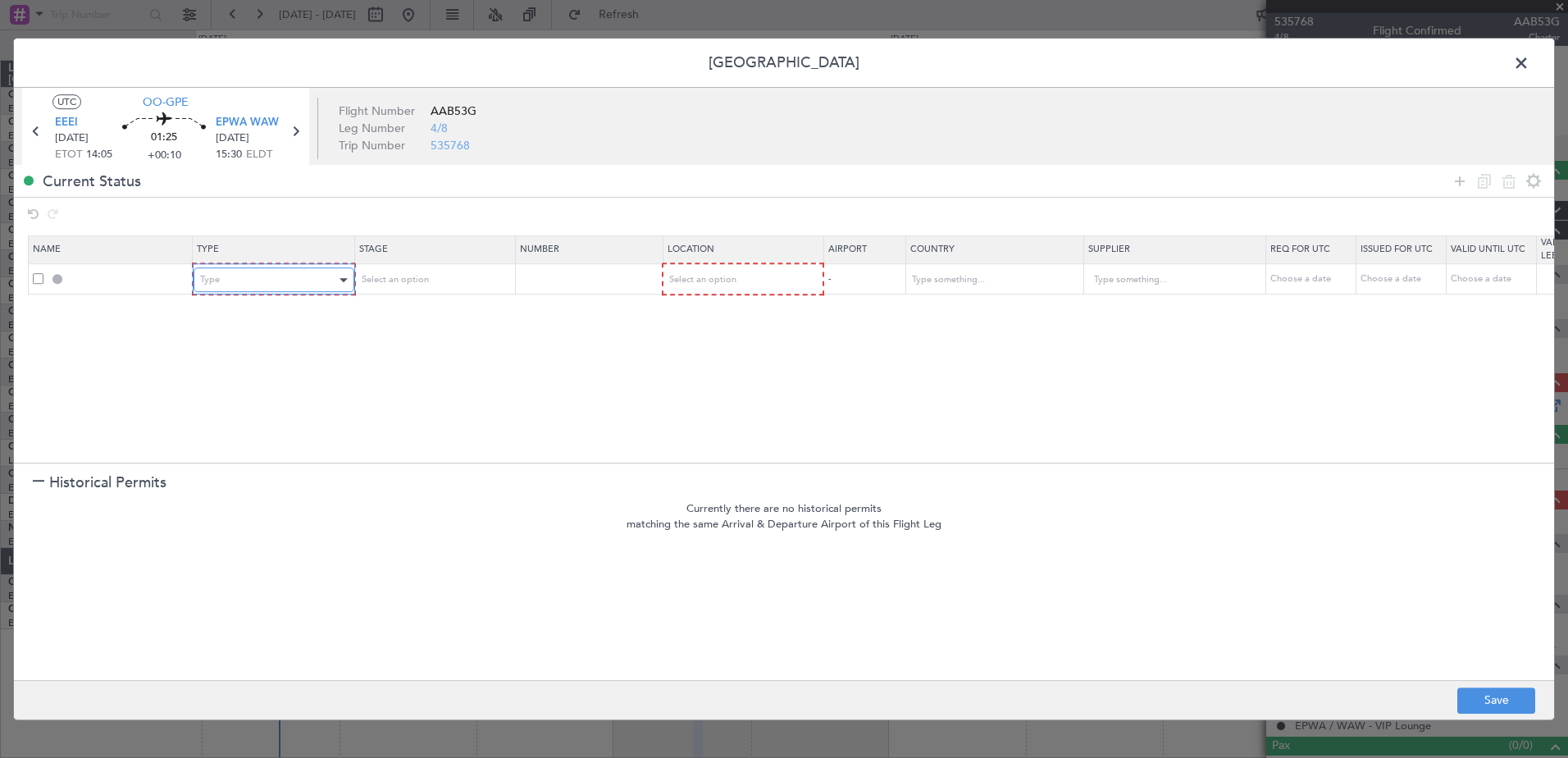
click at [288, 270] on div "Type" at bounding box center [268, 280] width 136 height 25
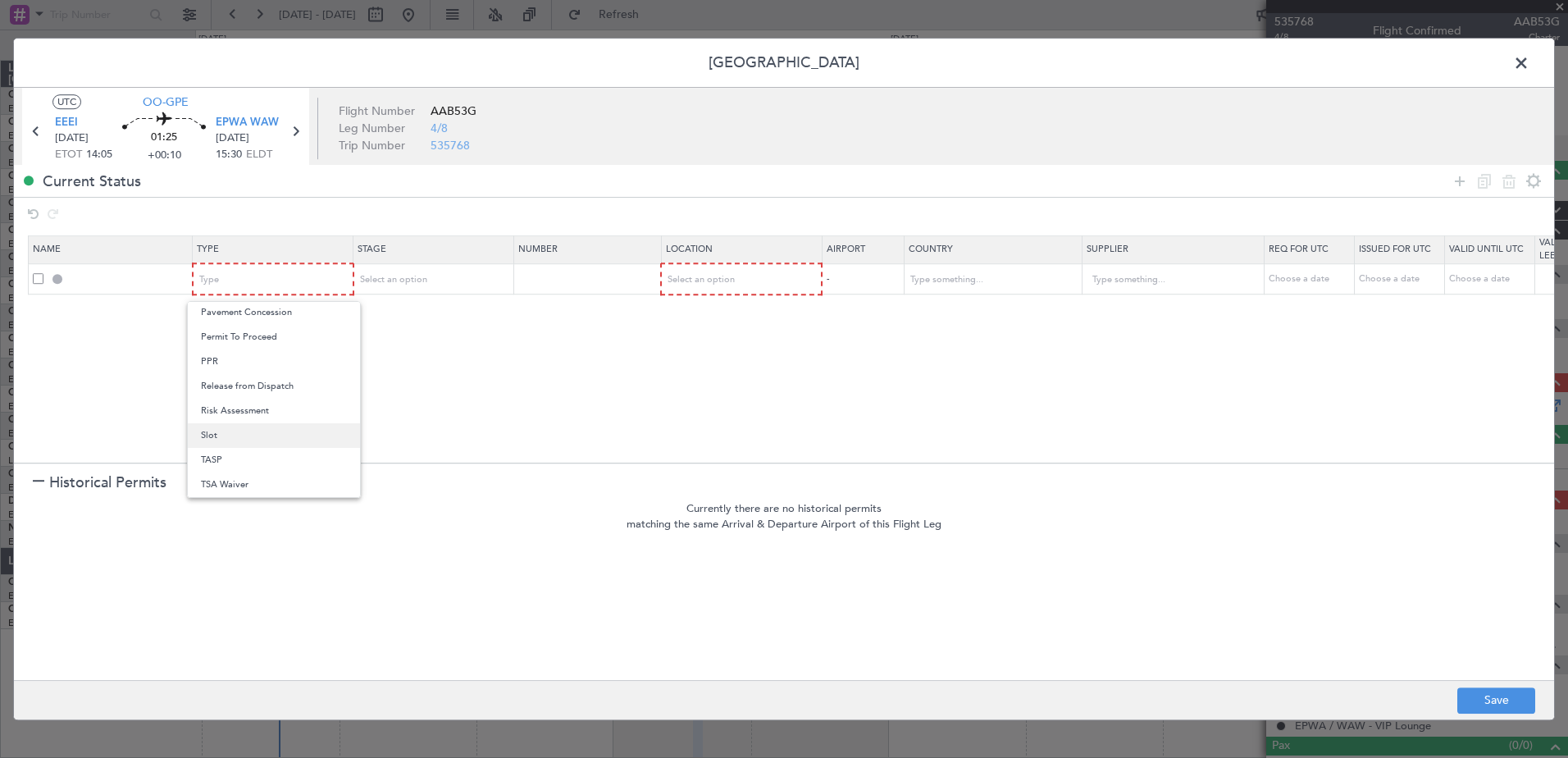
click at [283, 434] on span "Slot" at bounding box center [274, 435] width 146 height 25
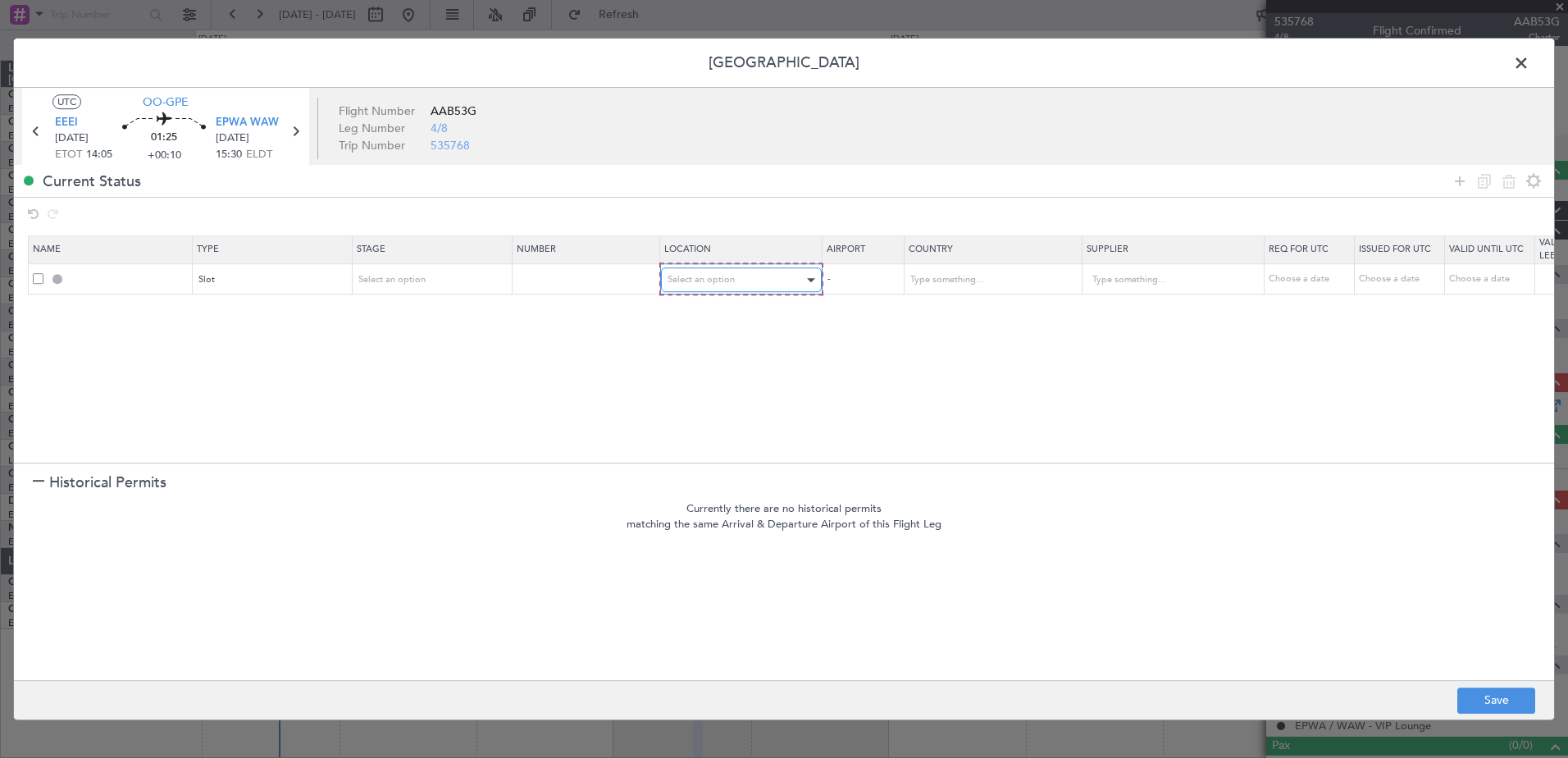
click at [712, 279] on span "Select an option" at bounding box center [701, 279] width 67 height 12
click at [765, 362] on span "Arrival" at bounding box center [742, 363] width 146 height 25
click at [1144, 283] on input "text" at bounding box center [1165, 280] width 148 height 25
click at [1293, 282] on div "Choose a date" at bounding box center [1309, 279] width 85 height 14
select select "8"
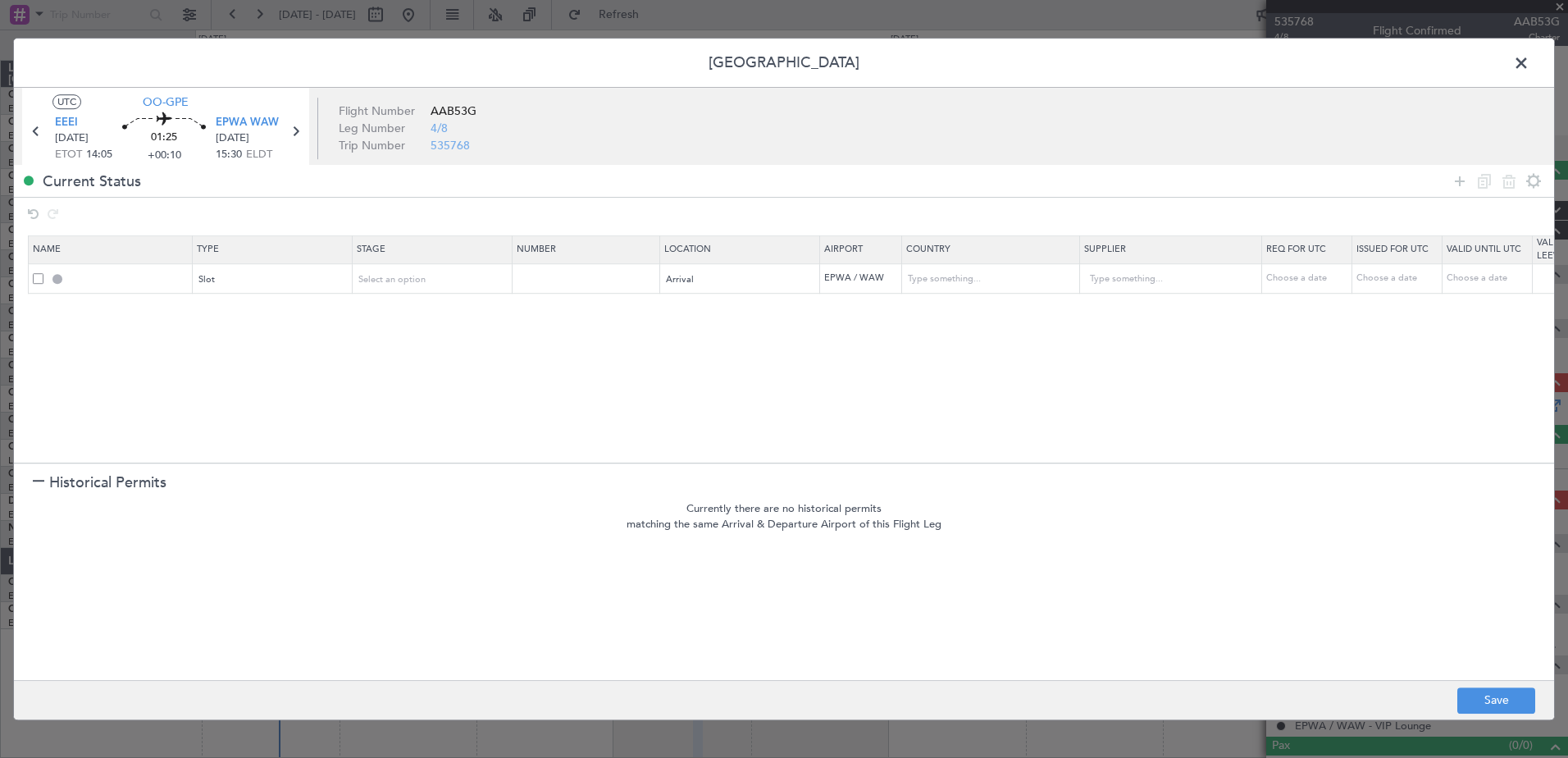
select select "2025"
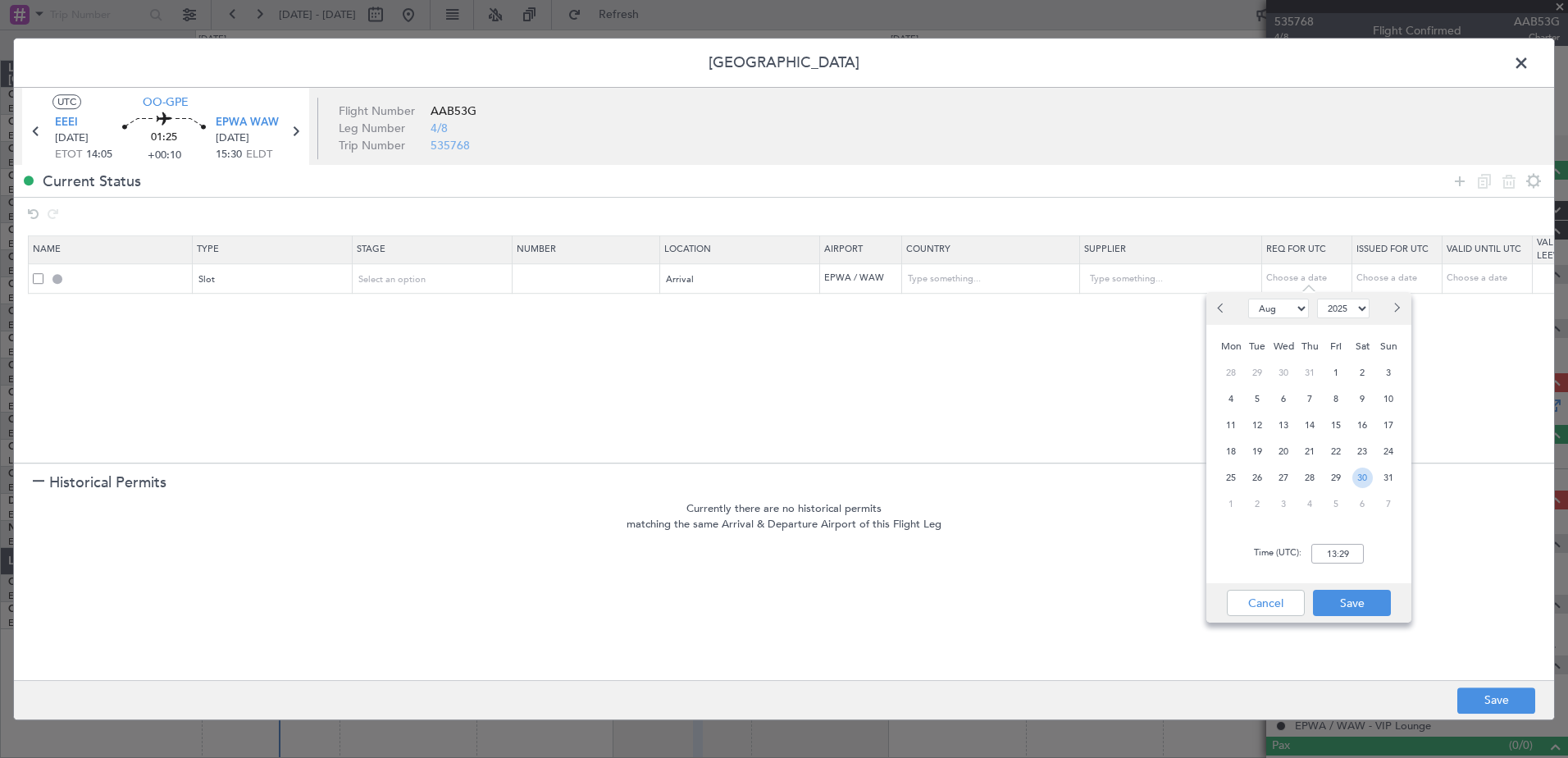
click at [1365, 468] on span "30" at bounding box center [1363, 478] width 21 height 21
drag, startPoint x: 1365, startPoint y: 467, endPoint x: 1330, endPoint y: 550, distance: 90.1
click at [1330, 550] on input "00:00" at bounding box center [1337, 554] width 52 height 20
type input "15:35"
click at [1363, 599] on button "Save" at bounding box center [1352, 603] width 78 height 27
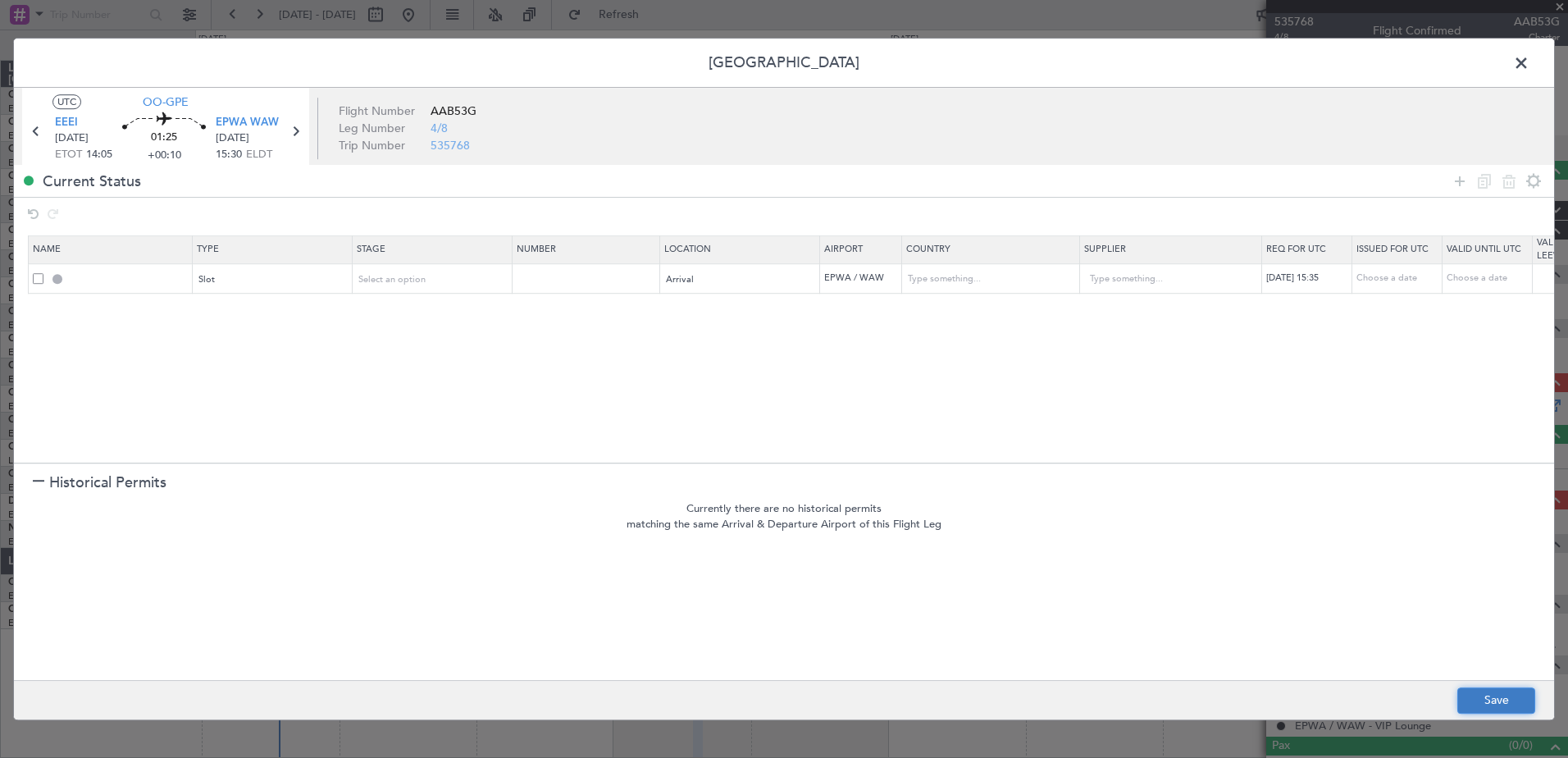
click at [1505, 700] on button "Save" at bounding box center [1496, 700] width 78 height 27
type input "EPWA ARR SLOT 1535Z"
type input "Poland"
type input "NNN"
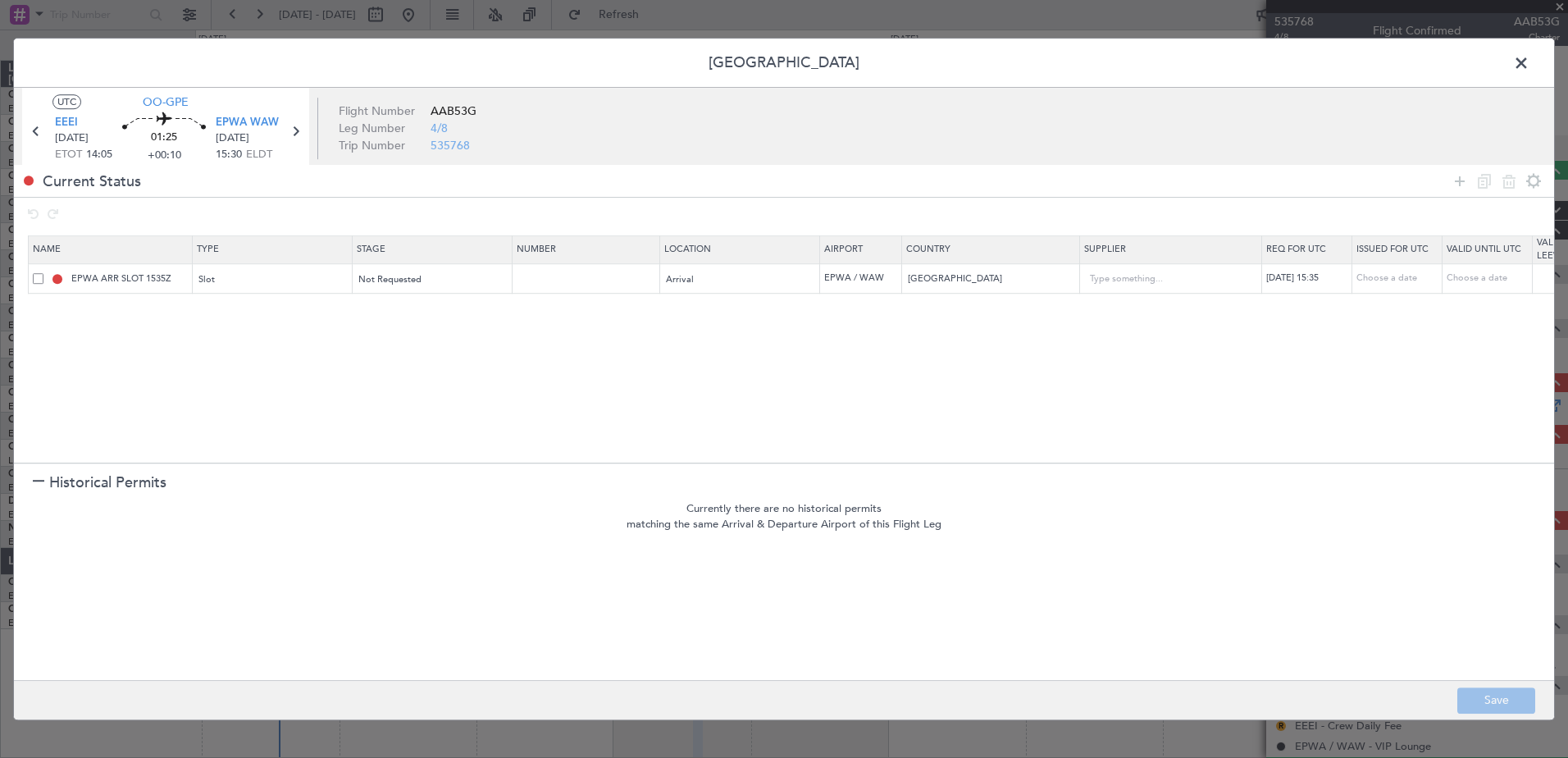
click at [1529, 66] on span at bounding box center [1529, 67] width 0 height 33
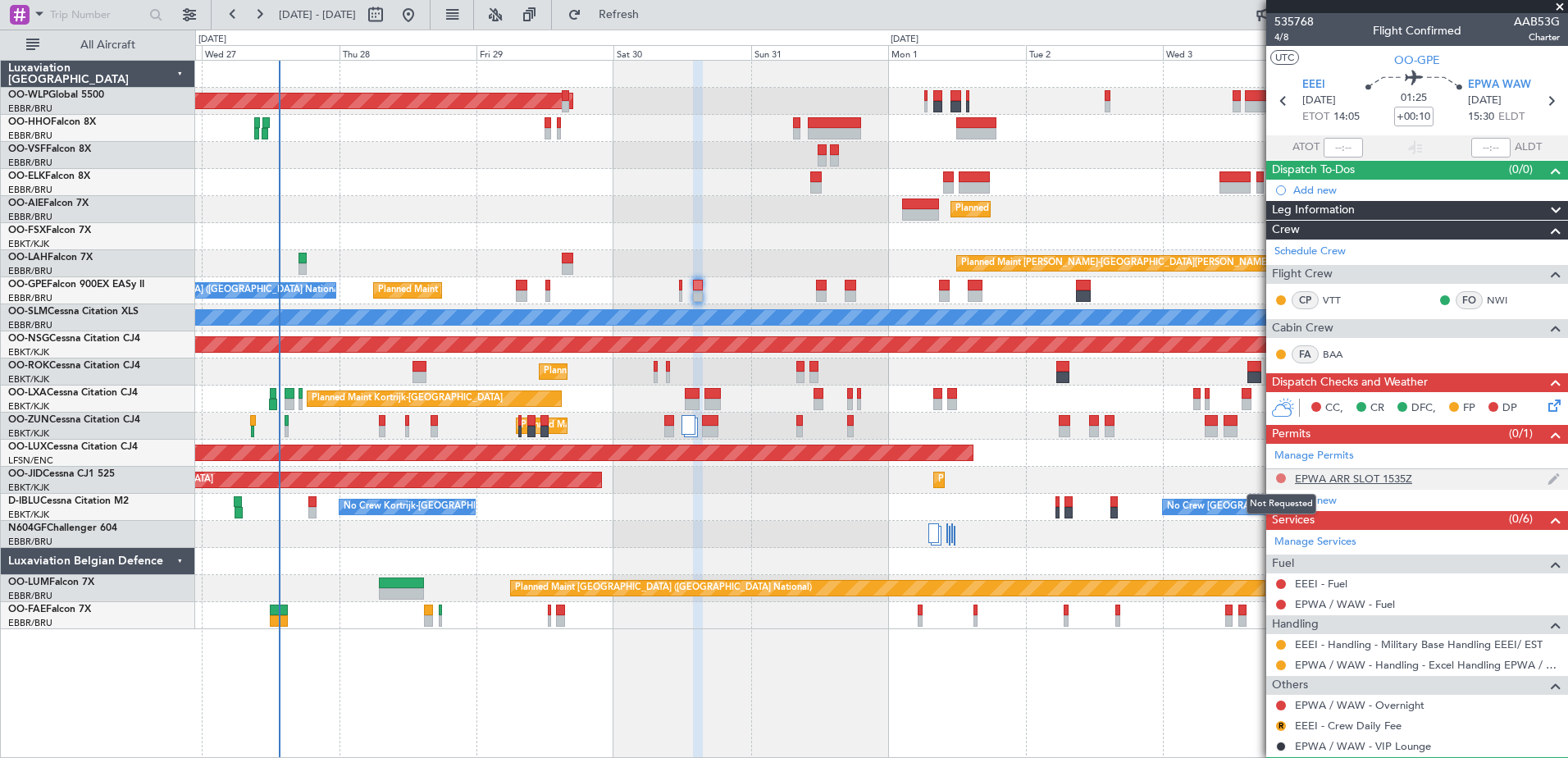
click at [1280, 476] on button at bounding box center [1280, 477] width 9 height 9
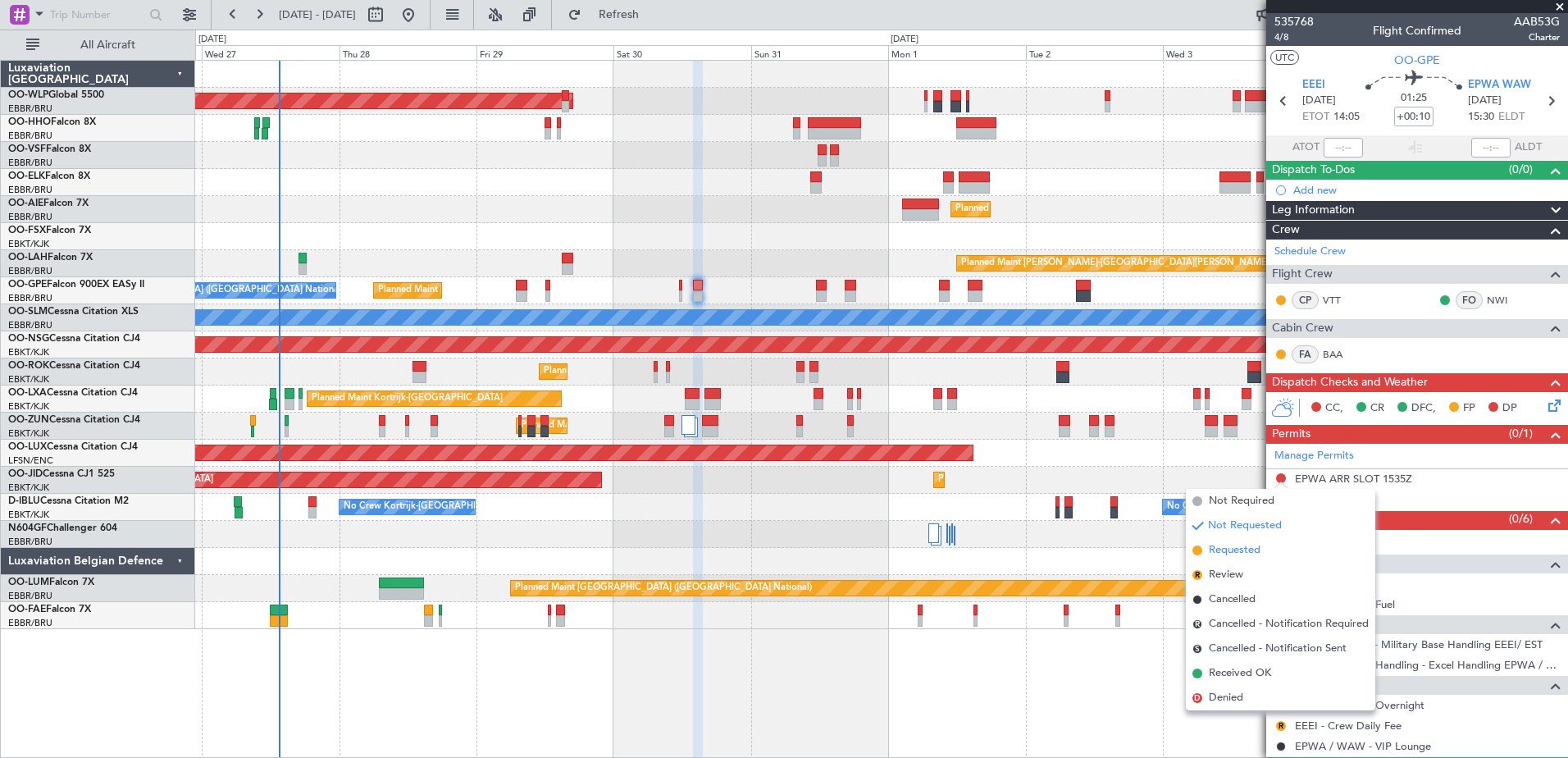
click at [1244, 546] on span "Requested" at bounding box center [1235, 550] width 51 height 16
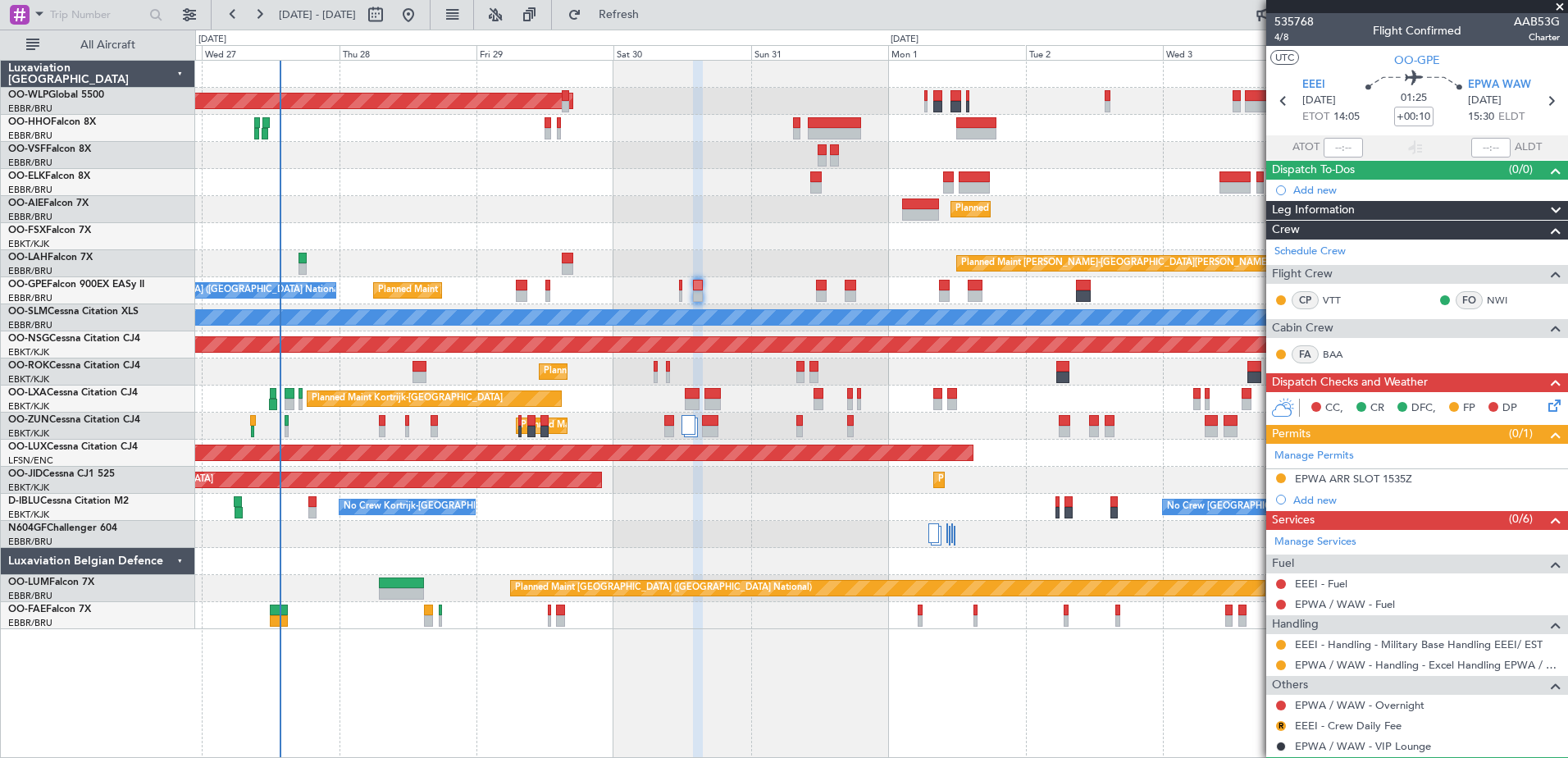
scroll to position [45, 0]
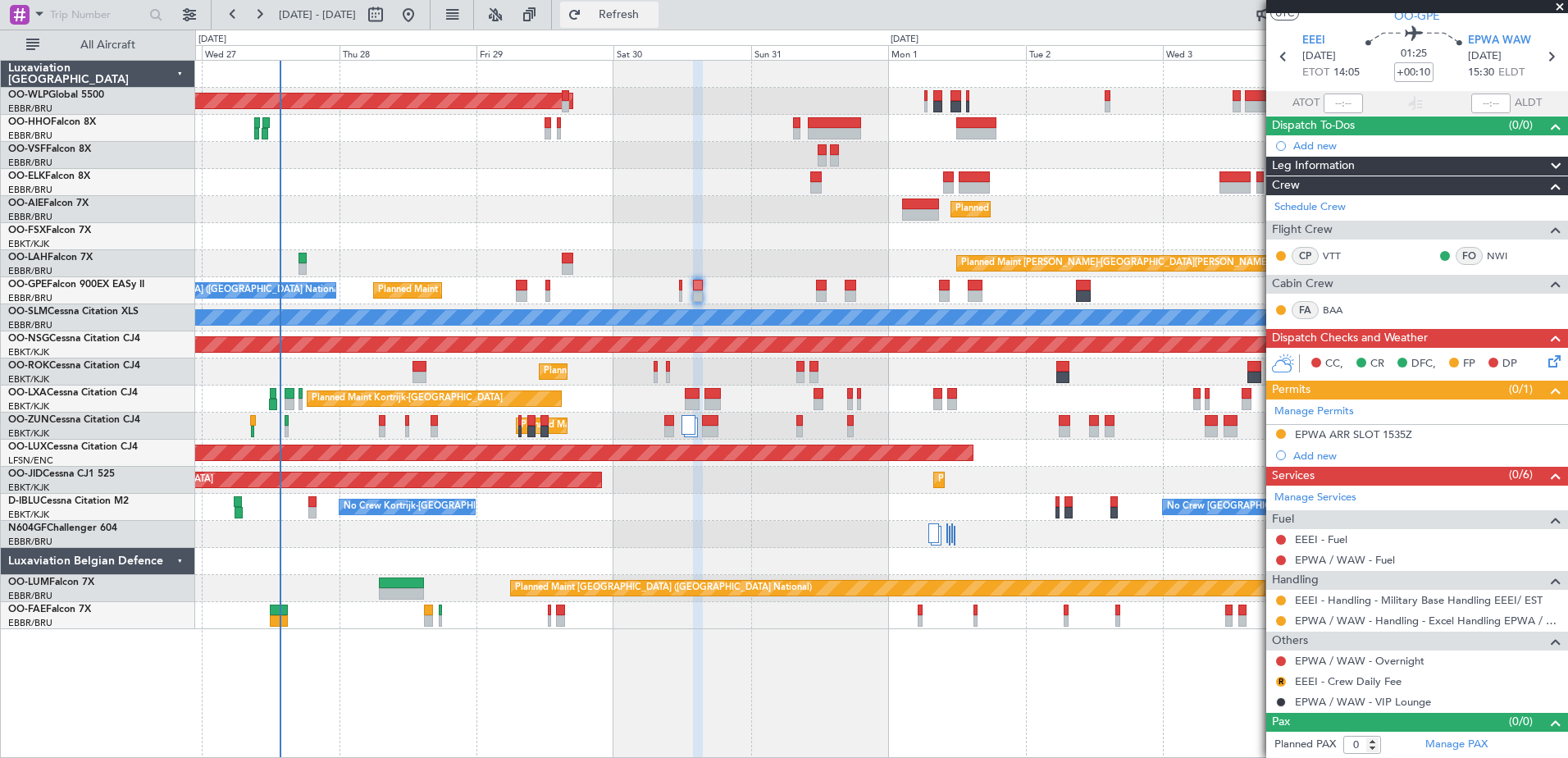
click at [654, 16] on span "Refresh" at bounding box center [619, 15] width 69 height 11
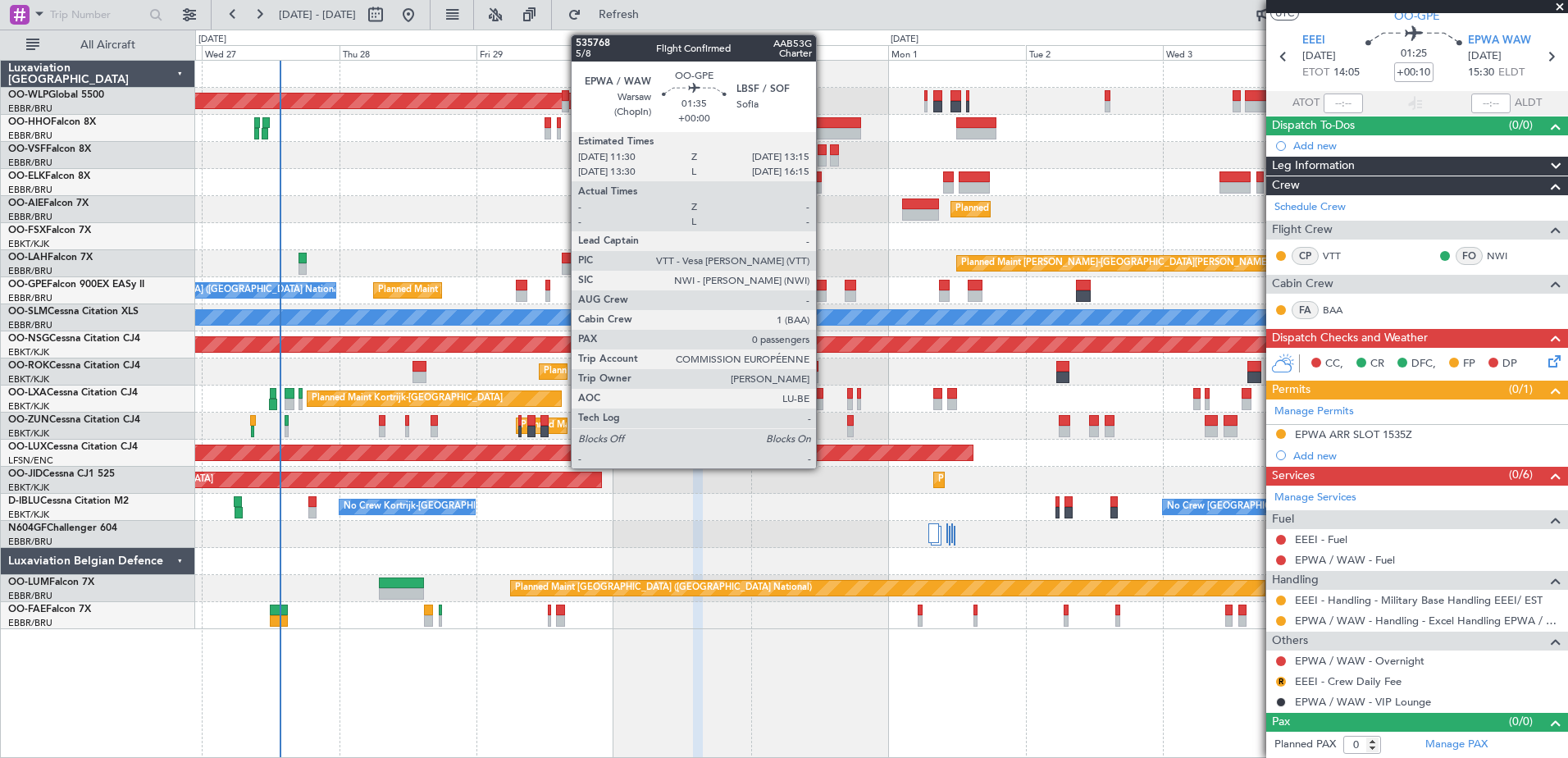
click at [823, 289] on div at bounding box center [821, 285] width 10 height 11
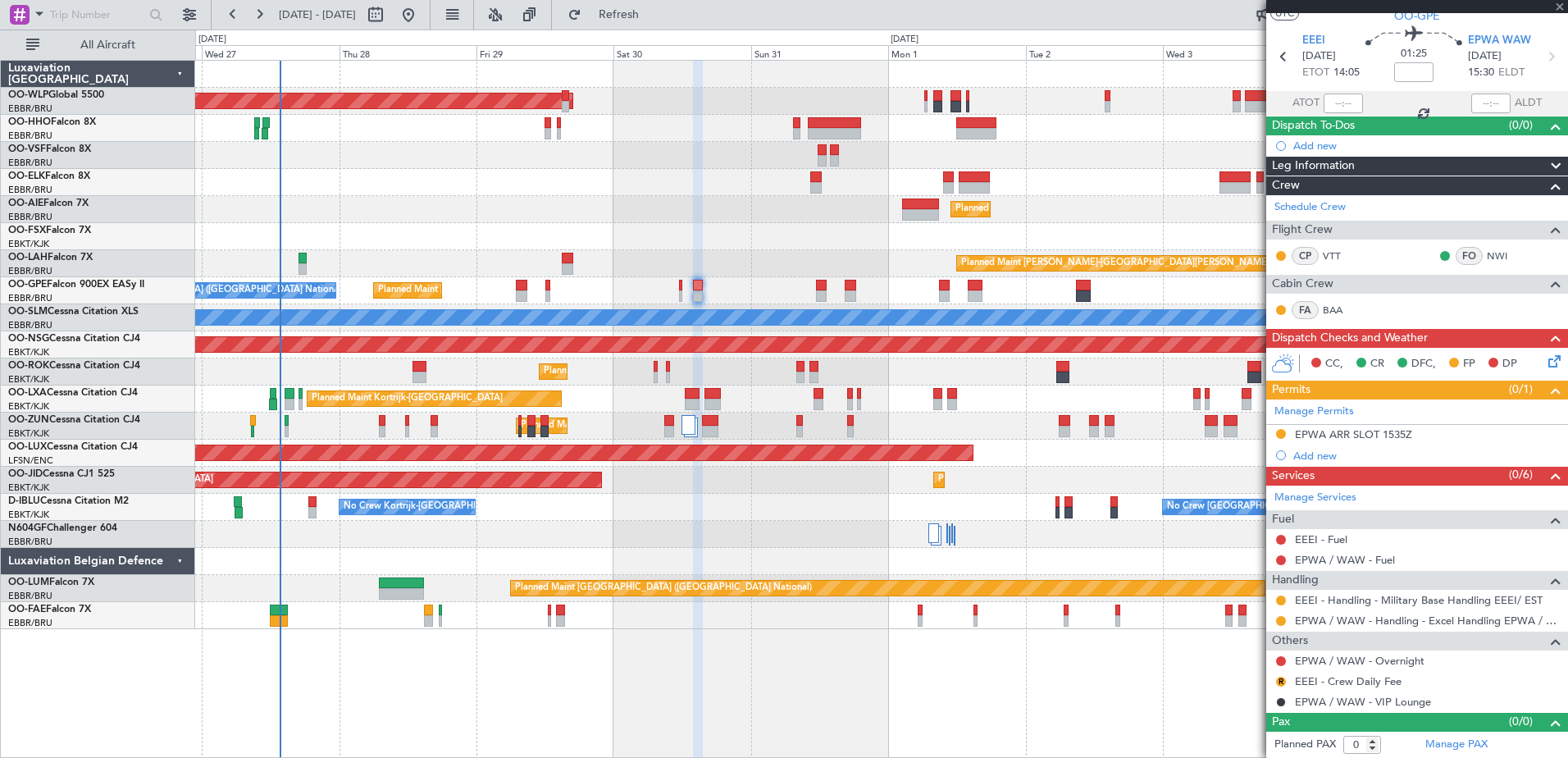
scroll to position [0, 0]
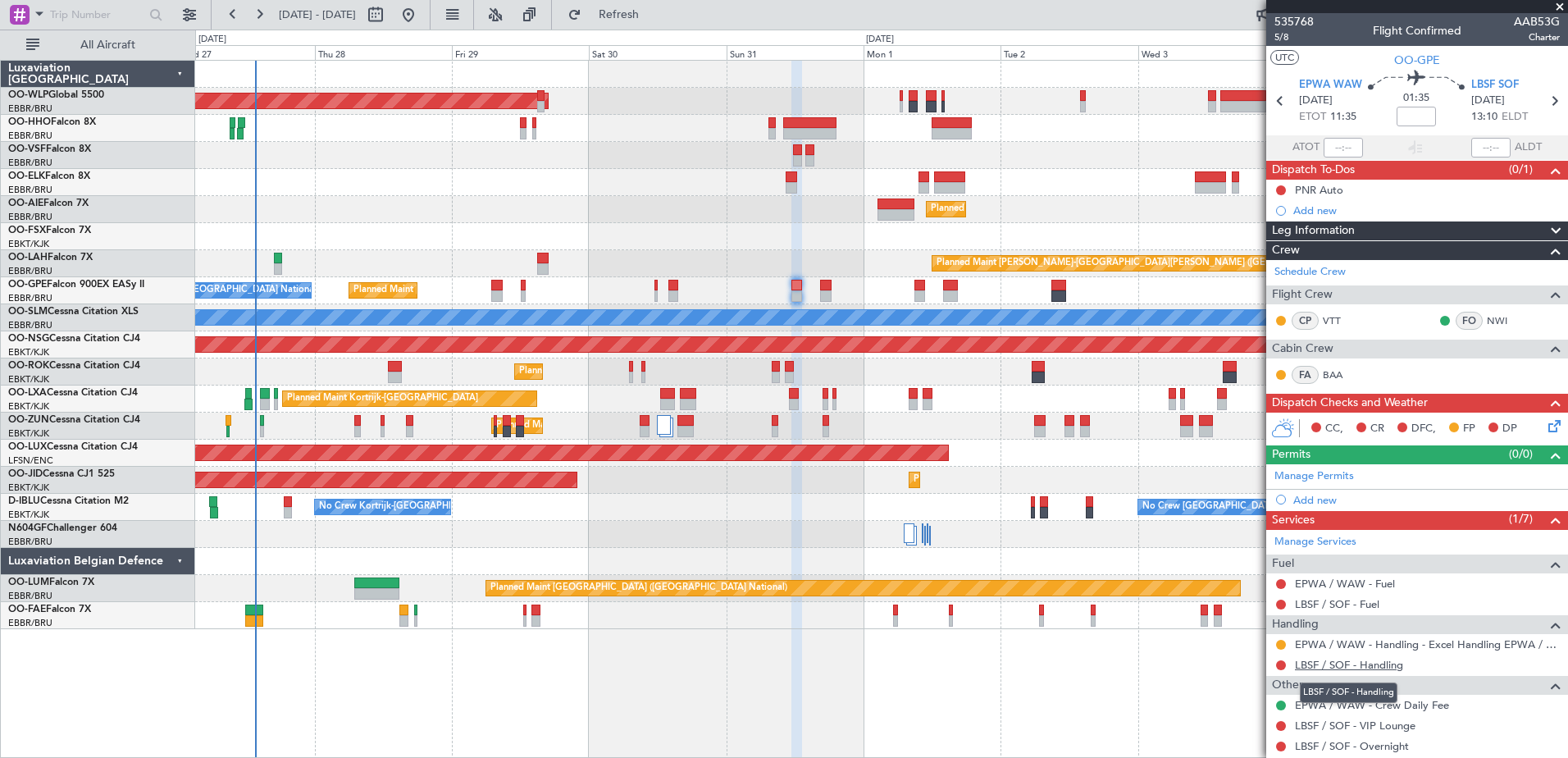
click at [1363, 660] on link "LBSF / SOF - Handling" at bounding box center [1349, 664] width 108 height 14
click at [1476, 82] on span "LBSF SOF" at bounding box center [1494, 85] width 47 height 16
click at [1324, 476] on link "Manage Permits" at bounding box center [1314, 476] width 80 height 16
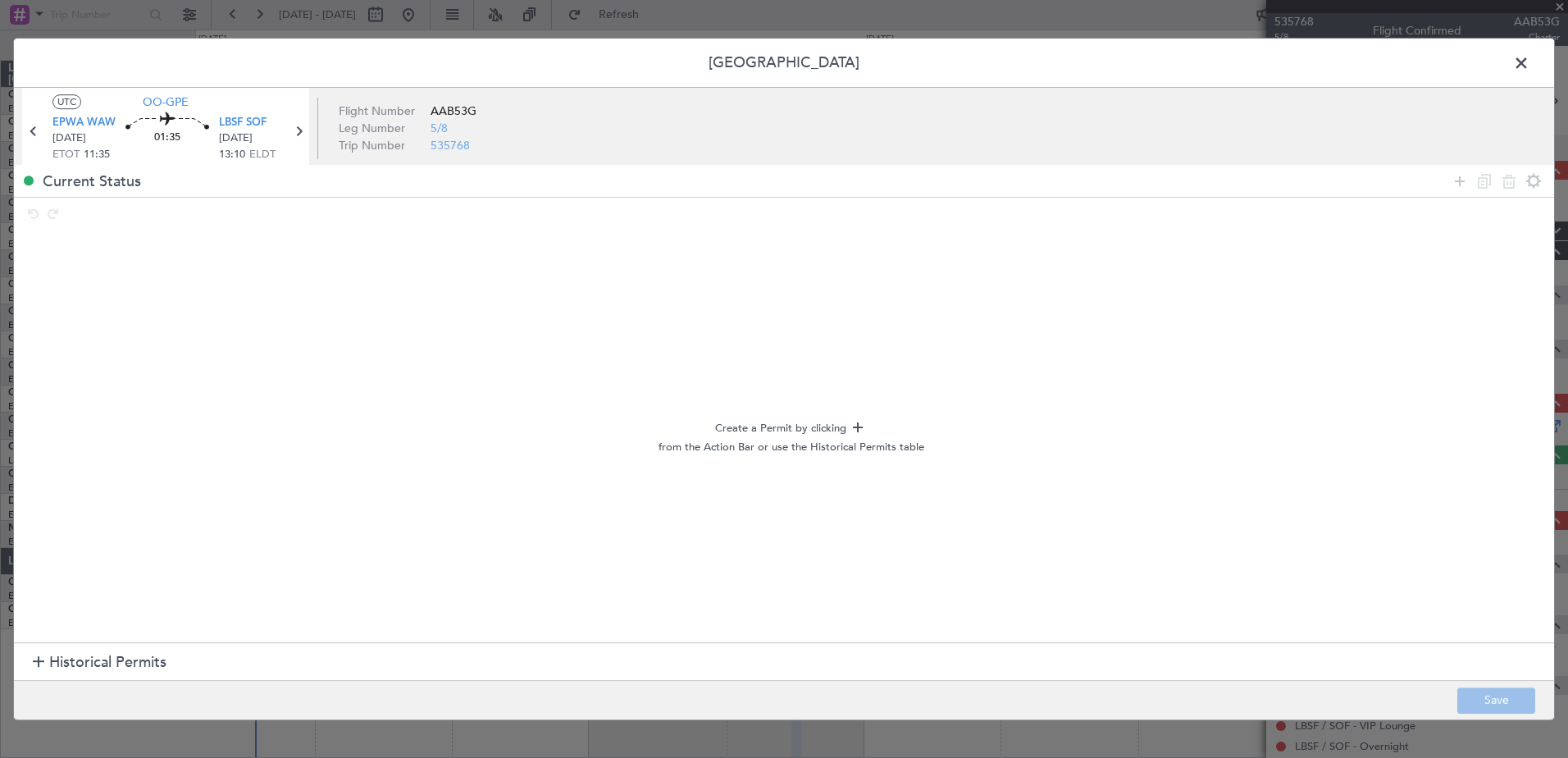
click at [99, 658] on span "Historical Permits" at bounding box center [107, 664] width 118 height 22
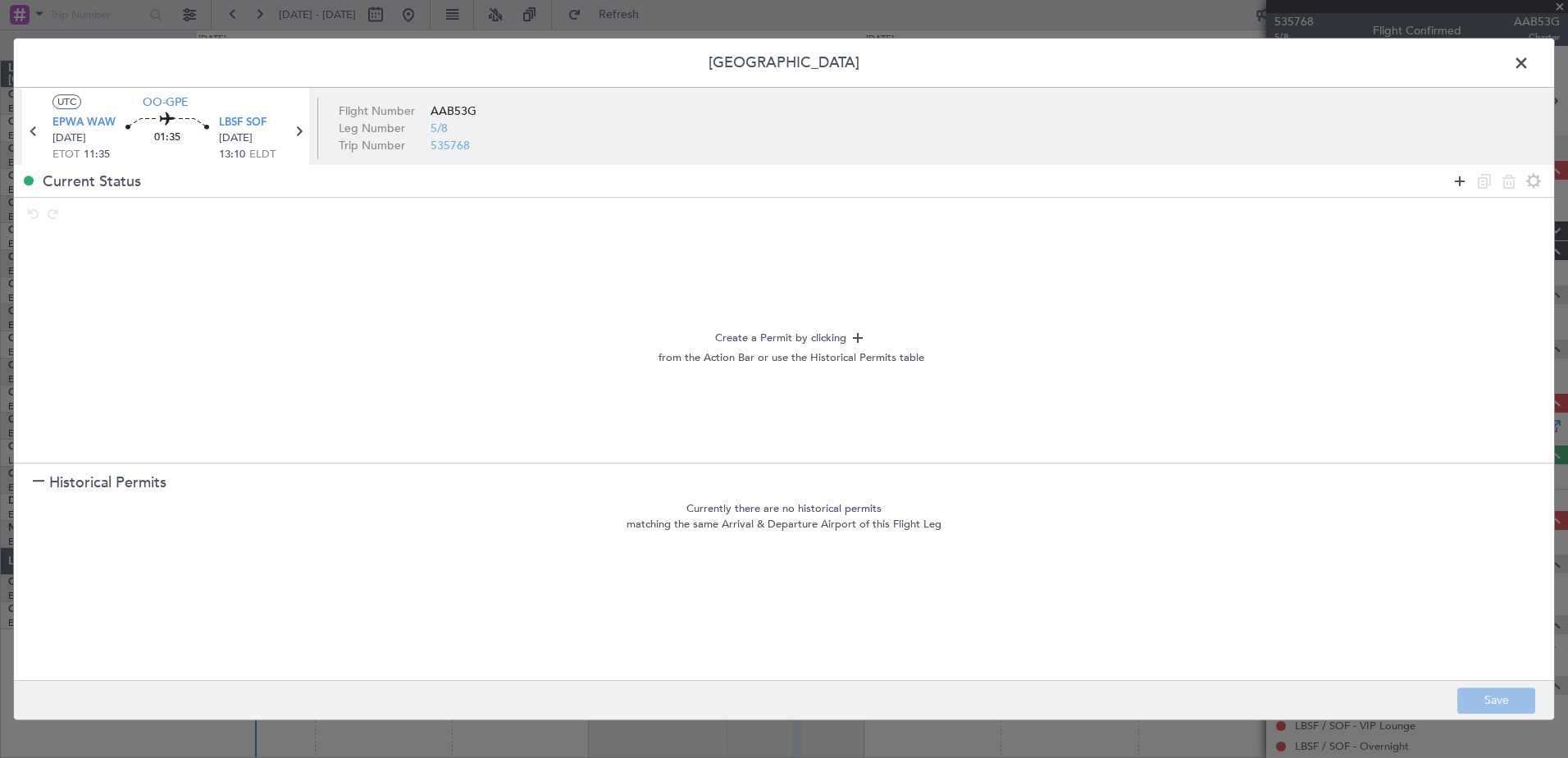
click at [1454, 183] on icon at bounding box center [1460, 181] width 20 height 20
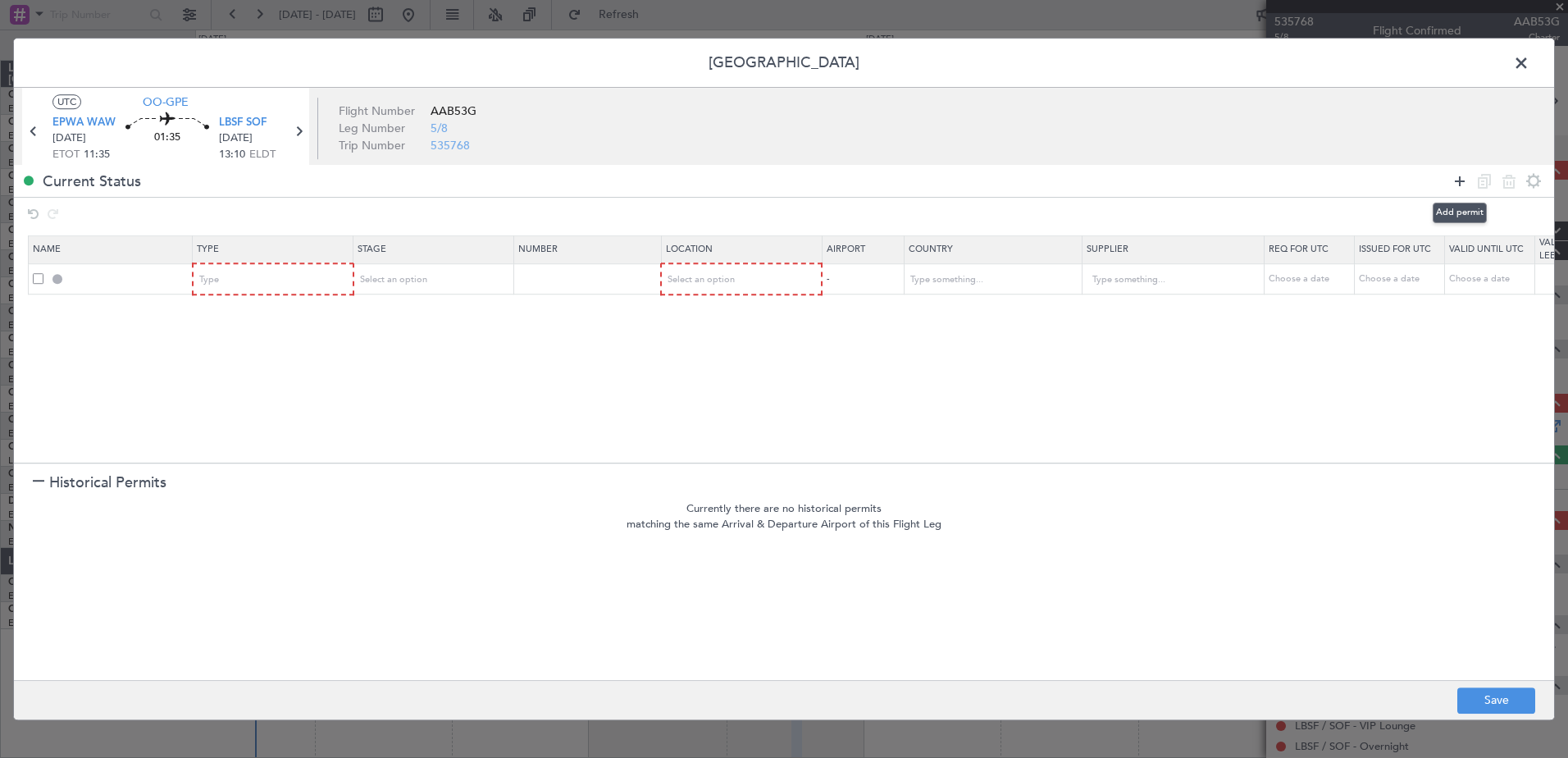
click at [1454, 183] on icon at bounding box center [1460, 181] width 20 height 20
click at [319, 280] on div "Type" at bounding box center [268, 280] width 136 height 25
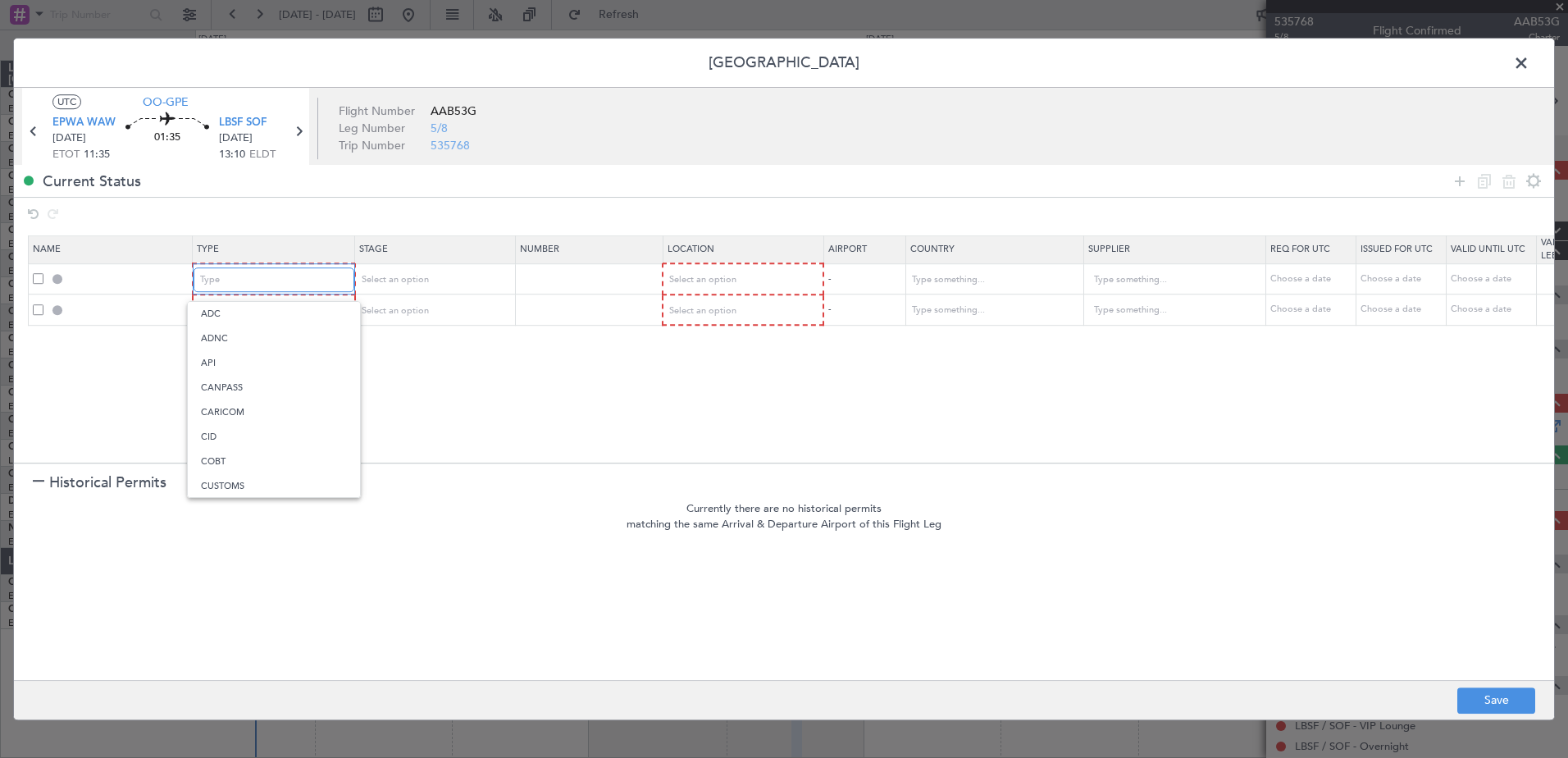
scroll to position [494, 0]
click at [303, 442] on span "Slot" at bounding box center [274, 435] width 146 height 25
click at [283, 310] on div "Type" at bounding box center [268, 311] width 136 height 25
click at [251, 479] on span "CID" at bounding box center [274, 468] width 146 height 25
click at [252, 479] on section "Historical Permits" at bounding box center [784, 482] width 1541 height 39
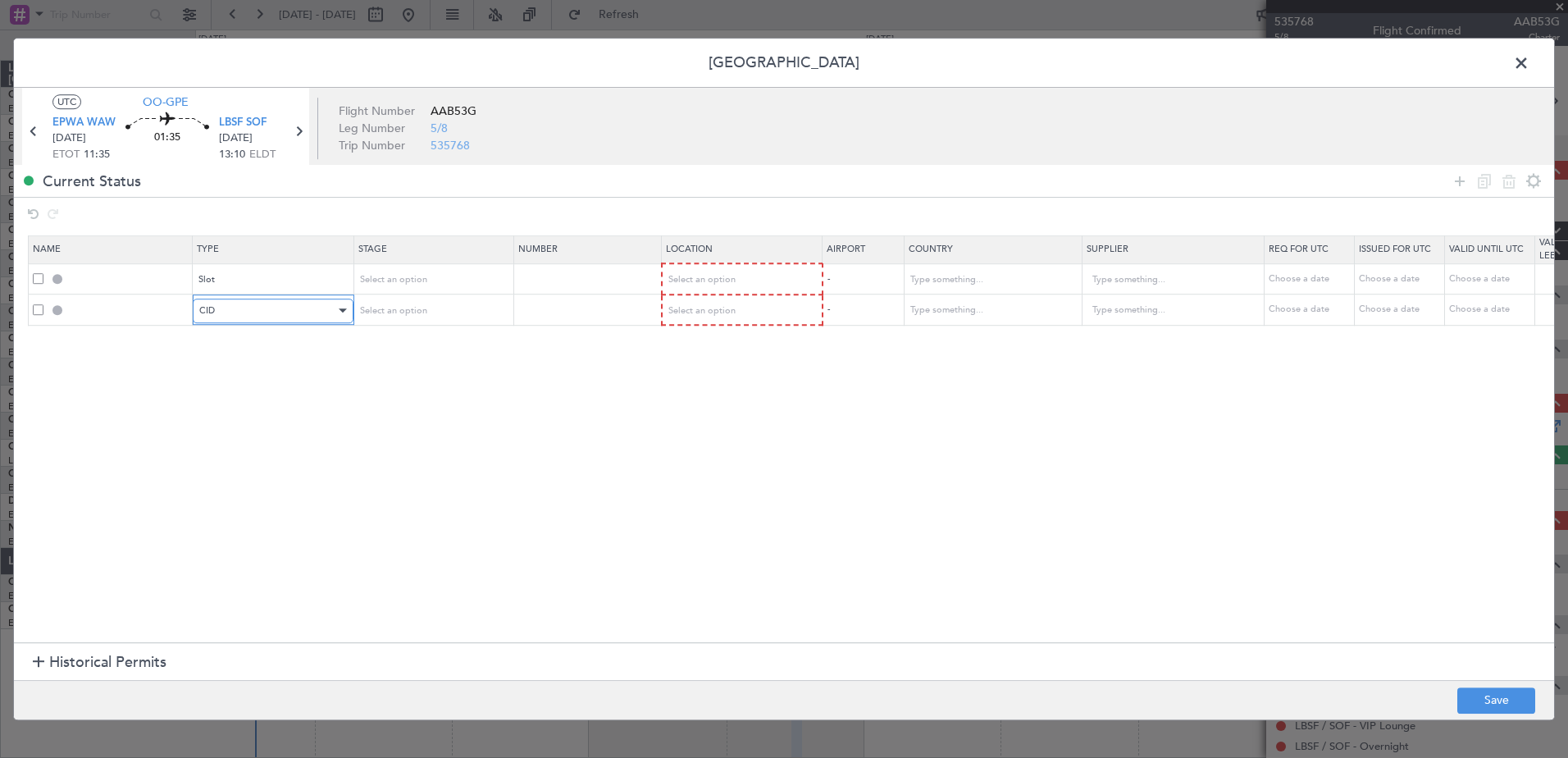
click at [292, 320] on div "CID" at bounding box center [267, 311] width 136 height 25
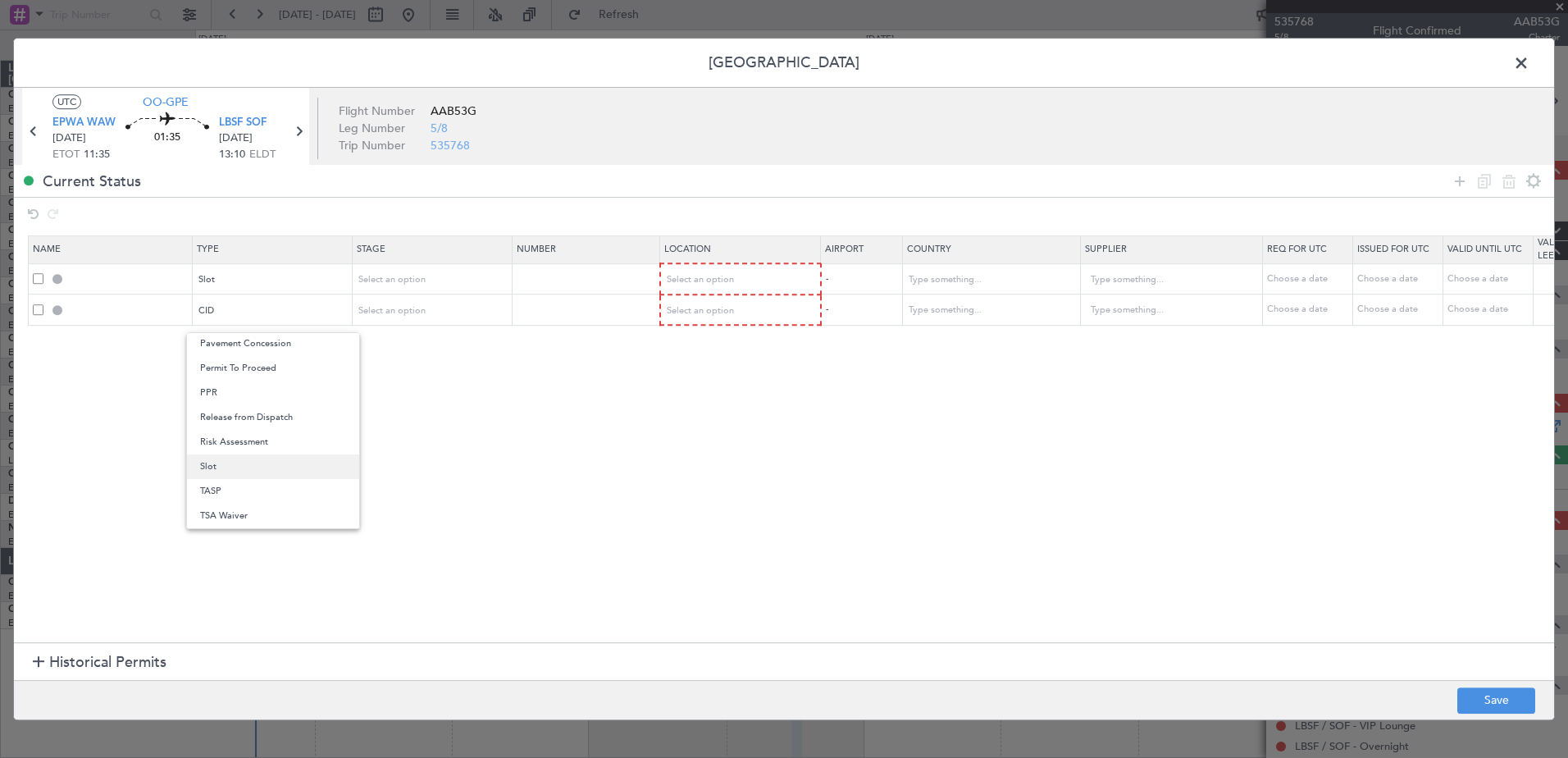
click at [293, 472] on span "Slot" at bounding box center [273, 466] width 146 height 25
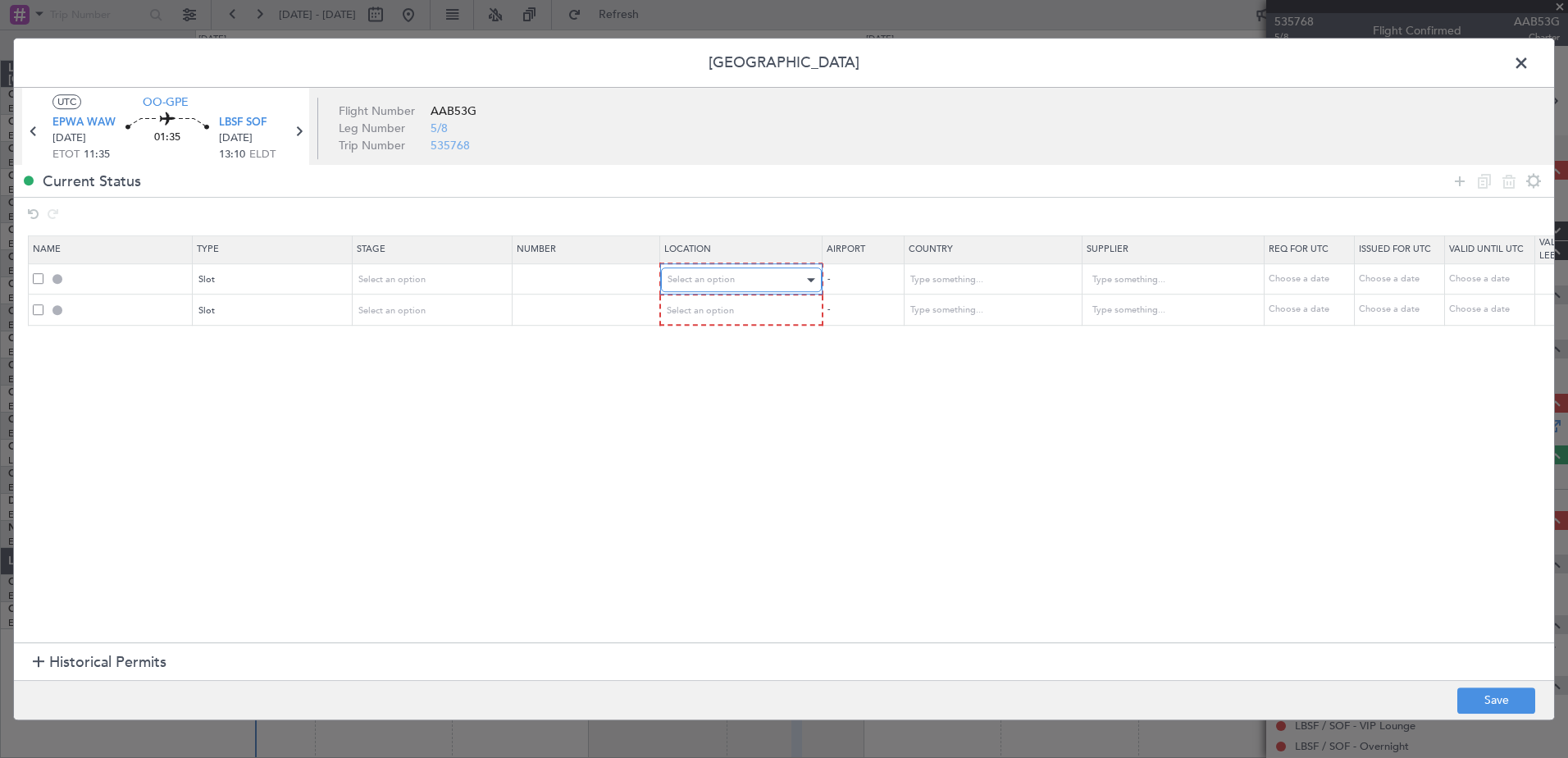
click at [737, 268] on div "Select an option" at bounding box center [736, 280] width 136 height 25
click at [760, 316] on span "Departure" at bounding box center [742, 314] width 146 height 25
click at [760, 315] on div "Select an option" at bounding box center [736, 310] width 136 height 25
click at [752, 397] on span "Arrival" at bounding box center [742, 393] width 146 height 25
click at [1303, 281] on div "Choose a date" at bounding box center [1309, 279] width 85 height 14
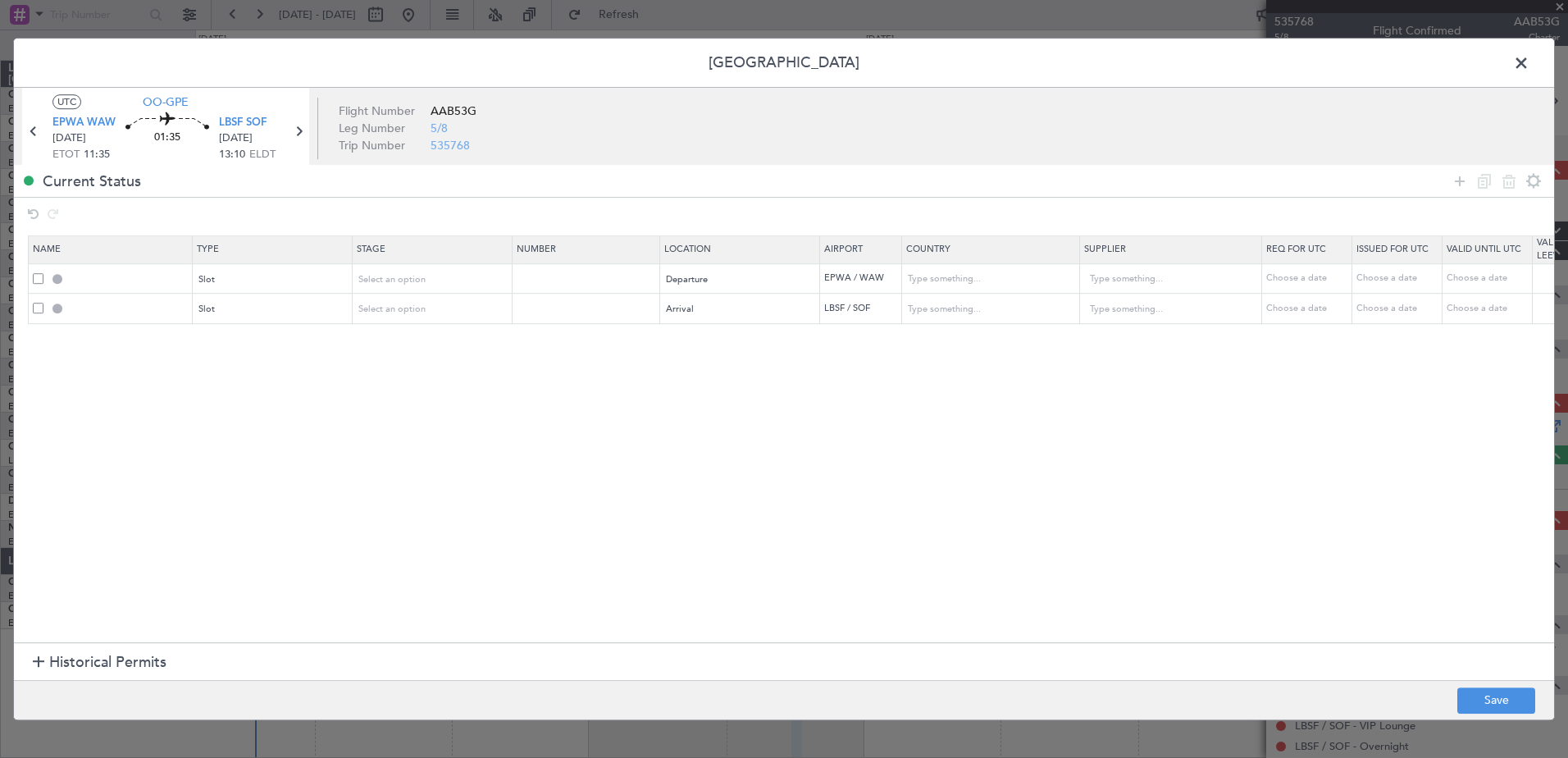
select select "8"
select select "2025"
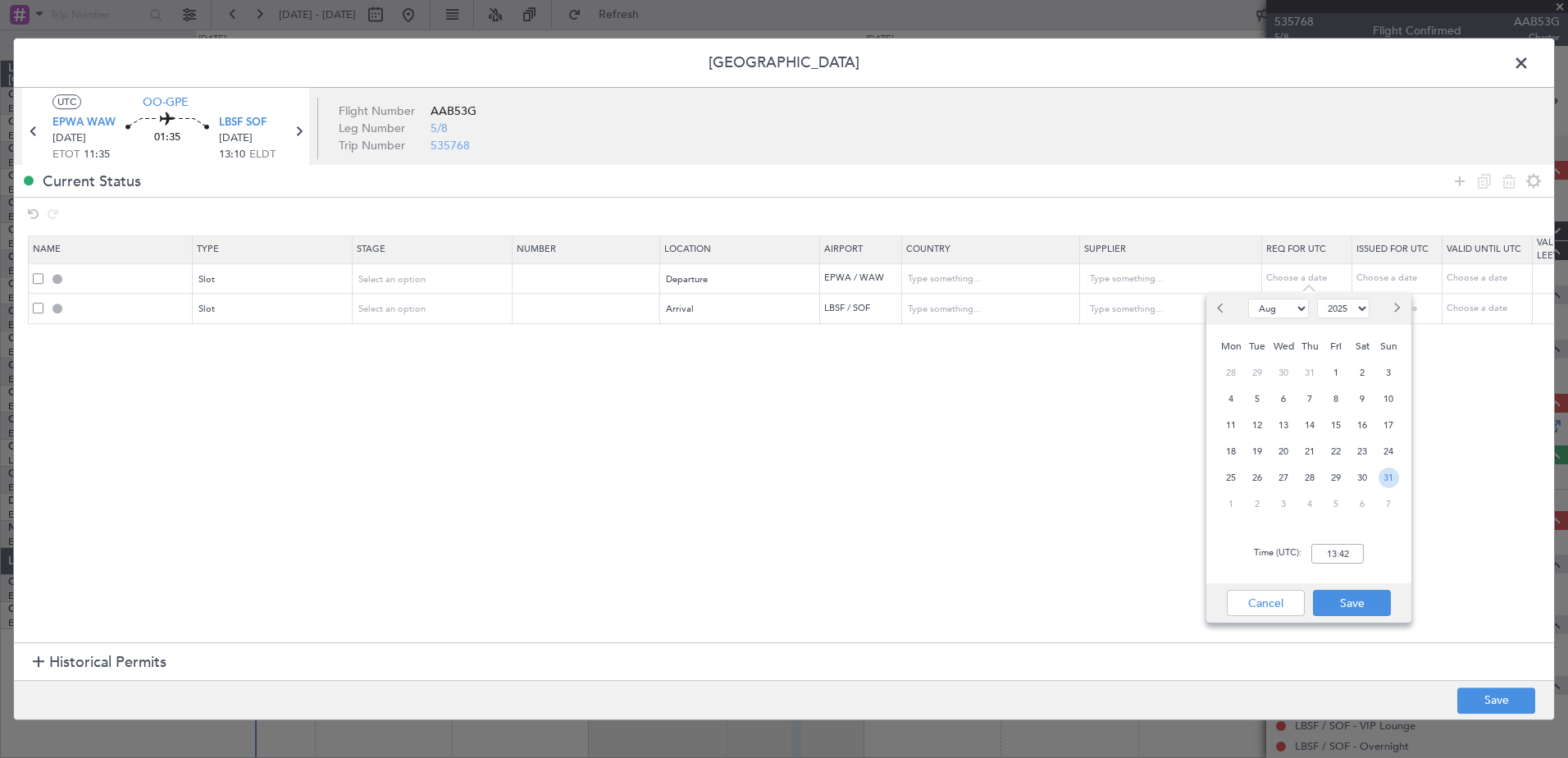
click at [1392, 479] on span "31" at bounding box center [1389, 478] width 21 height 21
click at [1329, 551] on input "00:00" at bounding box center [1337, 554] width 52 height 20
type input "11:30"
click at [1352, 606] on button "Save" at bounding box center [1352, 603] width 78 height 27
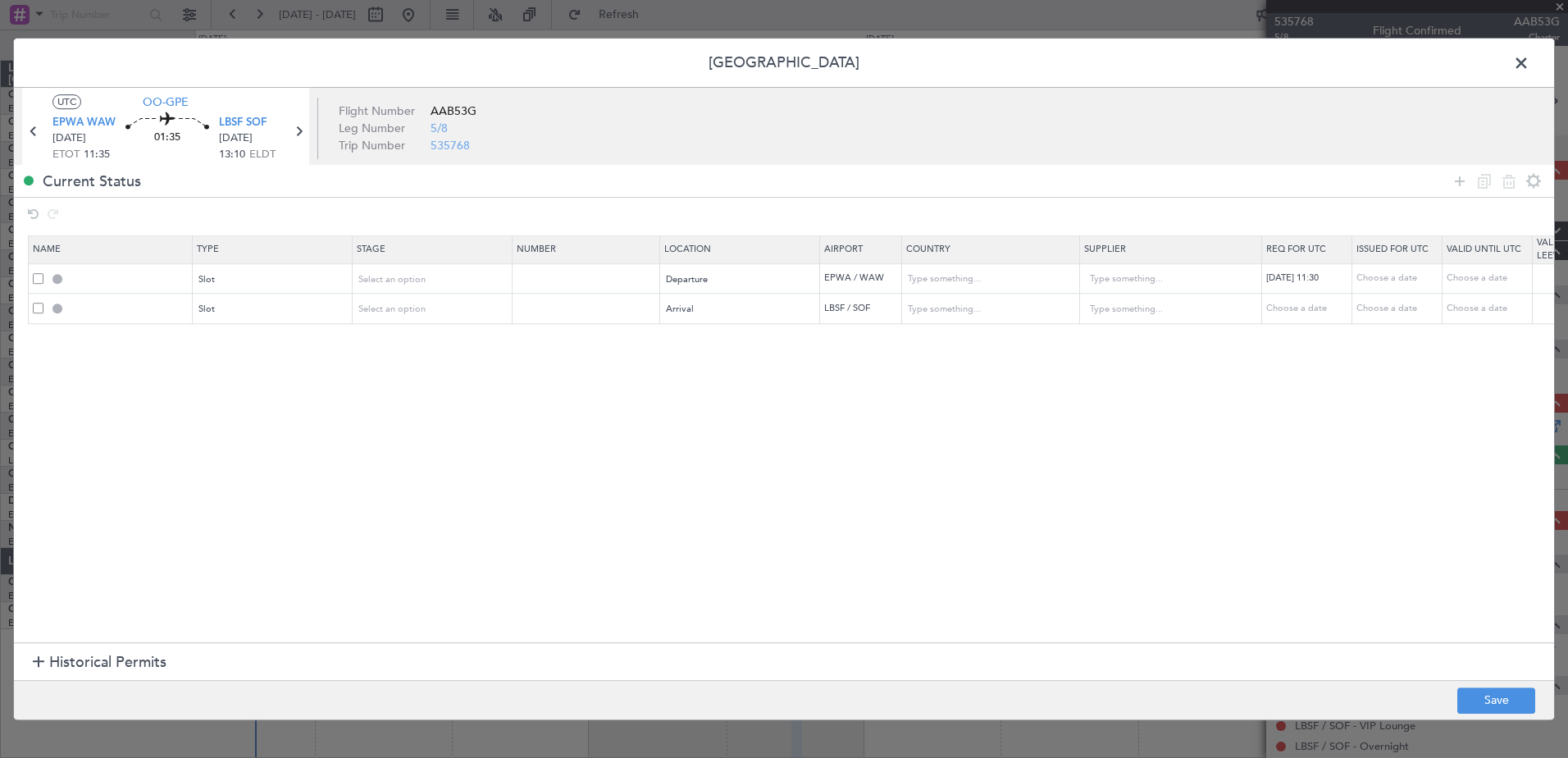
click at [1274, 308] on div "Choose a date" at bounding box center [1309, 309] width 85 height 14
select select "8"
select select "2025"
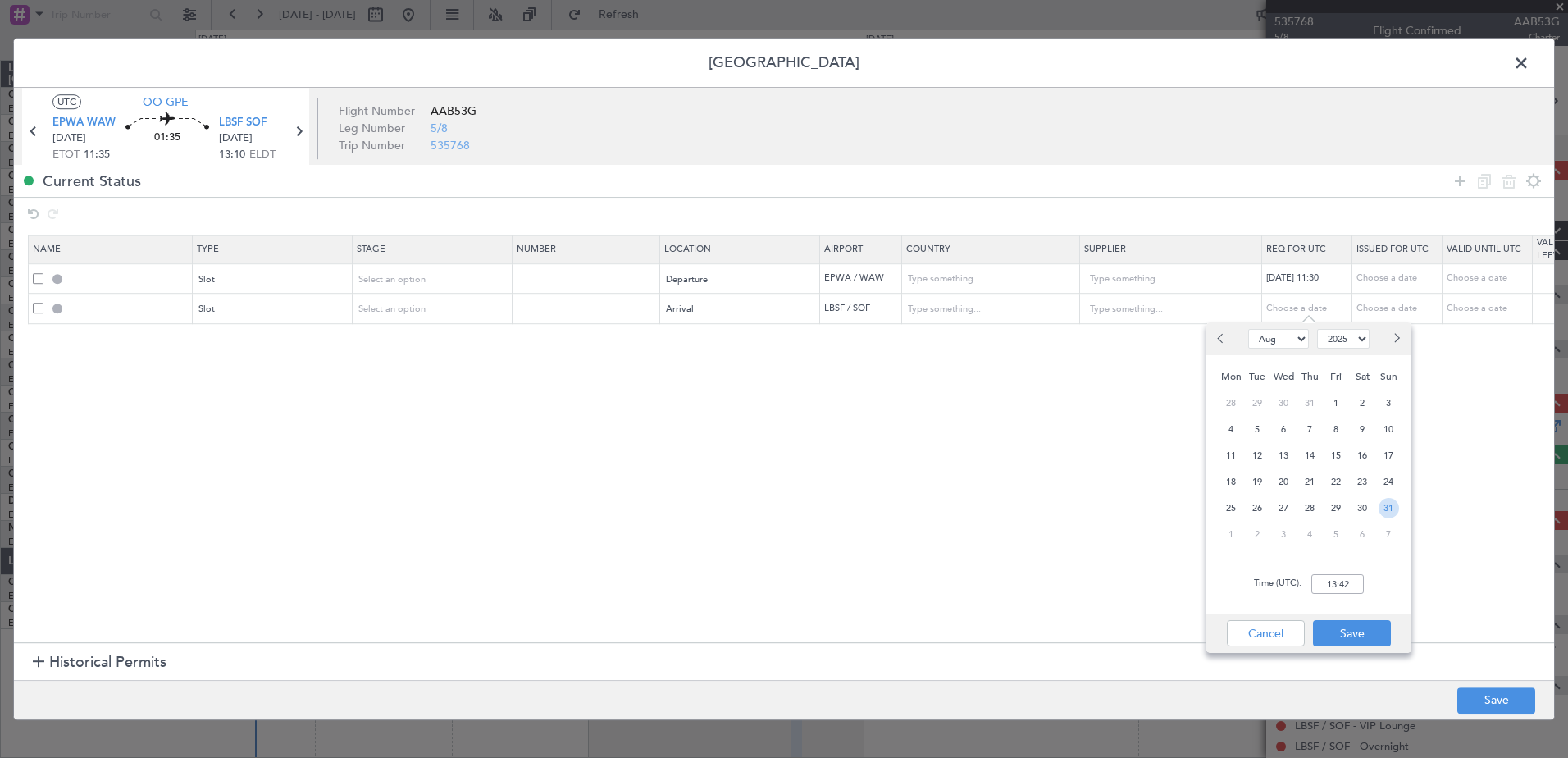
click at [1383, 510] on span "31" at bounding box center [1389, 508] width 21 height 21
click at [1328, 584] on input "00:00" at bounding box center [1337, 584] width 52 height 20
type input "13:10"
click at [1363, 631] on button "Save" at bounding box center [1352, 633] width 78 height 27
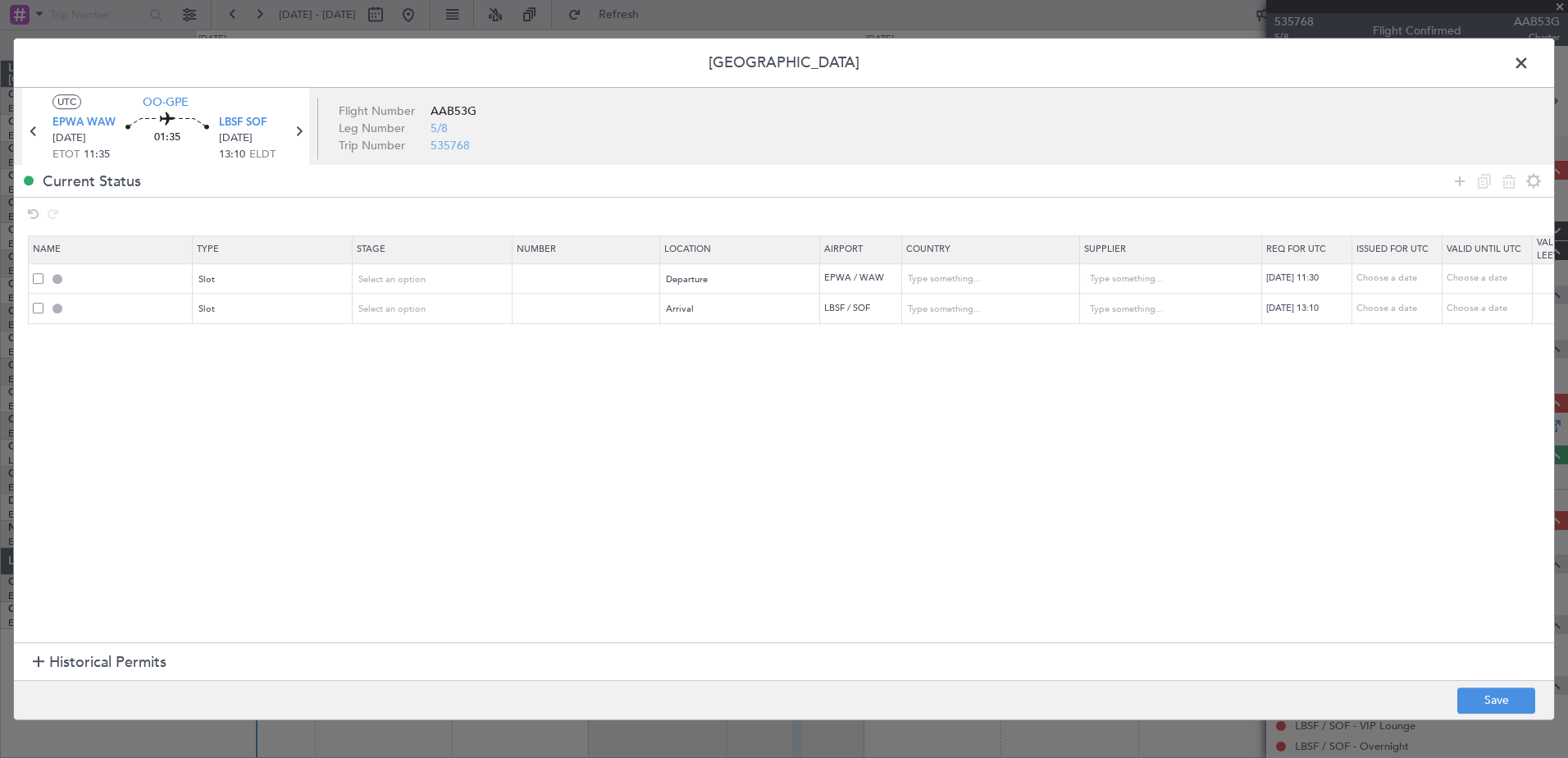
click at [1529, 58] on span at bounding box center [1529, 67] width 0 height 33
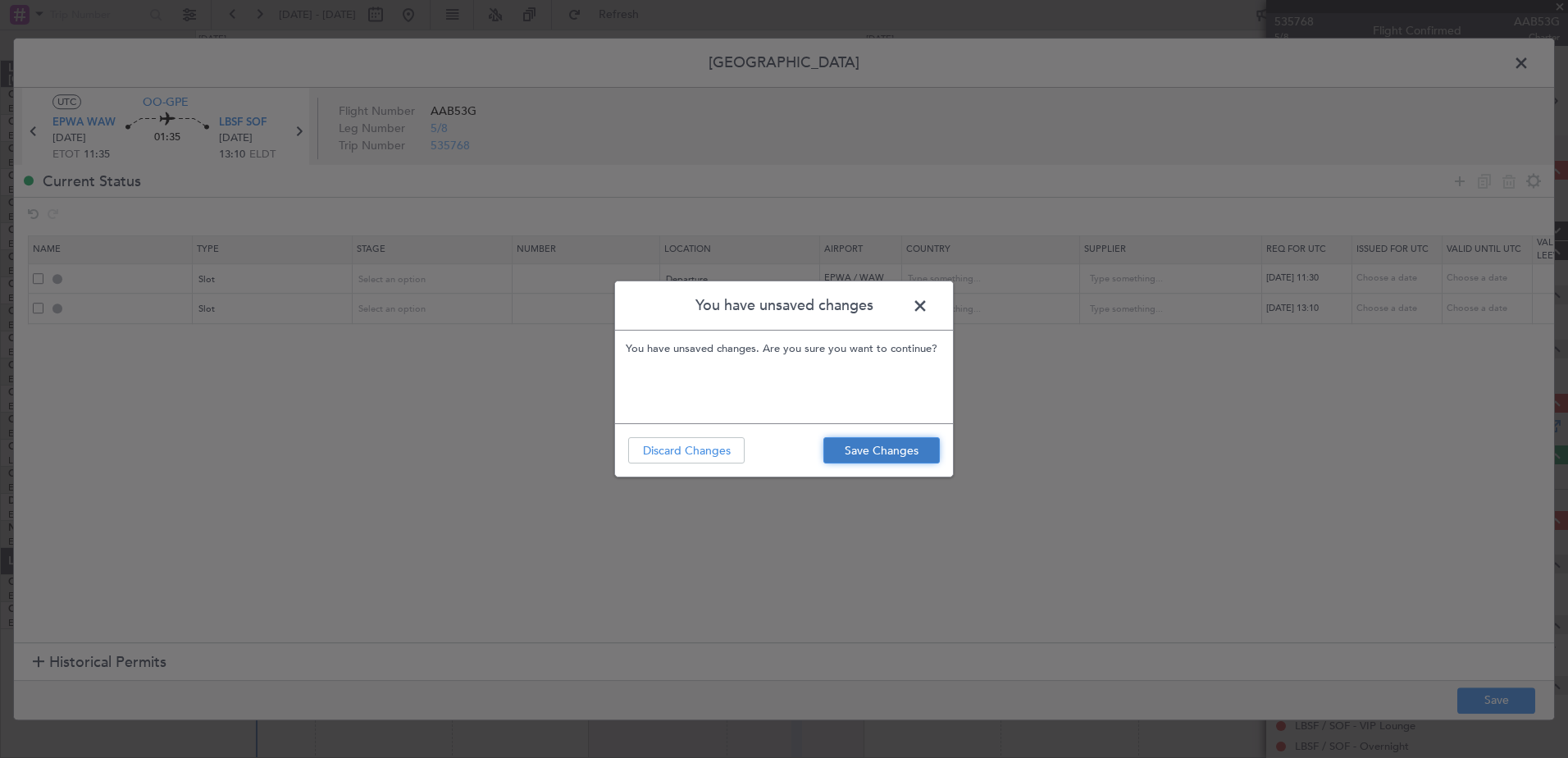
click at [881, 452] on button "Save Changes" at bounding box center [881, 450] width 117 height 27
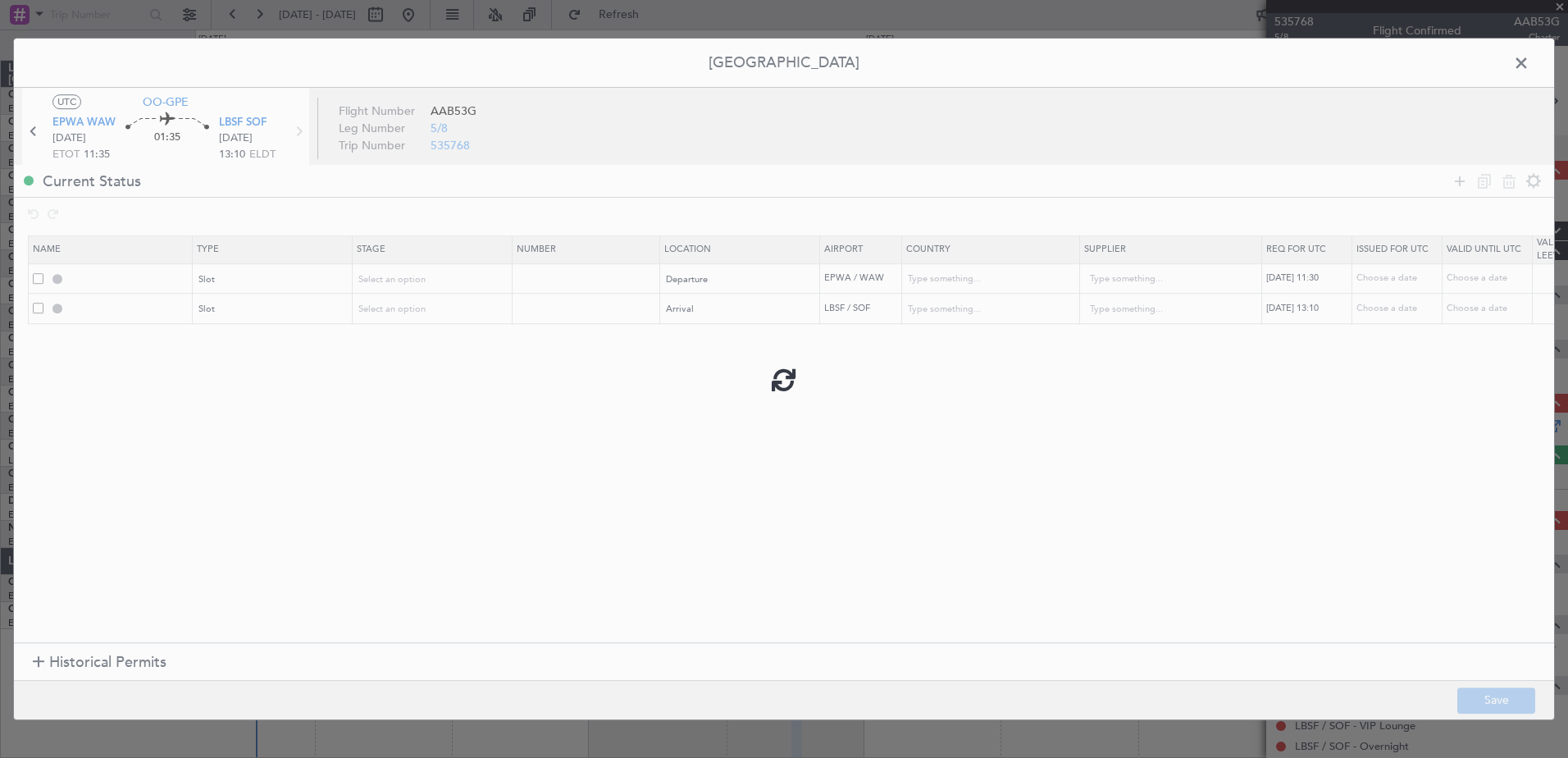
type input "EPWA DEP SLOT 1130Z"
type input "Poland"
type input "NNN"
type input "LBSF ARR SLOT 1310Z"
type input "Bulgaria"
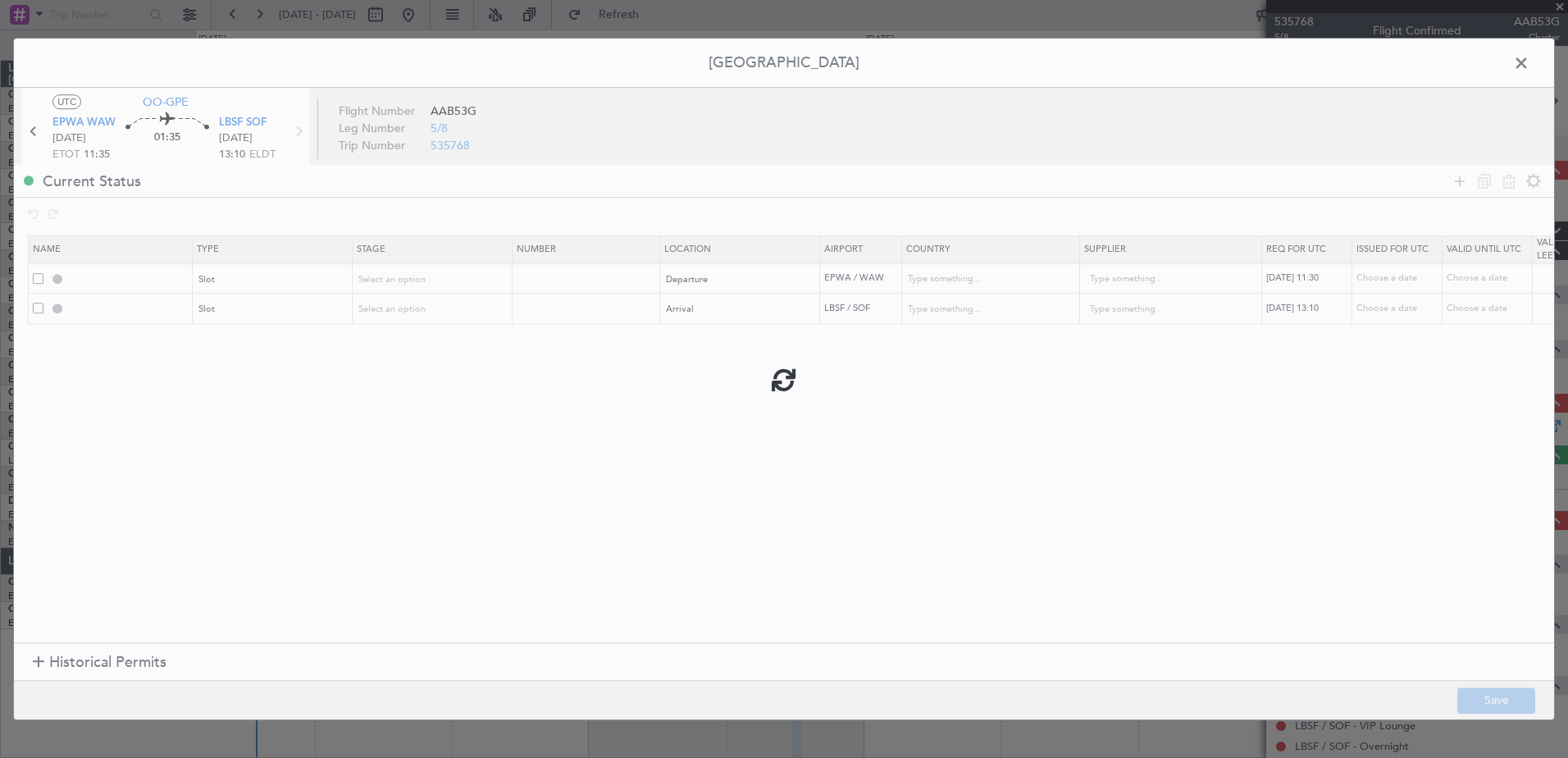
type input "NNN"
click at [1529, 69] on span at bounding box center [1529, 67] width 0 height 33
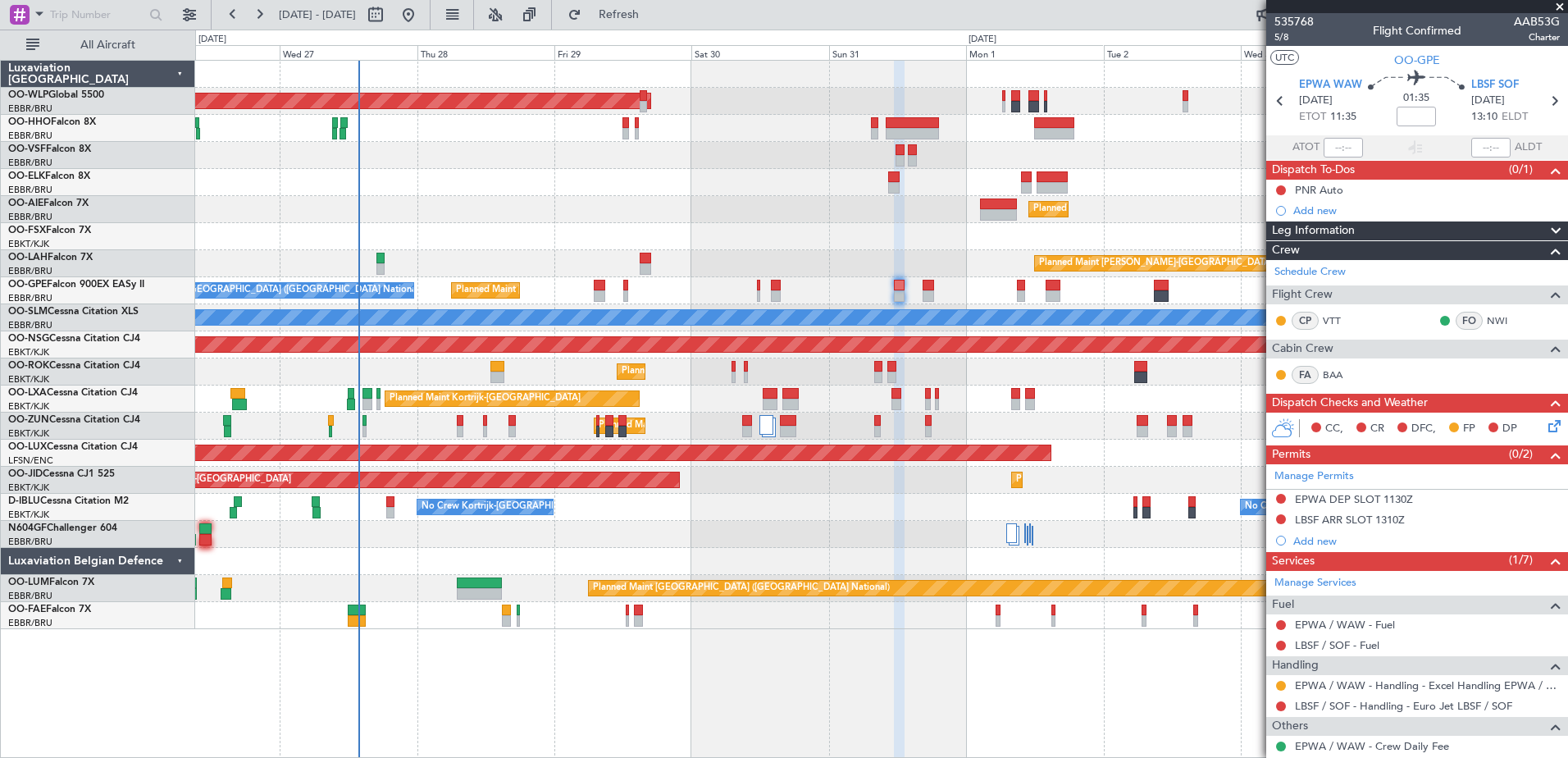
click at [553, 226] on div "Planned Maint Kortrijk-[GEOGRAPHIC_DATA]" at bounding box center [881, 237] width 1372 height 27
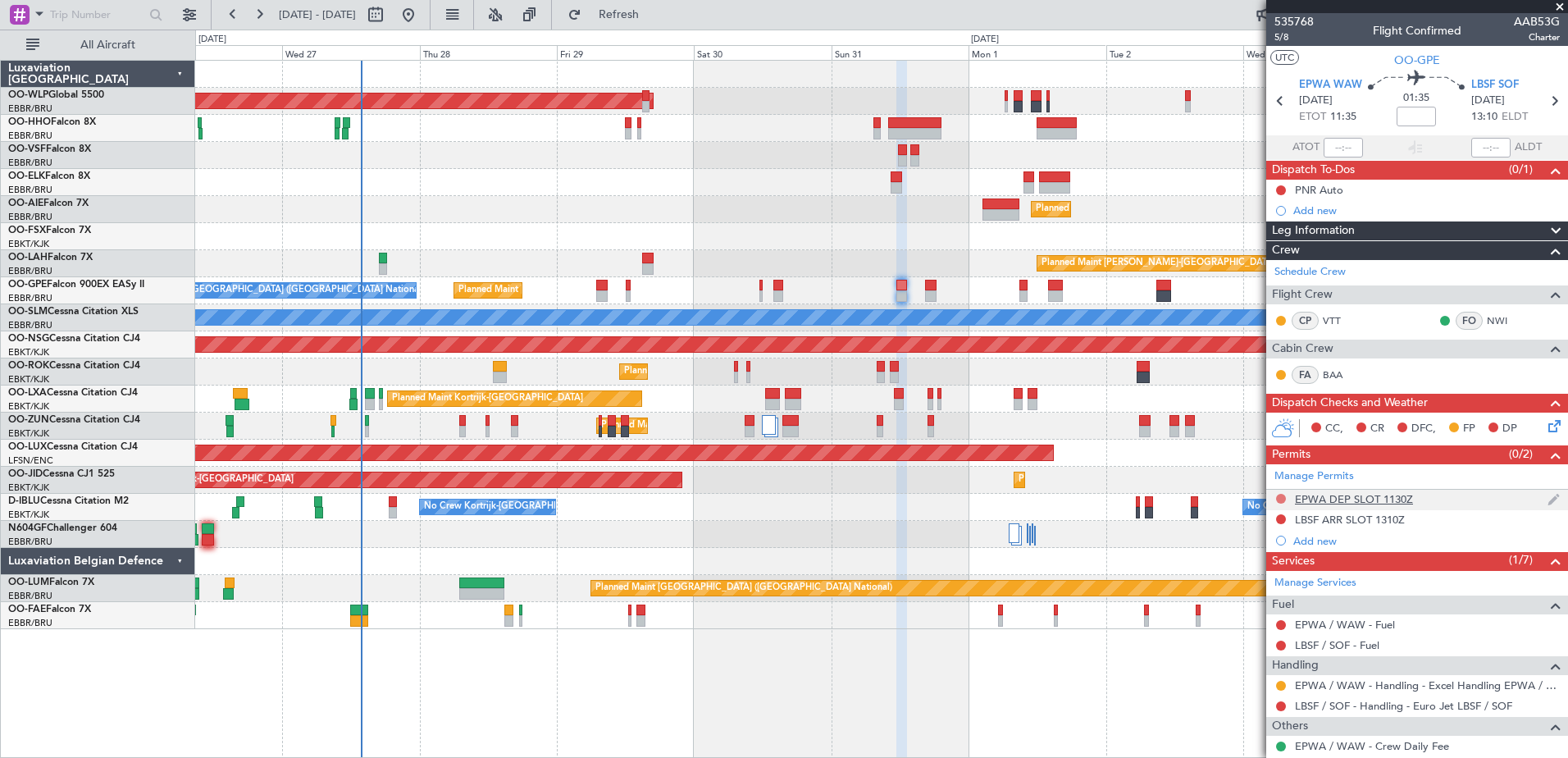
click at [1280, 495] on button at bounding box center [1280, 498] width 9 height 9
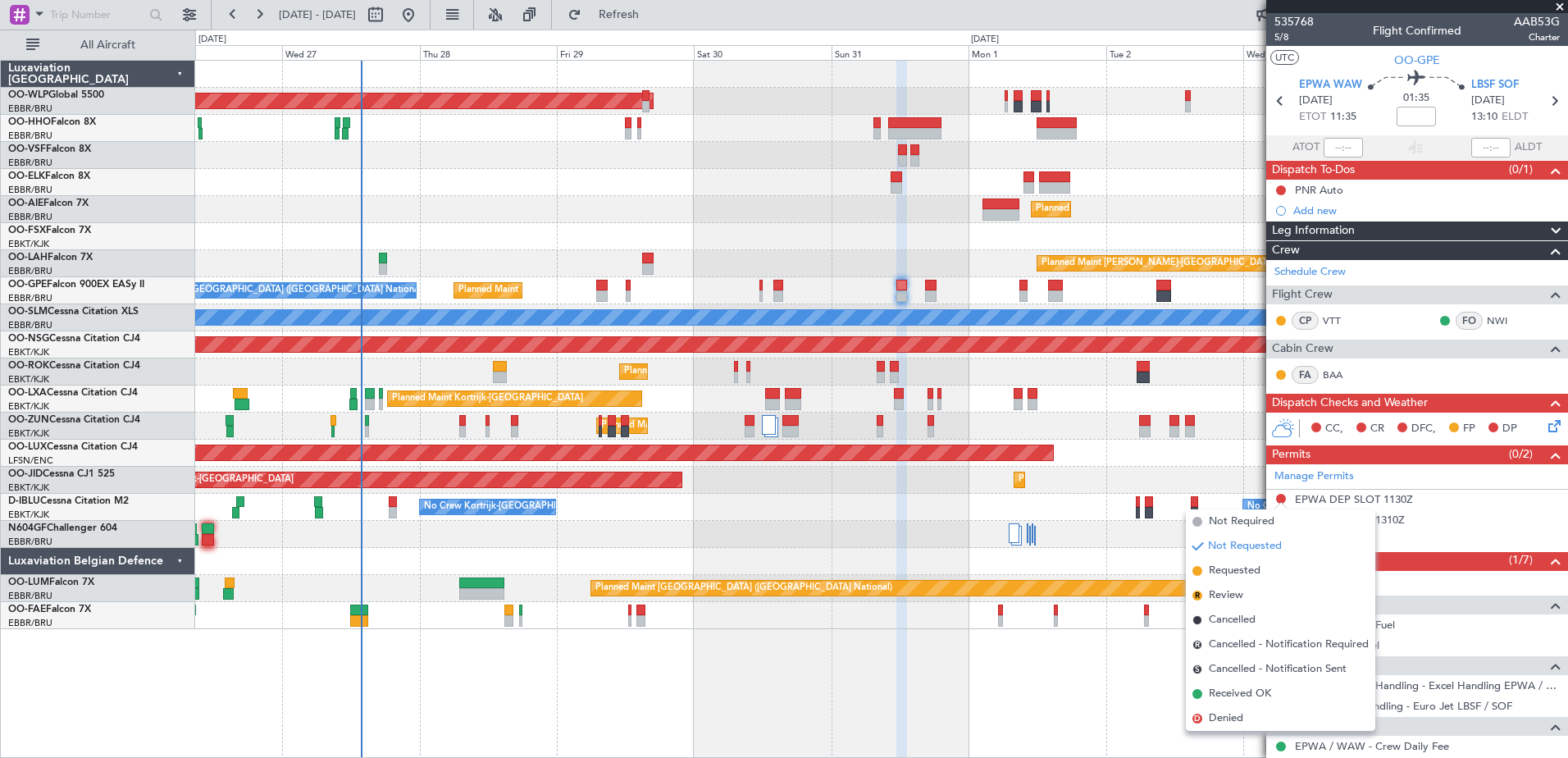
click at [1247, 572] on span "Requested" at bounding box center [1235, 571] width 51 height 16
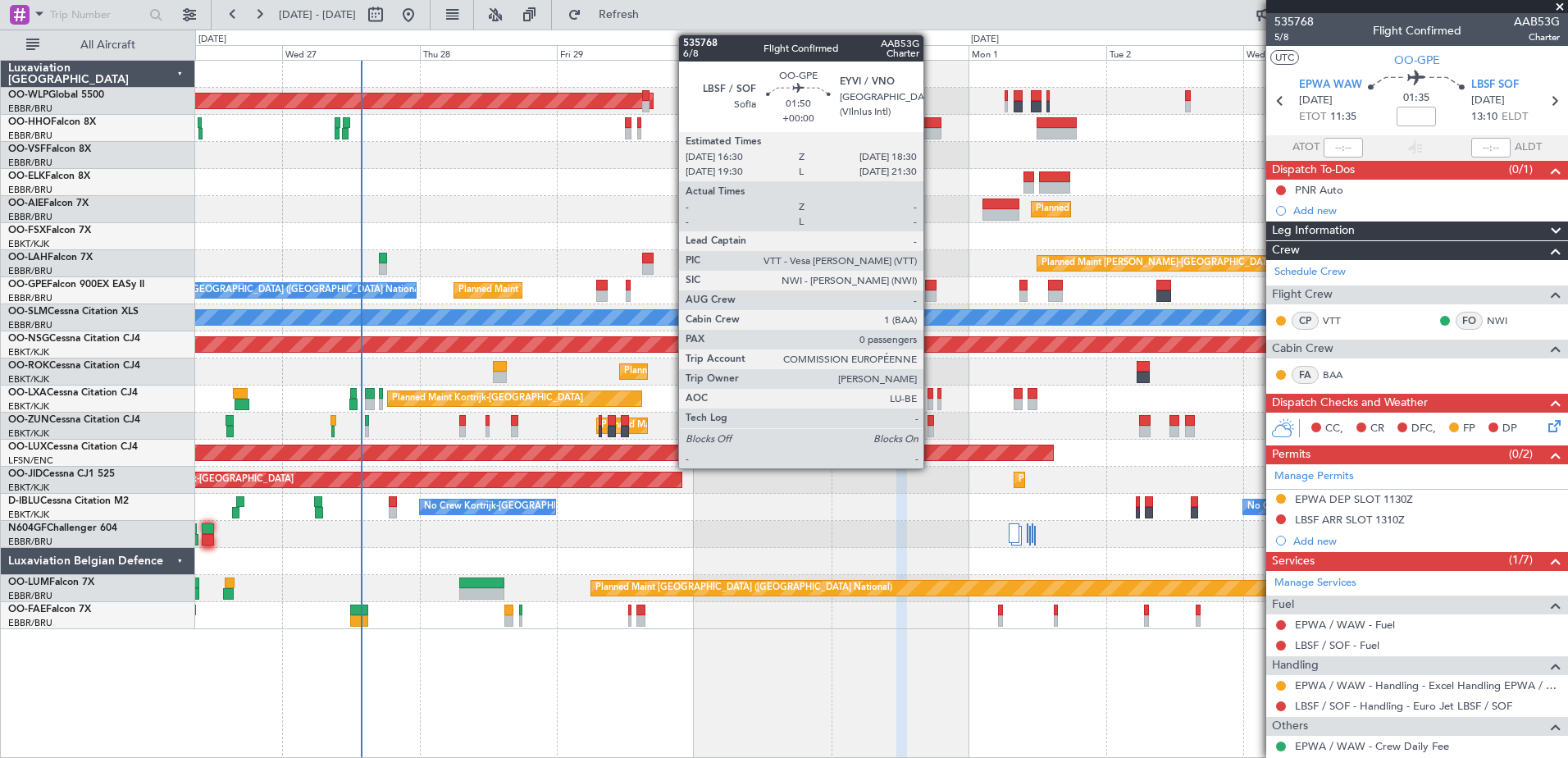
click at [931, 292] on div at bounding box center [930, 295] width 11 height 11
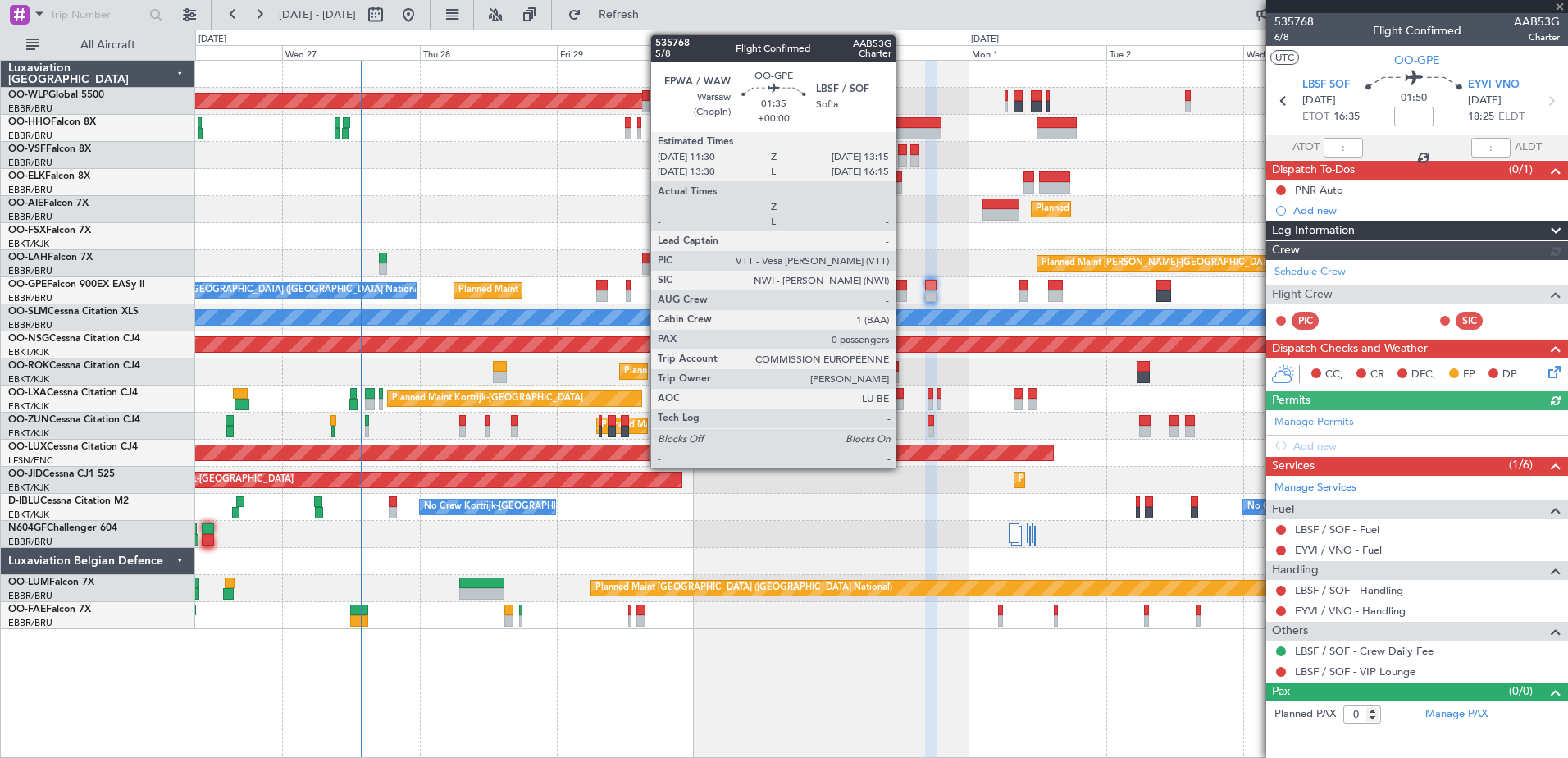
click at [903, 294] on div at bounding box center [902, 295] width 10 height 11
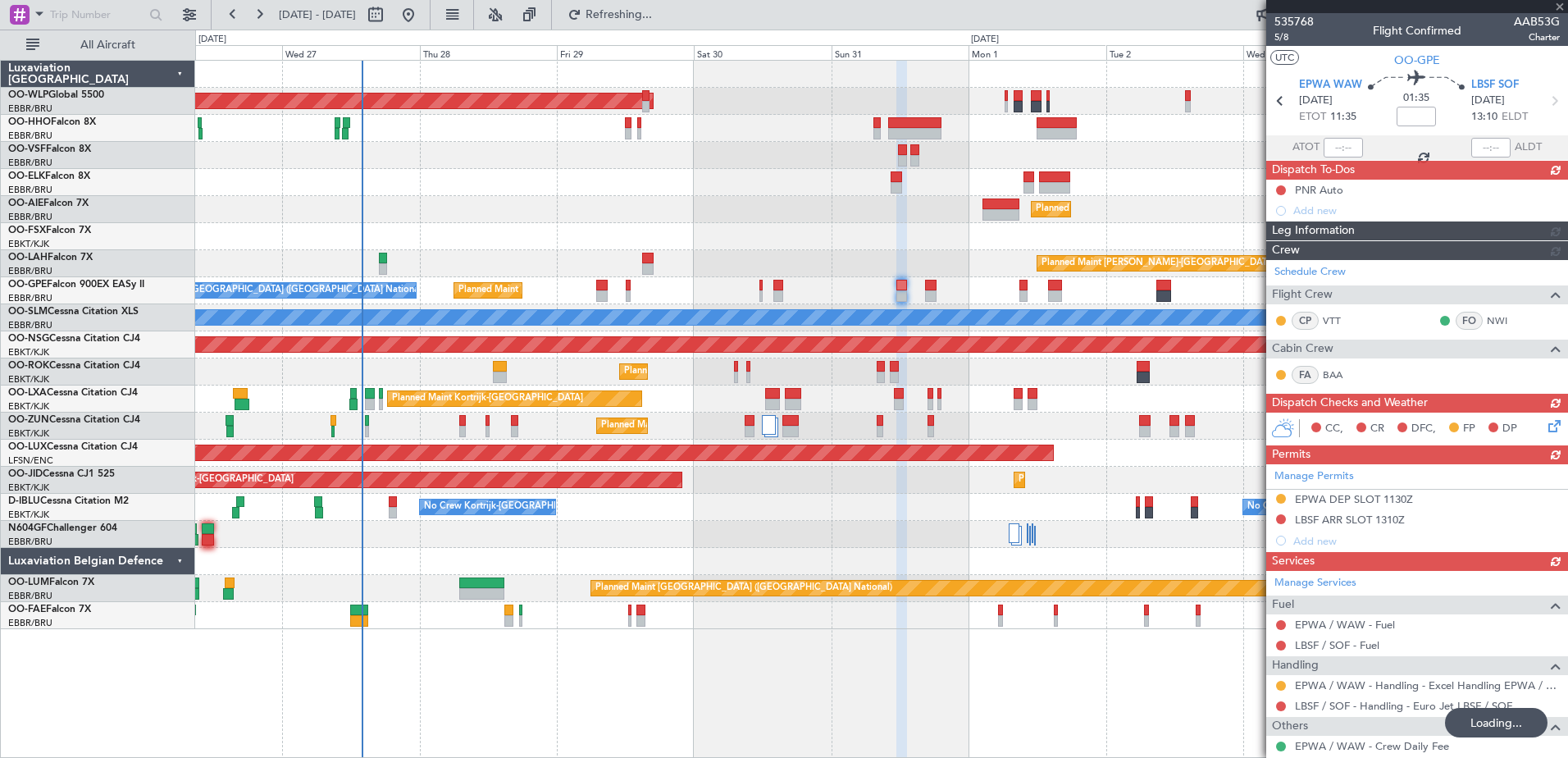
type input "13"
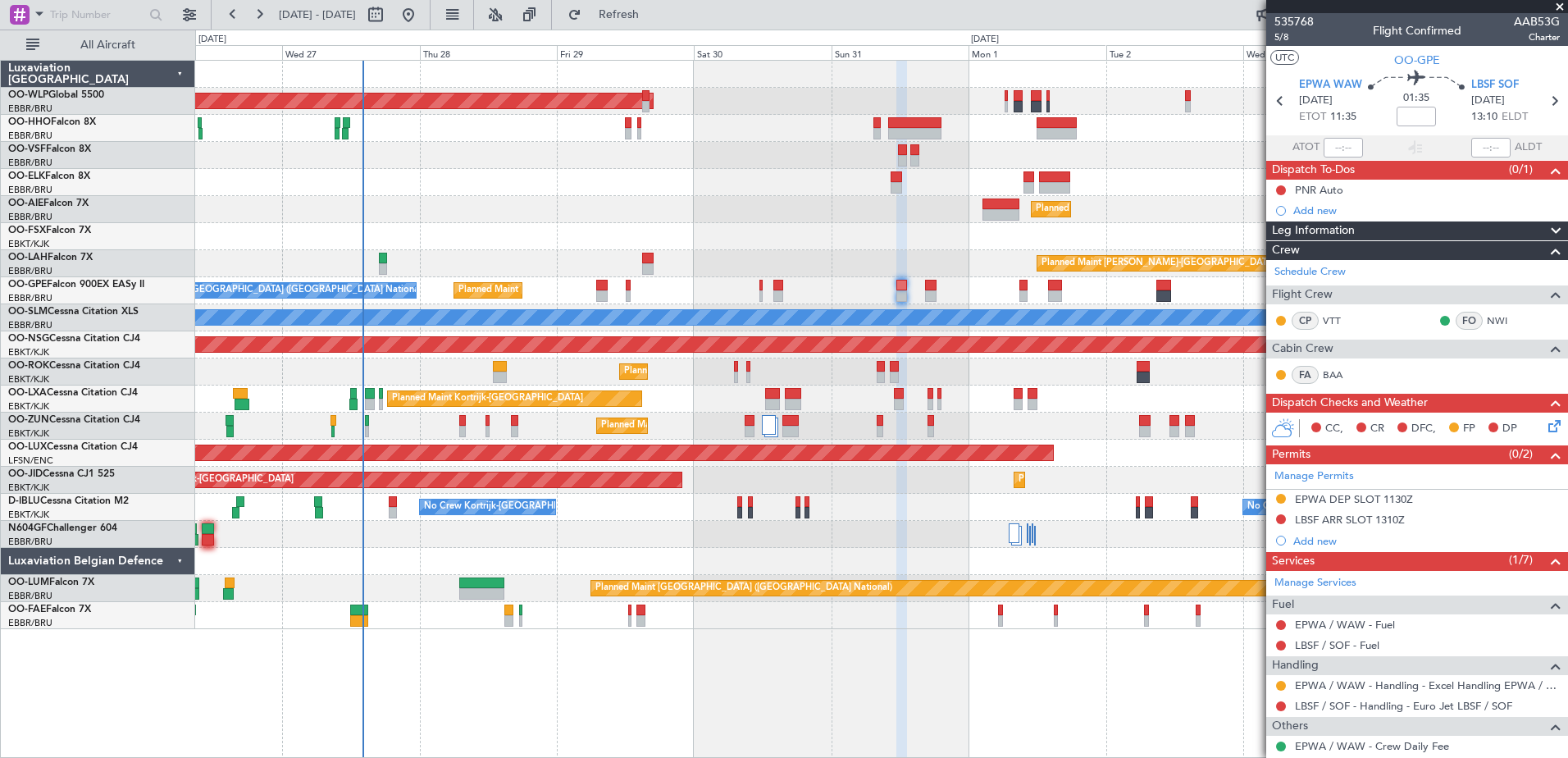
click at [717, 112] on div "Planned Maint [GEOGRAPHIC_DATA] ([GEOGRAPHIC_DATA])" at bounding box center [881, 101] width 1372 height 27
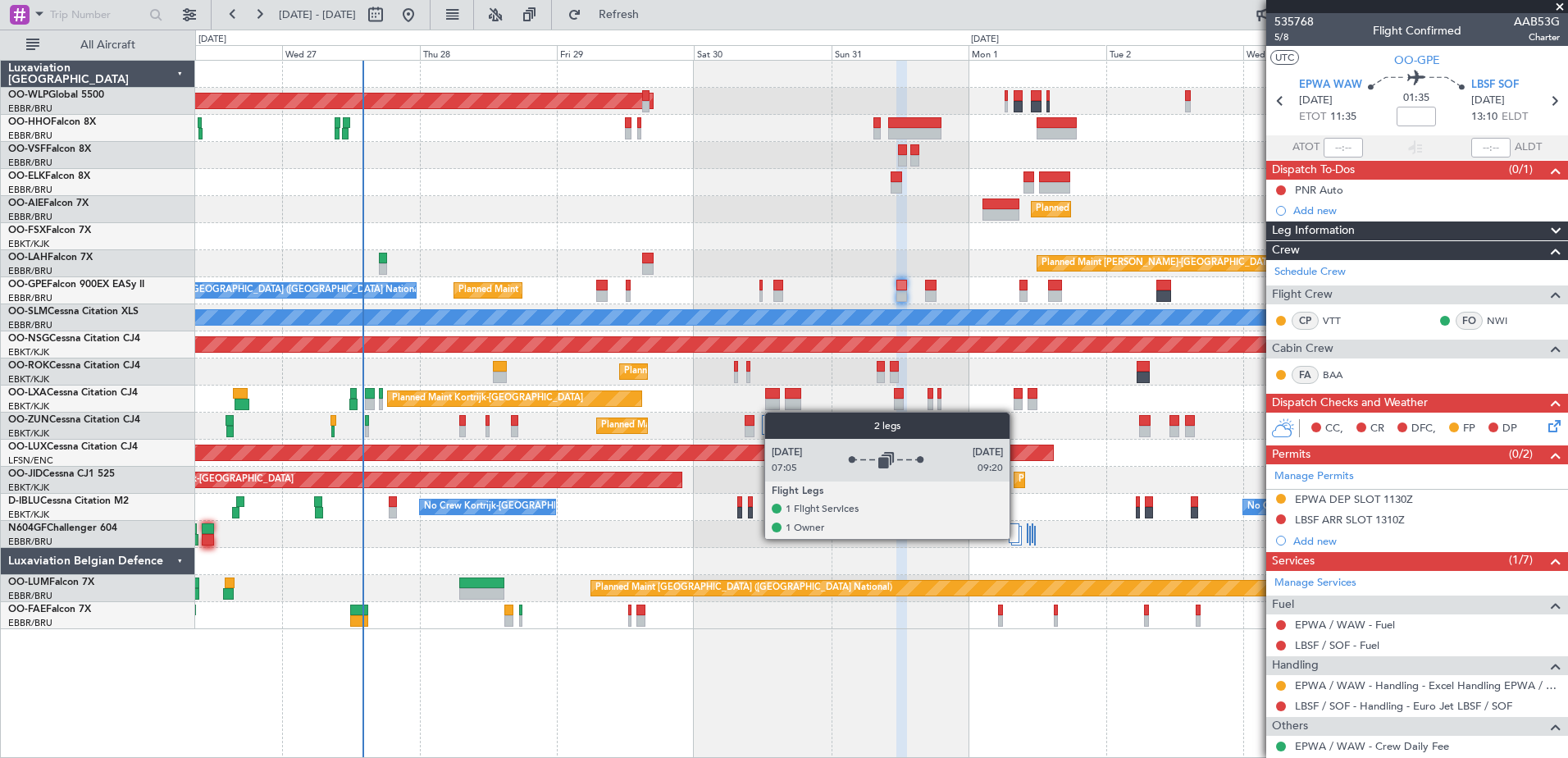
click at [1018, 537] on div at bounding box center [1014, 533] width 10 height 20
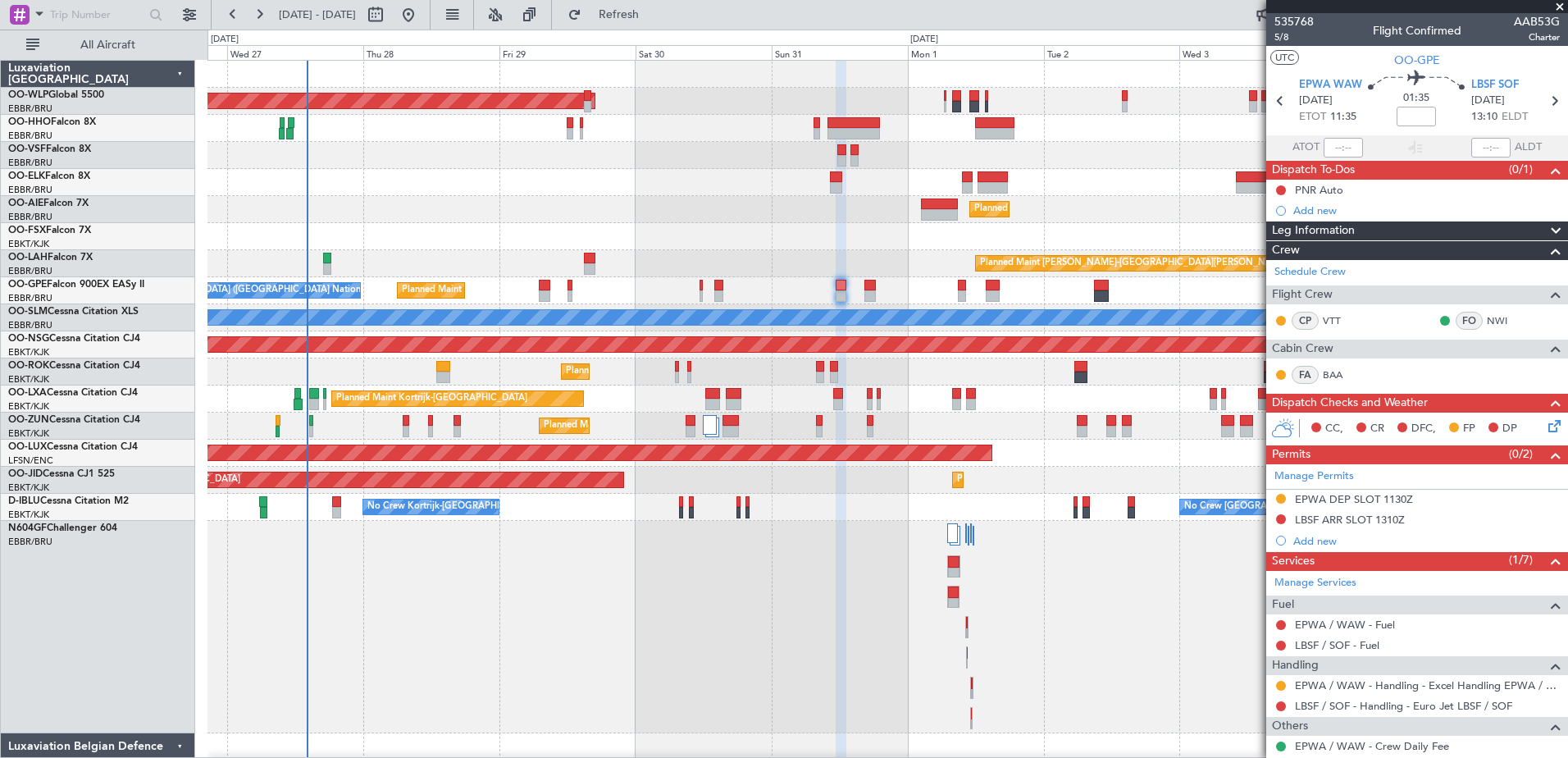
click at [1038, 592] on div at bounding box center [887, 628] width 1359 height 213
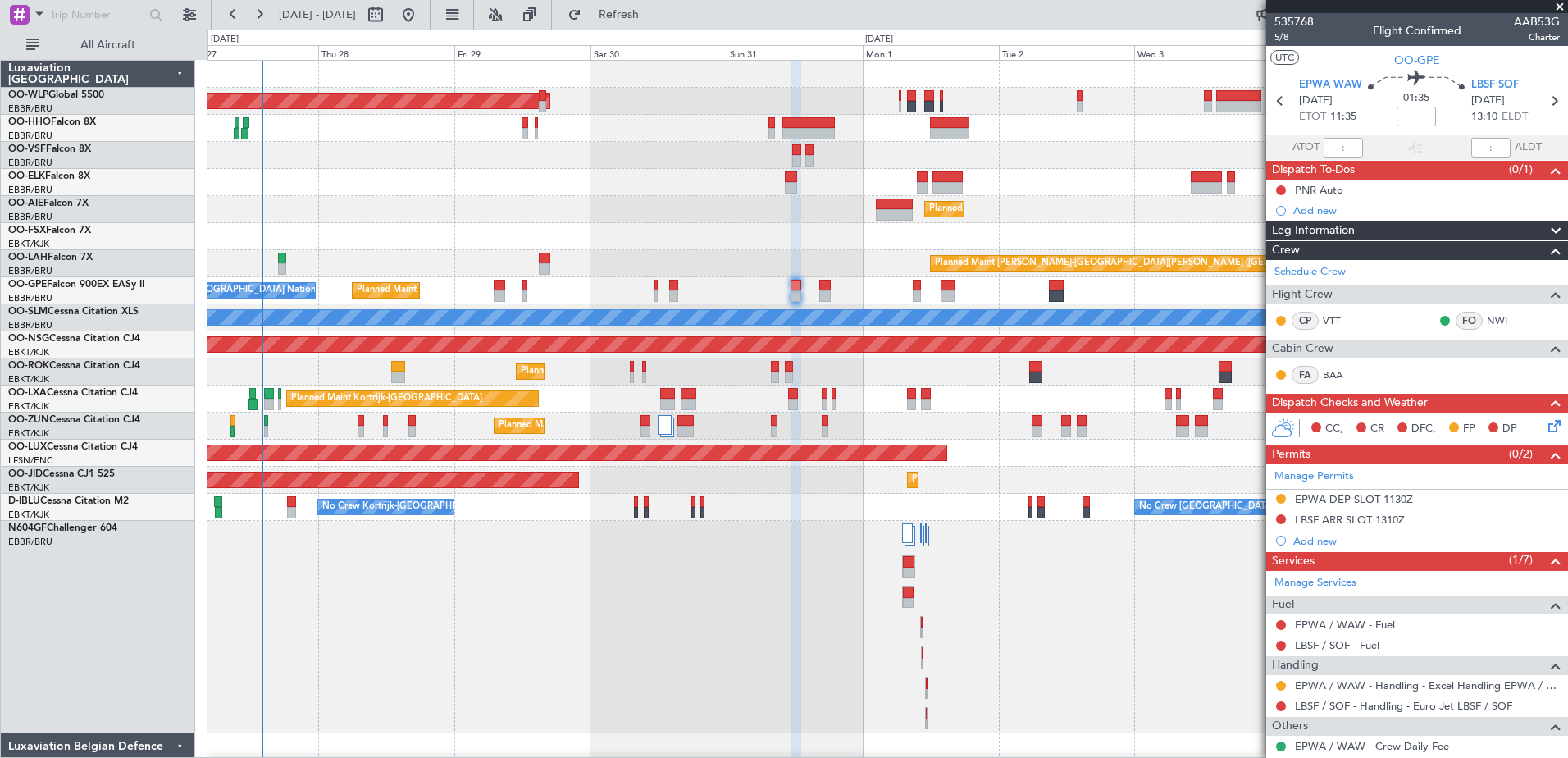
click at [936, 588] on div at bounding box center [887, 628] width 1359 height 213
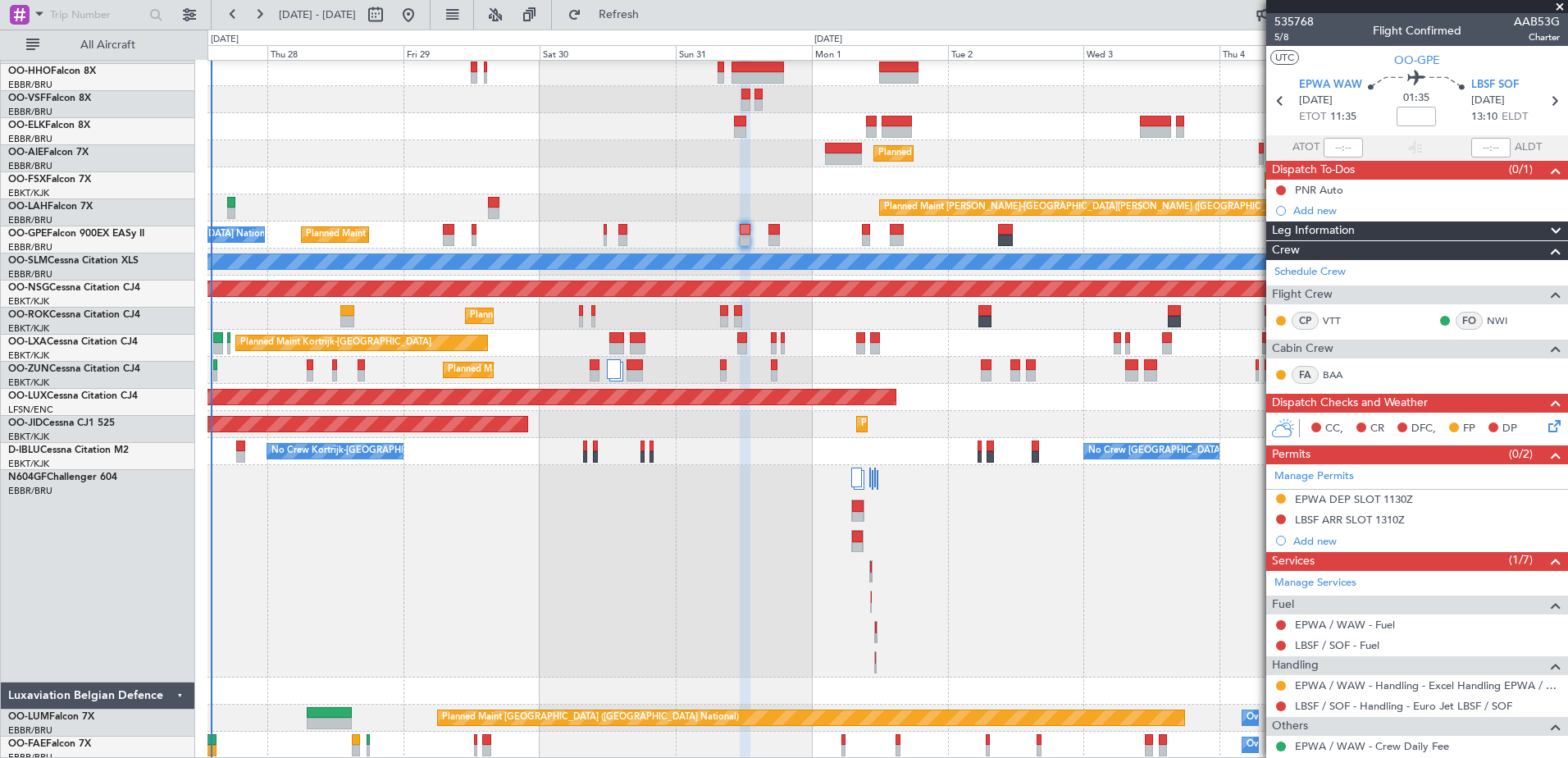
scroll to position [56, 0]
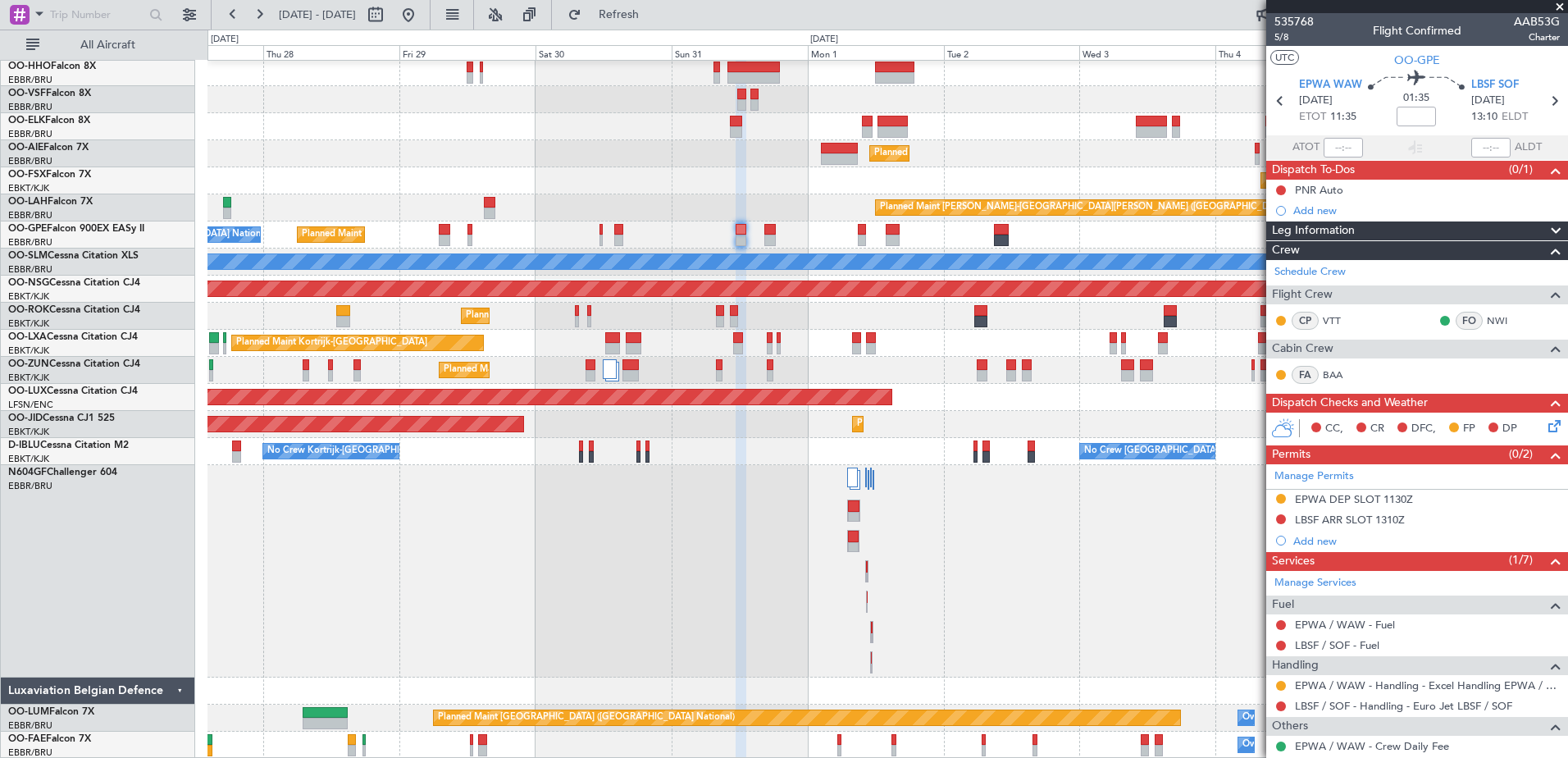
click at [909, 564] on div at bounding box center [887, 572] width 1359 height 213
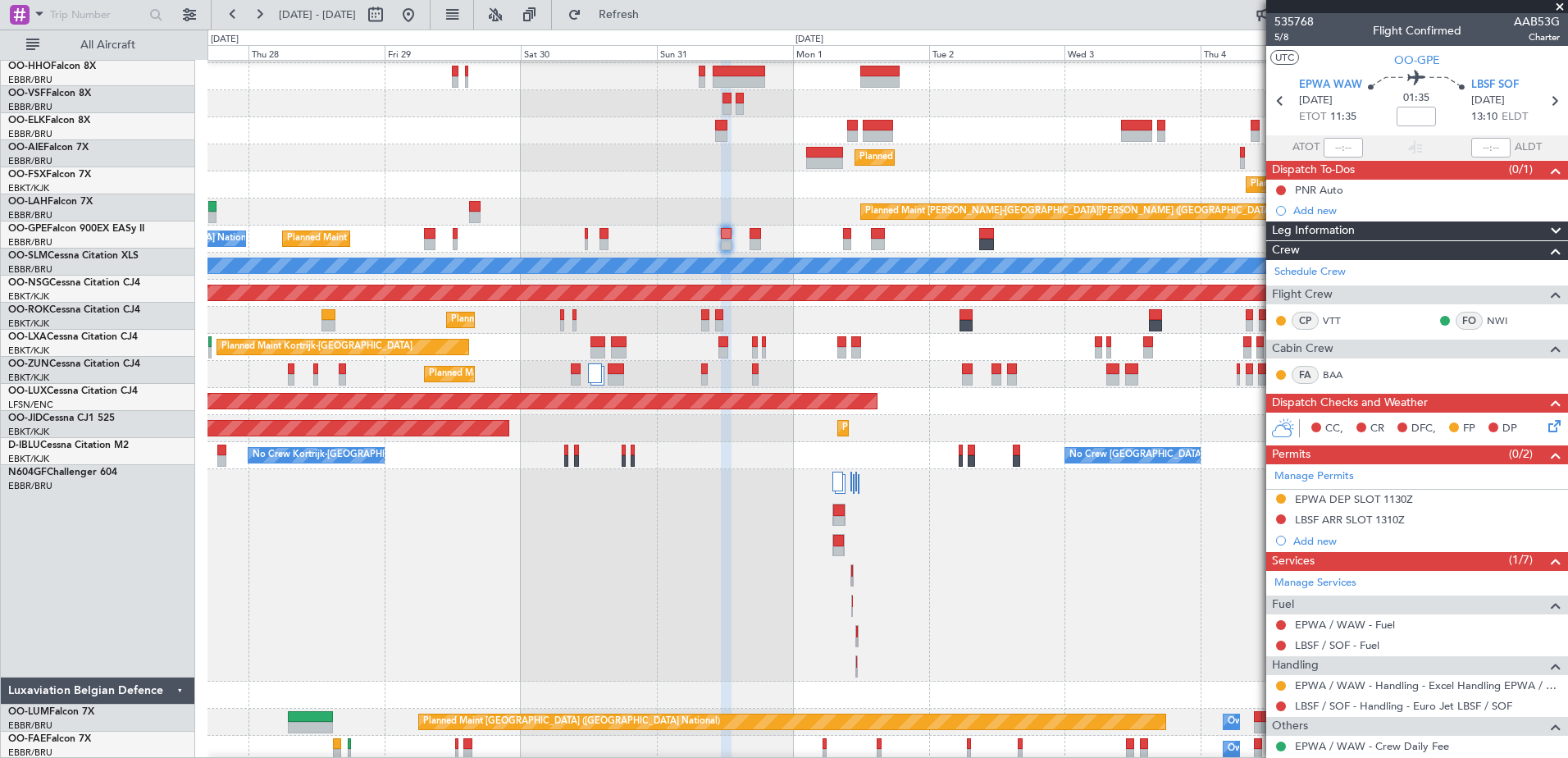
scroll to position [52, 0]
click at [892, 591] on div at bounding box center [887, 576] width 1359 height 213
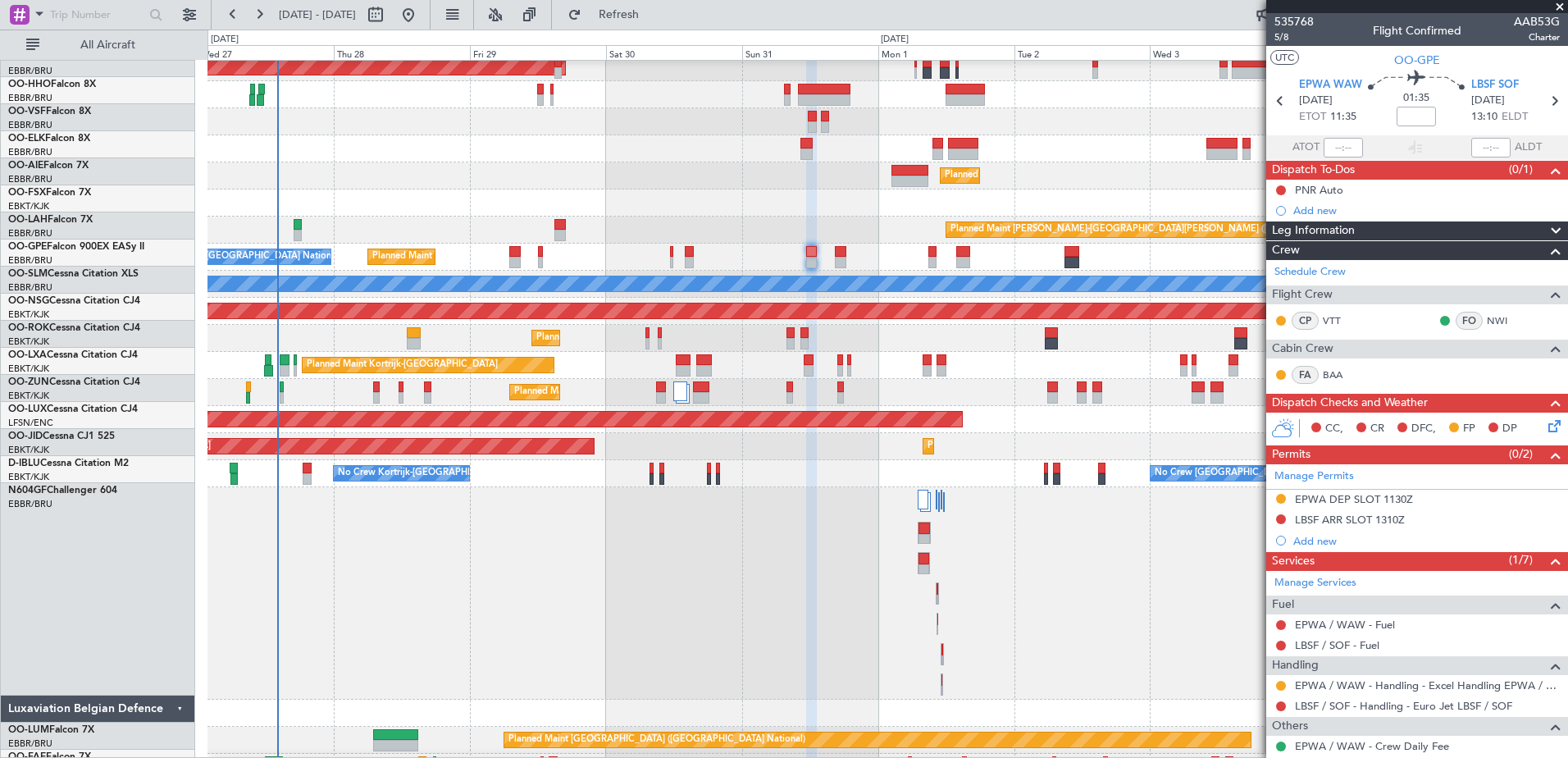
scroll to position [33, 0]
click at [976, 584] on div at bounding box center [887, 594] width 1359 height 213
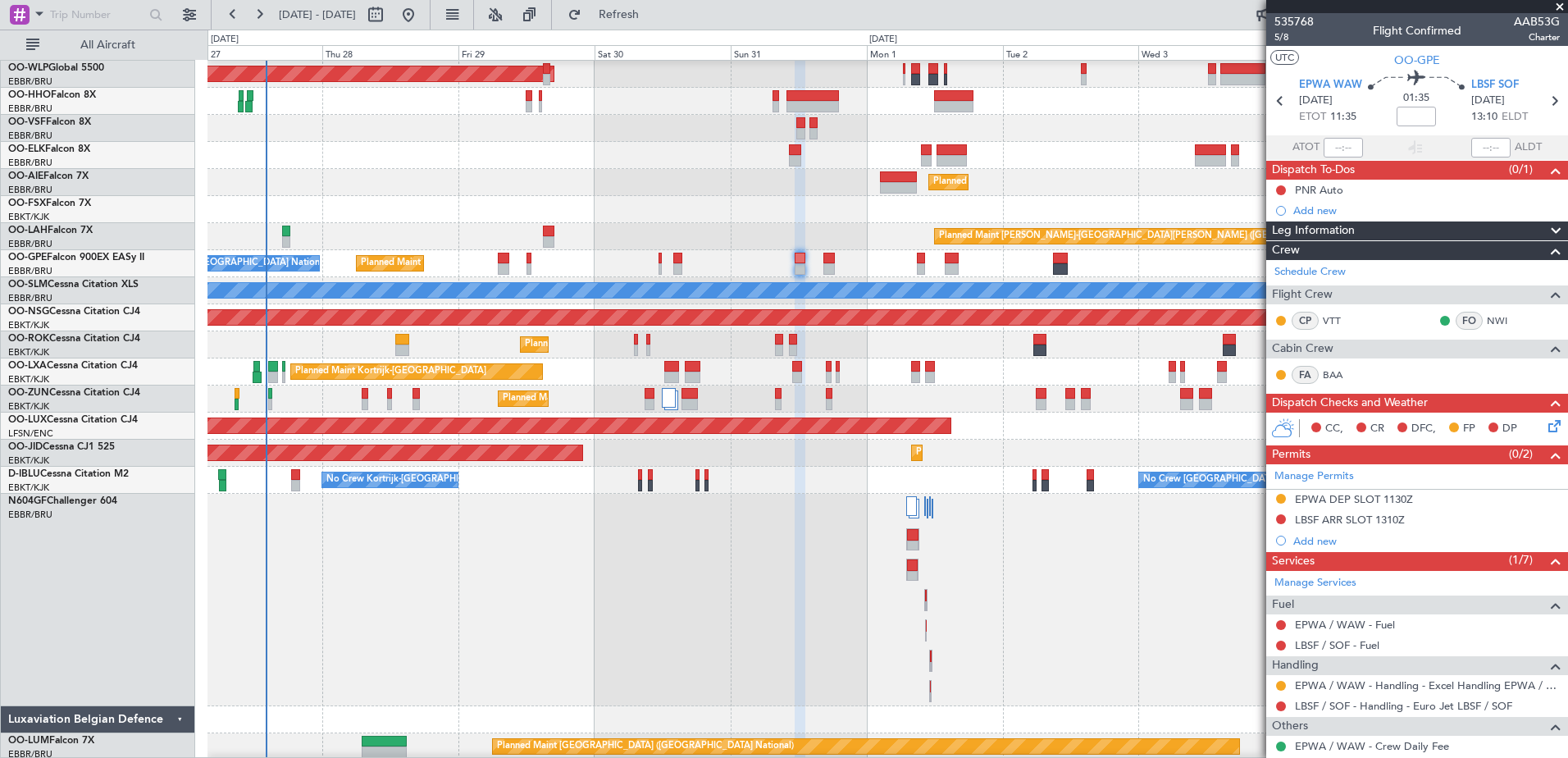
click at [941, 564] on div at bounding box center [887, 600] width 1359 height 213
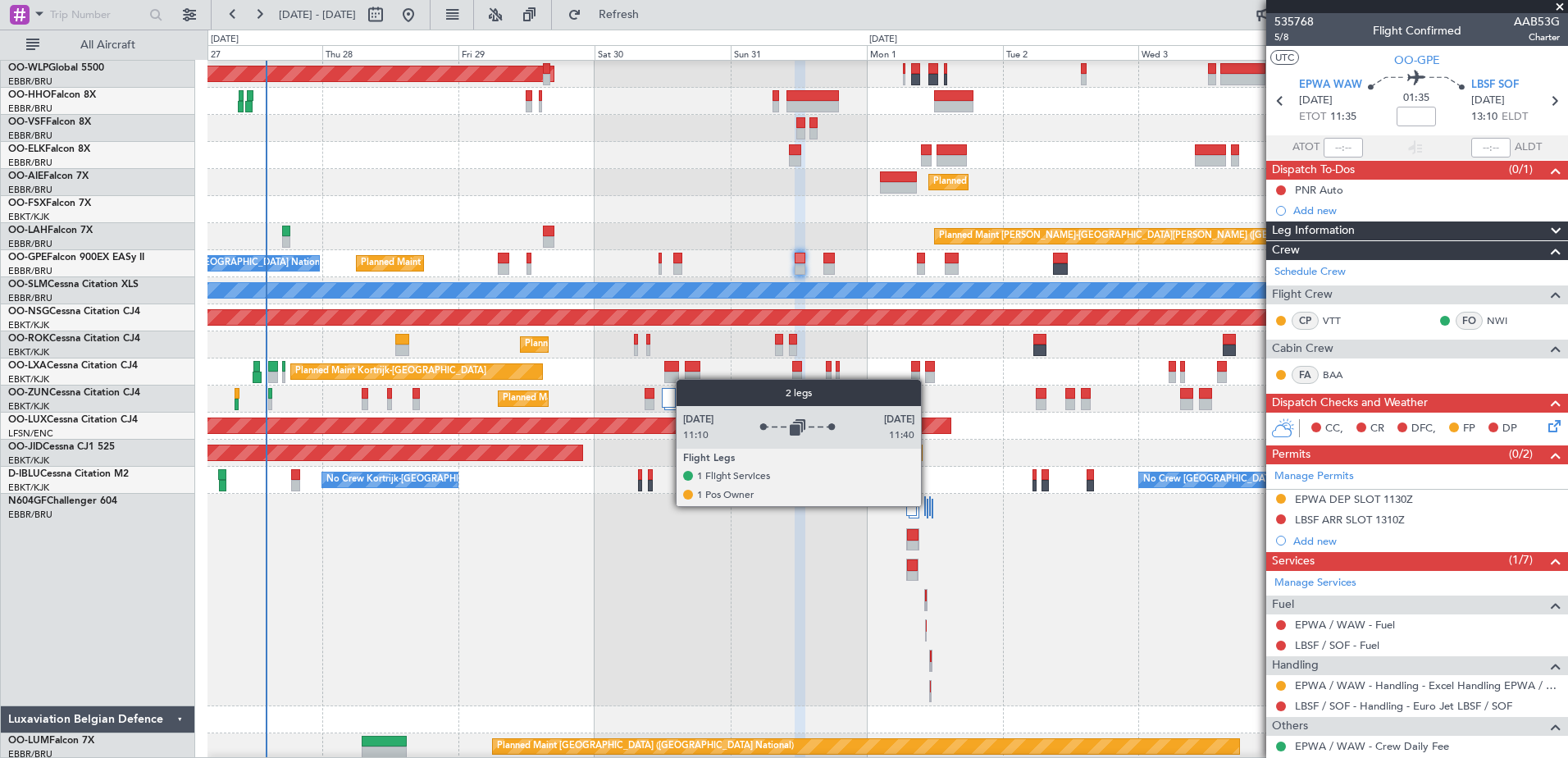
click at [929, 506] on div at bounding box center [930, 506] width 2 height 20
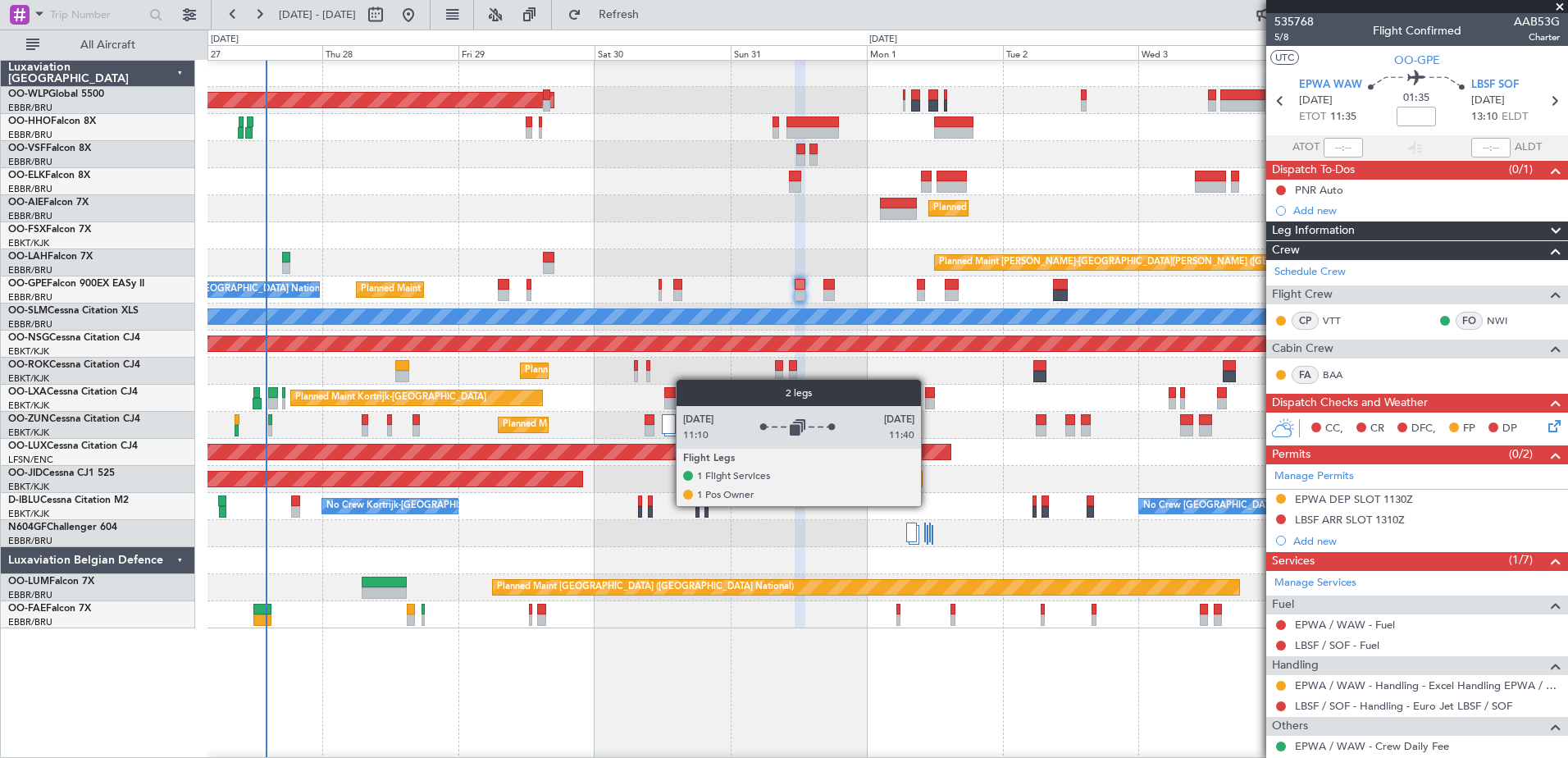
scroll to position [0, 0]
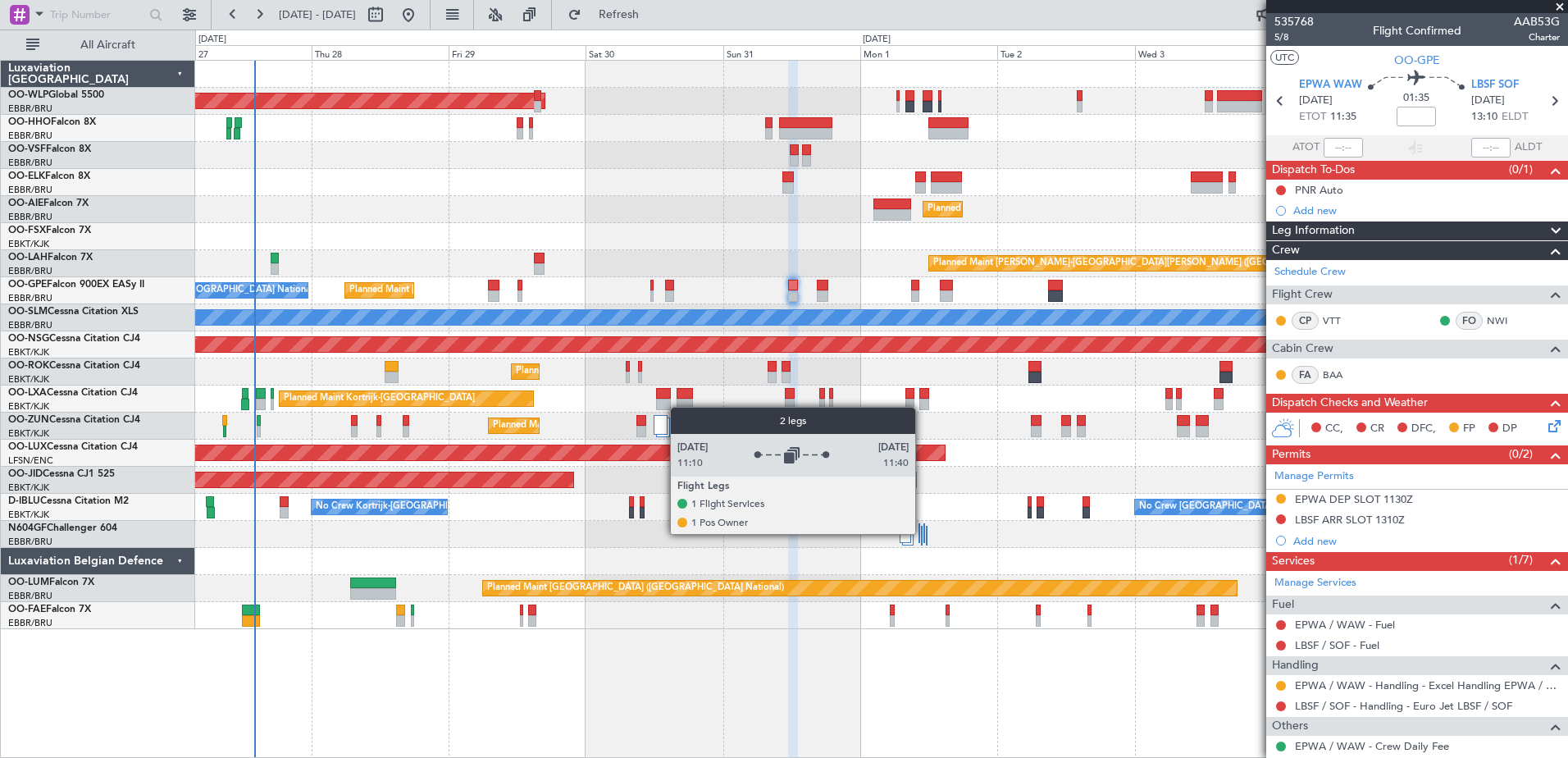
click at [923, 533] on div at bounding box center [924, 533] width 2 height 20
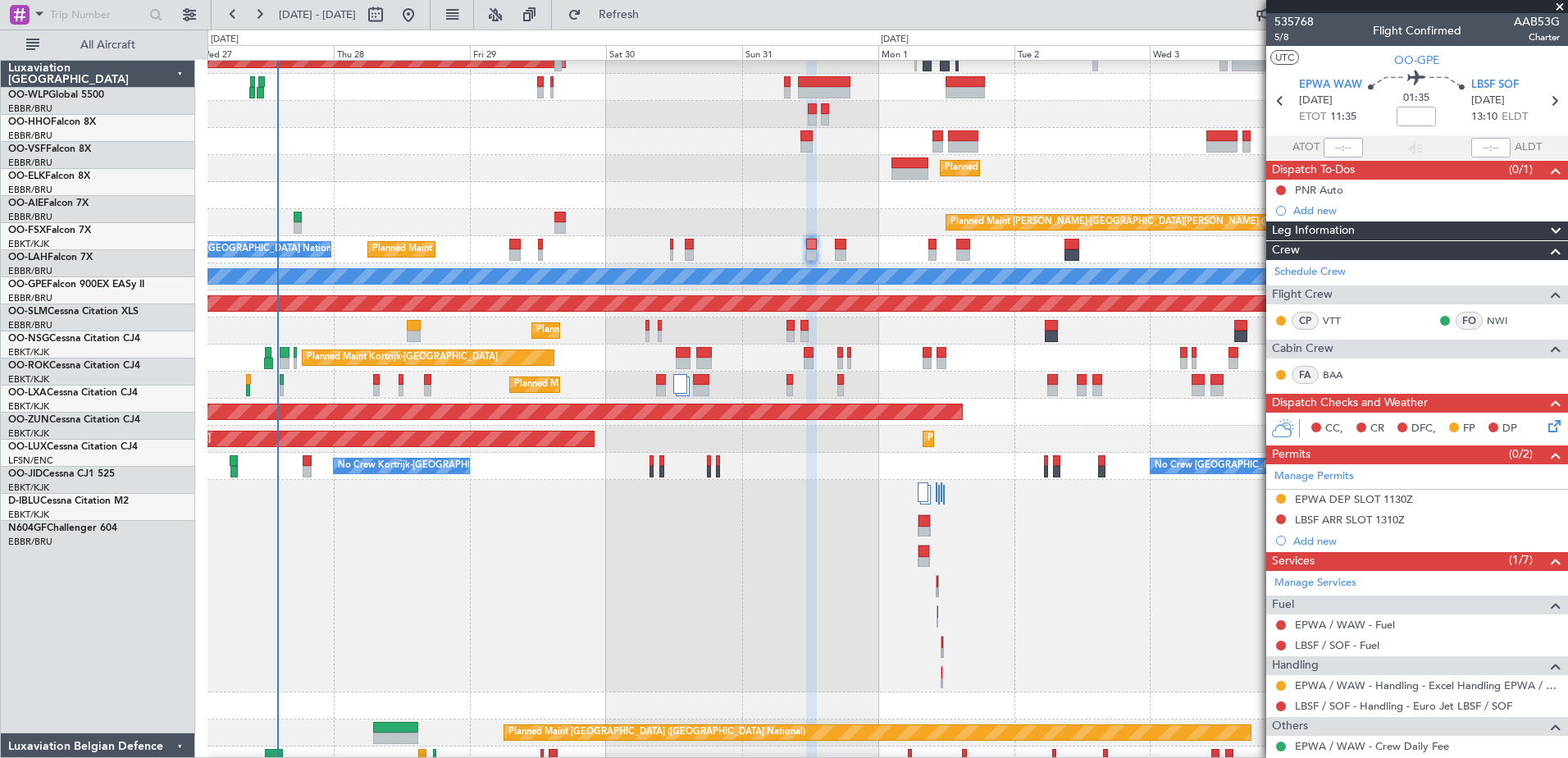
scroll to position [41, 0]
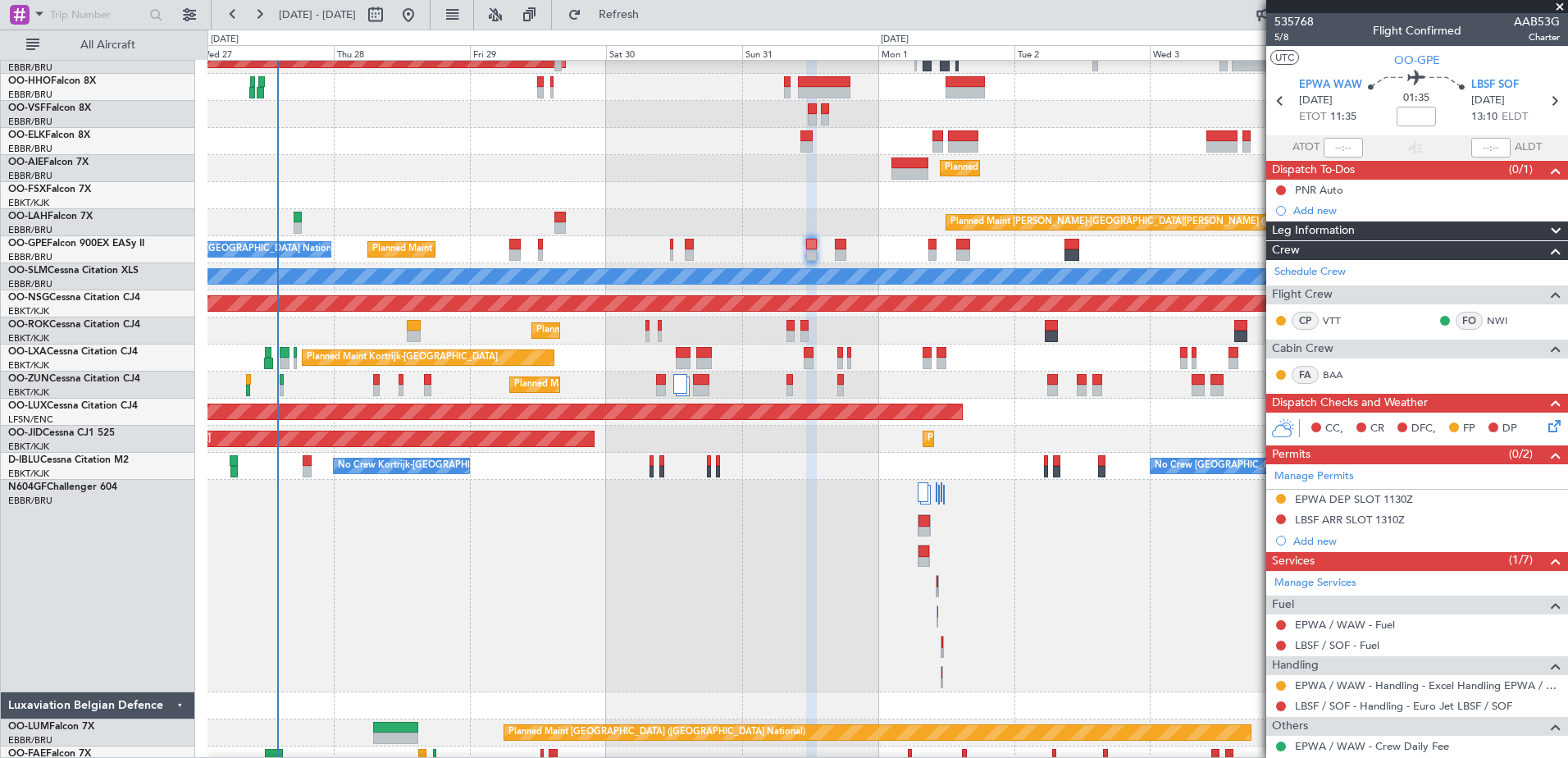
click at [968, 564] on div at bounding box center [887, 586] width 1359 height 213
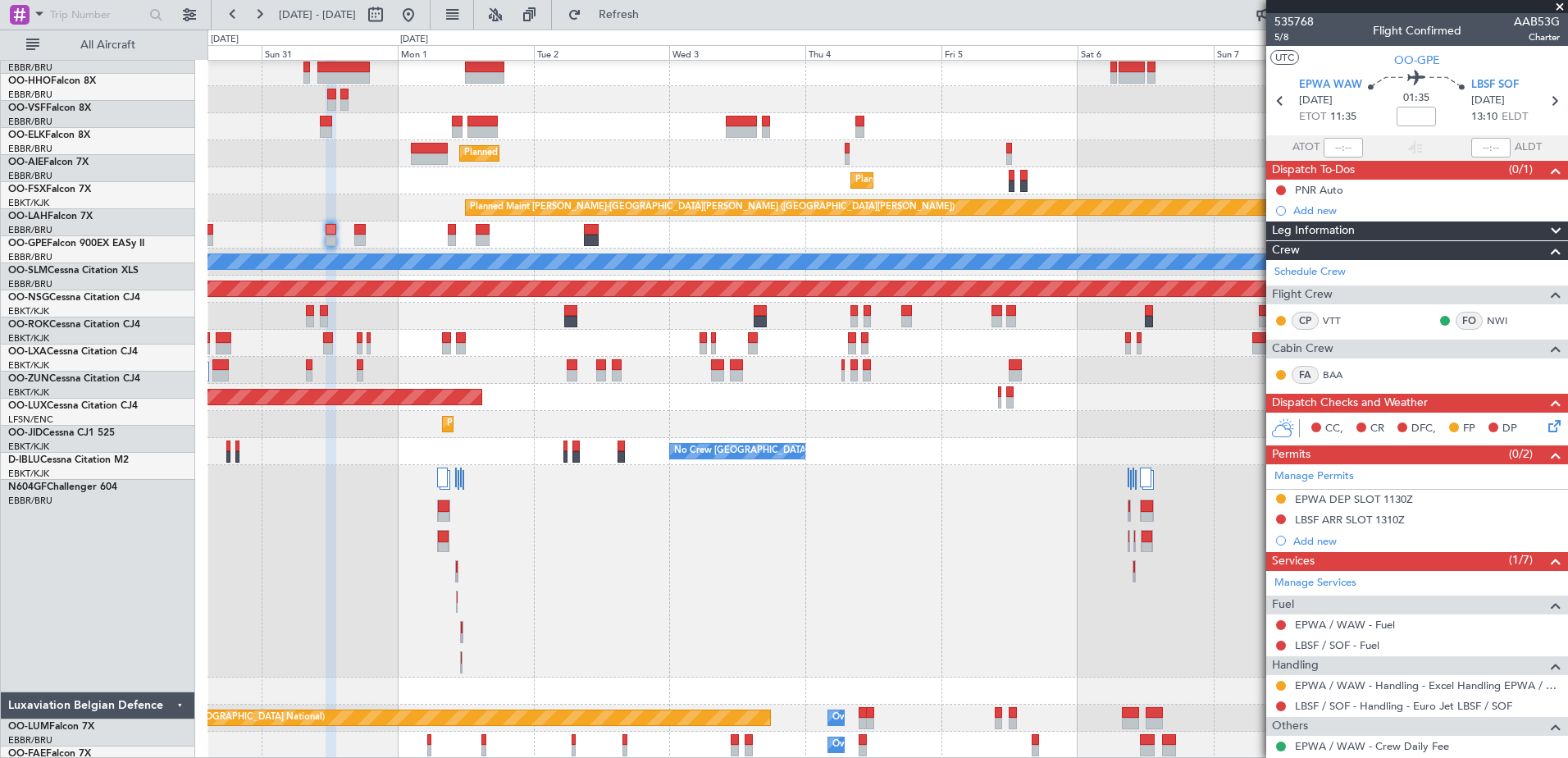
scroll to position [56, 0]
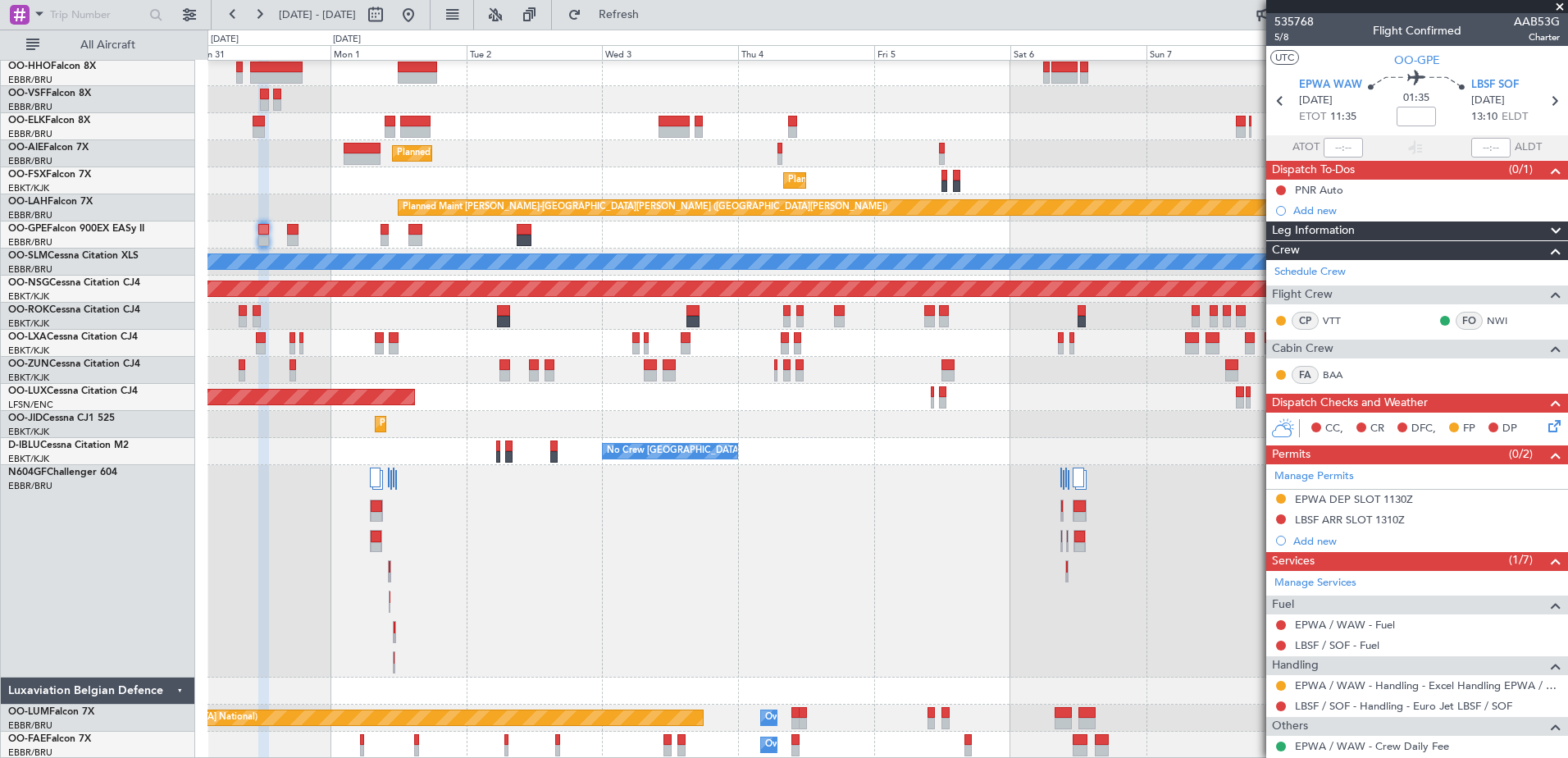
click at [487, 586] on div at bounding box center [887, 572] width 1359 height 213
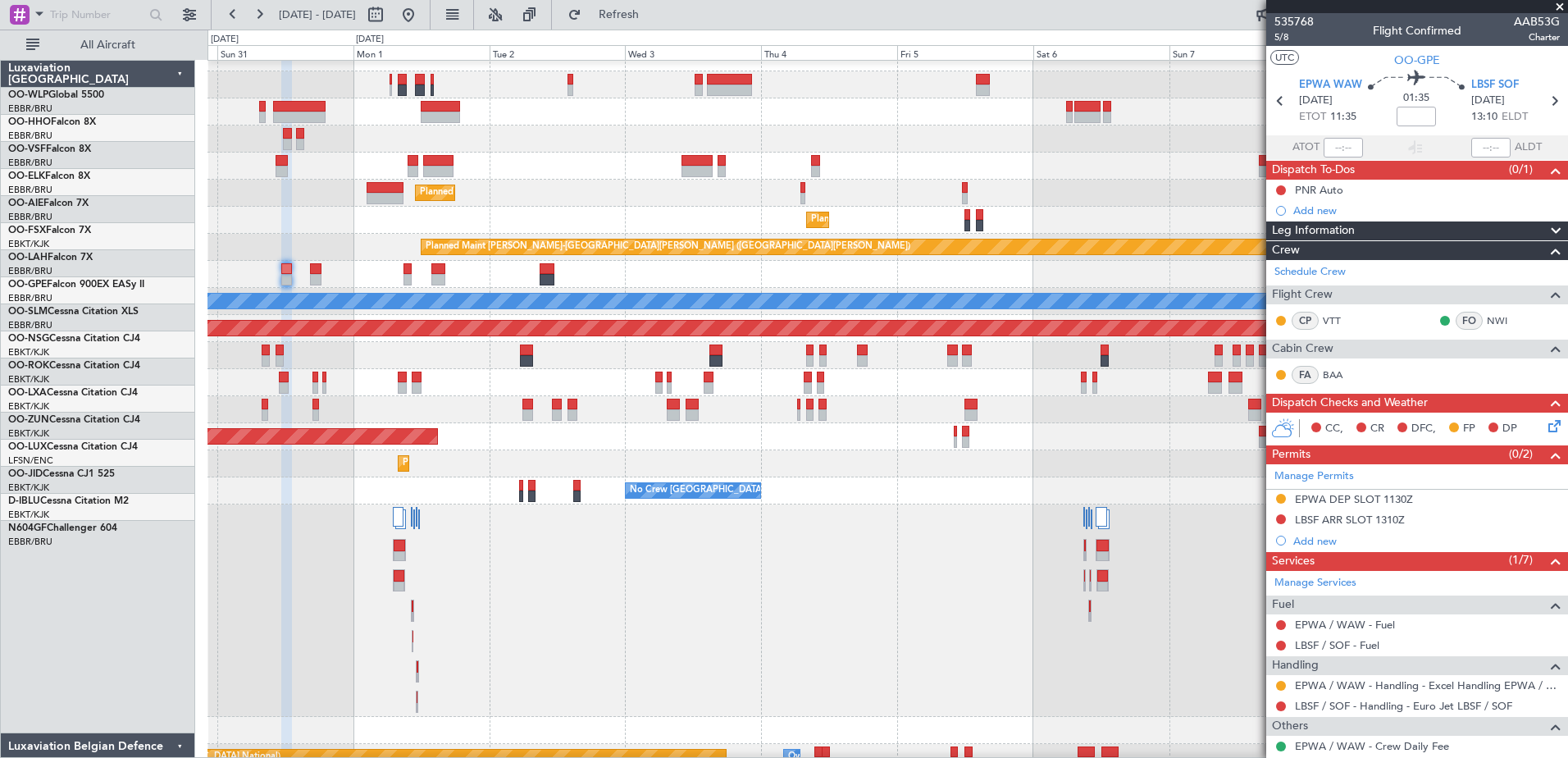
scroll to position [16, 0]
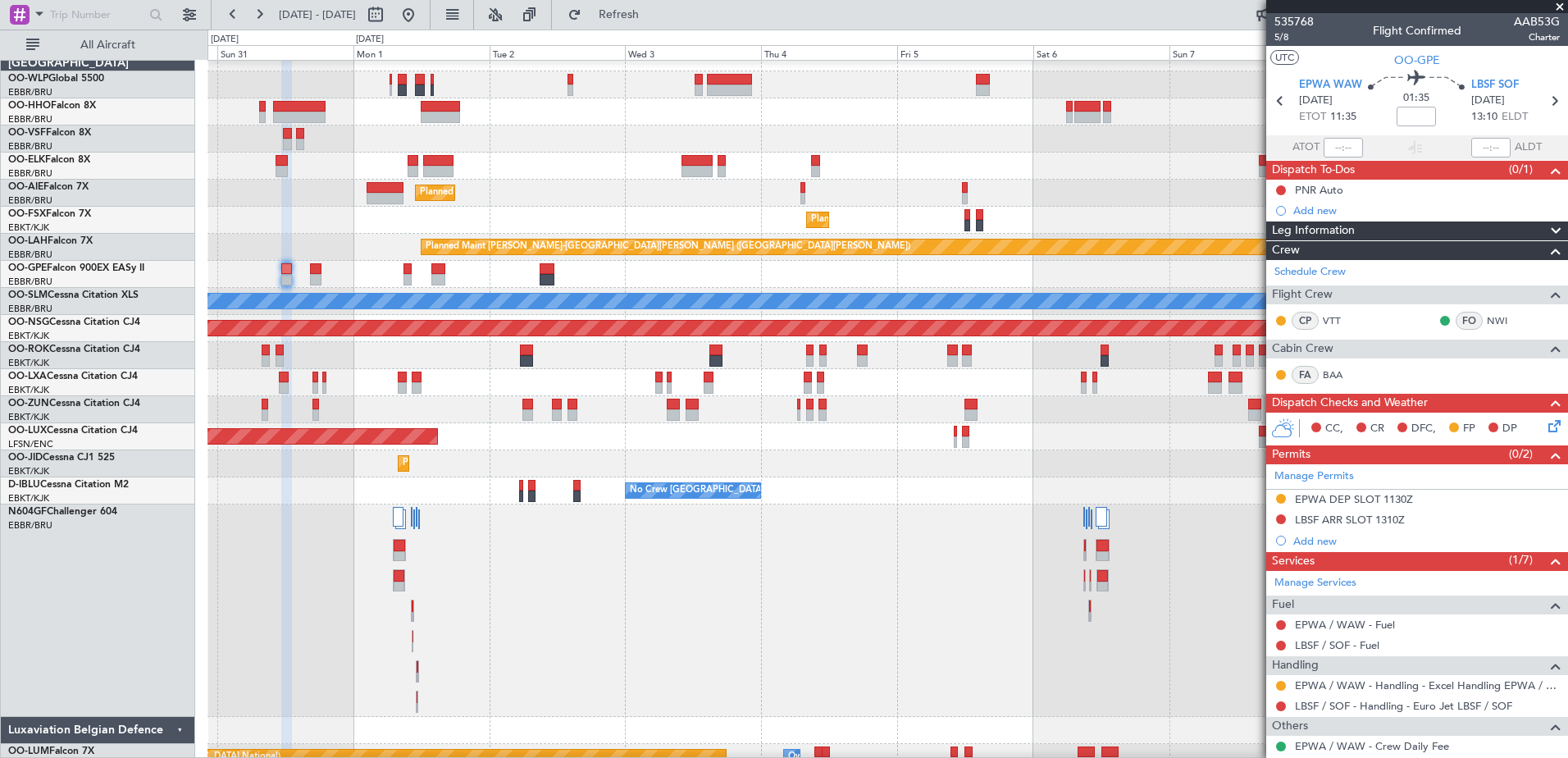
click at [1121, 588] on div at bounding box center [887, 611] width 1359 height 213
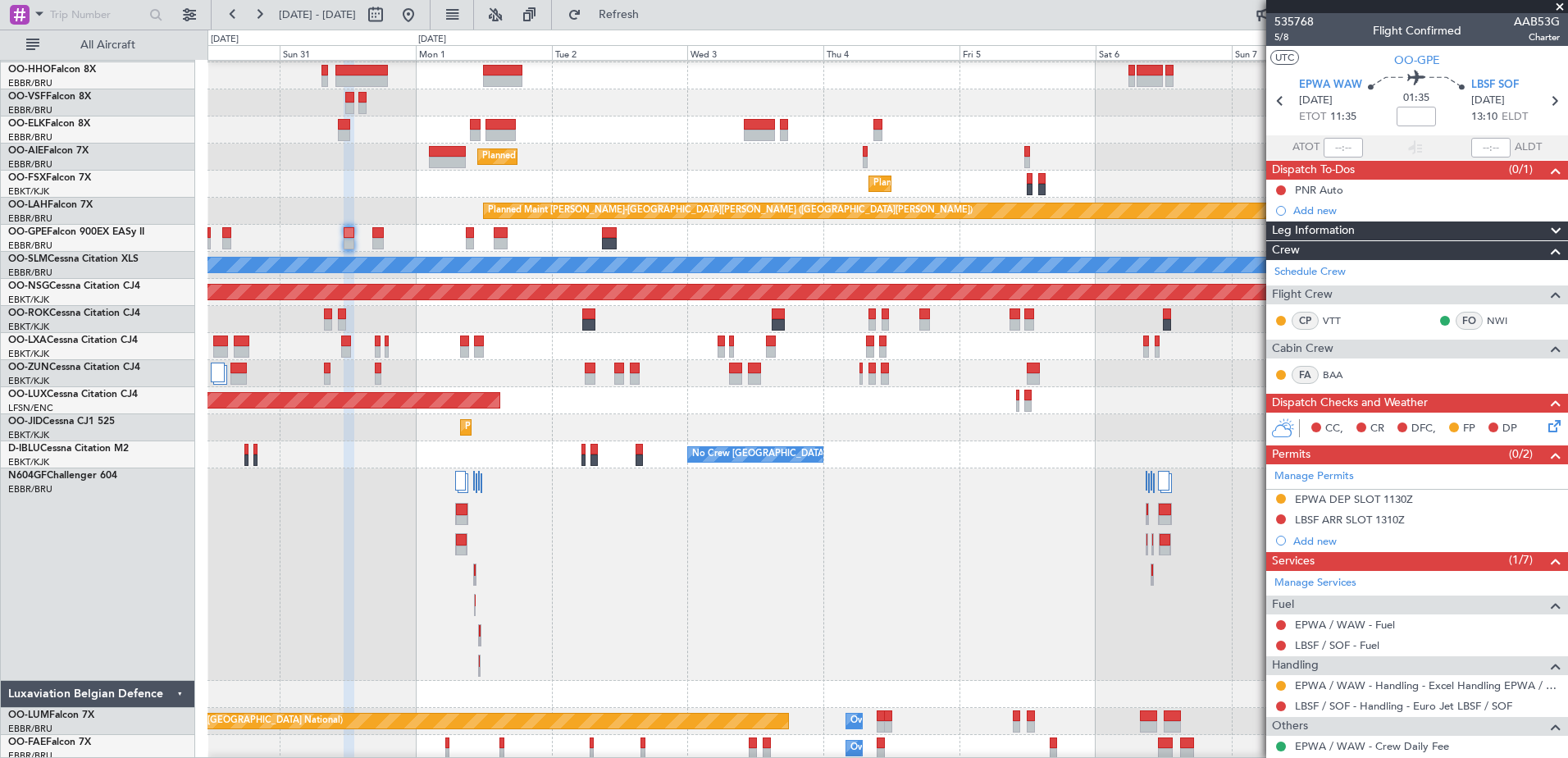
scroll to position [56, 0]
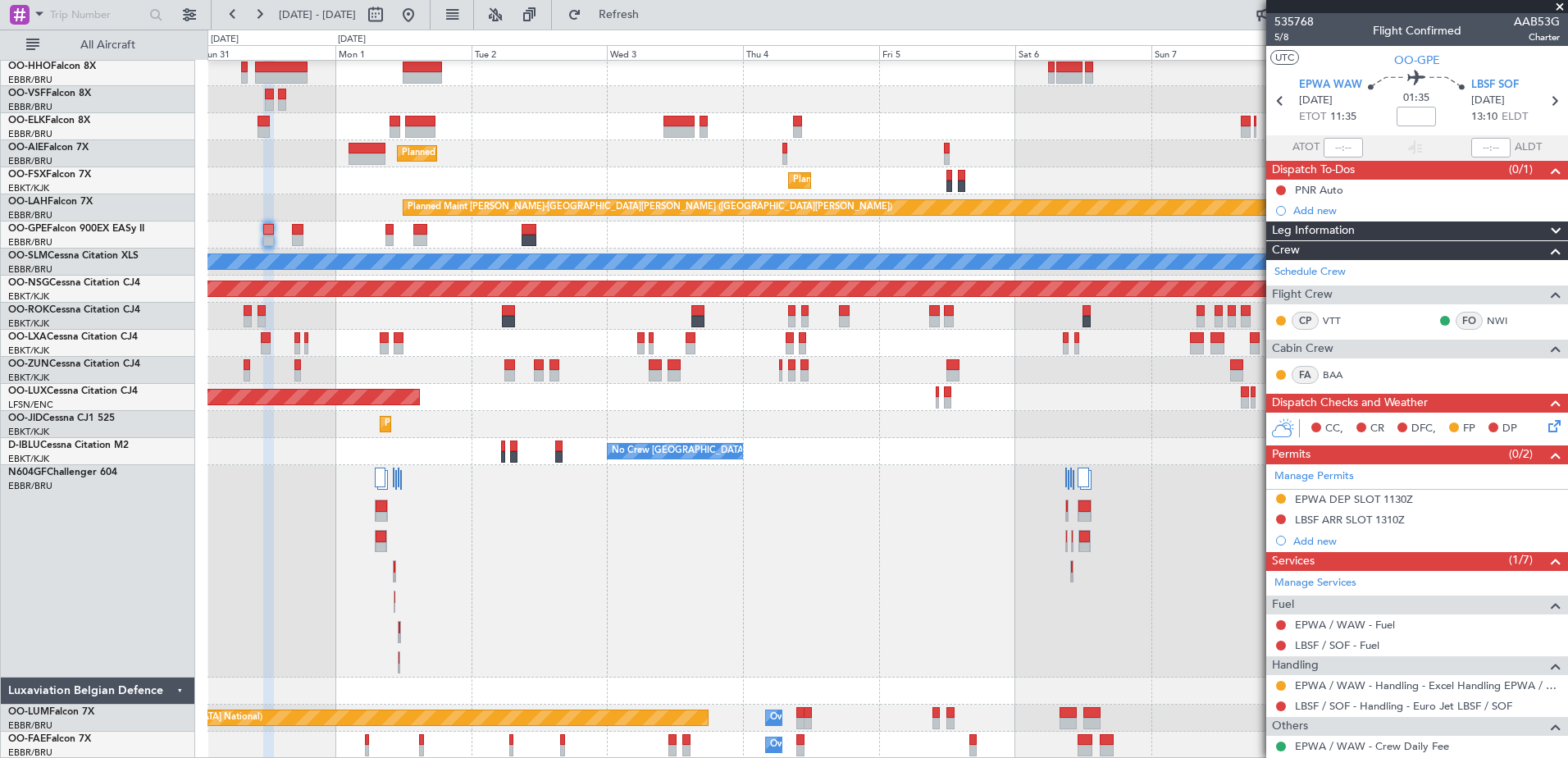
click at [833, 500] on div at bounding box center [887, 572] width 1359 height 213
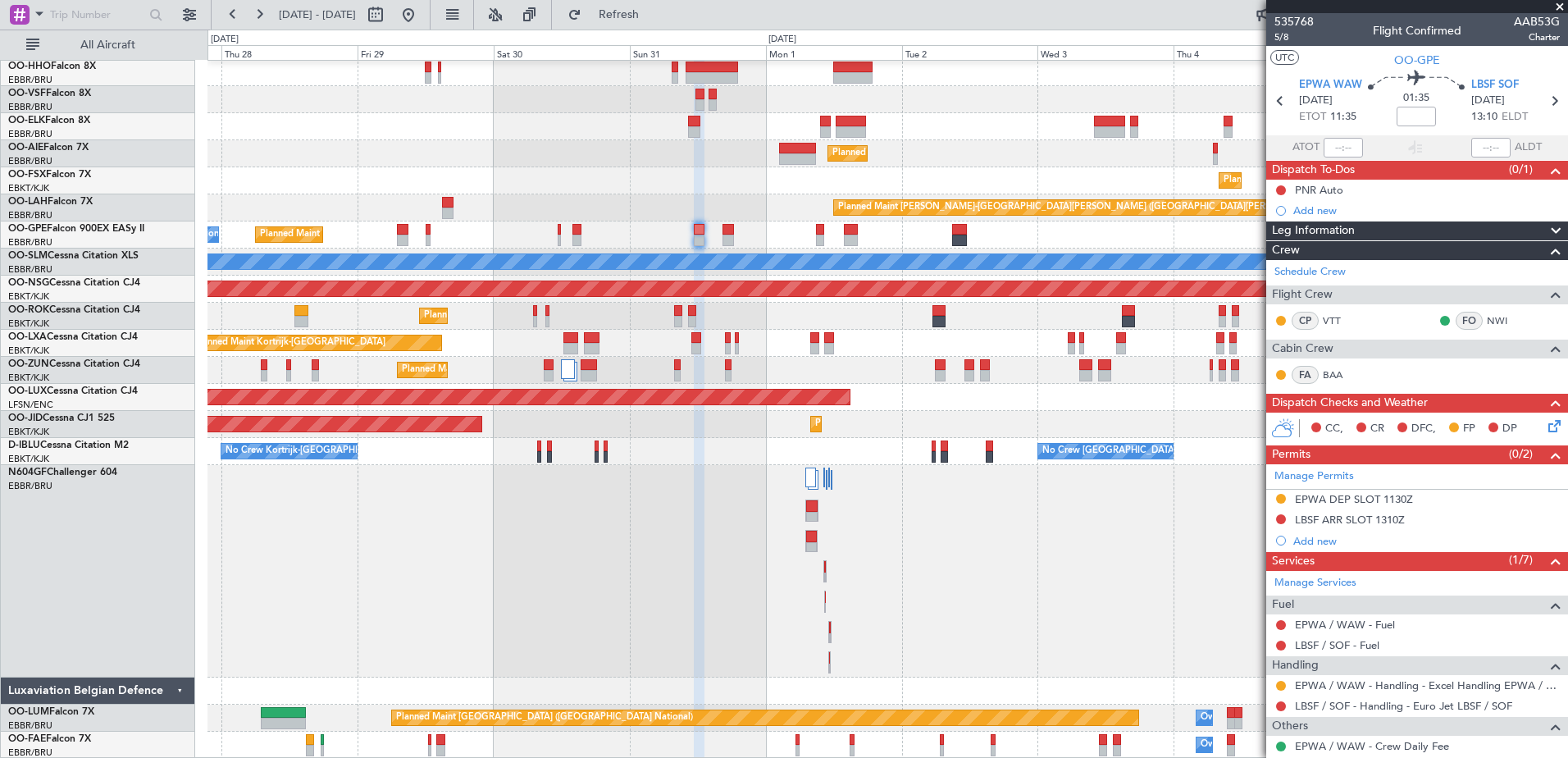
click at [784, 541] on div at bounding box center [887, 572] width 1359 height 213
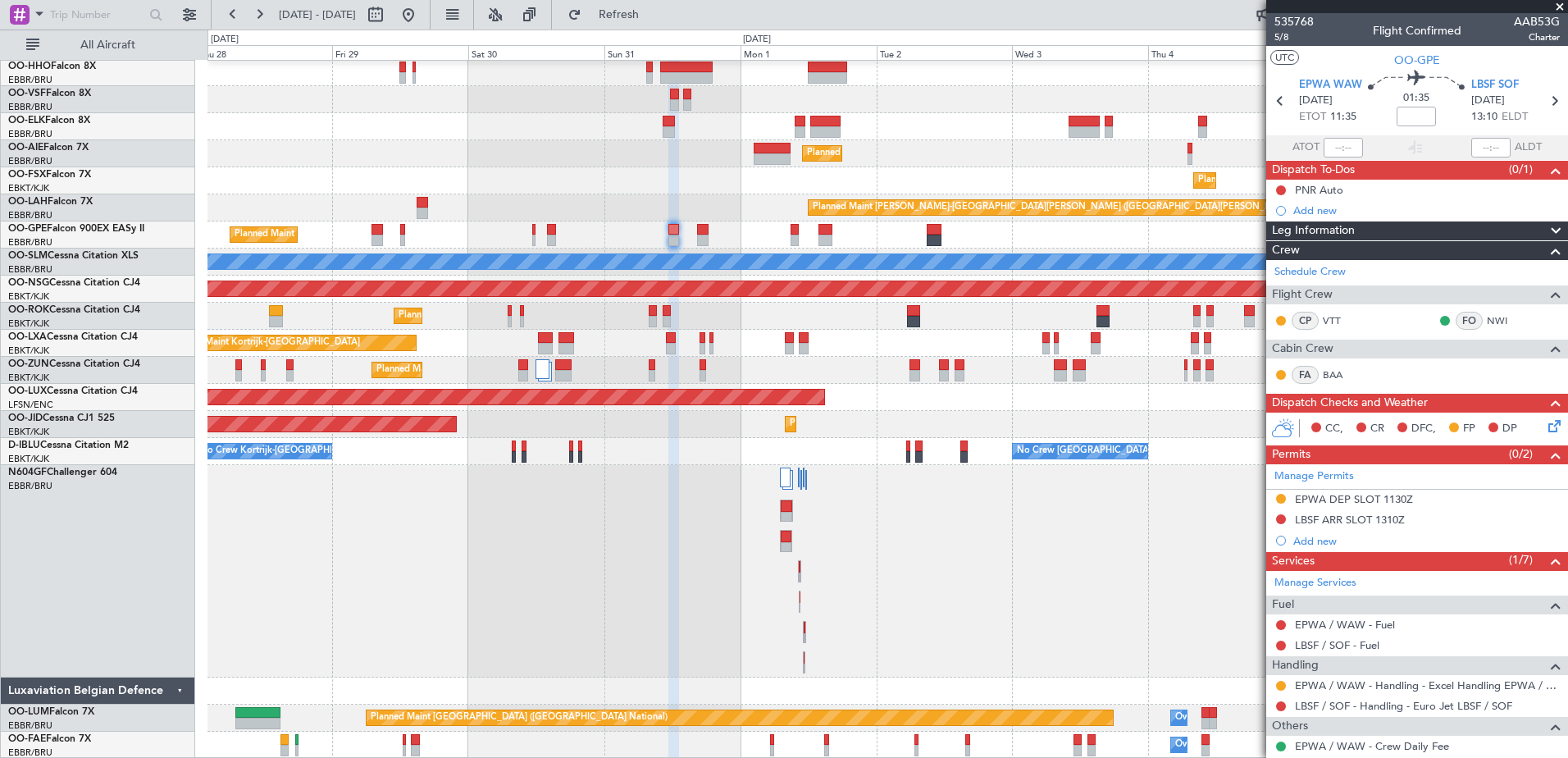
click at [828, 490] on div at bounding box center [887, 572] width 1359 height 213
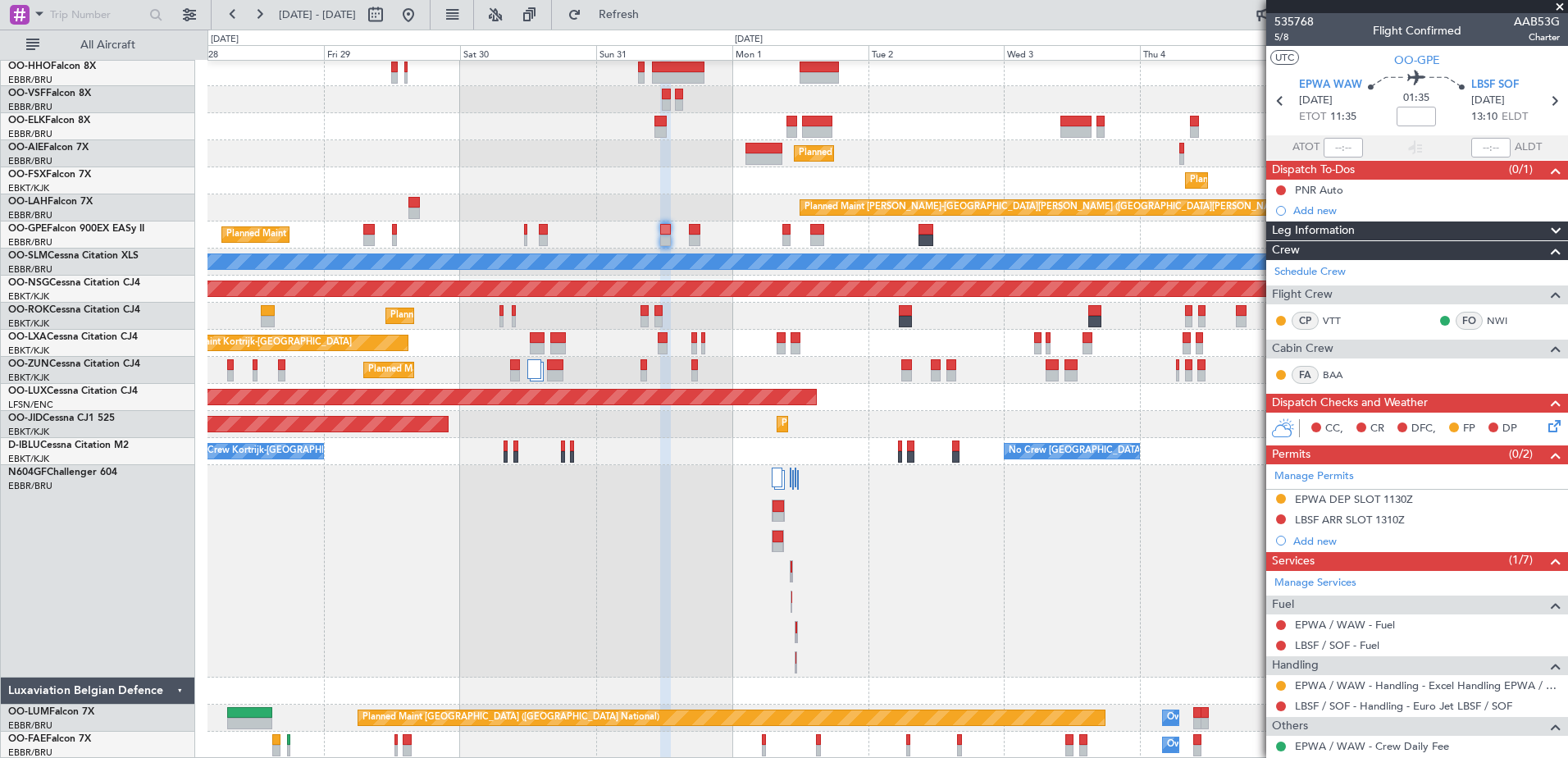
click at [813, 521] on div at bounding box center [887, 572] width 1359 height 213
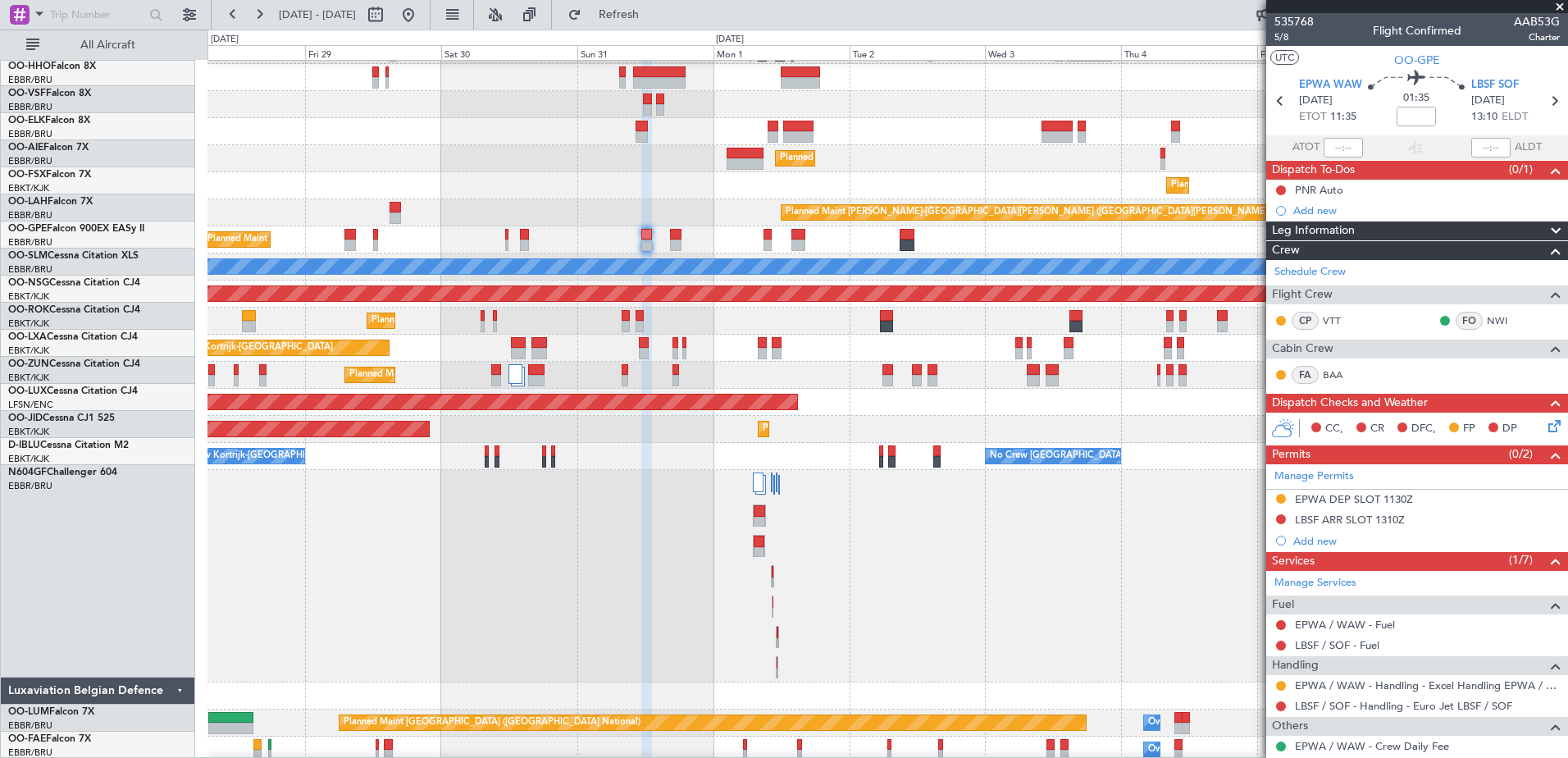
scroll to position [50, 0]
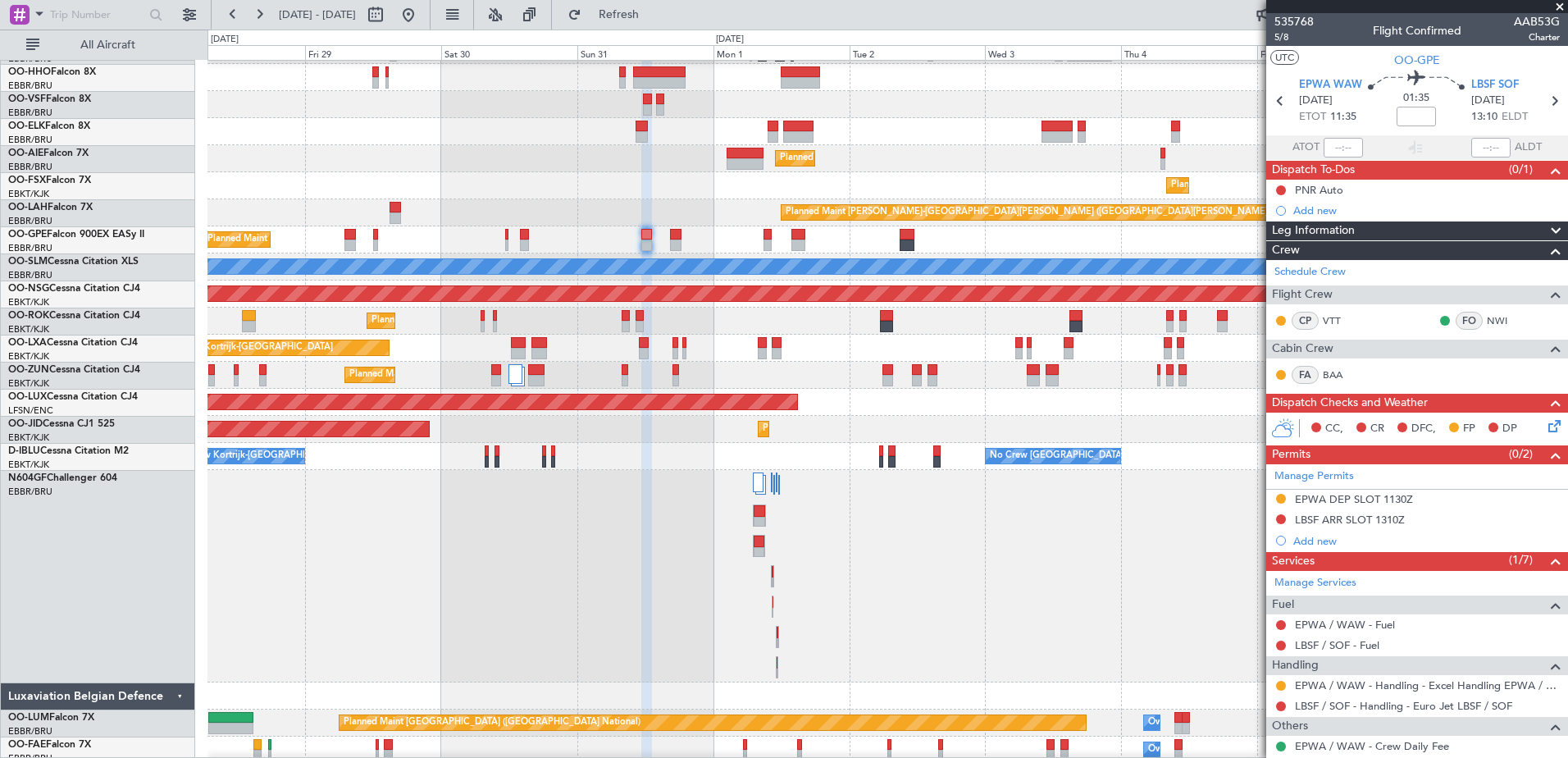
click at [842, 537] on div at bounding box center [887, 577] width 1359 height 213
click at [654, 19] on span "Refresh" at bounding box center [619, 15] width 69 height 11
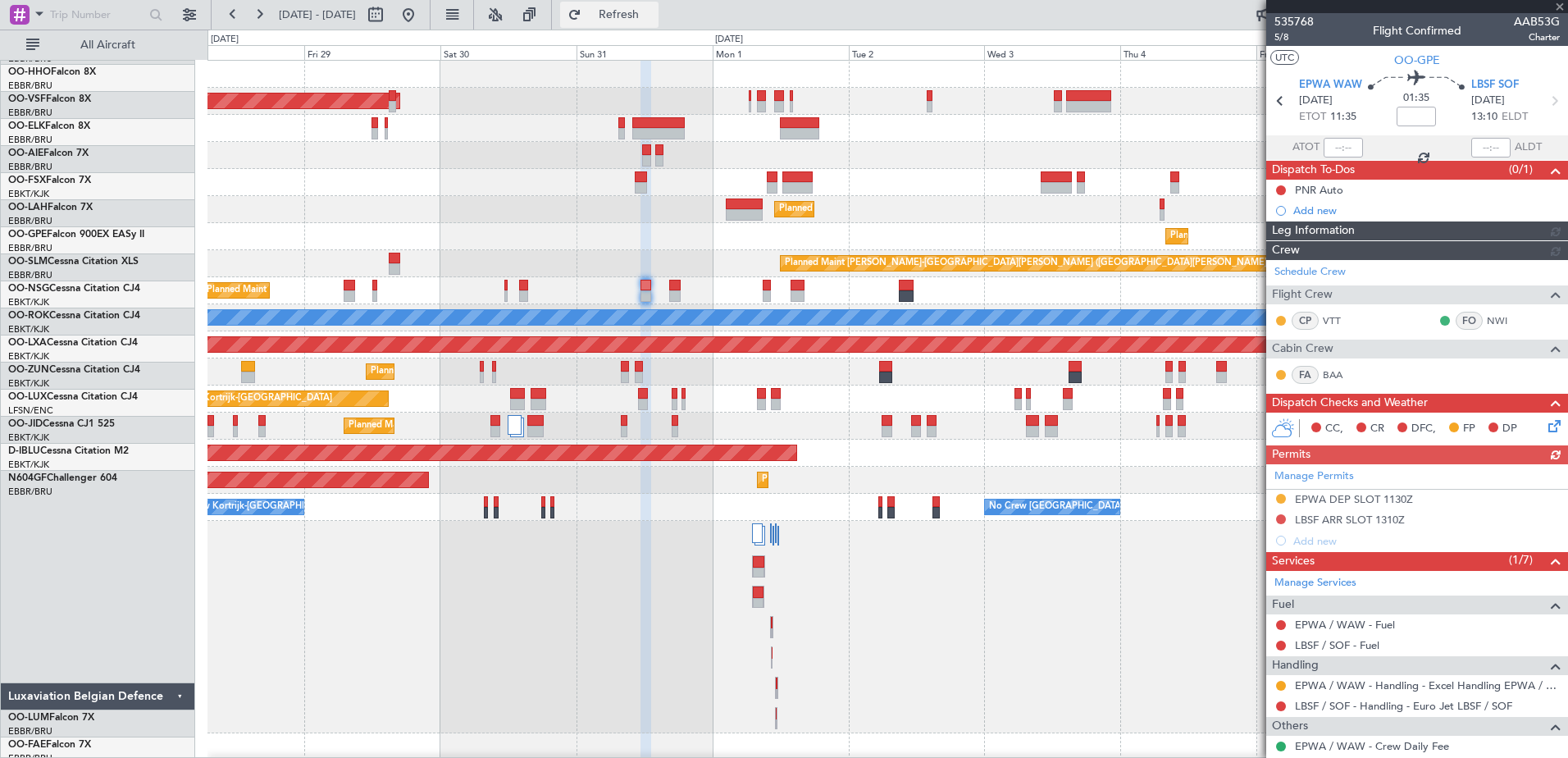
scroll to position [0, 0]
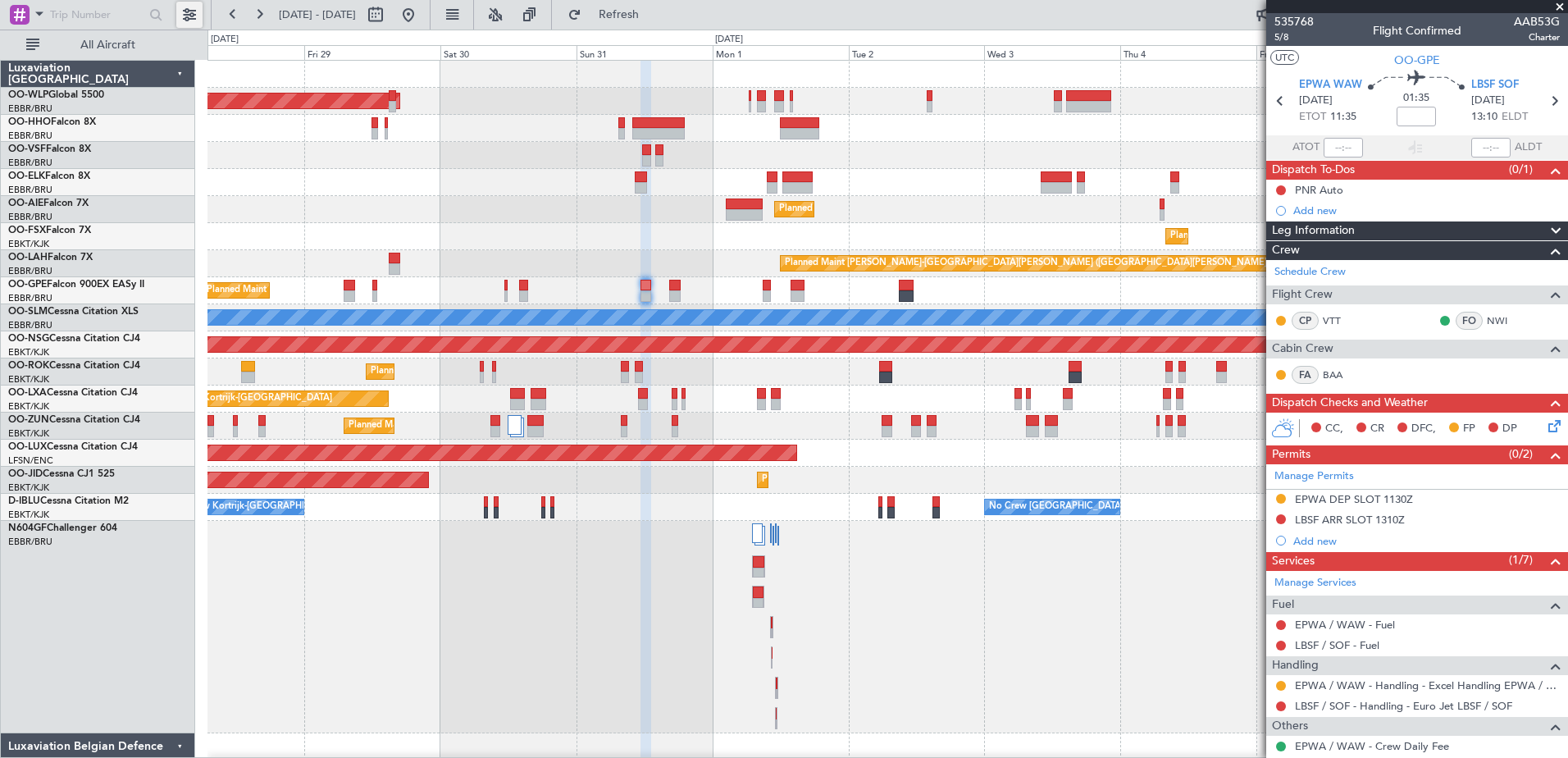
click at [192, 19] on button at bounding box center [189, 15] width 27 height 27
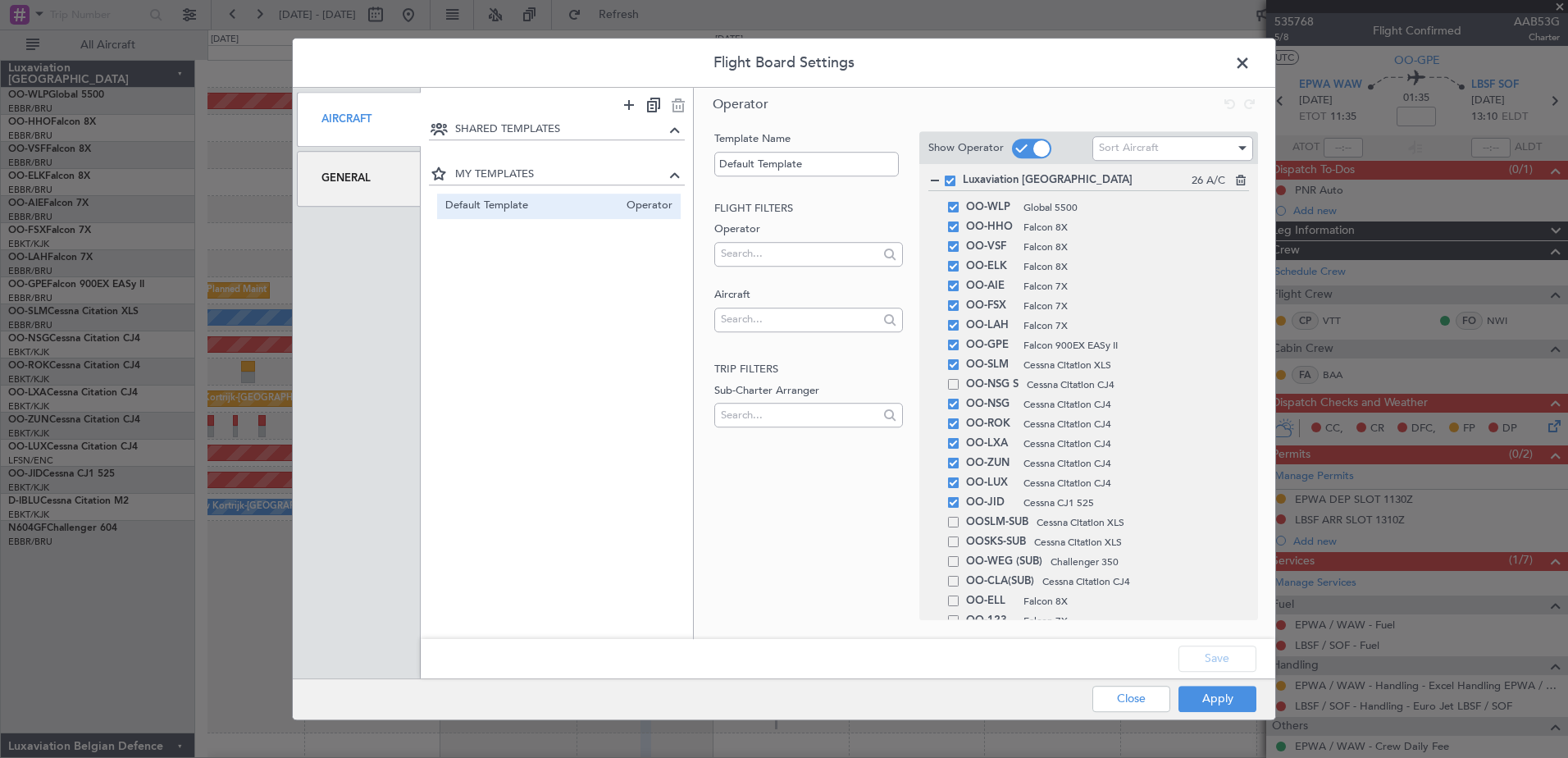
click at [348, 222] on div "Aircraft General" at bounding box center [356, 383] width 128 height 591
click at [342, 187] on div "General" at bounding box center [359, 179] width 124 height 55
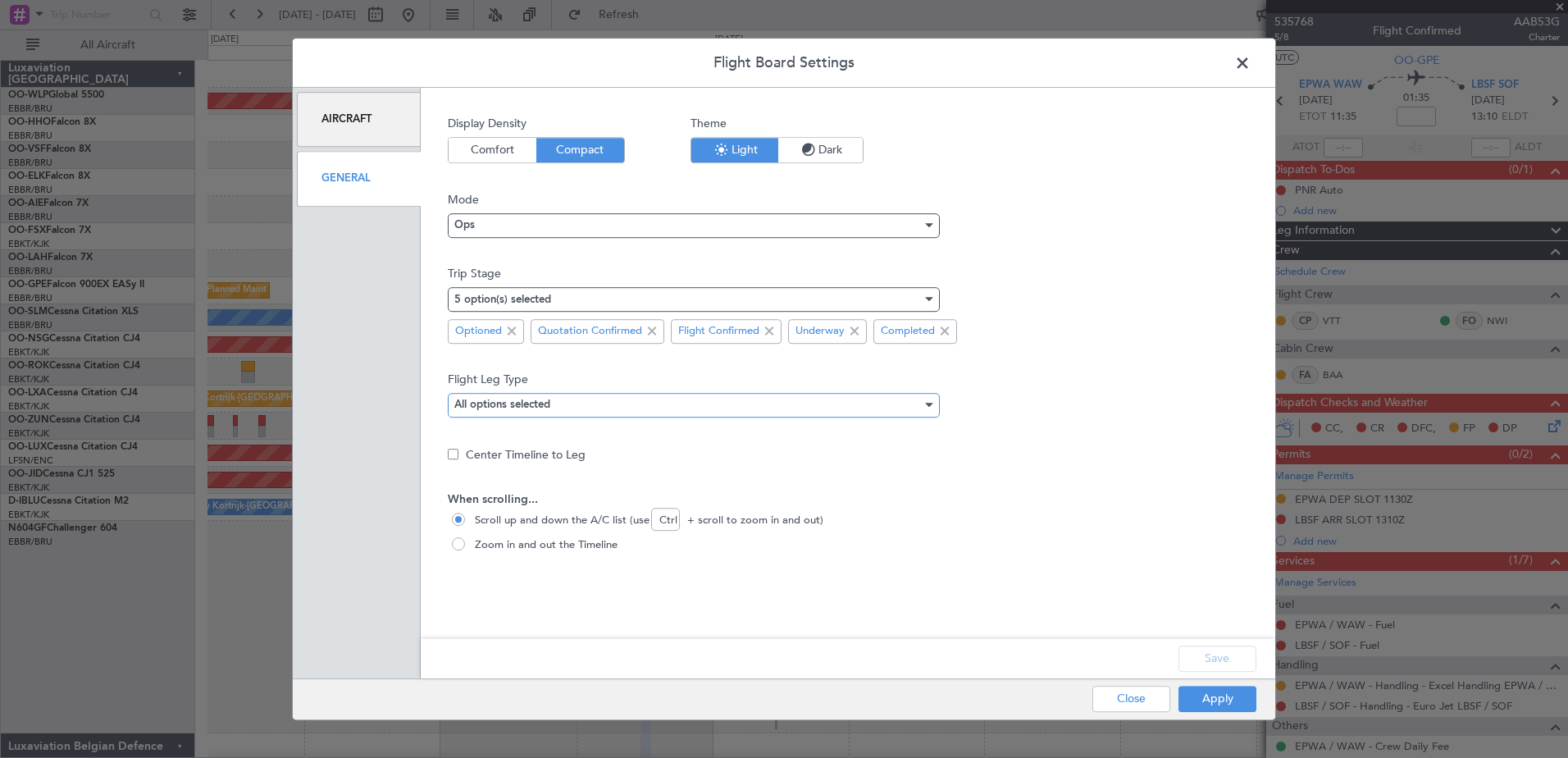
click at [544, 407] on mat-select-trigger "All options selected" at bounding box center [502, 405] width 96 height 10
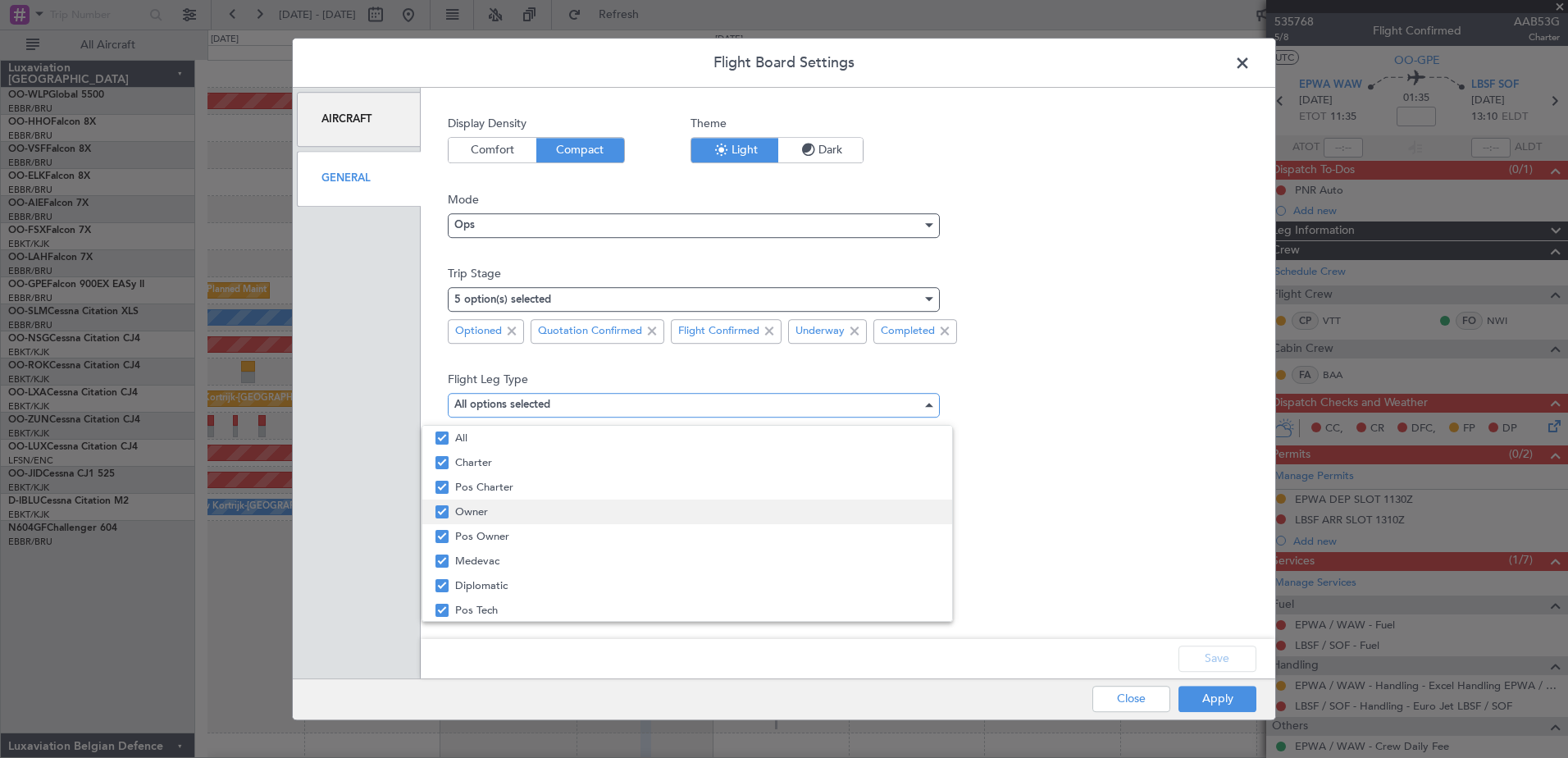
scroll to position [248, 0]
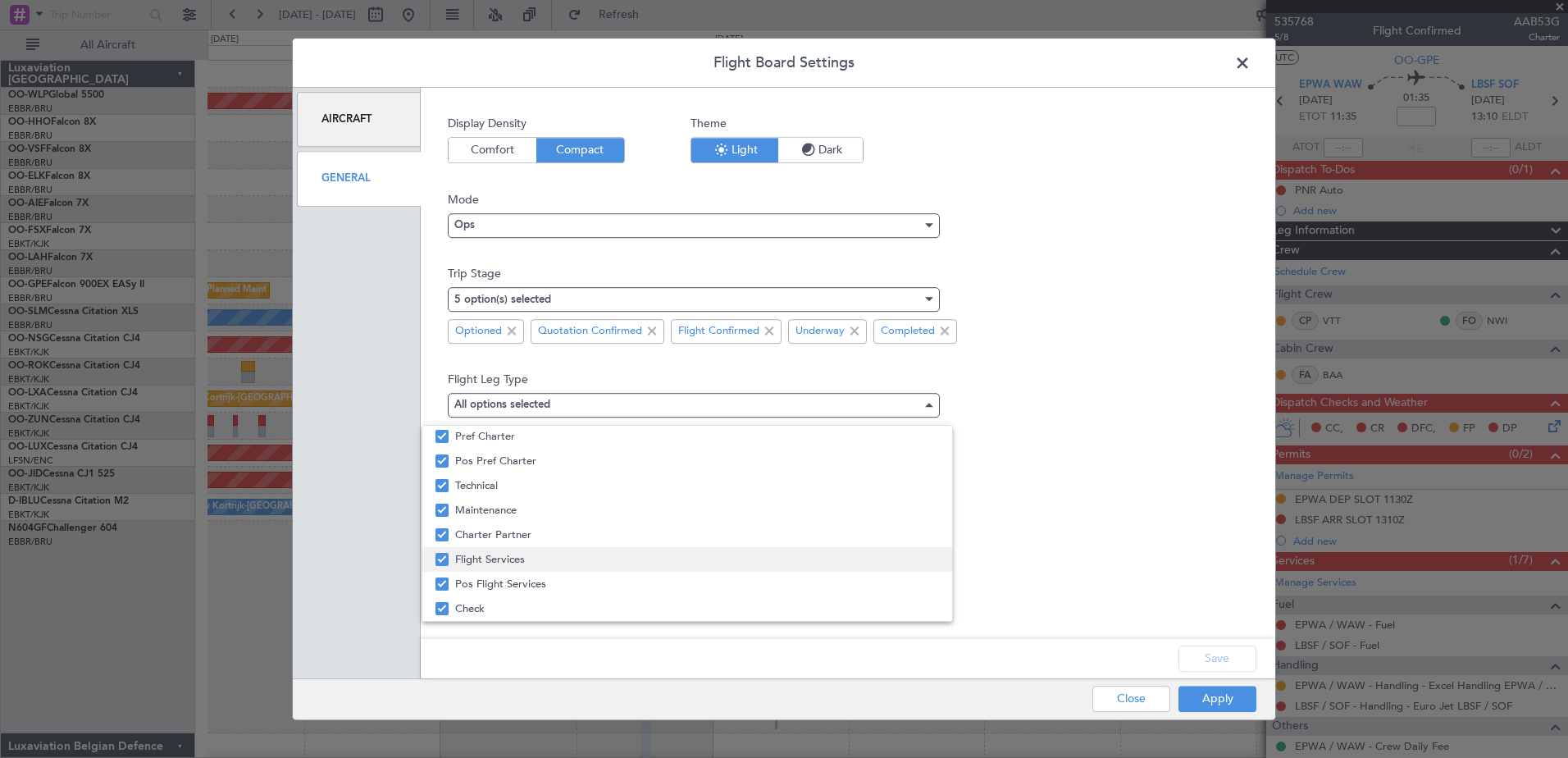
click at [444, 557] on mat-pseudo-checkbox at bounding box center [441, 559] width 13 height 13
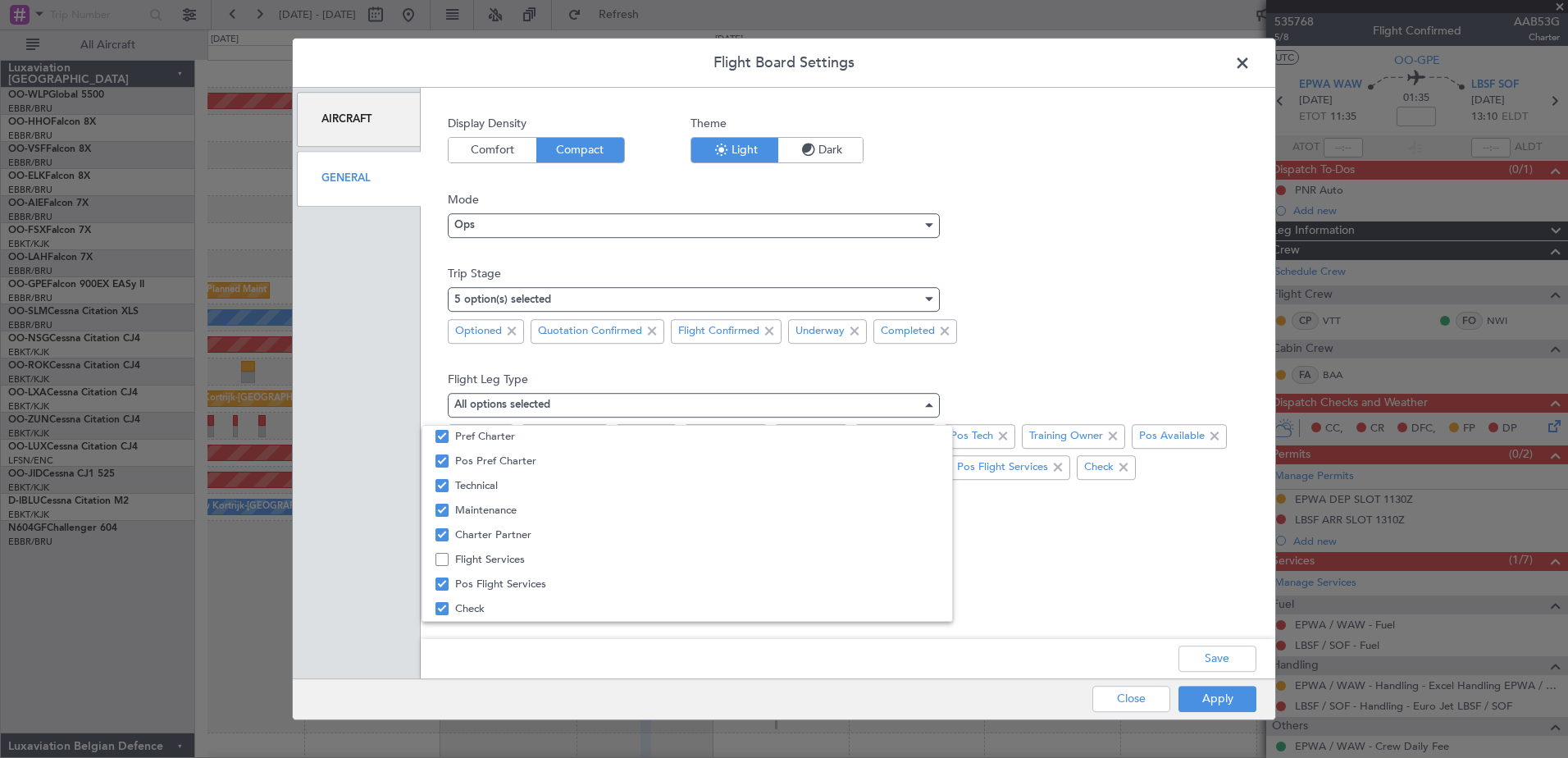
click at [1217, 658] on div at bounding box center [784, 379] width 1568 height 758
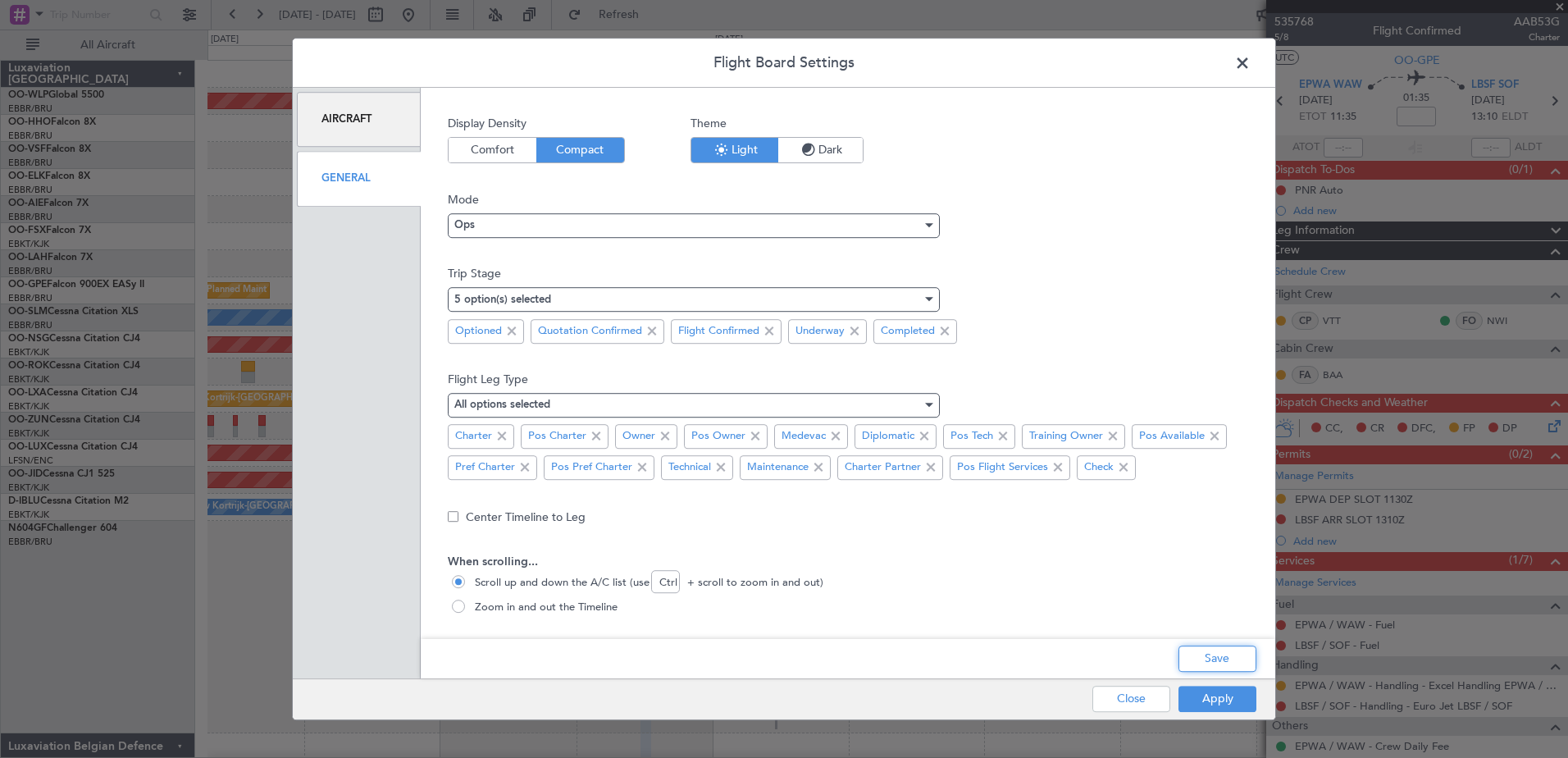
click at [1217, 658] on button "Save" at bounding box center [1217, 658] width 78 height 27
click at [1058, 468] on span at bounding box center [1057, 467] width 20 height 20
click at [1216, 657] on button "Save" at bounding box center [1217, 658] width 78 height 27
click at [1212, 702] on button "Apply" at bounding box center [1217, 699] width 78 height 27
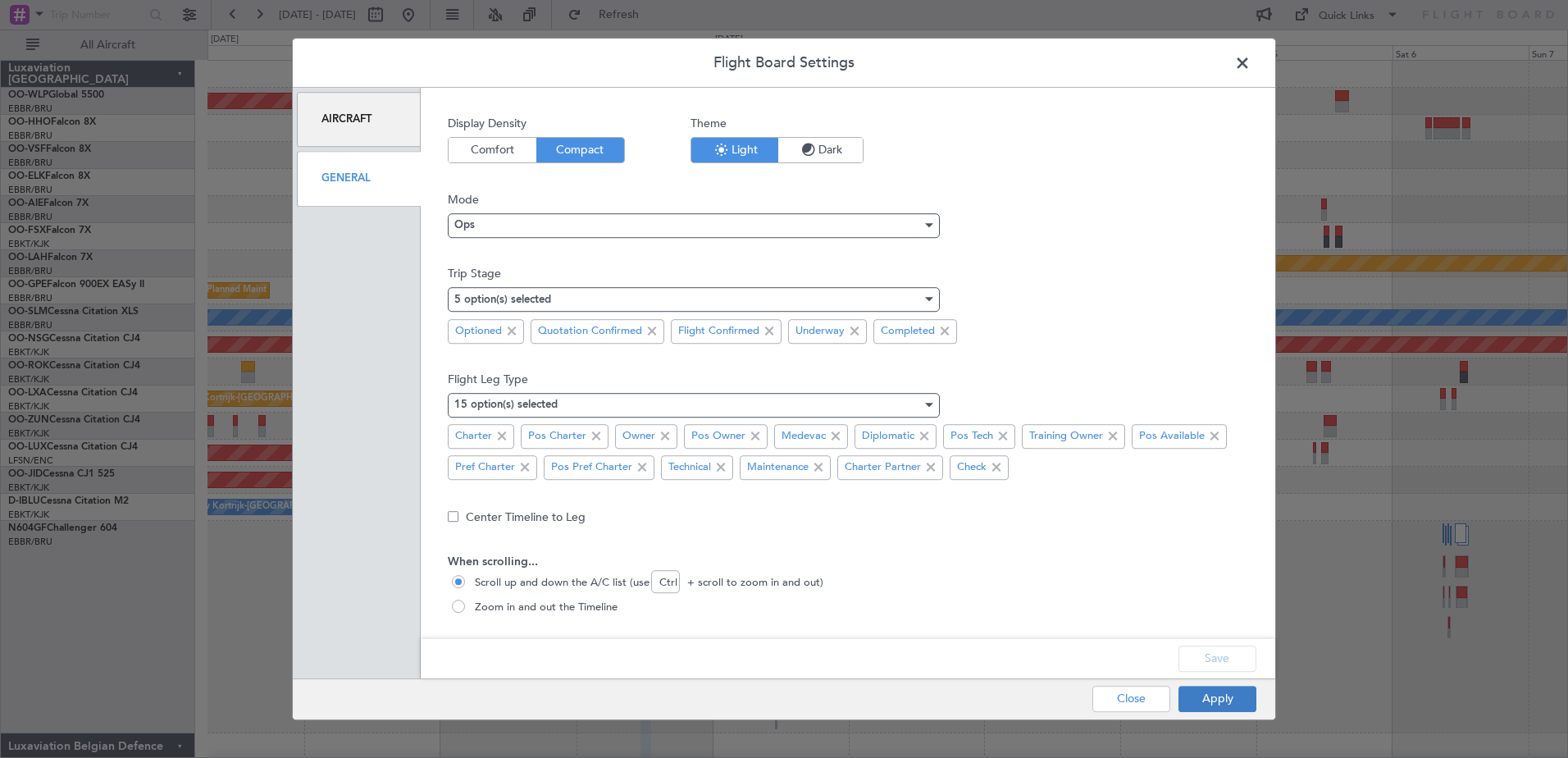
type input "0"
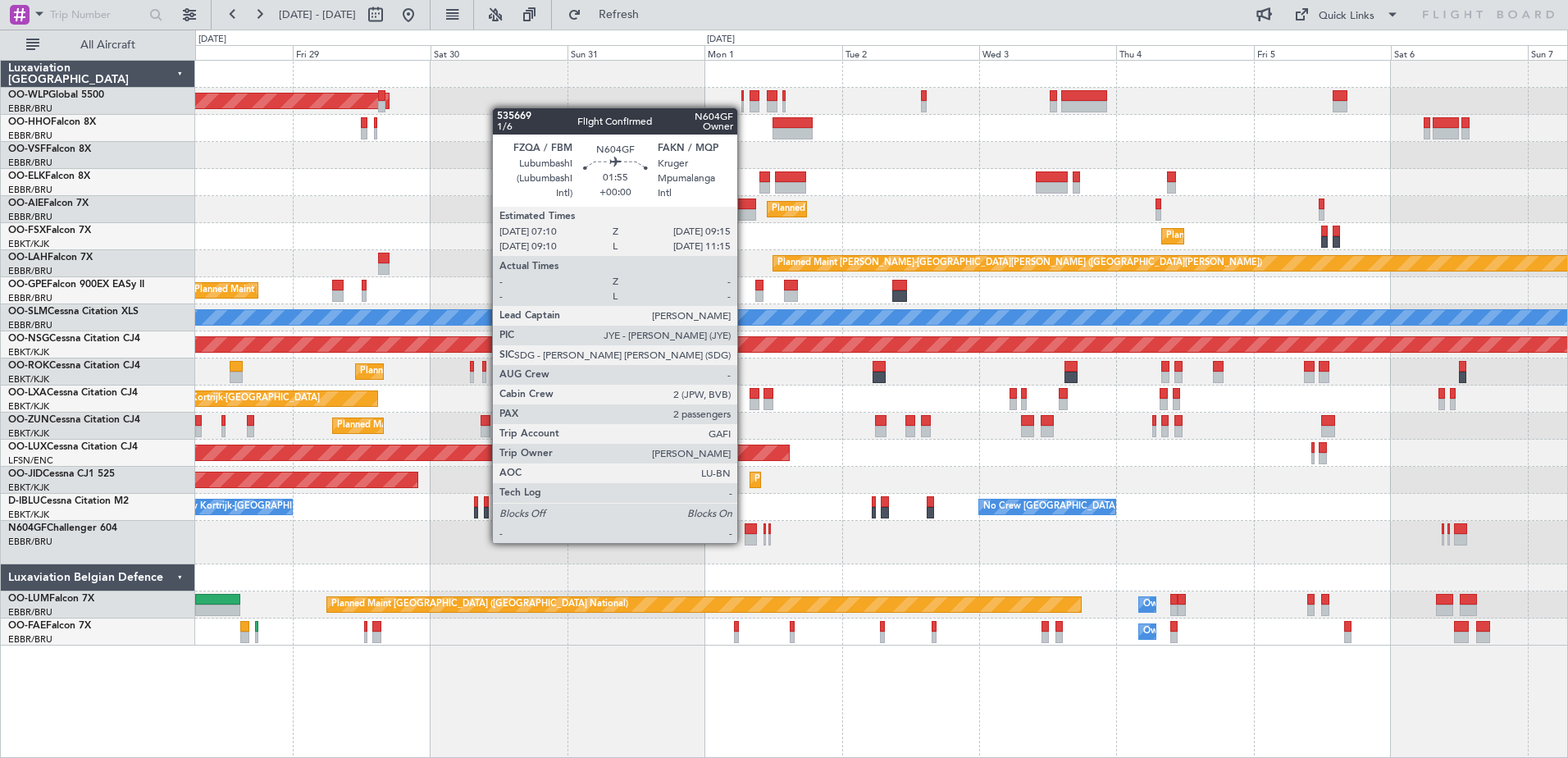
click at [746, 541] on div at bounding box center [751, 539] width 12 height 11
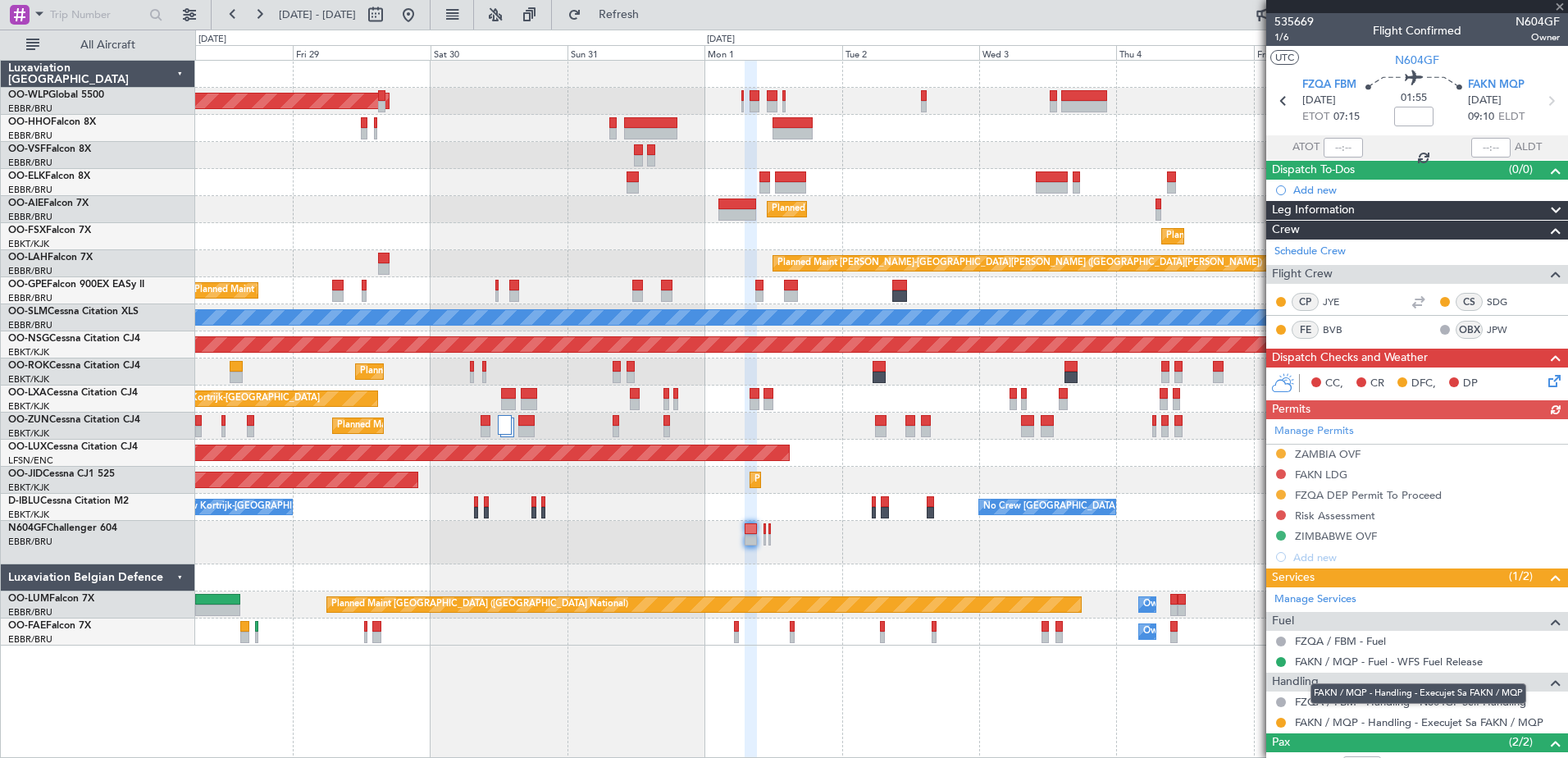
click at [1326, 698] on mat-tooltip-component "FAKN / MQP - Handling - Execujet Sa FAKN / MQP" at bounding box center [1419, 694] width 239 height 44
click at [1314, 720] on link "FAKN / MQP - Handling - Execujet Sa FAKN / MQP" at bounding box center [1420, 722] width 249 height 14
